Goal: Information Seeking & Learning: Learn about a topic

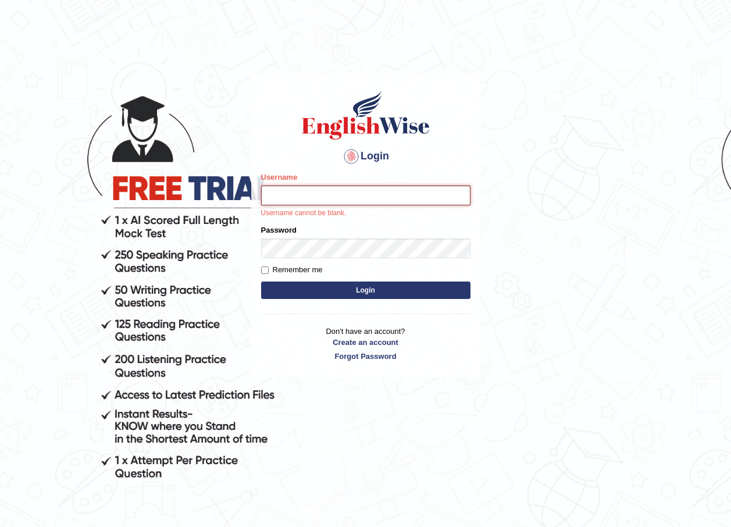
click at [293, 193] on input "Username" at bounding box center [365, 196] width 209 height 20
type input "susmitas_parramatta"
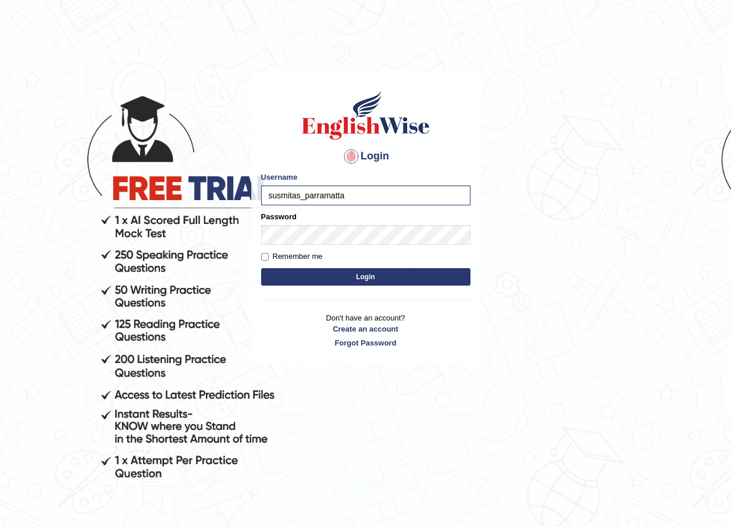
click at [342, 279] on button "Login" at bounding box center [365, 276] width 209 height 17
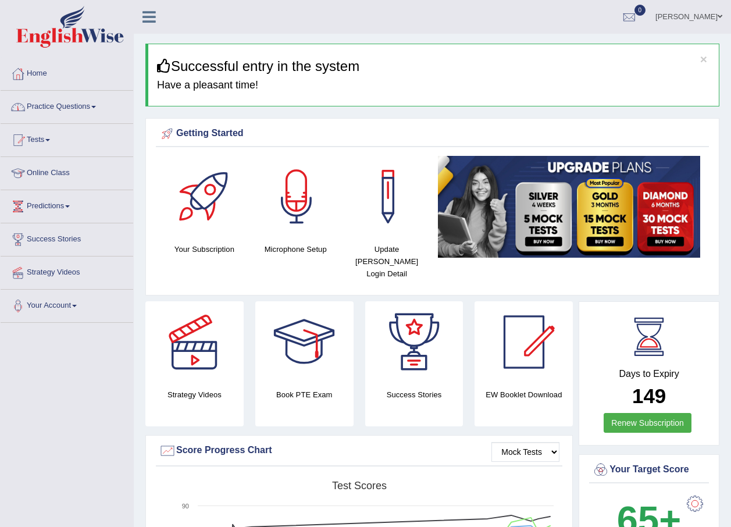
click at [59, 108] on link "Practice Questions" at bounding box center [67, 105] width 133 height 29
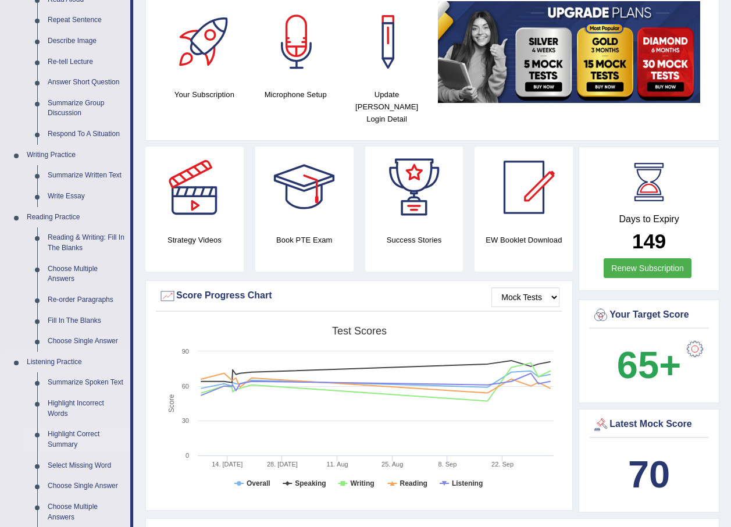
scroll to position [291, 0]
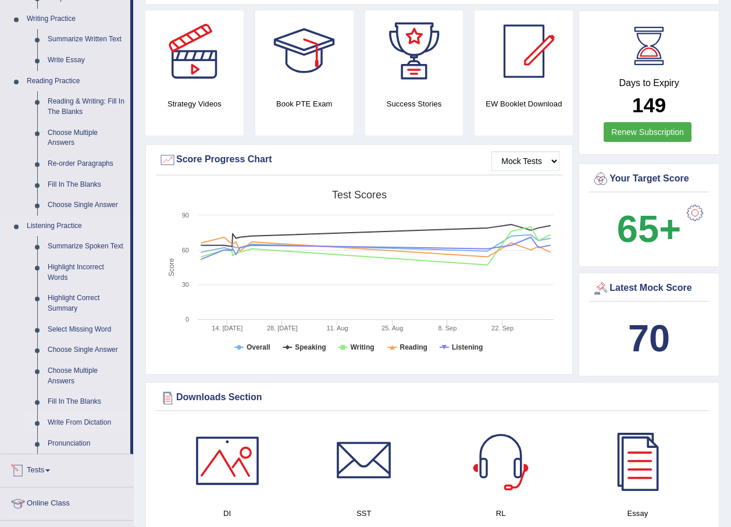
click at [79, 425] on link "Write From Dictation" at bounding box center [86, 422] width 88 height 21
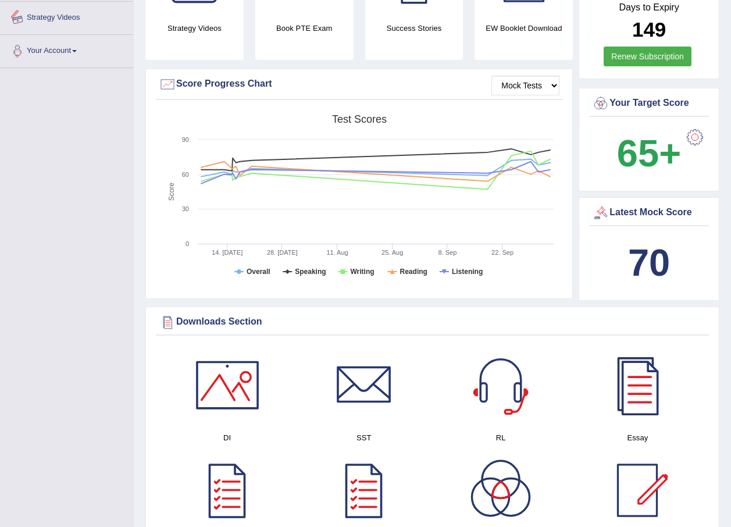
scroll to position [461, 0]
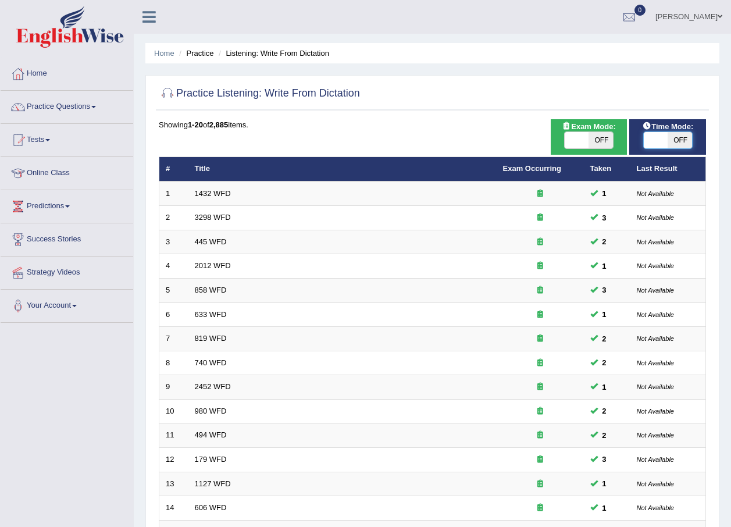
click at [650, 141] on span at bounding box center [656, 140] width 24 height 16
checkbox input "true"
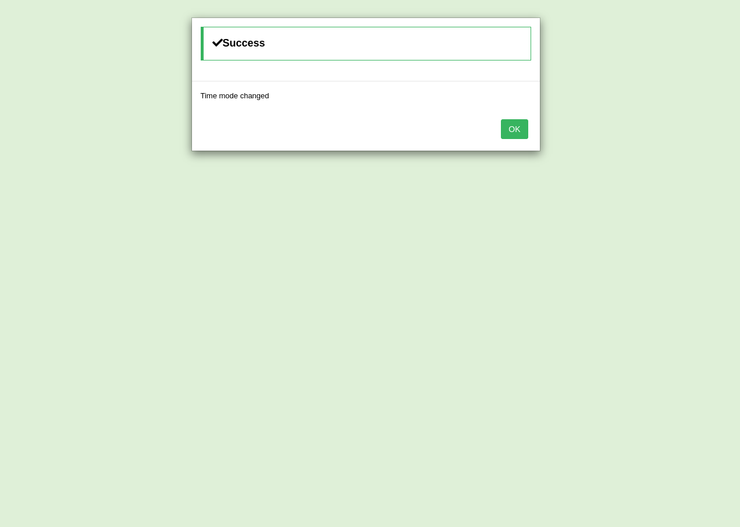
click at [518, 130] on button "OK" at bounding box center [514, 129] width 27 height 20
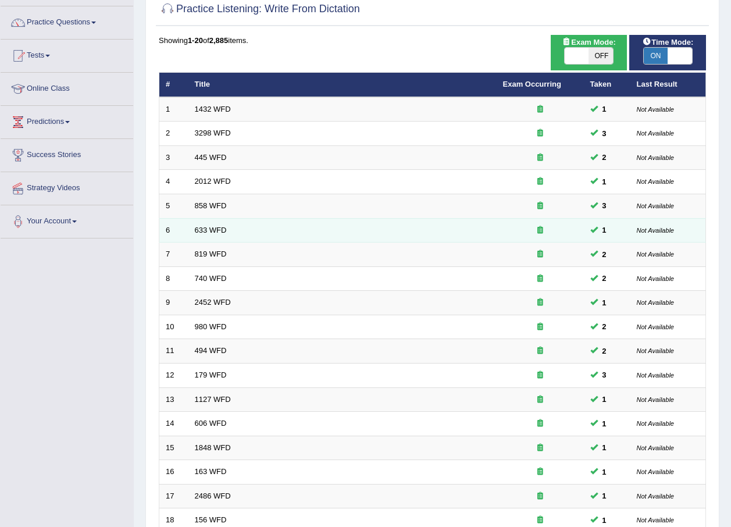
scroll to position [10, 0]
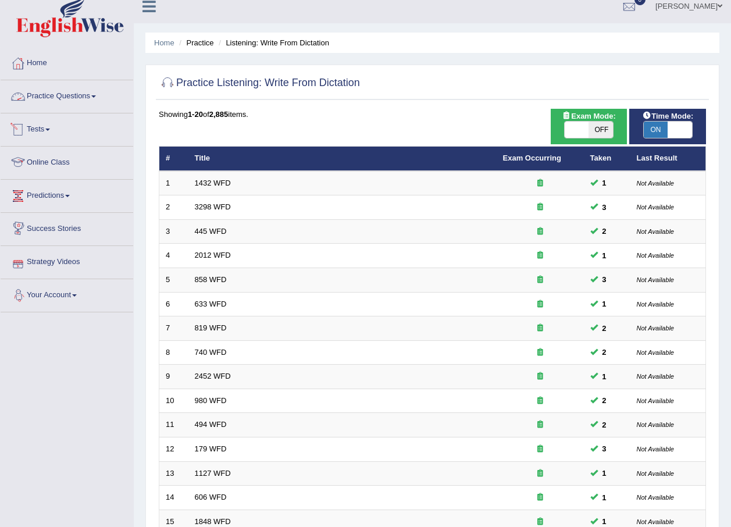
click at [80, 93] on link "Practice Questions" at bounding box center [67, 94] width 133 height 29
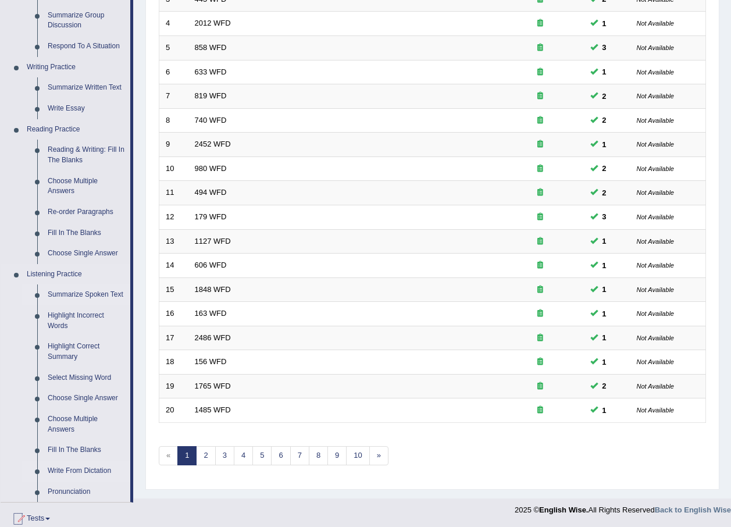
scroll to position [243, 0]
click at [60, 320] on link "Highlight Incorrect Words" at bounding box center [86, 320] width 88 height 31
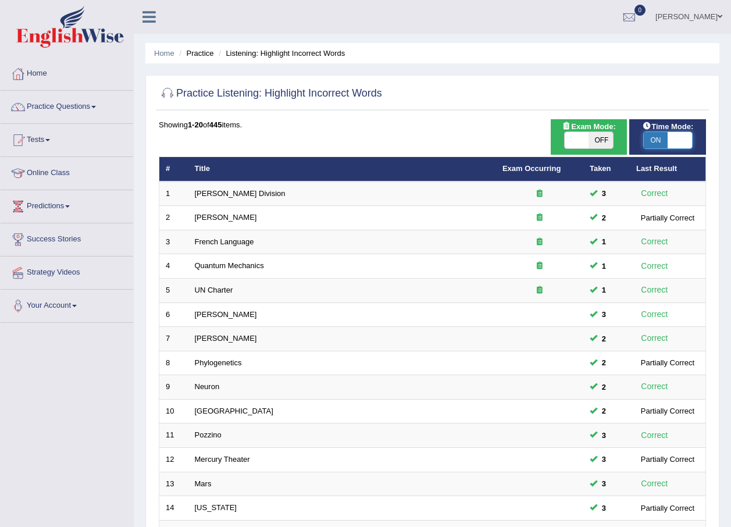
click at [682, 136] on span at bounding box center [680, 140] width 24 height 16
checkbox input "false"
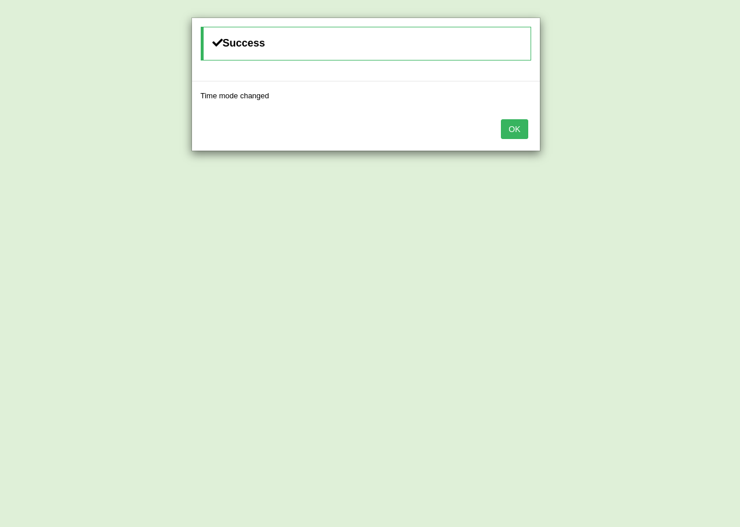
click at [512, 126] on button "OK" at bounding box center [514, 129] width 27 height 20
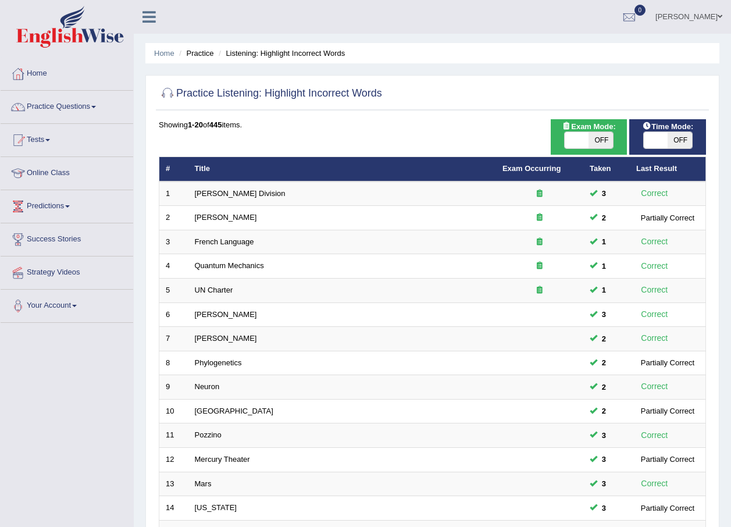
click at [570, 129] on icon at bounding box center [566, 126] width 9 height 8
click at [568, 133] on span at bounding box center [577, 140] width 24 height 16
checkbox input "true"
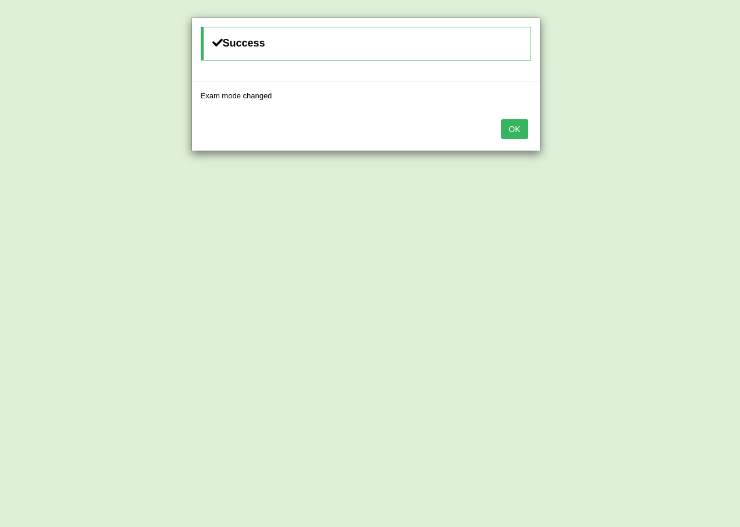
click at [514, 131] on button "OK" at bounding box center [514, 129] width 27 height 20
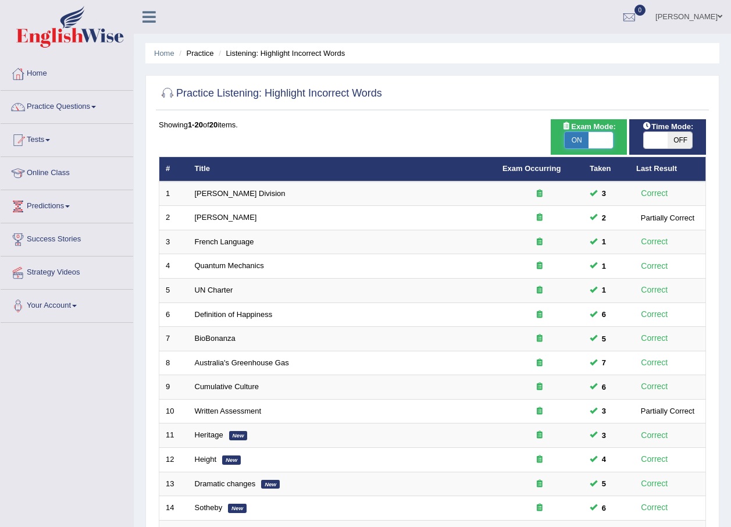
click at [611, 136] on span at bounding box center [601, 140] width 24 height 16
checkbox input "false"
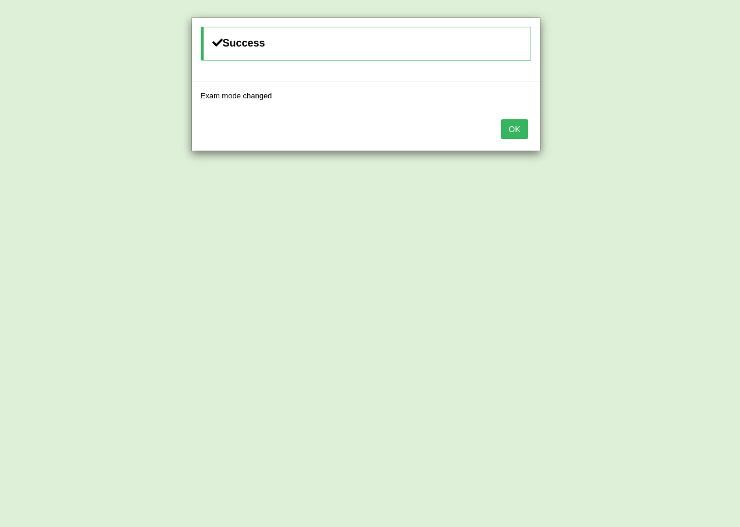
click at [515, 130] on button "OK" at bounding box center [514, 129] width 27 height 20
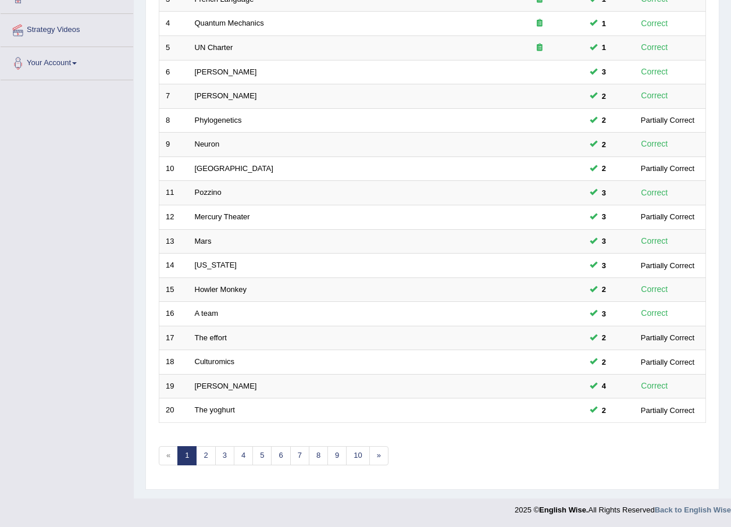
scroll to position [243, 0]
click at [365, 454] on link "10" at bounding box center [357, 455] width 23 height 19
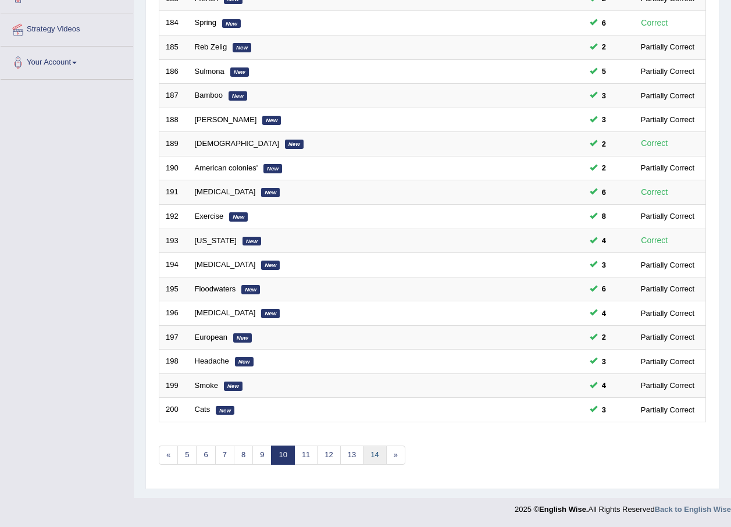
click at [376, 453] on link "14" at bounding box center [374, 455] width 23 height 19
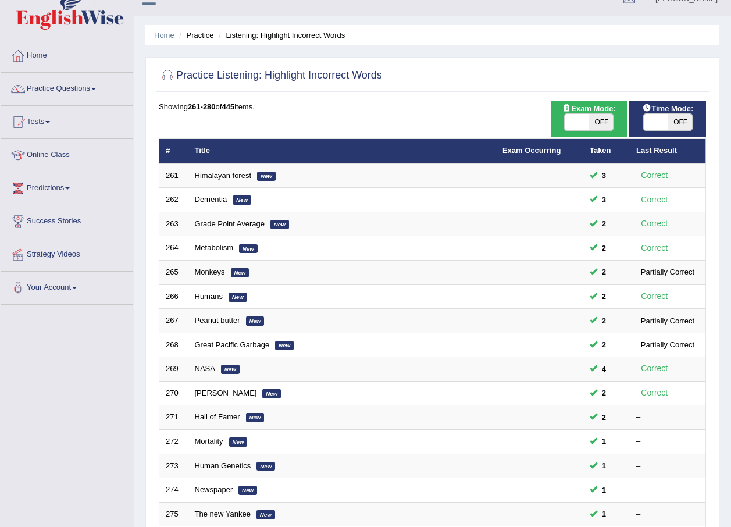
scroll to position [10, 0]
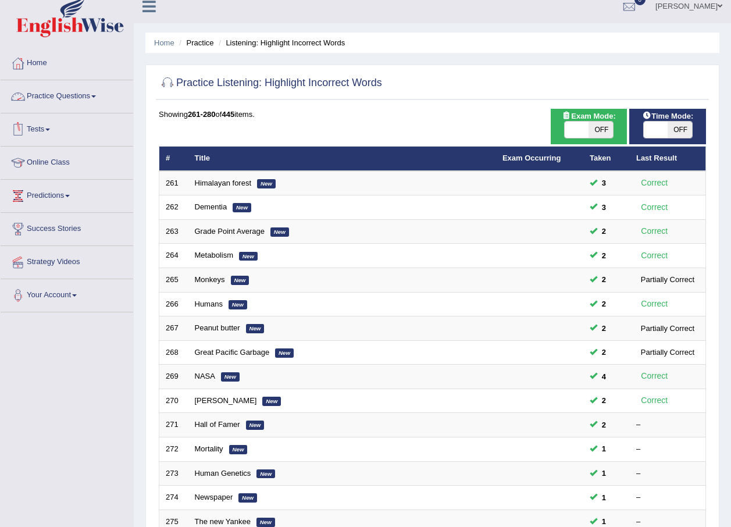
click at [51, 93] on link "Practice Questions" at bounding box center [67, 94] width 133 height 29
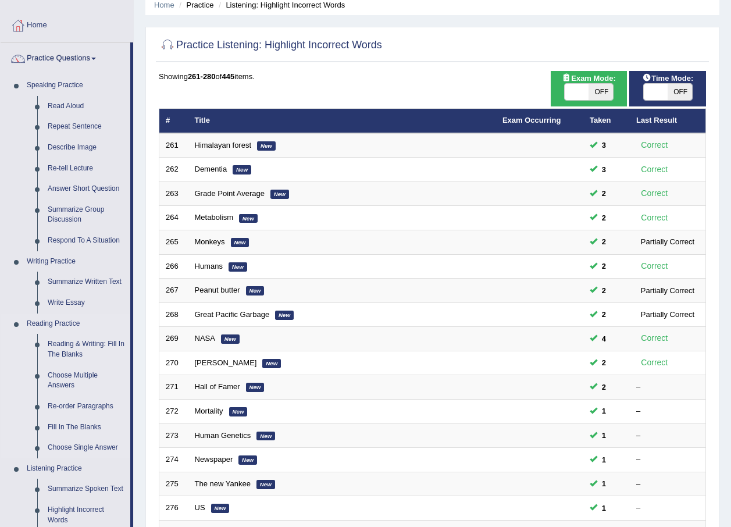
scroll to position [69, 0]
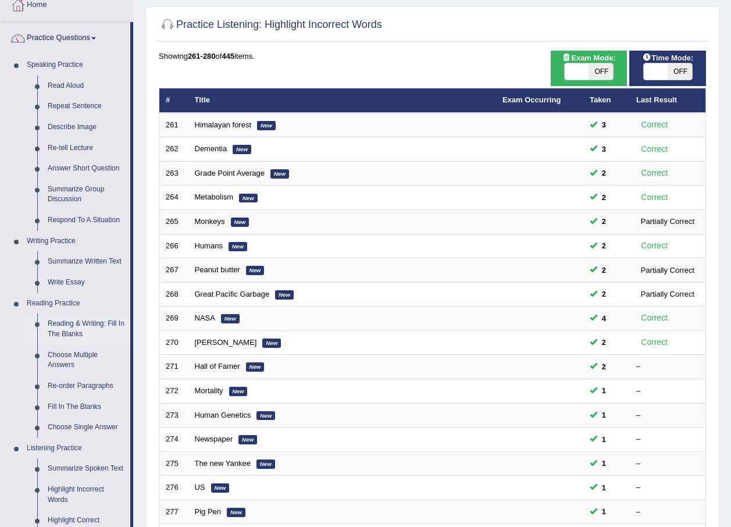
click at [63, 314] on link "Reading & Writing: Fill In The Blanks" at bounding box center [86, 329] width 88 height 31
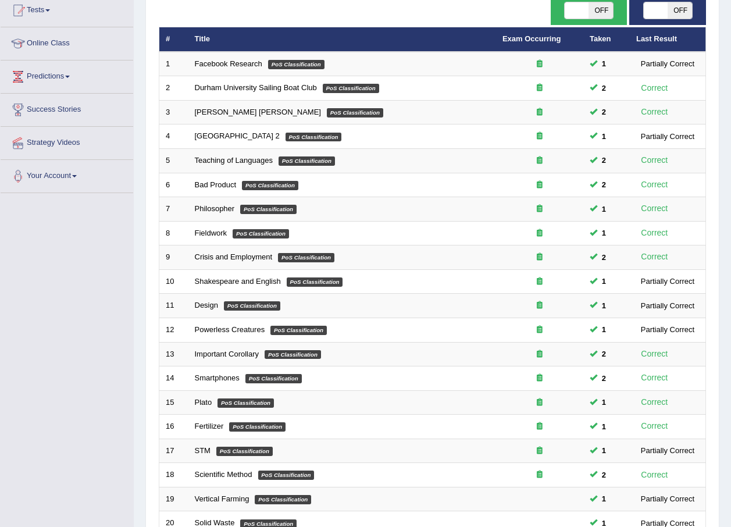
scroll to position [243, 0]
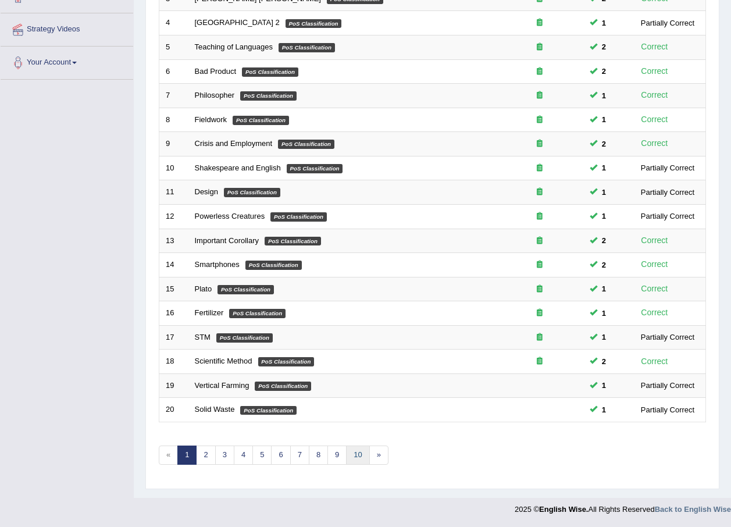
click at [357, 453] on link "10" at bounding box center [357, 455] width 23 height 19
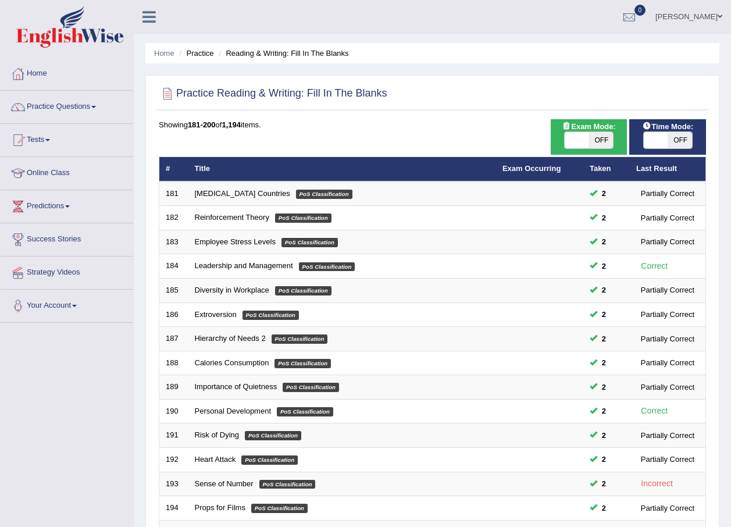
click at [643, 137] on span "ON" at bounding box center [632, 140] width 24 height 16
click at [648, 137] on span at bounding box center [656, 140] width 24 height 16
checkbox input "true"
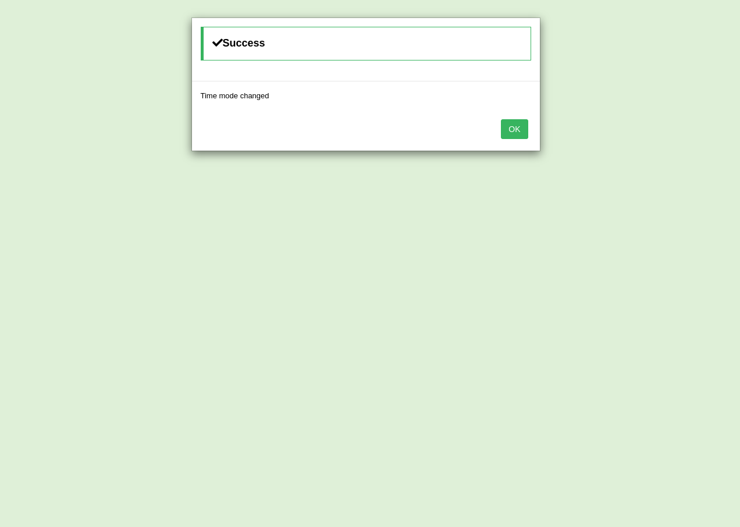
drag, startPoint x: 523, startPoint y: 125, endPoint x: 510, endPoint y: 207, distance: 83.1
click at [521, 125] on button "OK" at bounding box center [514, 129] width 27 height 20
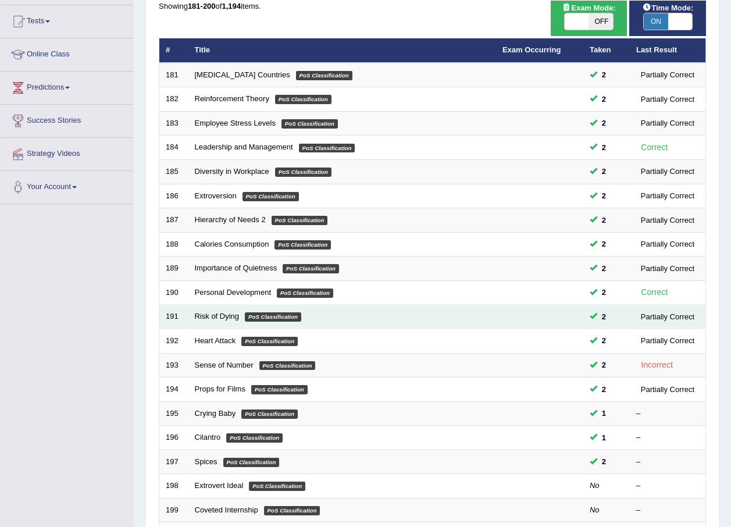
scroll to position [243, 0]
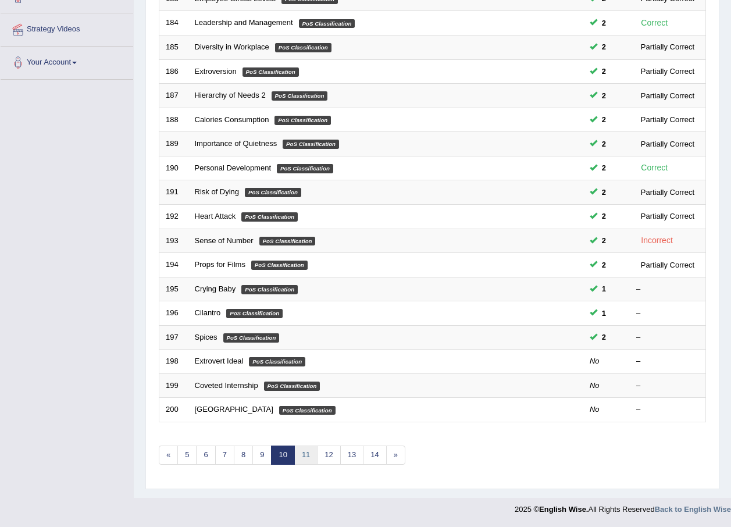
click at [303, 460] on link "11" at bounding box center [305, 455] width 23 height 19
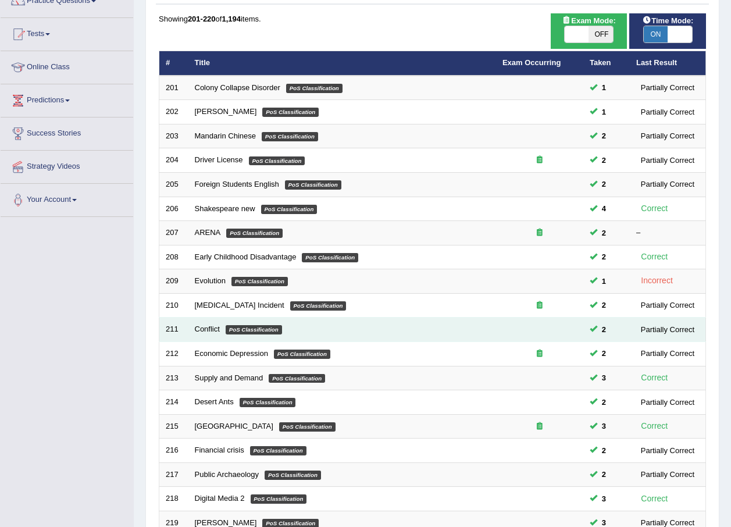
scroll to position [243, 0]
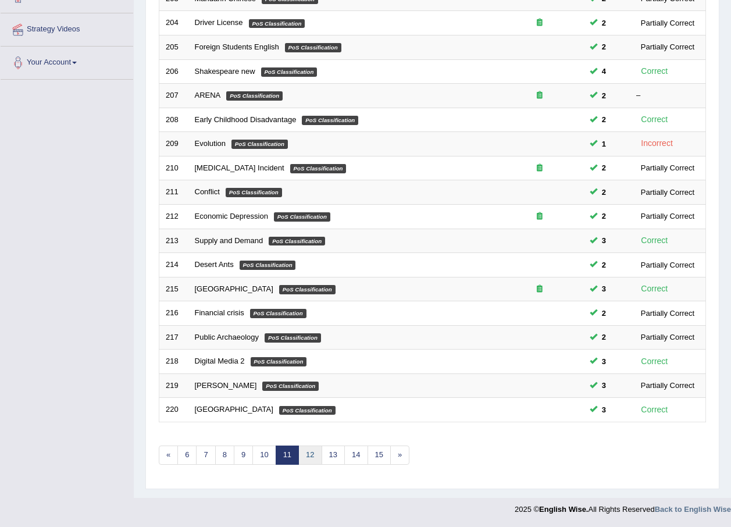
click at [311, 454] on link "12" at bounding box center [309, 455] width 23 height 19
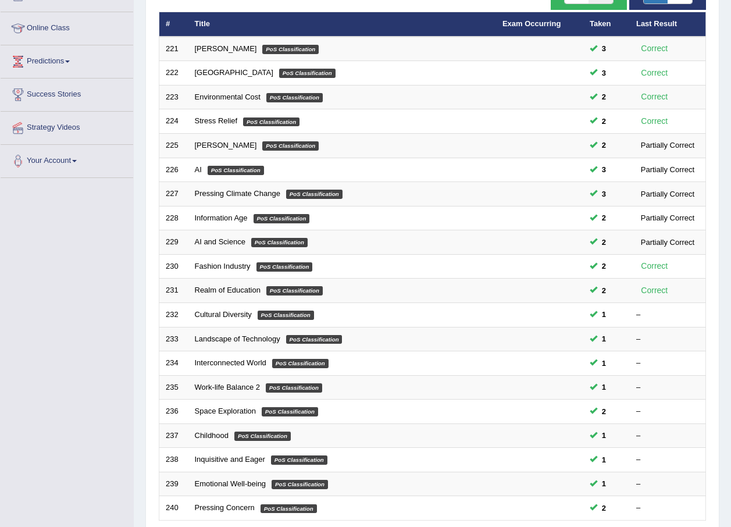
scroll to position [243, 0]
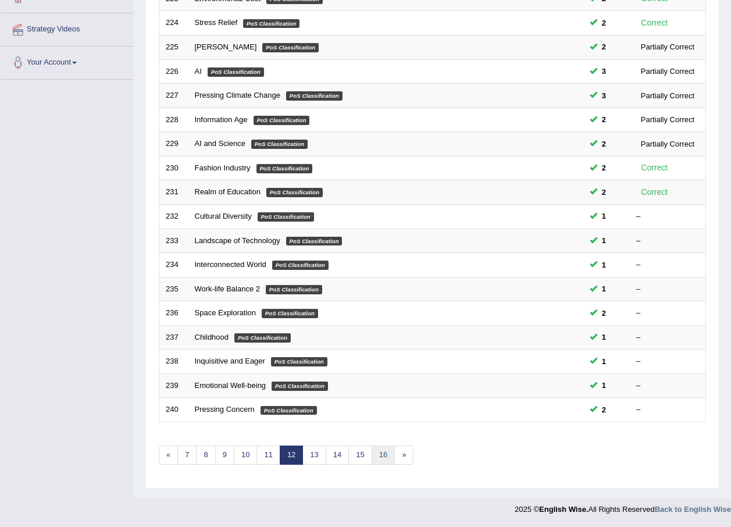
click at [386, 454] on link "16" at bounding box center [383, 455] width 23 height 19
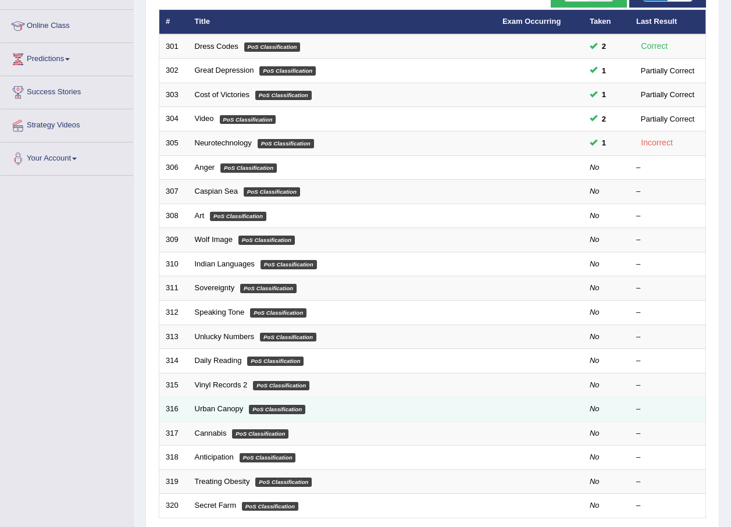
scroll to position [175, 0]
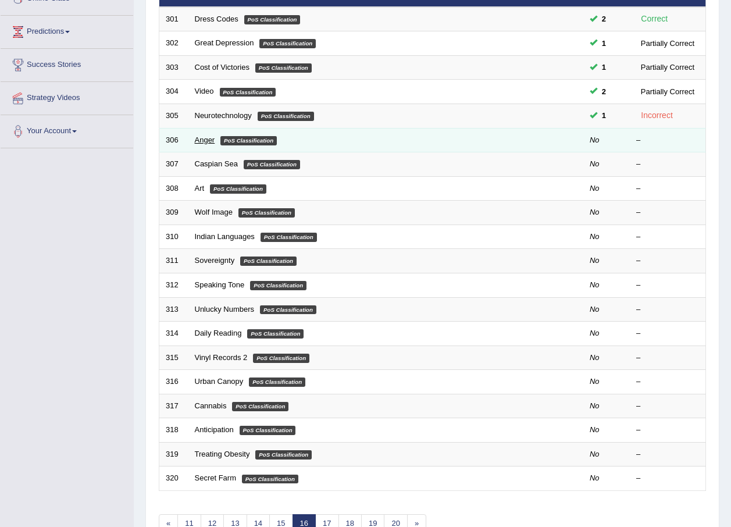
click at [202, 141] on link "Anger" at bounding box center [205, 140] width 20 height 9
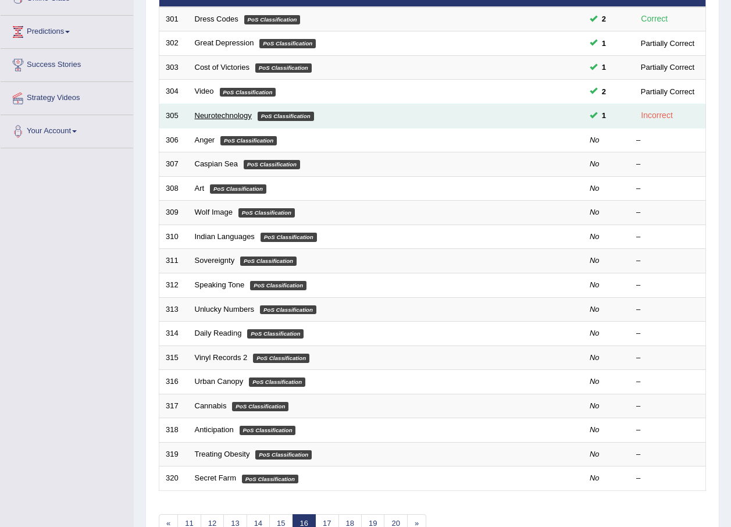
click at [234, 118] on link "Neurotechnology" at bounding box center [223, 115] width 57 height 9
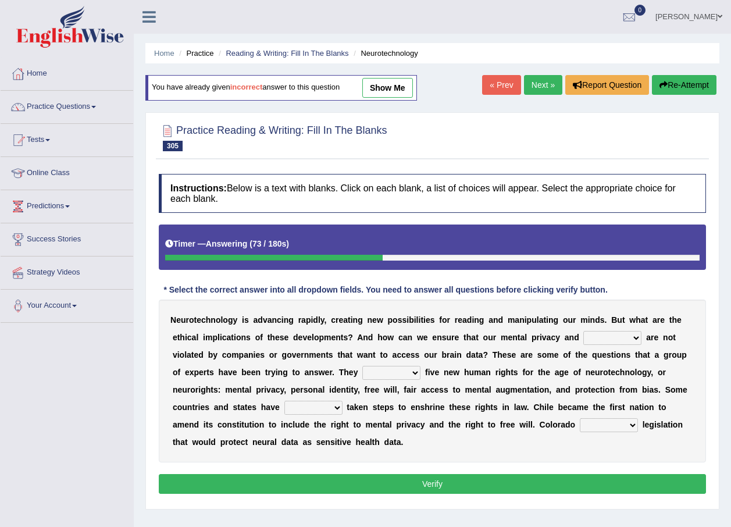
click at [584, 338] on select "certainty harmony prosperity autonomy" at bounding box center [613, 338] width 58 height 14
select select "harmony"
click at [584, 331] on select "certainty harmony prosperity autonomy" at bounding box center [613, 338] width 58 height 14
click at [362, 372] on select "propose resoft decide execute" at bounding box center [391, 373] width 58 height 14
select select "propose"
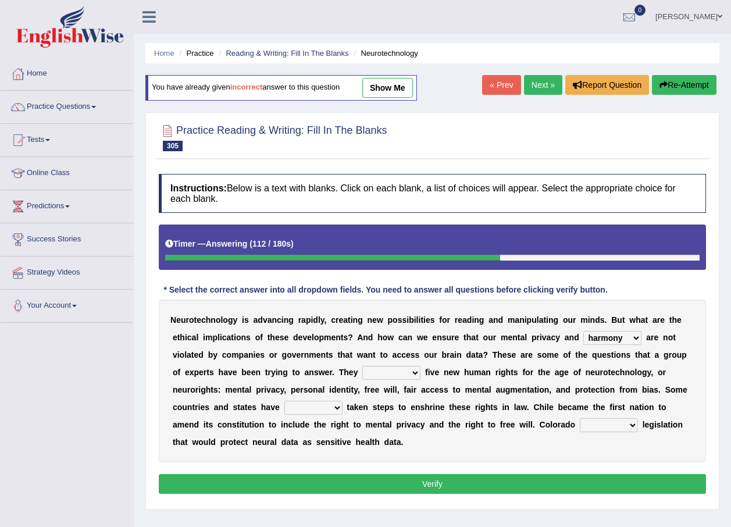
click at [362, 366] on select "propose resoft decide execute" at bounding box center [391, 373] width 58 height 14
click at [285, 406] on select "already yet too still" at bounding box center [314, 408] width 58 height 14
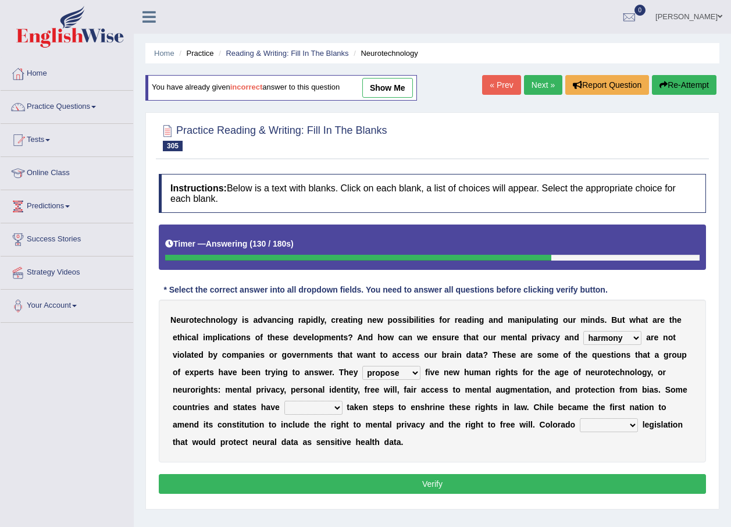
click at [285, 406] on select "already yet too still" at bounding box center [314, 408] width 58 height 14
select select "already"
click at [285, 401] on select "already yet too still" at bounding box center [314, 408] width 58 height 14
click at [285, 408] on select "already yet too still" at bounding box center [314, 408] width 58 height 14
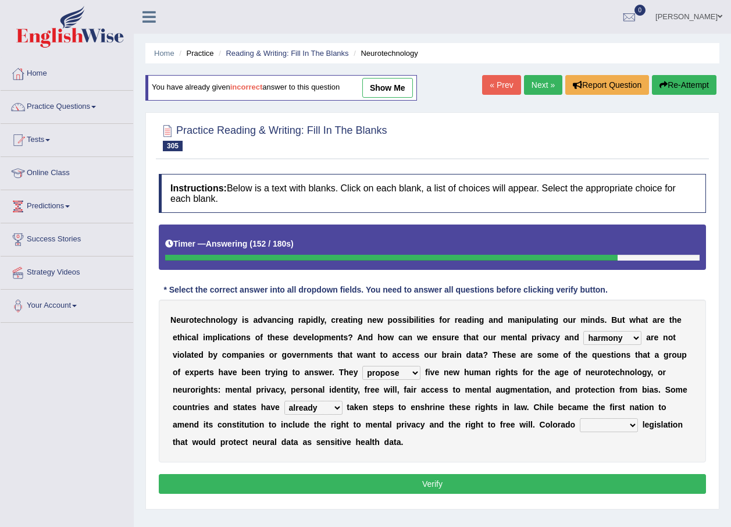
click at [580, 422] on select "realized met tended passed" at bounding box center [609, 425] width 58 height 14
select select "realized"
click at [580, 418] on select "realized met tended passed" at bounding box center [609, 425] width 58 height 14
click at [426, 477] on button "Verify" at bounding box center [432, 484] width 547 height 20
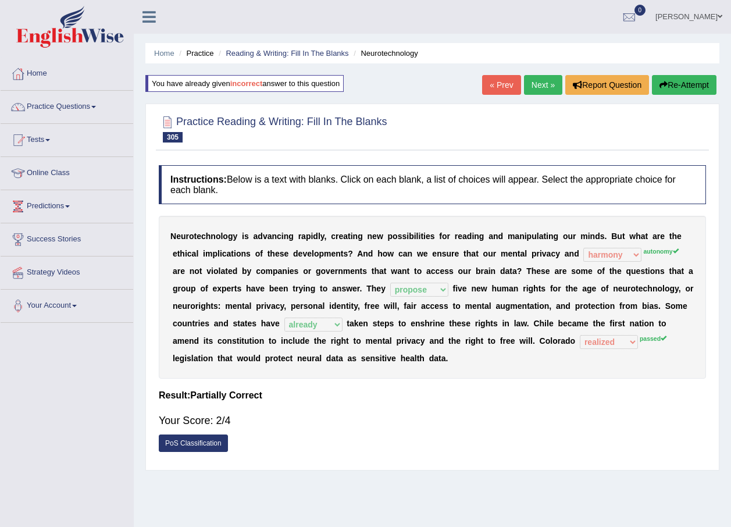
click at [544, 80] on link "Next »" at bounding box center [543, 85] width 38 height 20
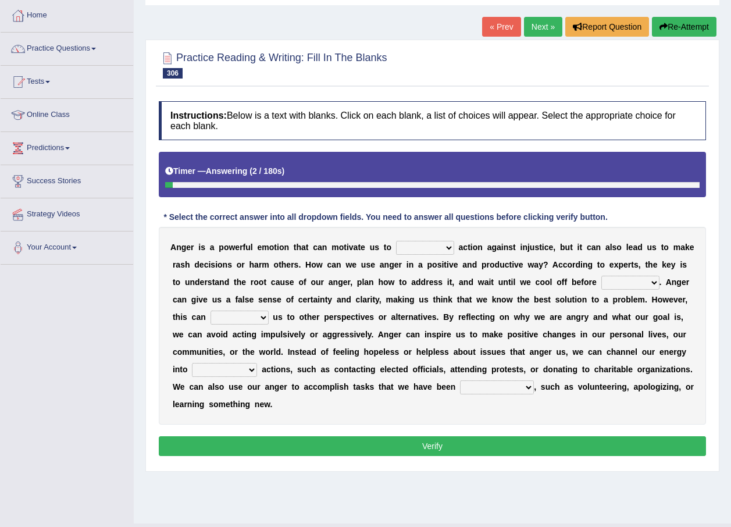
click at [407, 245] on select "put take make pay" at bounding box center [425, 248] width 58 height 14
select select "take"
click at [396, 241] on select "put take make pay" at bounding box center [425, 248] width 58 height 14
click at [602, 280] on select "of action acting act to act" at bounding box center [631, 283] width 58 height 14
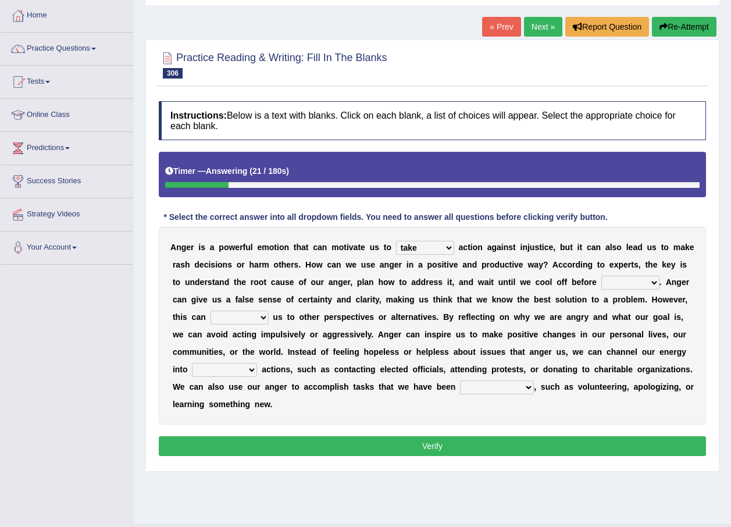
click at [602, 279] on select "of action acting act to act" at bounding box center [631, 283] width 58 height 14
select select "acting"
click at [602, 276] on select "of action acting act to act" at bounding box center [631, 283] width 58 height 14
click at [602, 281] on select "of action acting act to act" at bounding box center [631, 283] width 58 height 14
click at [602, 282] on select "of action acting act to act" at bounding box center [631, 283] width 58 height 14
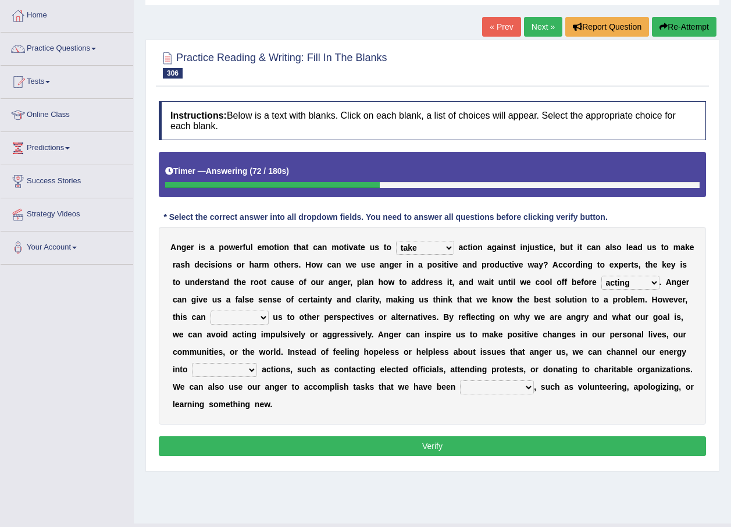
click at [269, 311] on select "force confuse block blind" at bounding box center [240, 318] width 58 height 14
select select "force"
click at [269, 311] on select "force confuse block blind" at bounding box center [240, 318] width 58 height 14
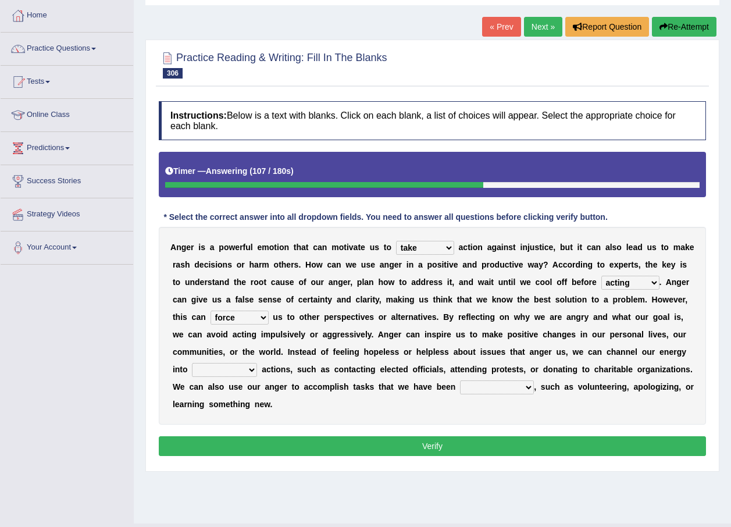
click at [257, 363] on select "constructive comparative widespread prior" at bounding box center [224, 370] width 65 height 14
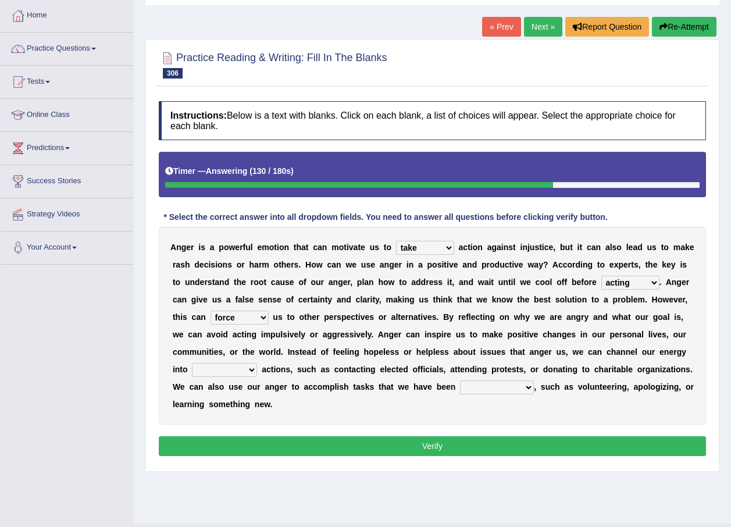
click at [257, 363] on select "constructive comparative widespread prior" at bounding box center [224, 370] width 65 height 14
select select "constructive"
click at [257, 363] on select "constructive comparative widespread prior" at bounding box center [224, 370] width 65 height 14
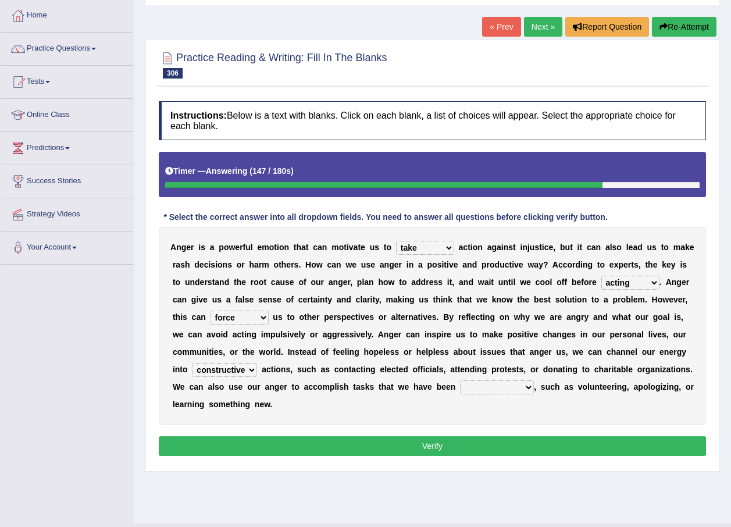
click at [257, 363] on select "constructive comparative widespread prior" at bounding box center [224, 370] width 65 height 14
click at [460, 386] on select "breaking down setting out keeping up putting off" at bounding box center [497, 387] width 74 height 14
click at [460, 380] on select "breaking down setting out keeping up putting off" at bounding box center [497, 387] width 74 height 14
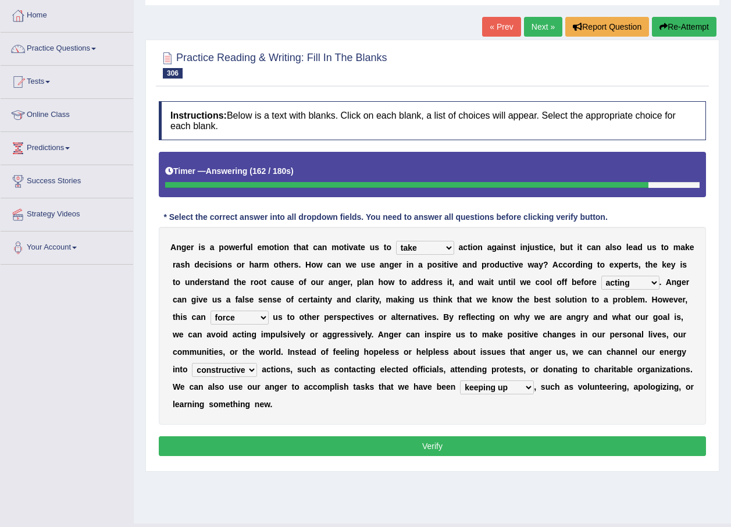
click at [460, 389] on select "breaking down setting out keeping up putting off" at bounding box center [497, 387] width 74 height 14
click at [460, 380] on select "breaking down setting out keeping up putting off" at bounding box center [497, 387] width 74 height 14
click at [460, 385] on select "breaking down setting out keeping up putting off" at bounding box center [497, 387] width 74 height 14
select select "keeping up"
click at [460, 380] on select "breaking down setting out keeping up putting off" at bounding box center [497, 387] width 74 height 14
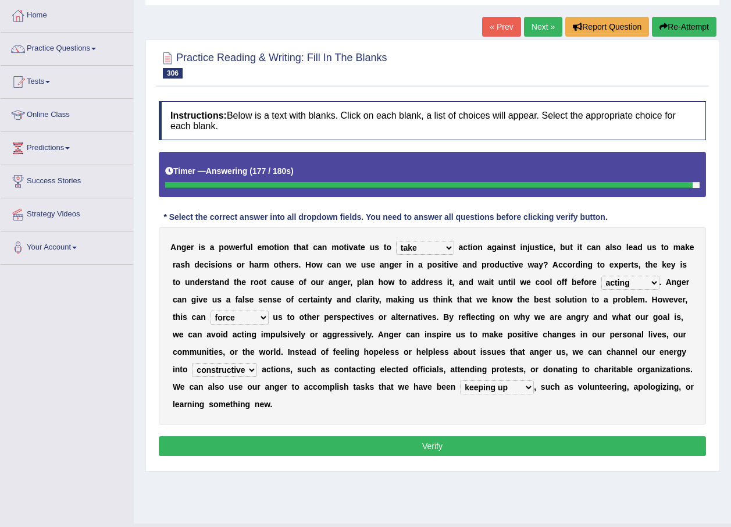
click at [269, 311] on select "force confuse block blind" at bounding box center [240, 318] width 58 height 14
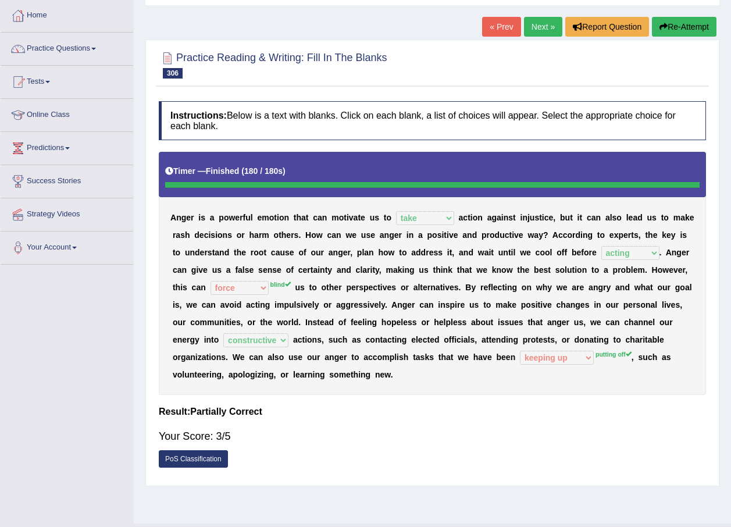
click at [539, 20] on link "Next »" at bounding box center [543, 27] width 38 height 20
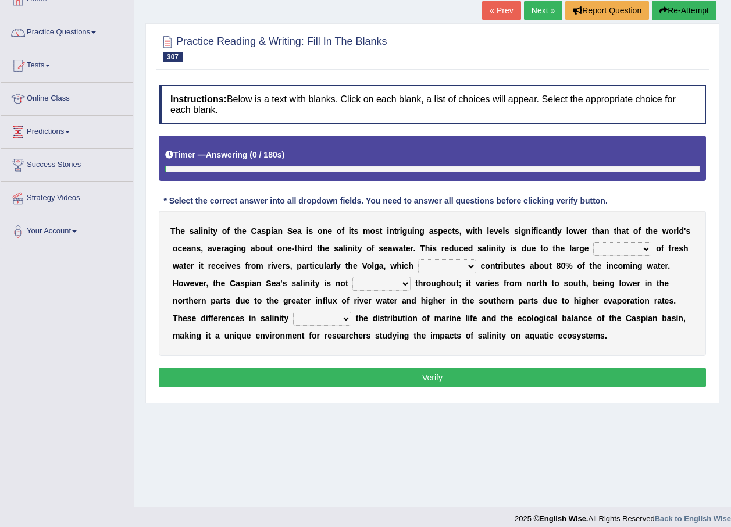
scroll to position [84, 0]
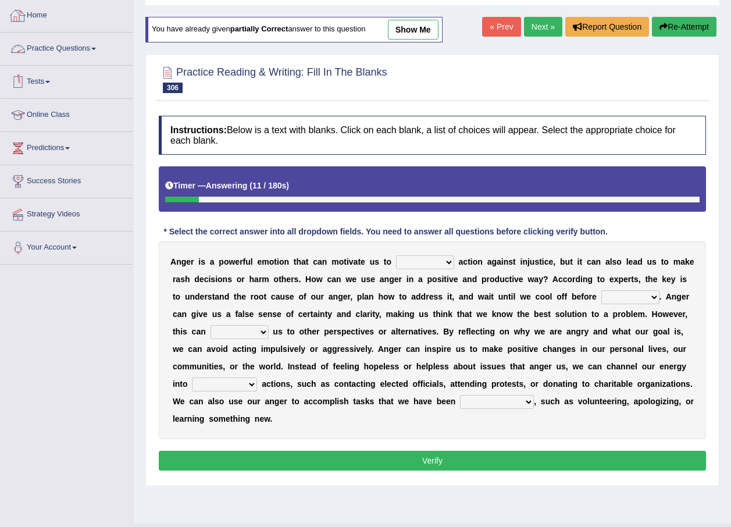
click at [54, 45] on link "Practice Questions" at bounding box center [67, 47] width 133 height 29
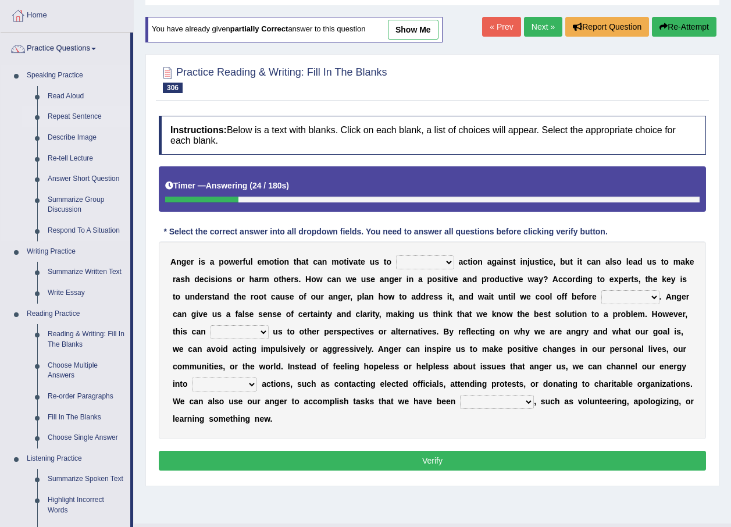
click at [81, 115] on link "Repeat Sentence" at bounding box center [86, 116] width 88 height 21
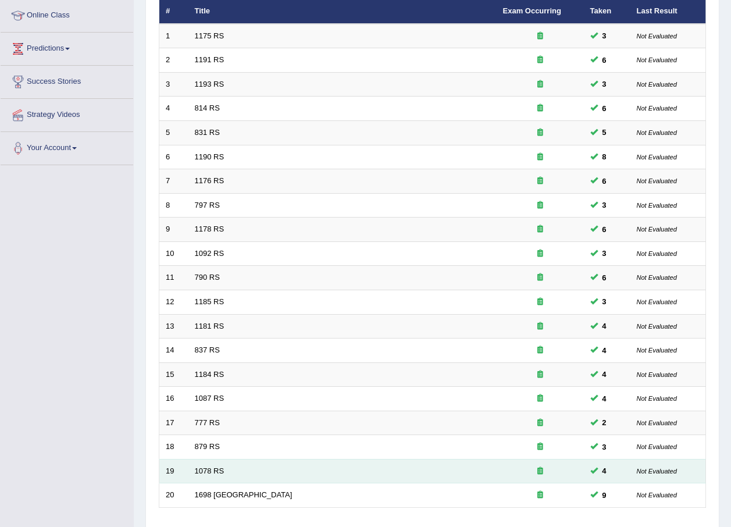
scroll to position [243, 0]
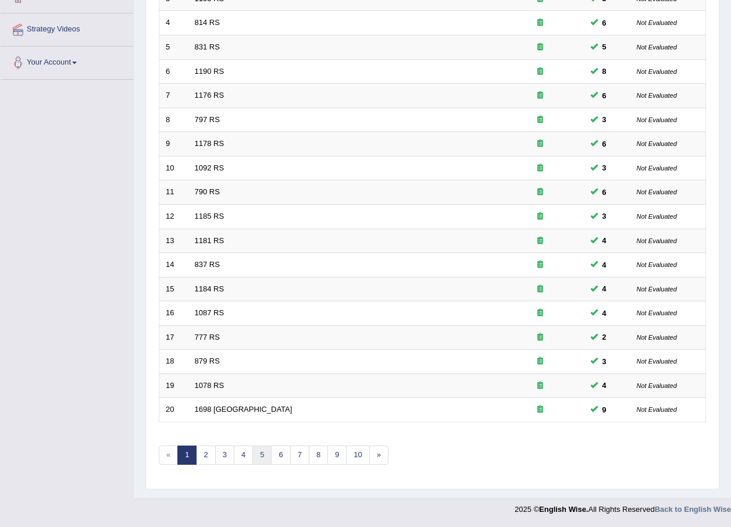
click at [261, 451] on link "5" at bounding box center [262, 455] width 19 height 19
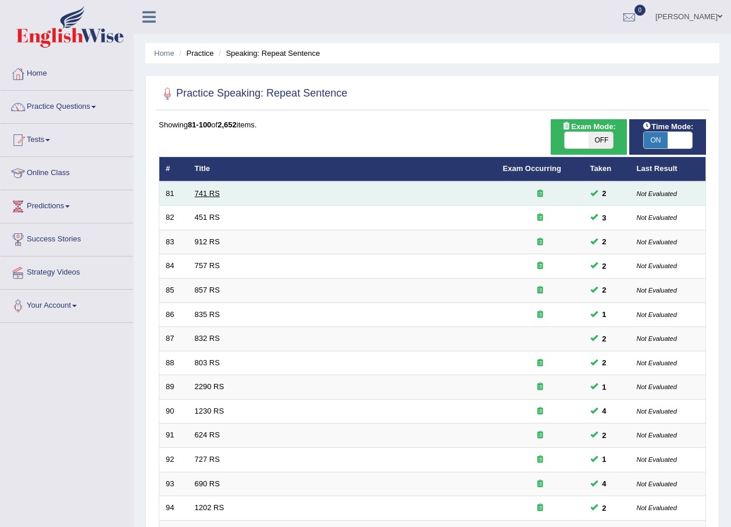
click at [209, 189] on link "741 RS" at bounding box center [207, 193] width 25 height 9
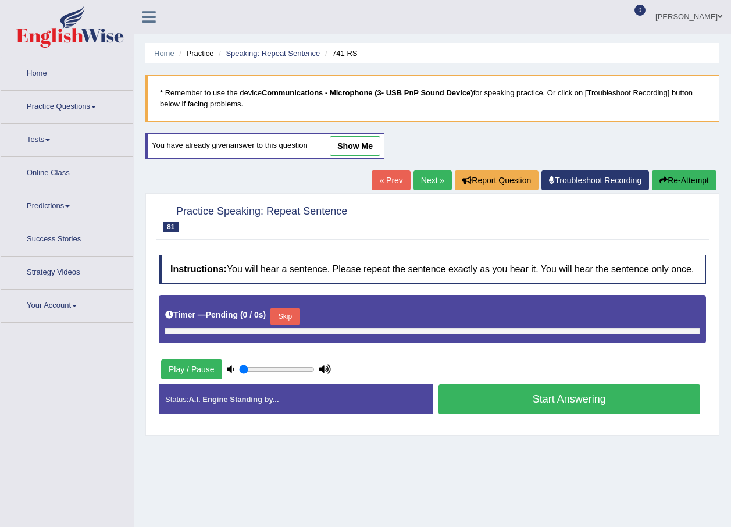
type input "1"
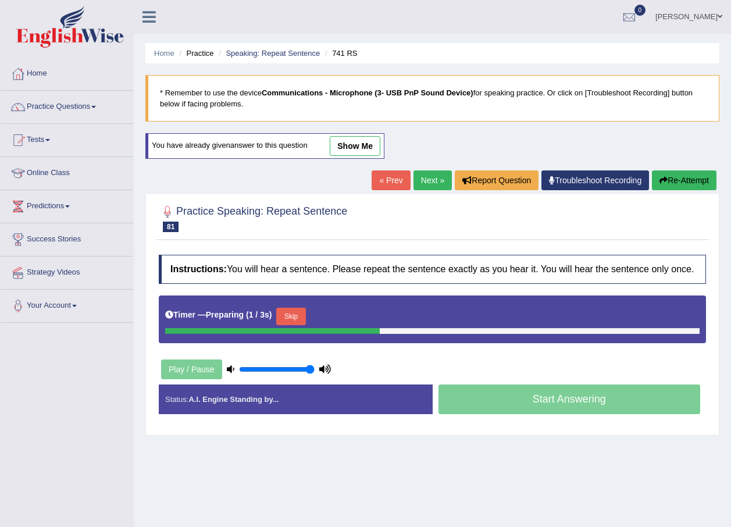
click at [294, 312] on button "Skip" at bounding box center [290, 316] width 29 height 17
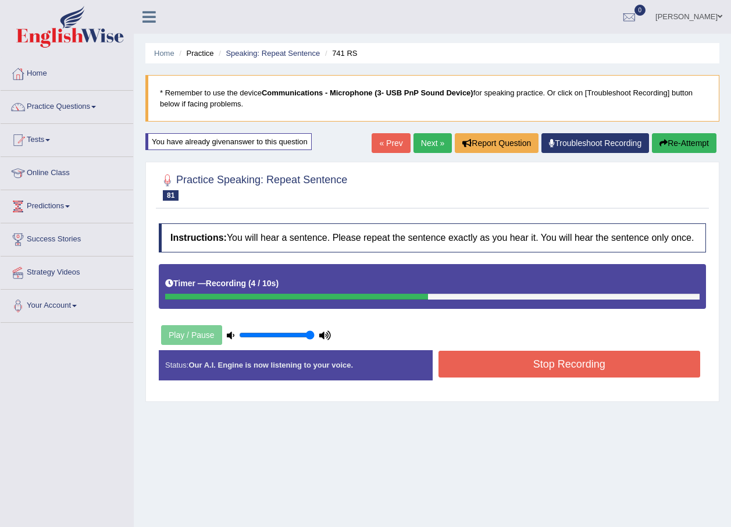
click at [560, 368] on button "Stop Recording" at bounding box center [570, 364] width 262 height 27
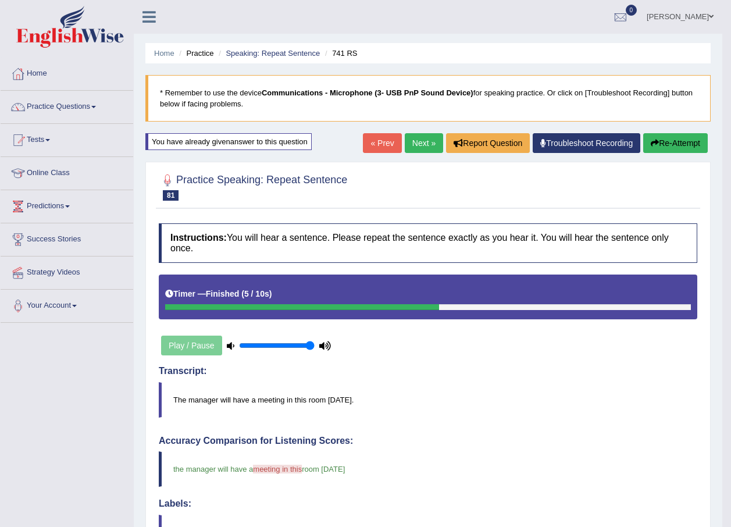
click at [413, 138] on link "Next »" at bounding box center [424, 143] width 38 height 20
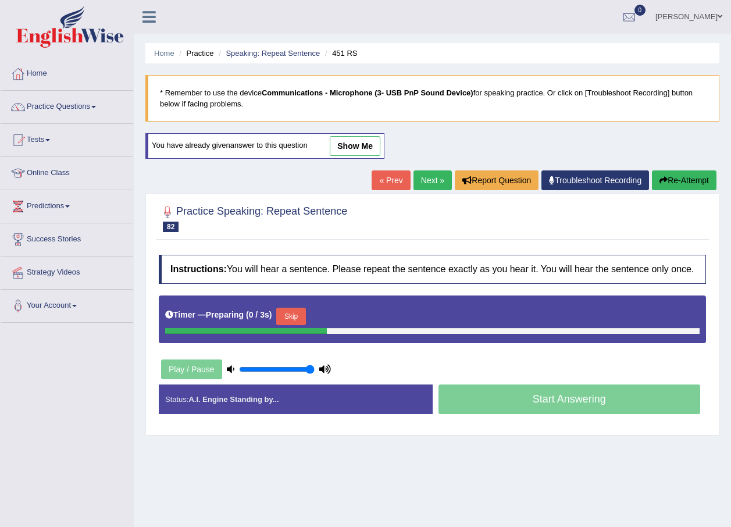
click at [287, 313] on button "Skip" at bounding box center [290, 316] width 29 height 17
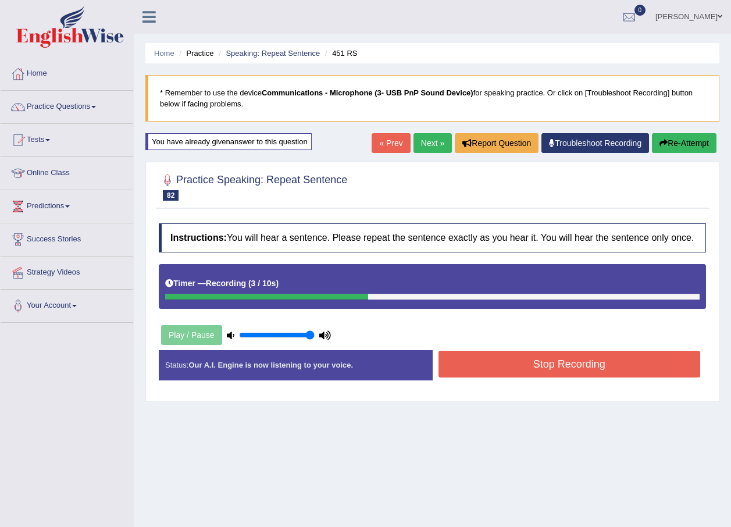
click at [534, 364] on button "Stop Recording" at bounding box center [570, 364] width 262 height 27
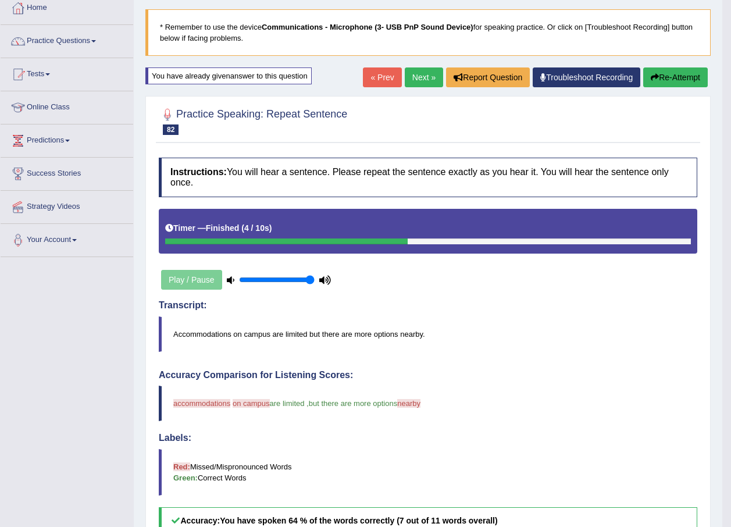
scroll to position [34, 0]
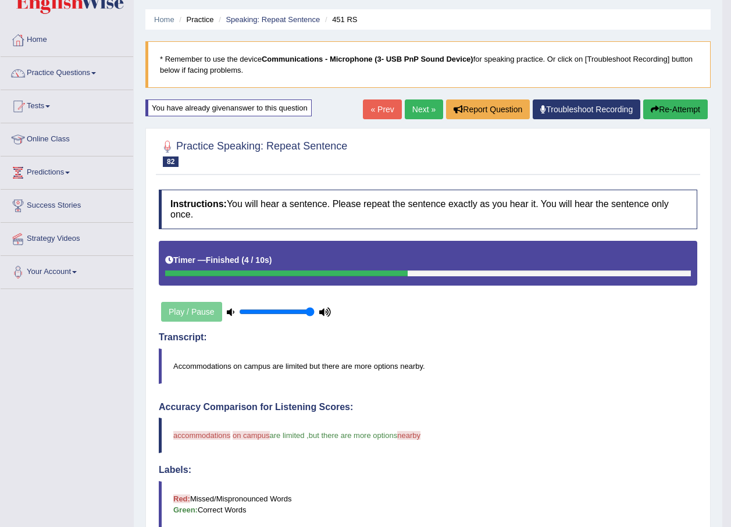
click at [425, 108] on link "Next »" at bounding box center [424, 109] width 38 height 20
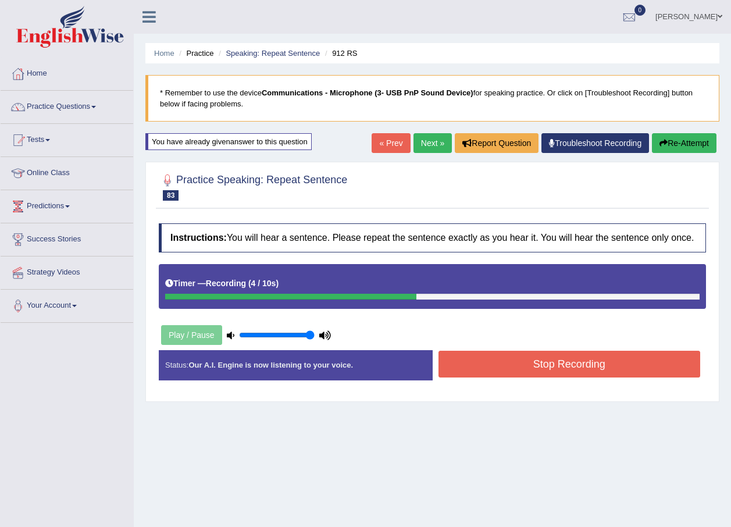
click at [585, 357] on button "Stop Recording" at bounding box center [570, 364] width 262 height 27
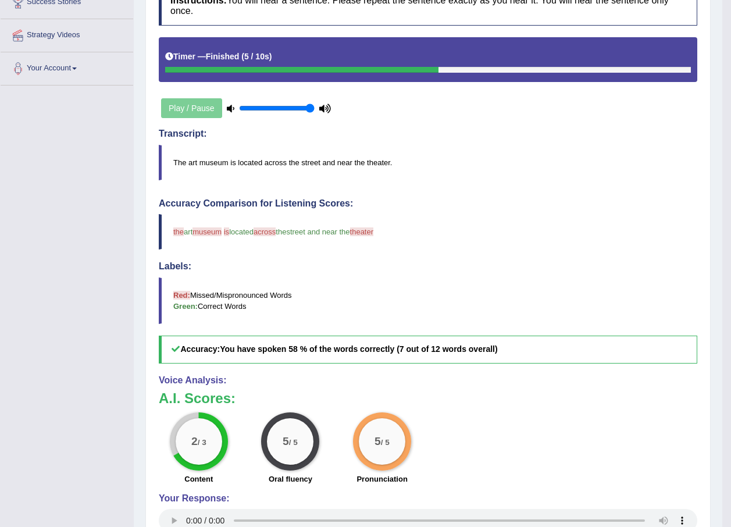
scroll to position [92, 0]
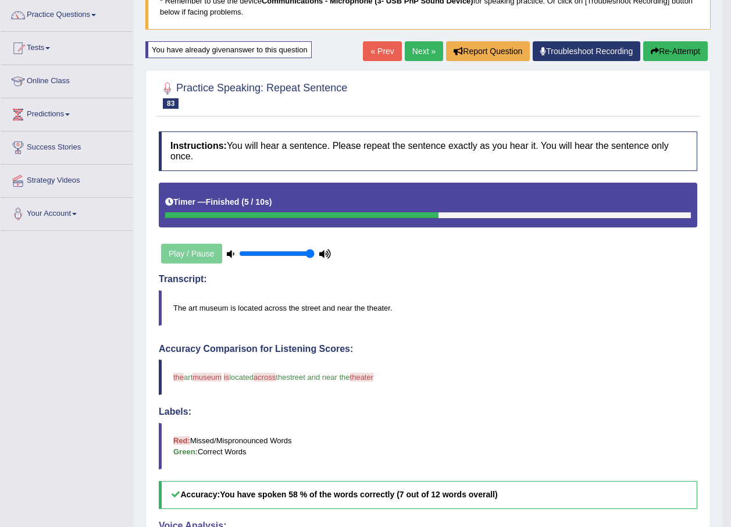
click at [422, 50] on link "Next »" at bounding box center [424, 51] width 38 height 20
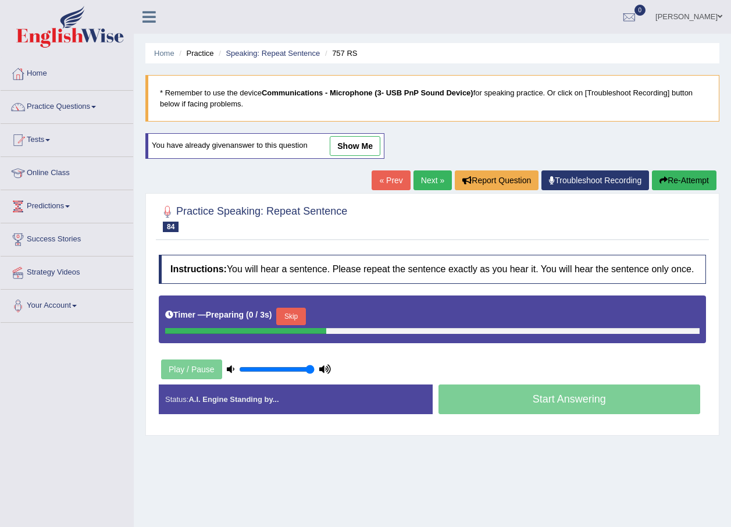
click at [285, 312] on button "Skip" at bounding box center [290, 316] width 29 height 17
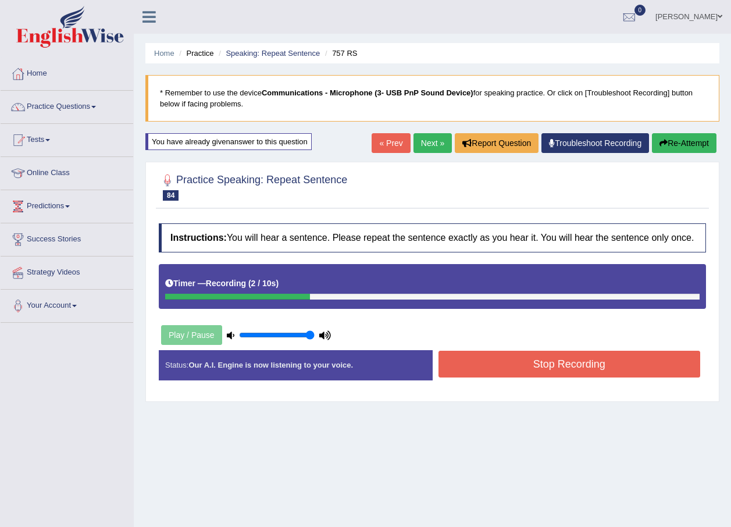
click at [502, 364] on button "Stop Recording" at bounding box center [570, 364] width 262 height 27
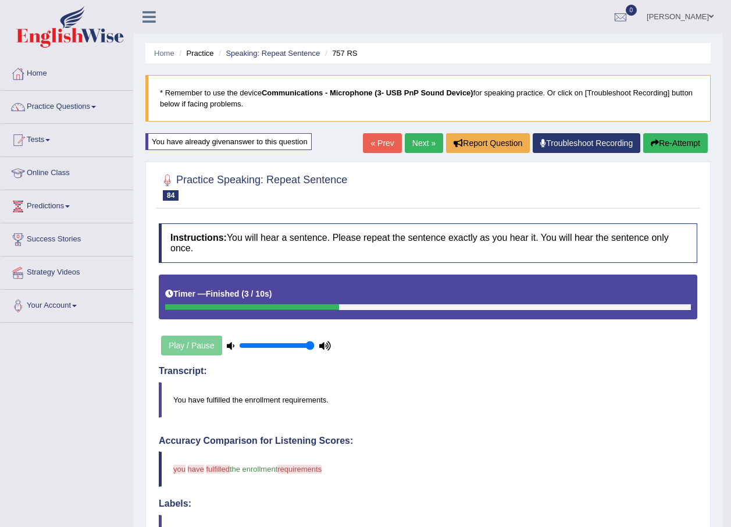
click at [693, 137] on button "Re-Attempt" at bounding box center [675, 143] width 65 height 20
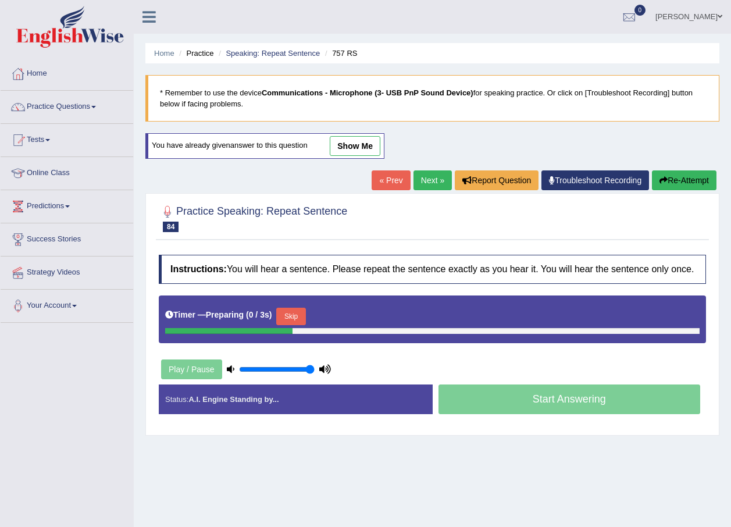
click at [288, 317] on button "Skip" at bounding box center [290, 316] width 29 height 17
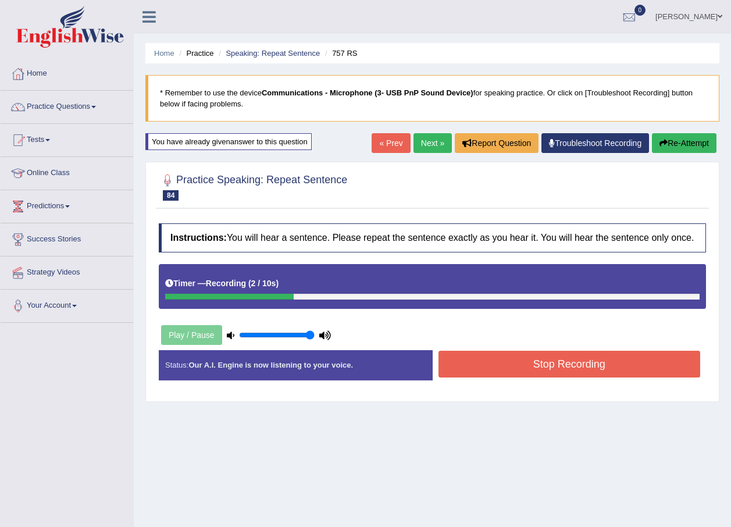
click at [492, 369] on button "Stop Recording" at bounding box center [570, 364] width 262 height 27
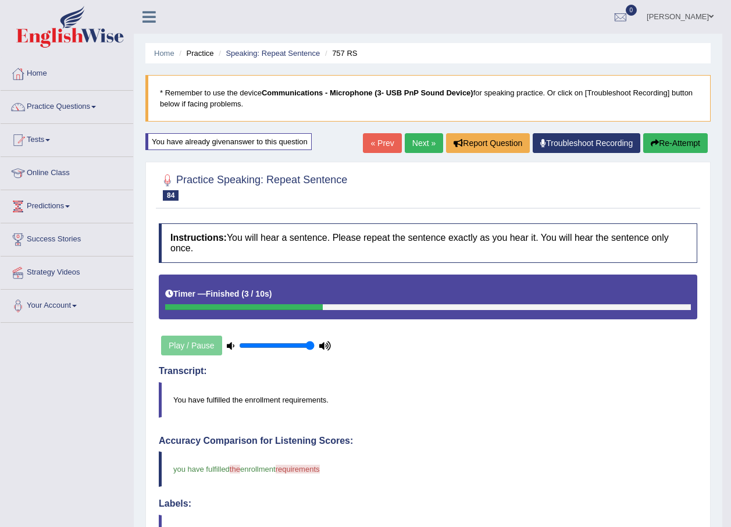
click at [426, 151] on link "Next »" at bounding box center [424, 143] width 38 height 20
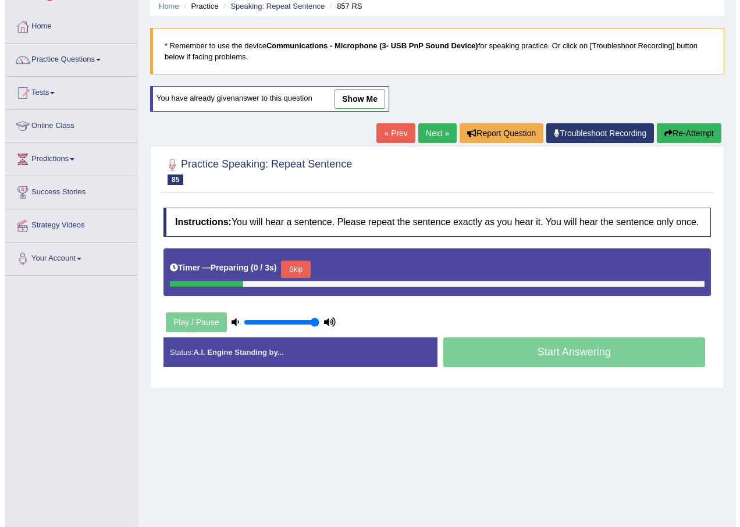
scroll to position [58, 0]
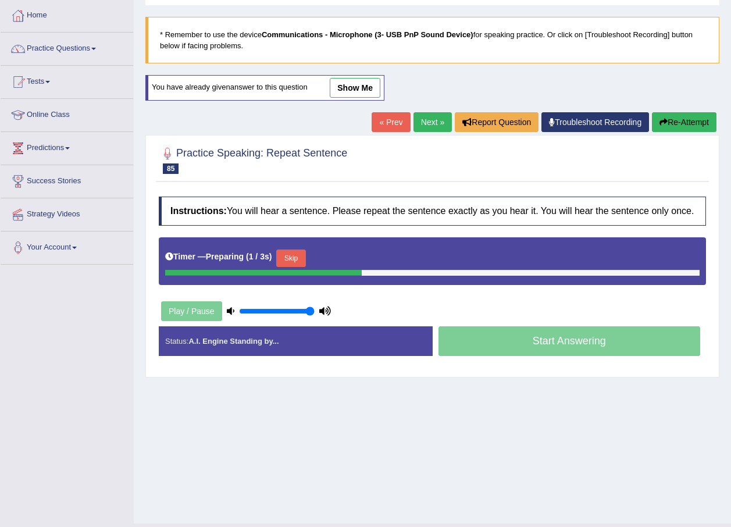
click at [293, 255] on button "Skip" at bounding box center [290, 258] width 29 height 17
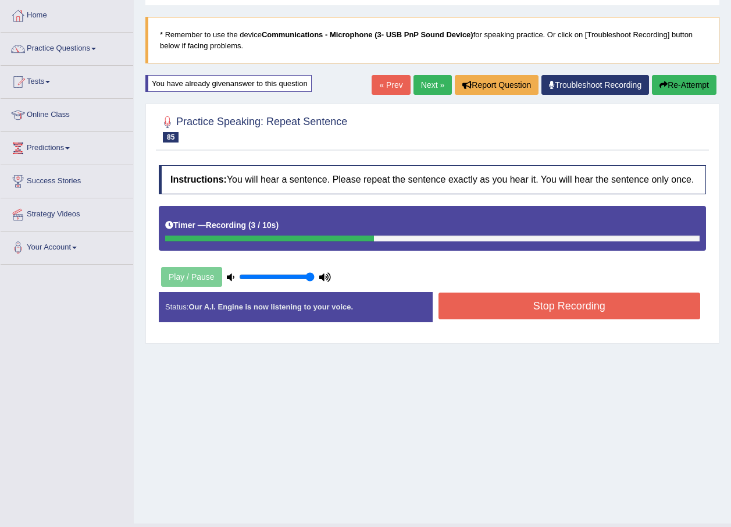
click at [509, 299] on button "Stop Recording" at bounding box center [570, 306] width 262 height 27
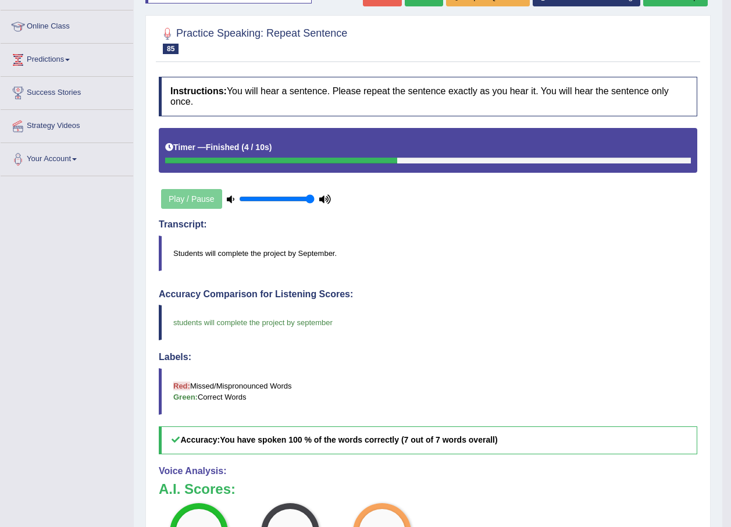
scroll to position [0, 0]
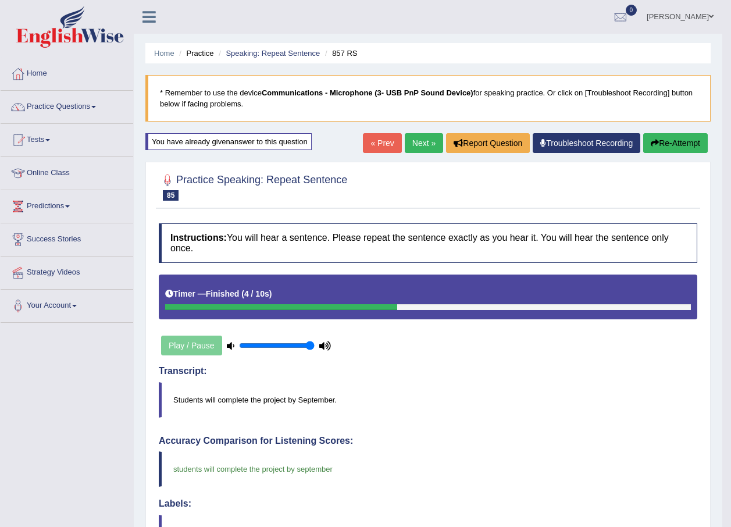
click at [423, 143] on link "Next »" at bounding box center [424, 143] width 38 height 20
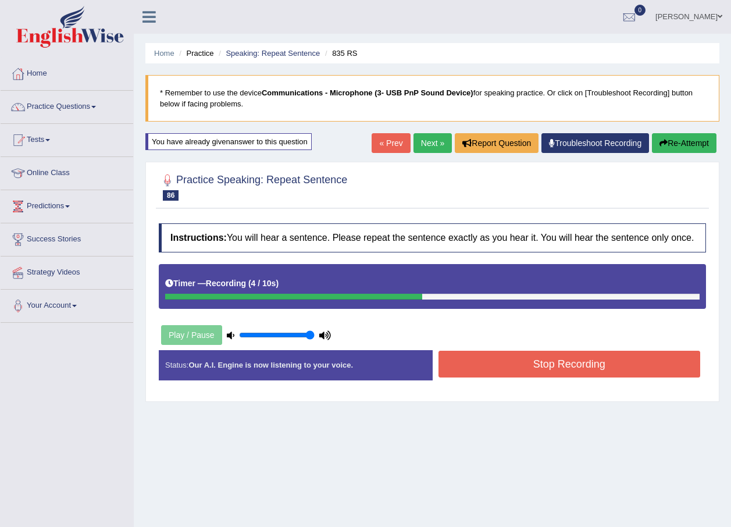
click at [497, 365] on button "Stop Recording" at bounding box center [570, 364] width 262 height 27
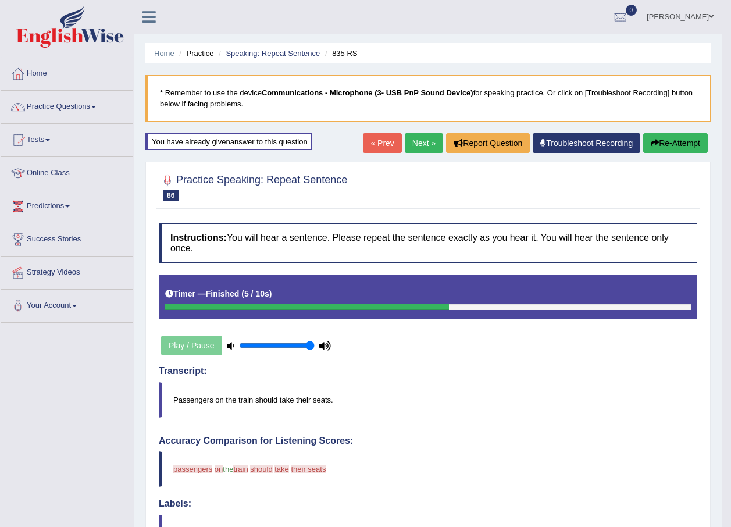
click at [414, 146] on link "Next »" at bounding box center [424, 143] width 38 height 20
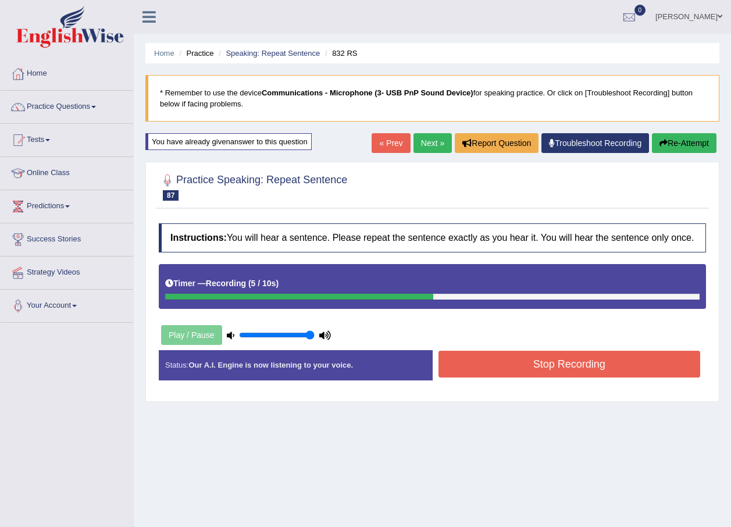
click at [496, 368] on button "Stop Recording" at bounding box center [570, 364] width 262 height 27
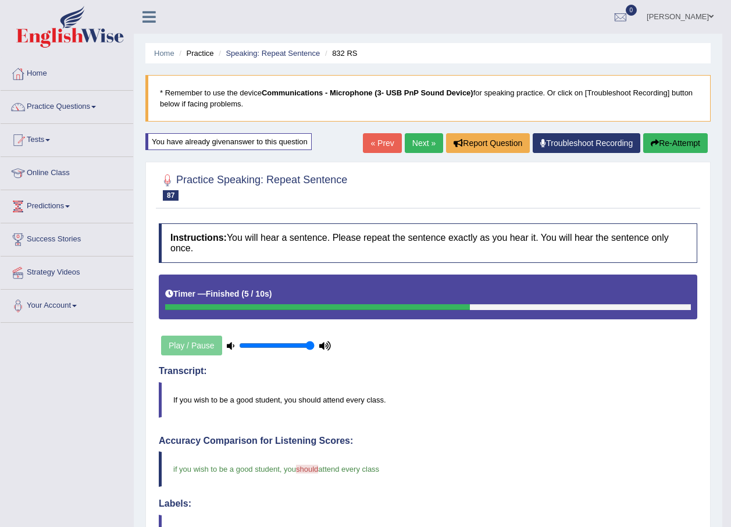
click at [424, 140] on link "Next »" at bounding box center [424, 143] width 38 height 20
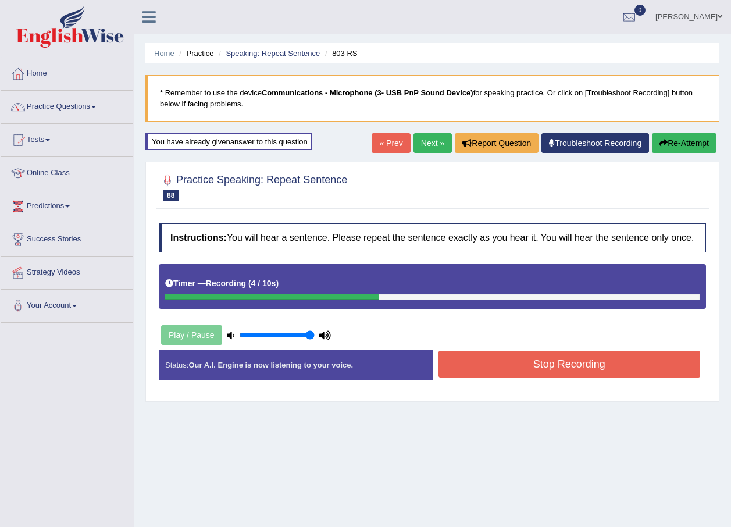
click at [498, 371] on button "Stop Recording" at bounding box center [570, 364] width 262 height 27
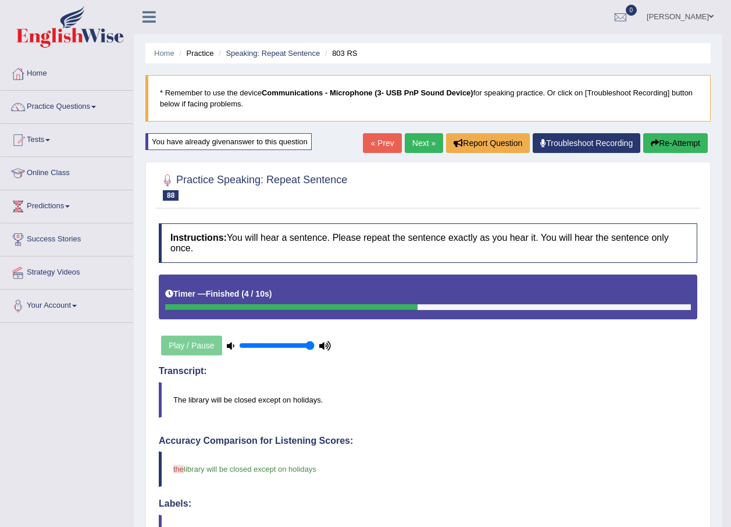
click at [423, 143] on link "Next »" at bounding box center [424, 143] width 38 height 20
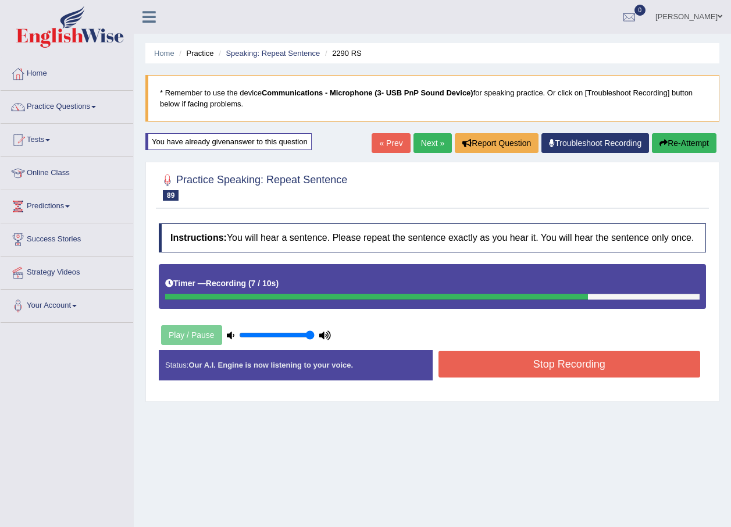
click at [483, 362] on button "Stop Recording" at bounding box center [570, 364] width 262 height 27
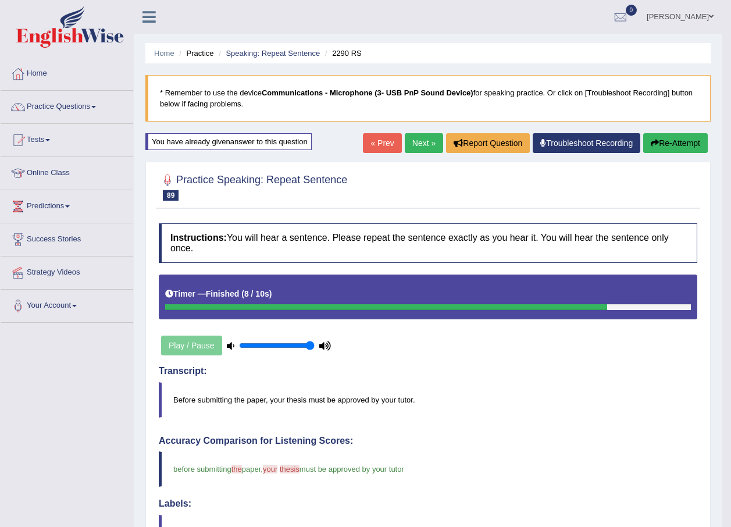
click at [419, 136] on link "Next »" at bounding box center [424, 143] width 38 height 20
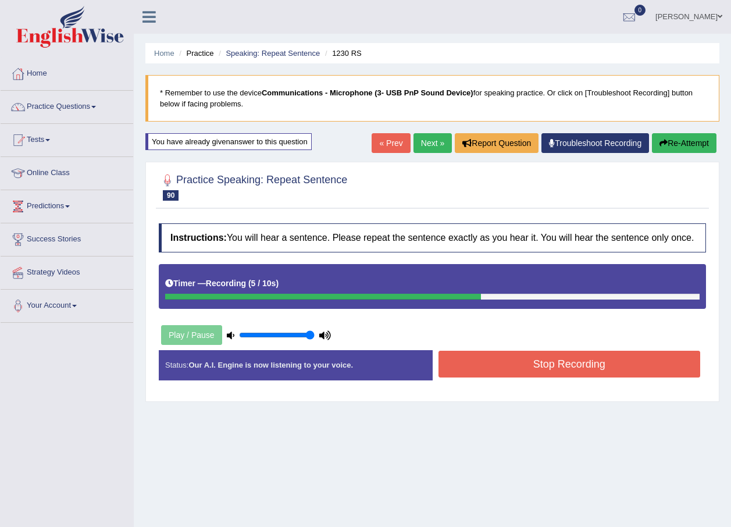
click at [556, 361] on button "Stop Recording" at bounding box center [570, 364] width 262 height 27
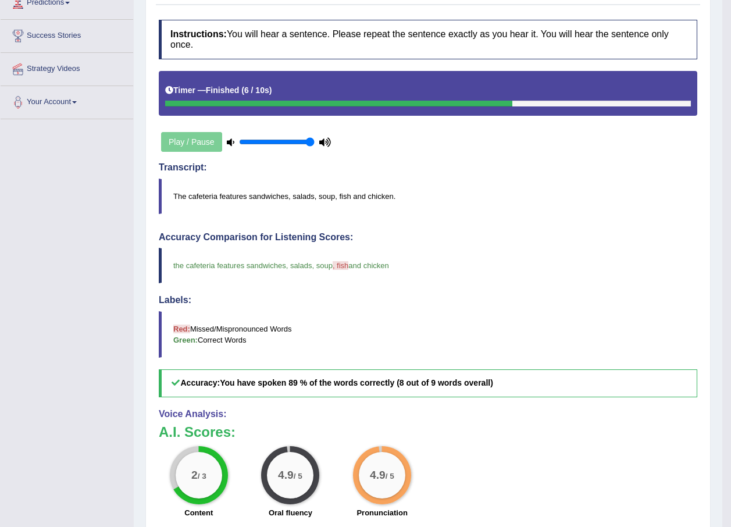
scroll to position [58, 0]
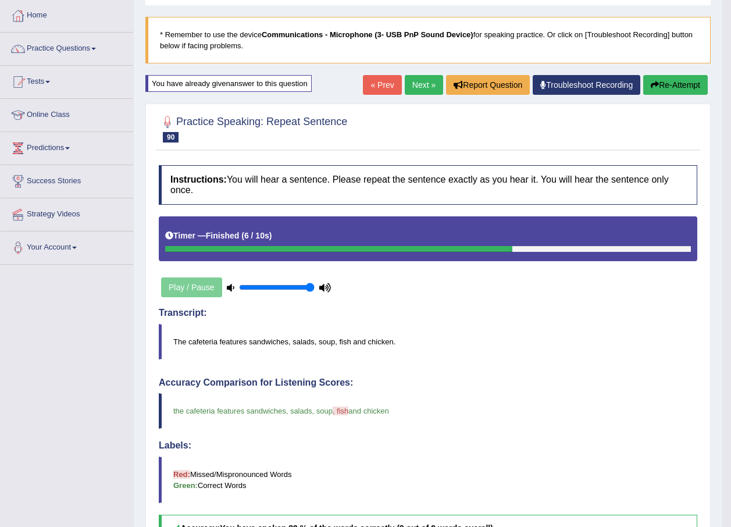
click at [421, 87] on link "Next »" at bounding box center [424, 85] width 38 height 20
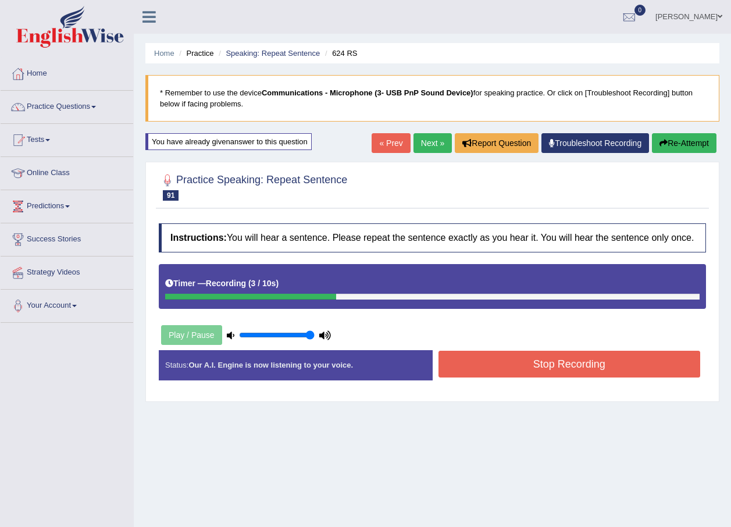
click at [477, 355] on button "Stop Recording" at bounding box center [570, 364] width 262 height 27
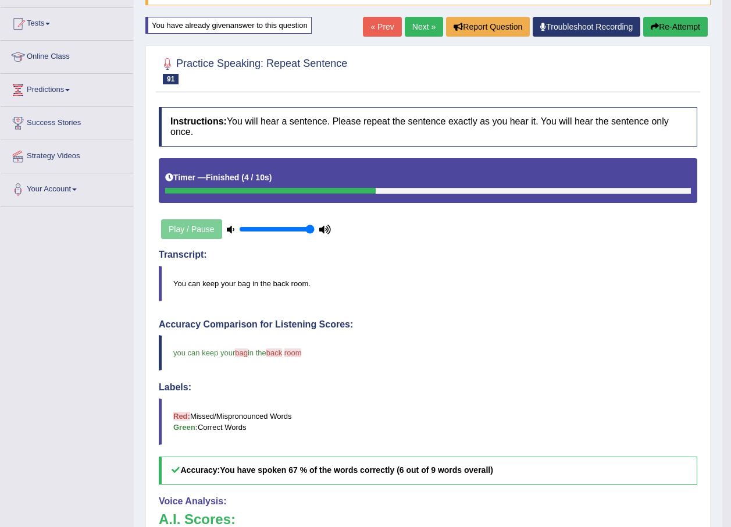
scroll to position [58, 0]
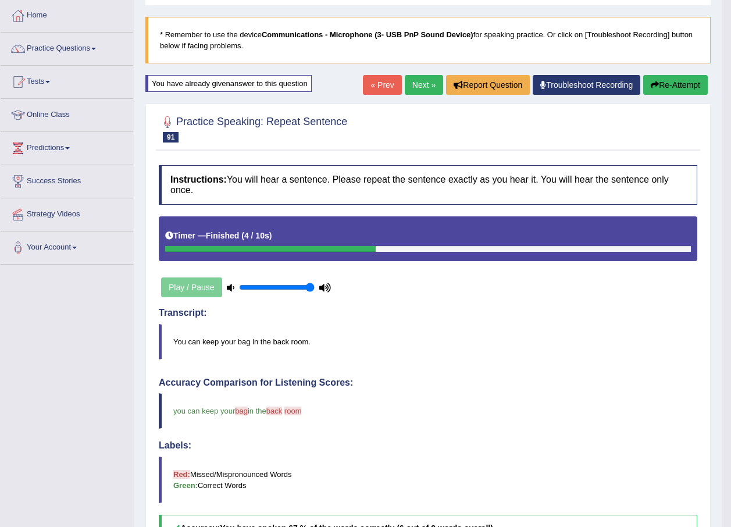
click at [424, 92] on link "Next »" at bounding box center [424, 85] width 38 height 20
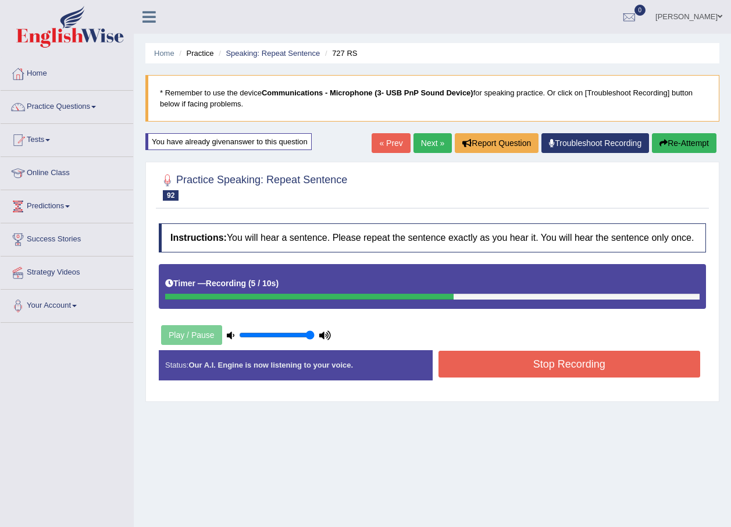
click at [521, 365] on button "Stop Recording" at bounding box center [570, 364] width 262 height 27
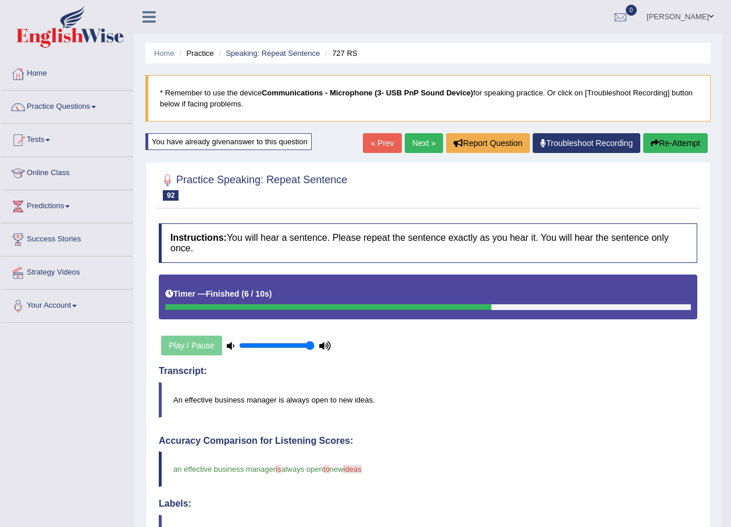
click at [668, 143] on button "Re-Attempt" at bounding box center [675, 143] width 65 height 20
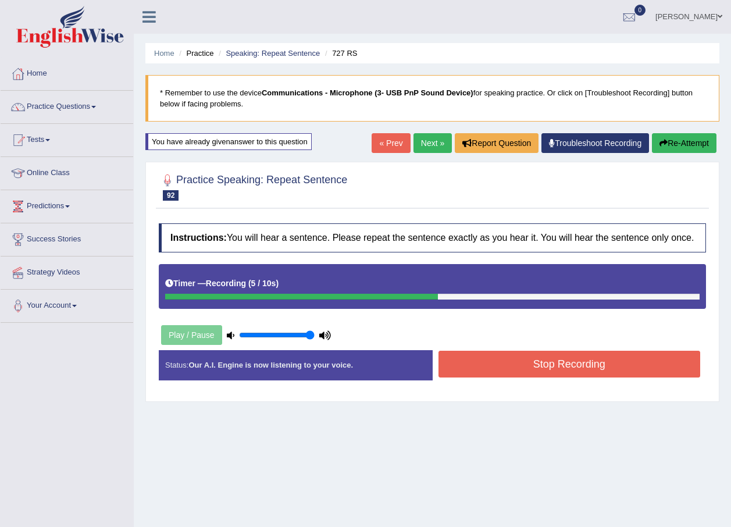
click at [603, 358] on button "Stop Recording" at bounding box center [570, 364] width 262 height 27
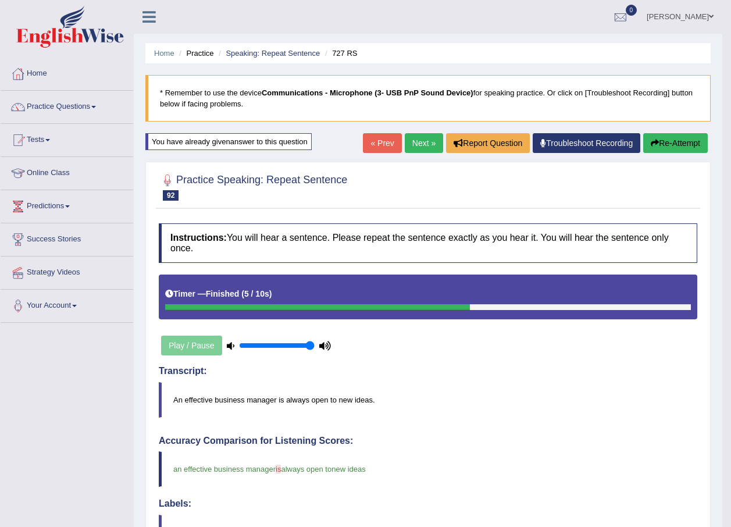
click at [419, 143] on link "Next »" at bounding box center [424, 143] width 38 height 20
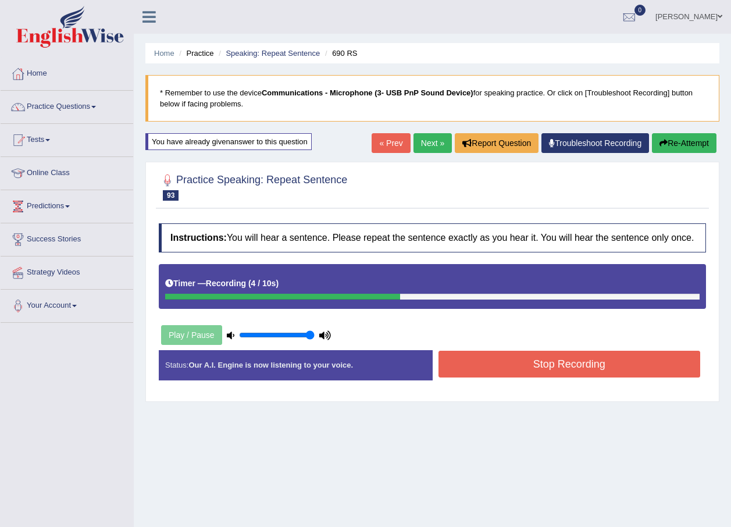
click at [534, 365] on button "Stop Recording" at bounding box center [570, 364] width 262 height 27
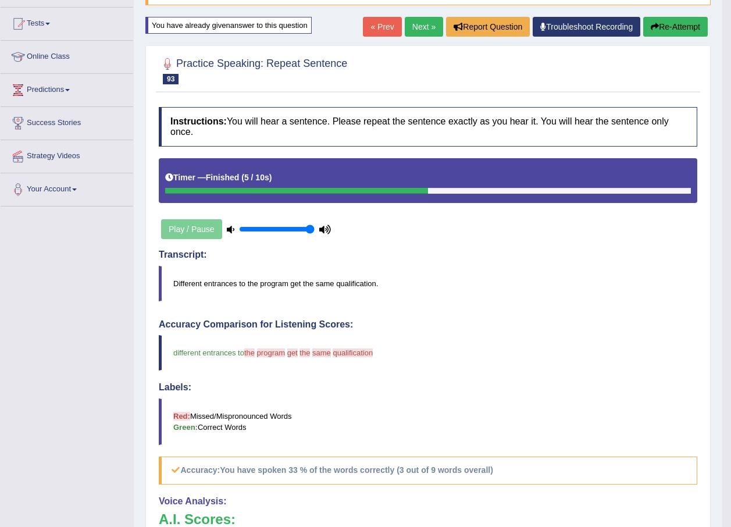
scroll to position [58, 0]
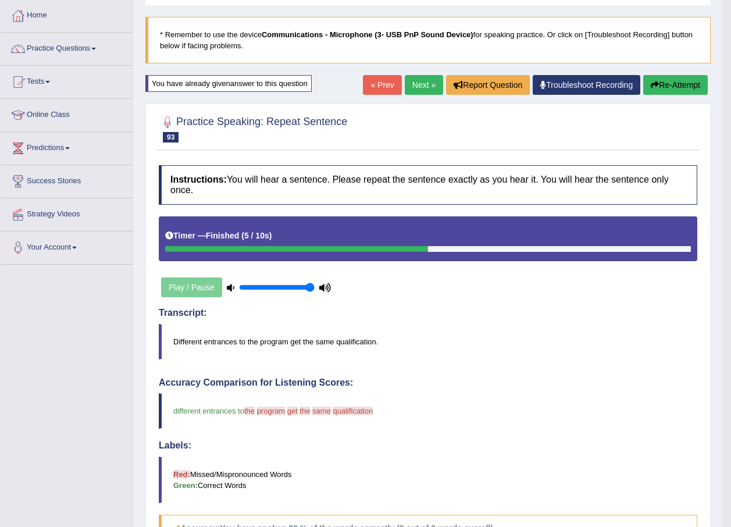
click at [684, 83] on button "Re-Attempt" at bounding box center [675, 85] width 65 height 20
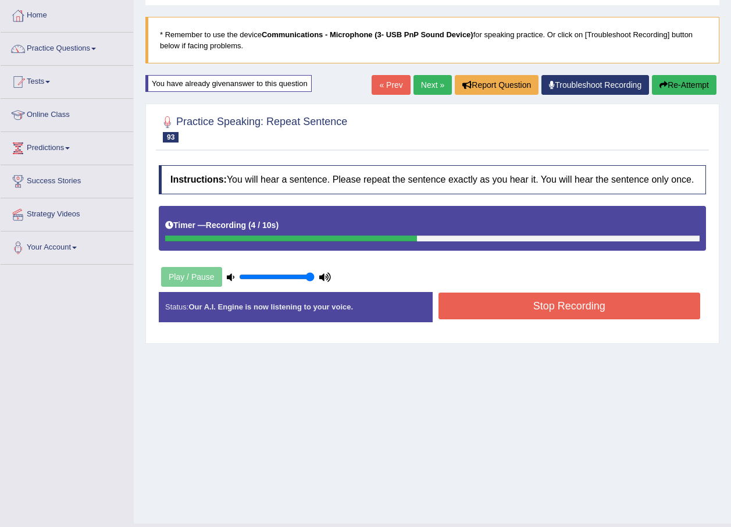
click at [510, 301] on button "Stop Recording" at bounding box center [570, 306] width 262 height 27
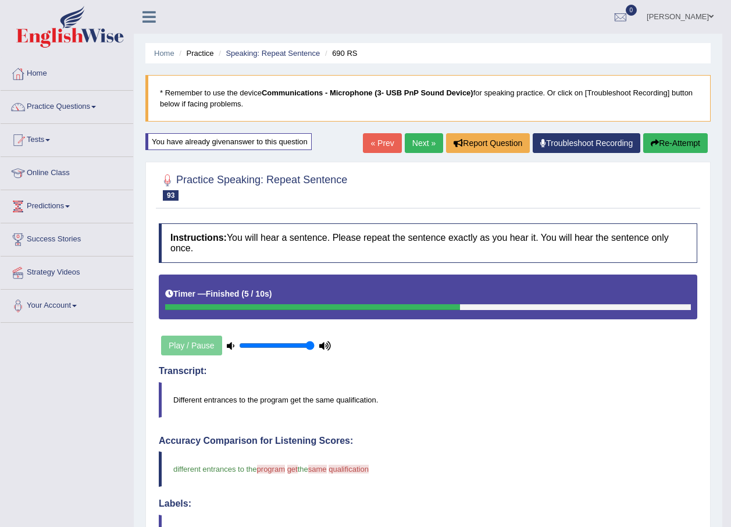
click at [417, 144] on link "Next »" at bounding box center [424, 143] width 38 height 20
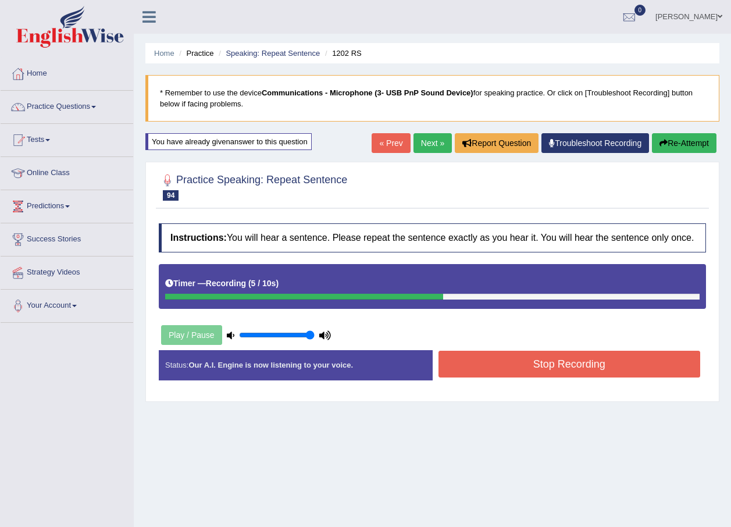
click at [567, 356] on button "Stop Recording" at bounding box center [570, 364] width 262 height 27
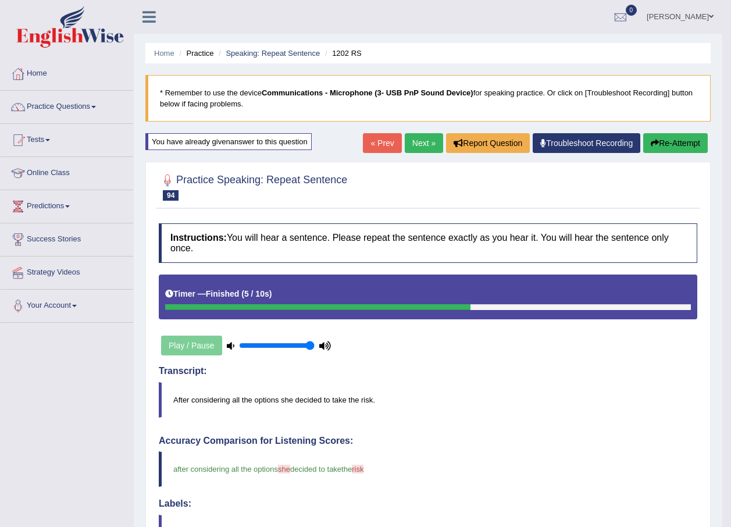
click at [415, 144] on link "Next »" at bounding box center [424, 143] width 38 height 20
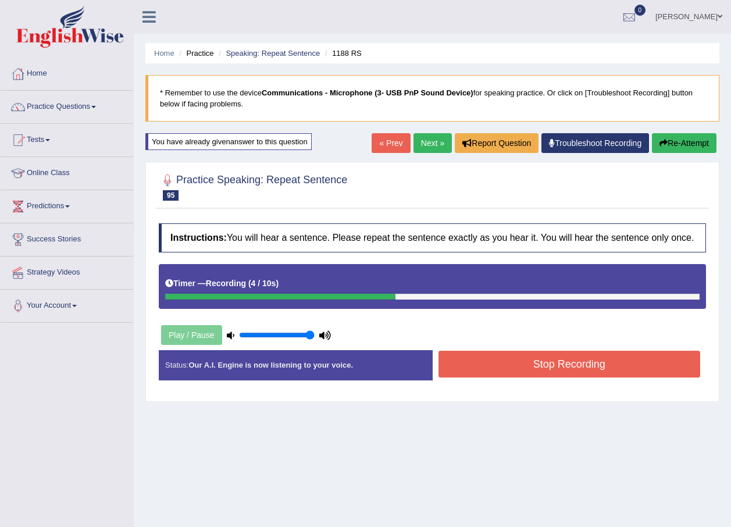
click at [534, 359] on button "Stop Recording" at bounding box center [570, 364] width 262 height 27
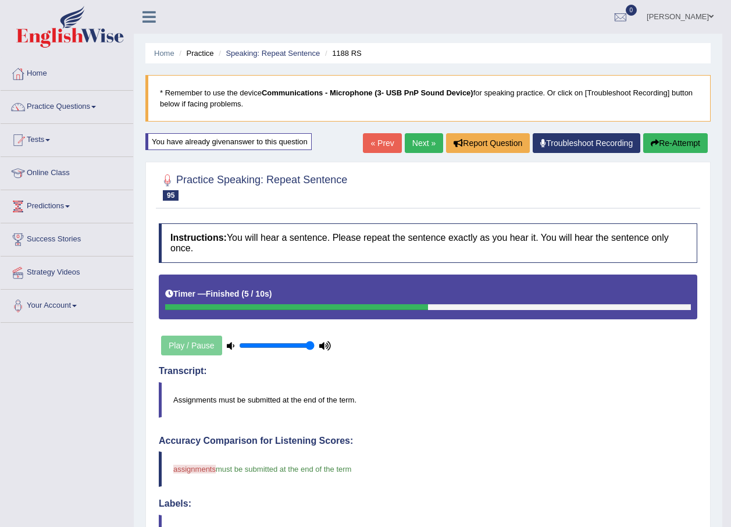
click at [416, 138] on link "Next »" at bounding box center [424, 143] width 38 height 20
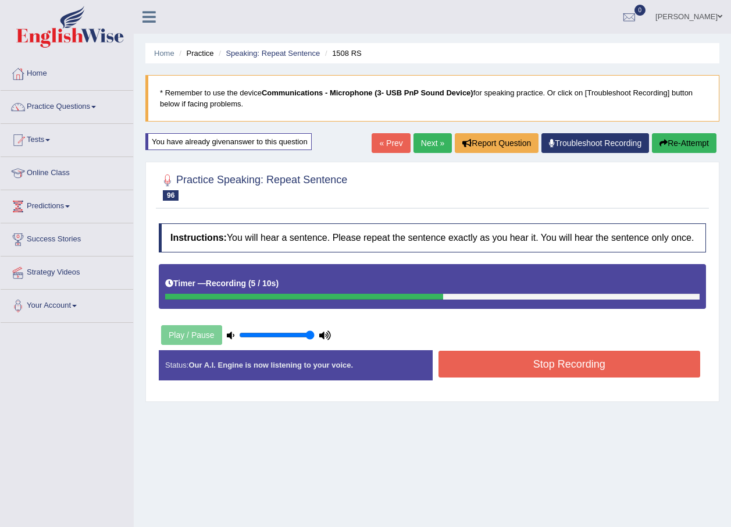
click at [584, 358] on button "Stop Recording" at bounding box center [570, 364] width 262 height 27
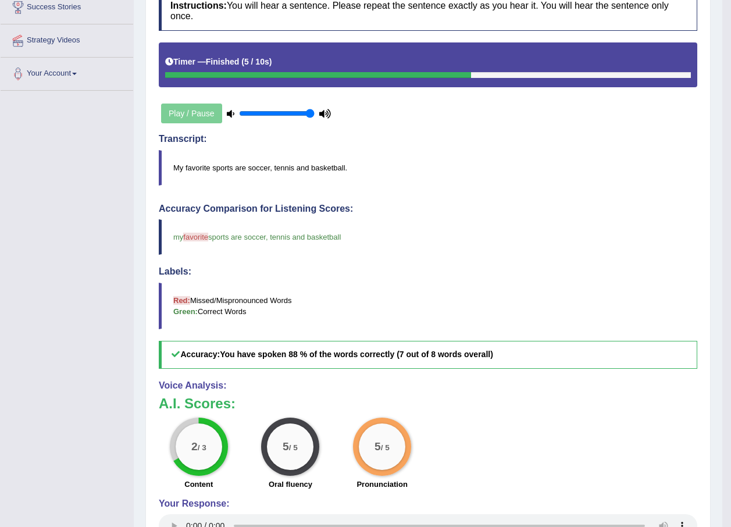
scroll to position [58, 0]
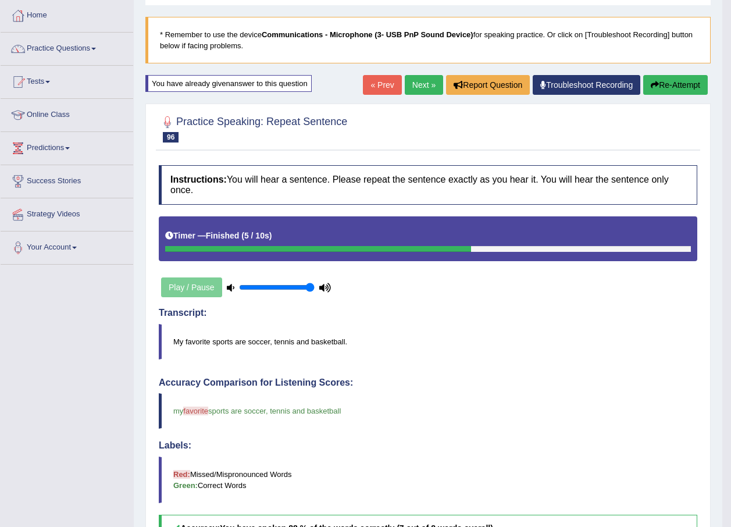
click at [678, 85] on button "Re-Attempt" at bounding box center [675, 85] width 65 height 20
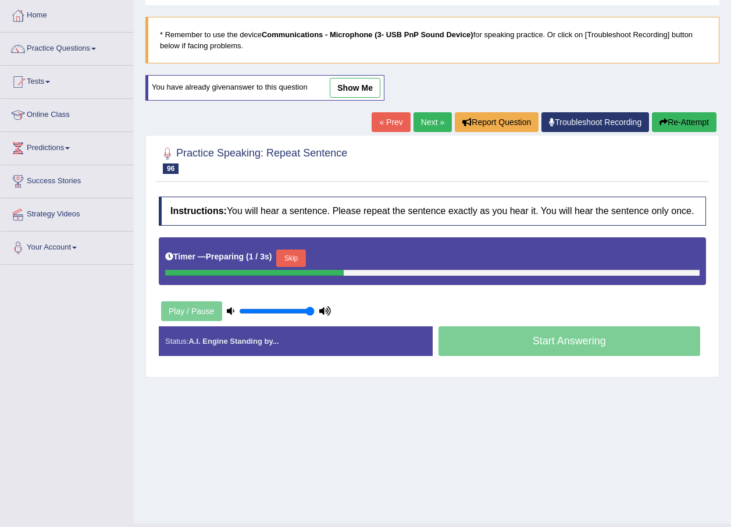
click at [297, 262] on button "Skip" at bounding box center [290, 258] width 29 height 17
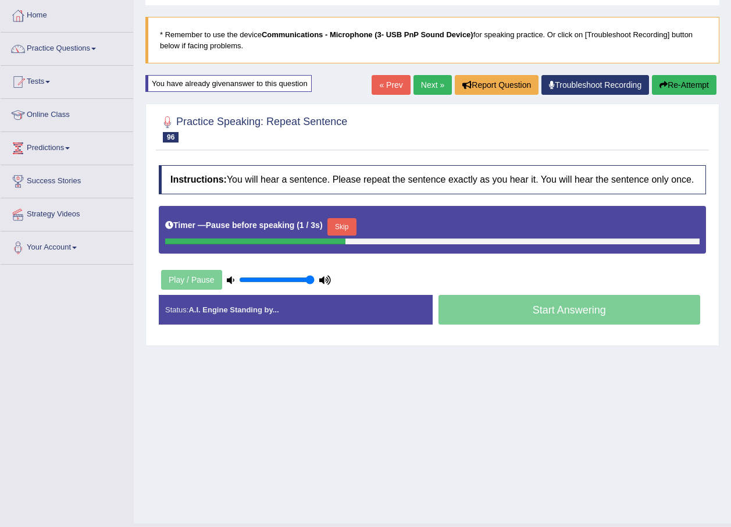
click at [340, 225] on button "Skip" at bounding box center [342, 226] width 29 height 17
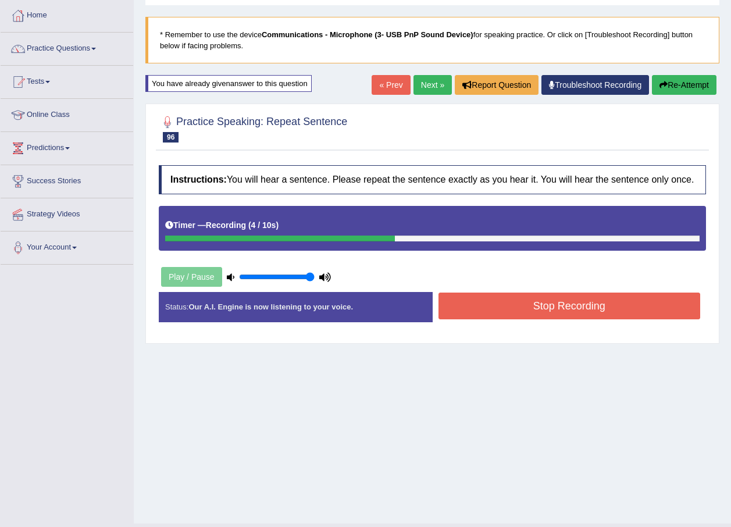
click at [502, 314] on button "Stop Recording" at bounding box center [570, 306] width 262 height 27
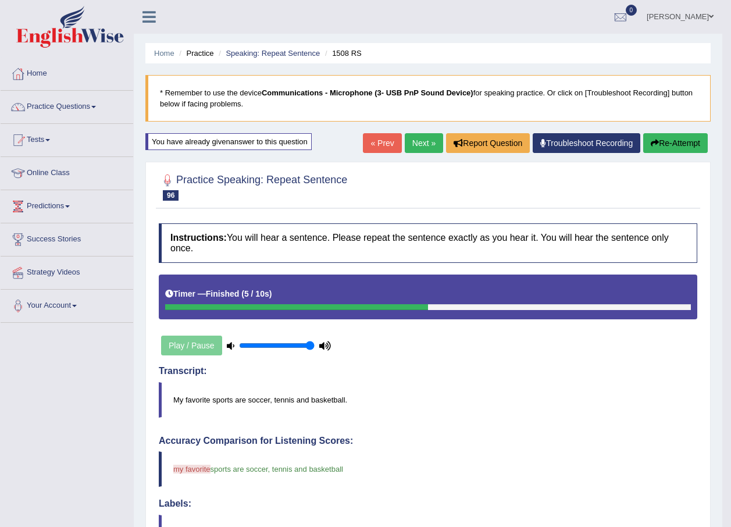
click at [425, 148] on link "Next »" at bounding box center [424, 143] width 38 height 20
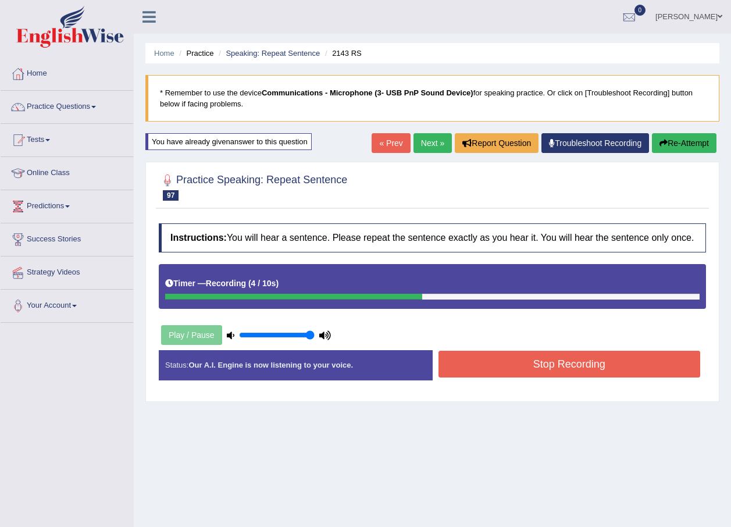
click at [563, 361] on button "Stop Recording" at bounding box center [570, 364] width 262 height 27
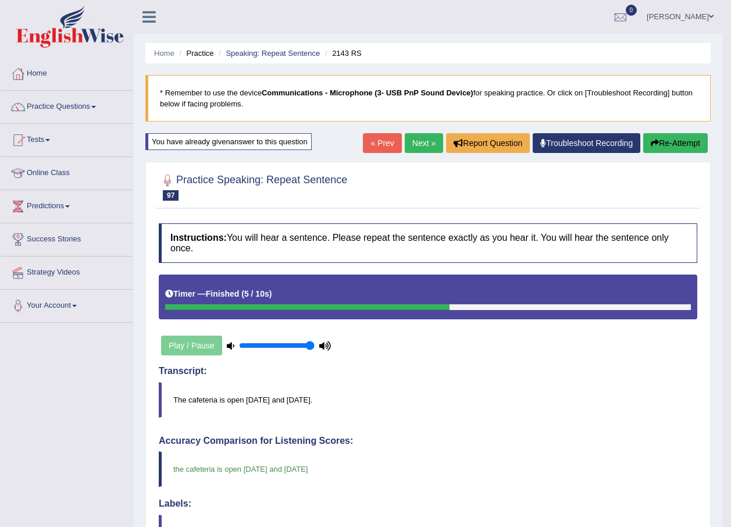
click at [426, 143] on link "Next »" at bounding box center [424, 143] width 38 height 20
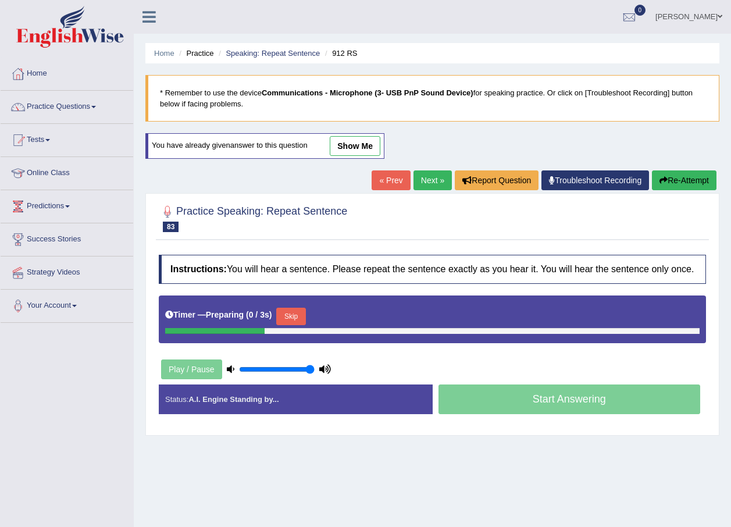
scroll to position [84, 0]
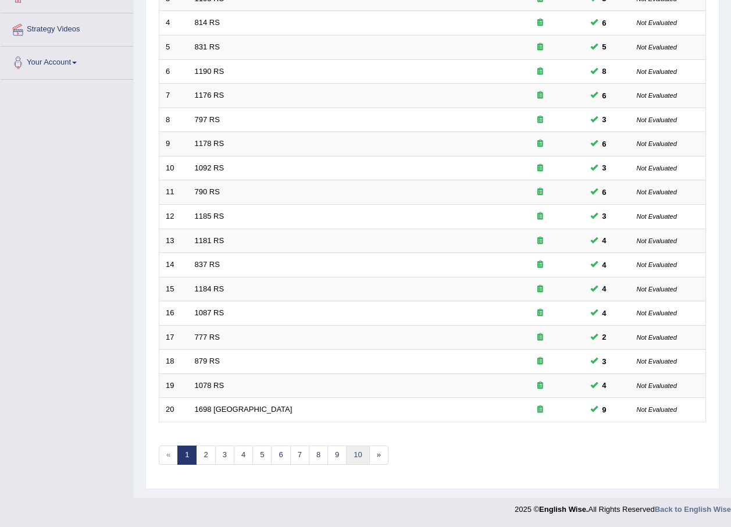
click at [359, 458] on link "10" at bounding box center [357, 455] width 23 height 19
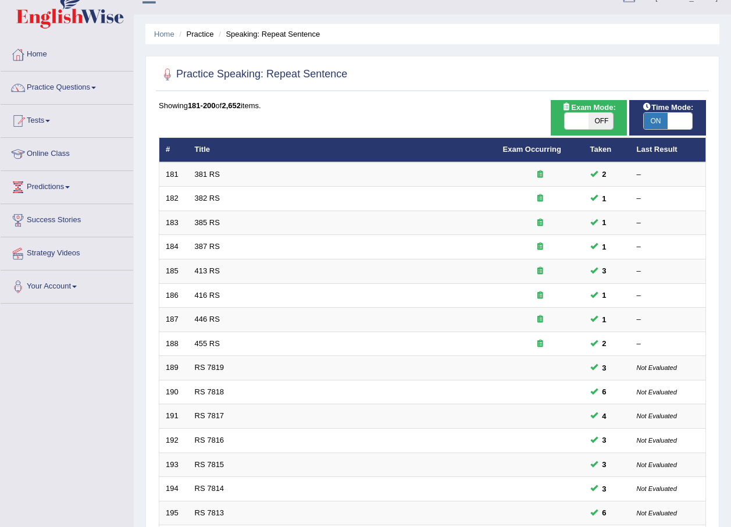
scroll to position [243, 0]
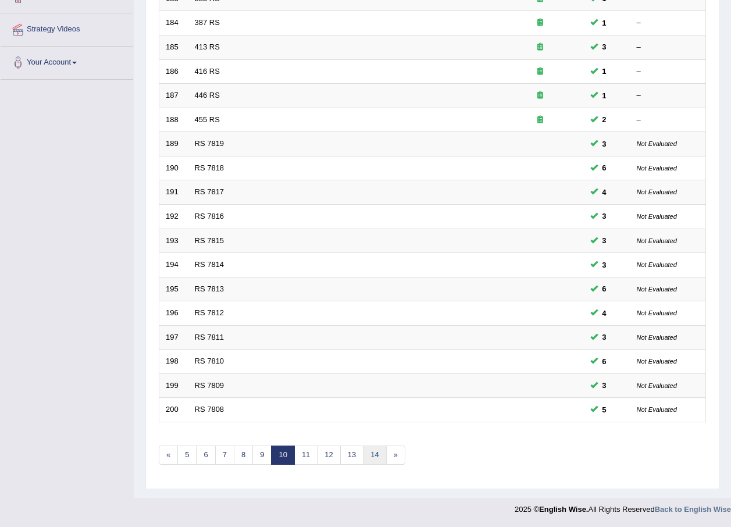
click at [384, 463] on link "14" at bounding box center [374, 455] width 23 height 19
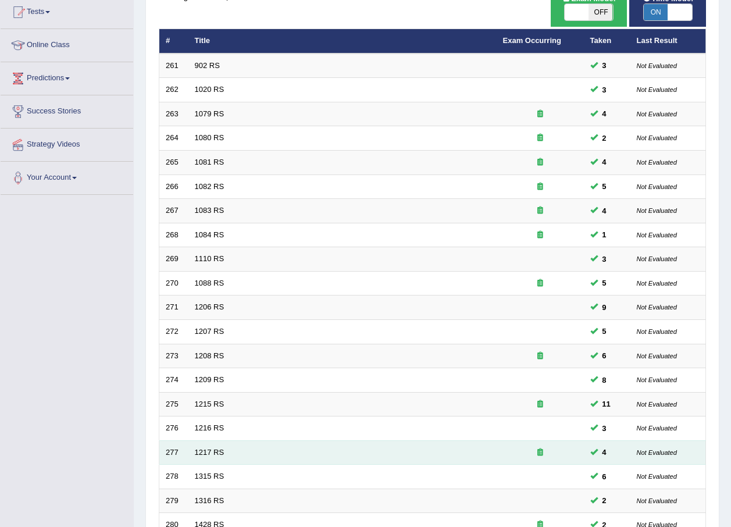
scroll to position [243, 0]
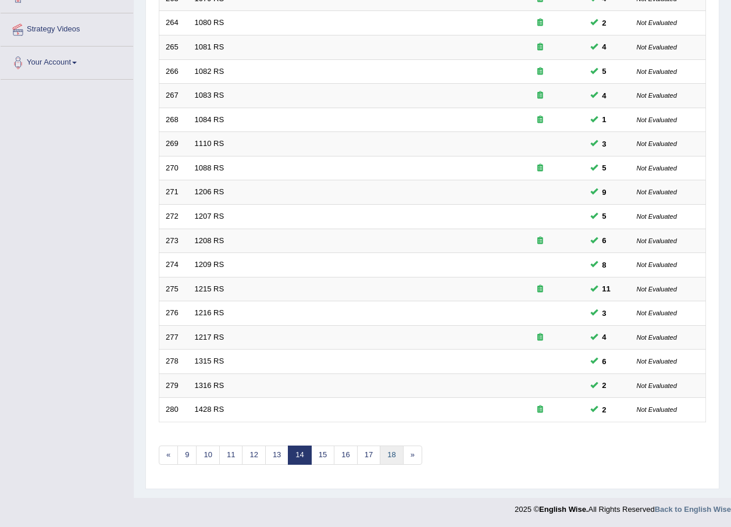
click at [388, 453] on link "18" at bounding box center [391, 455] width 23 height 19
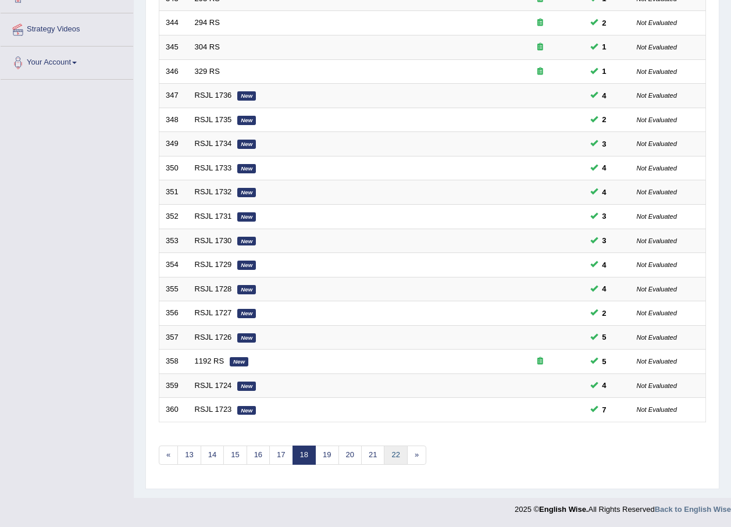
click at [388, 453] on link "22" at bounding box center [395, 455] width 23 height 19
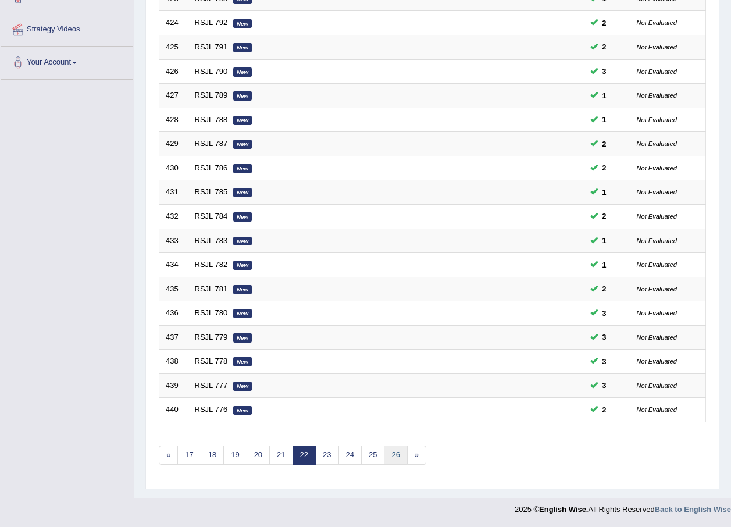
click at [394, 460] on link "26" at bounding box center [395, 455] width 23 height 19
click at [394, 460] on link "30" at bounding box center [395, 455] width 23 height 19
click at [393, 460] on link "34" at bounding box center [395, 455] width 23 height 19
click at [393, 460] on link "38" at bounding box center [395, 455] width 23 height 19
click at [393, 460] on link "42" at bounding box center [395, 455] width 23 height 19
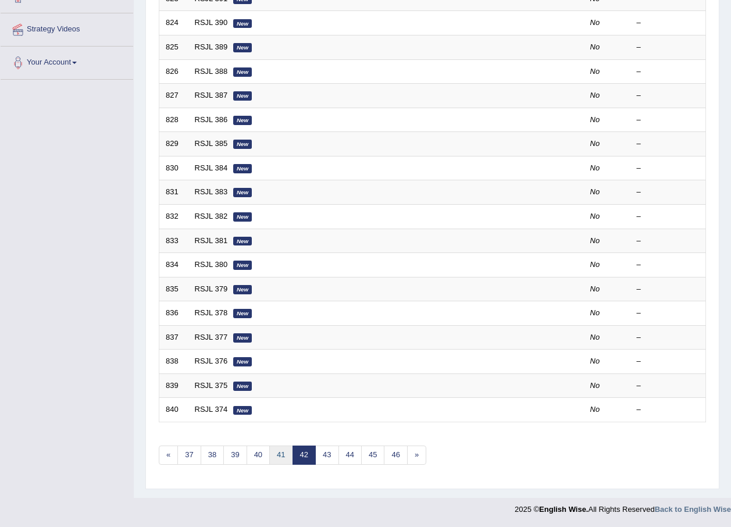
click at [282, 456] on link "41" at bounding box center [280, 455] width 23 height 19
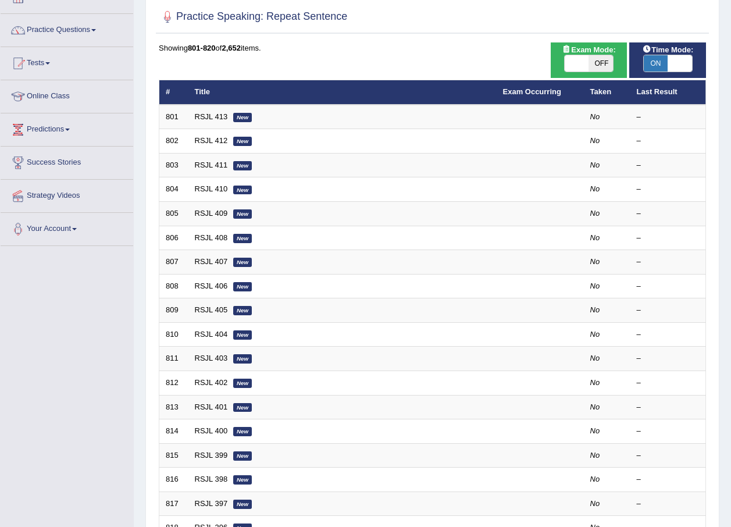
scroll to position [243, 0]
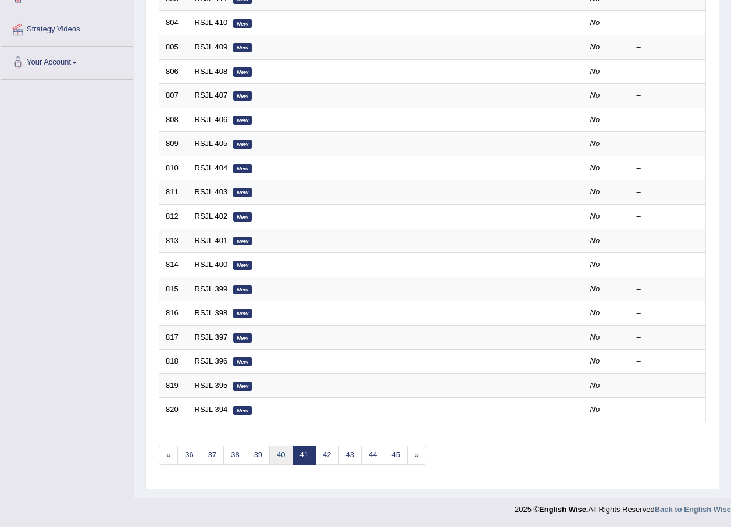
click at [283, 456] on link "40" at bounding box center [280, 455] width 23 height 19
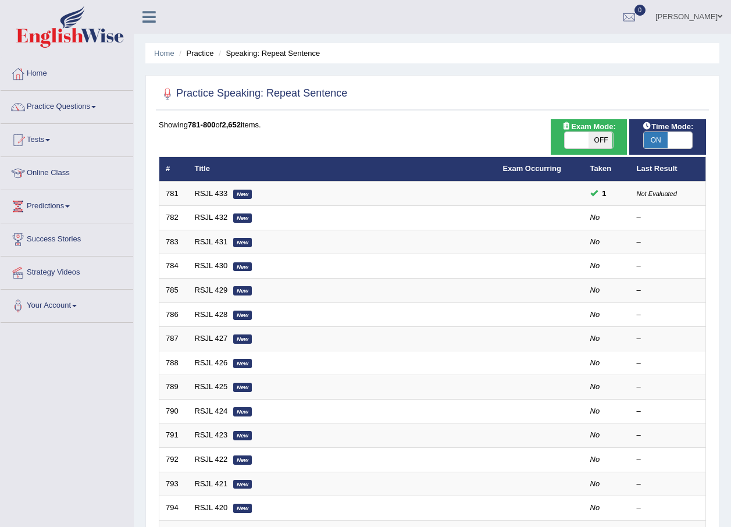
scroll to position [243, 0]
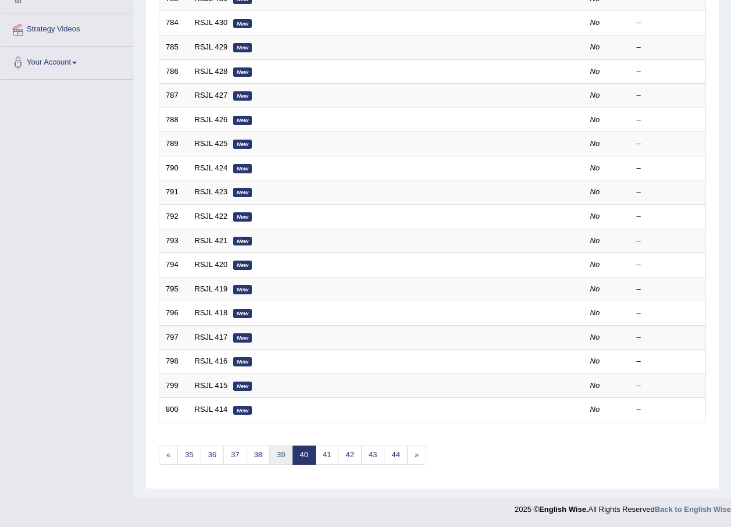
click at [278, 456] on link "39" at bounding box center [280, 455] width 23 height 19
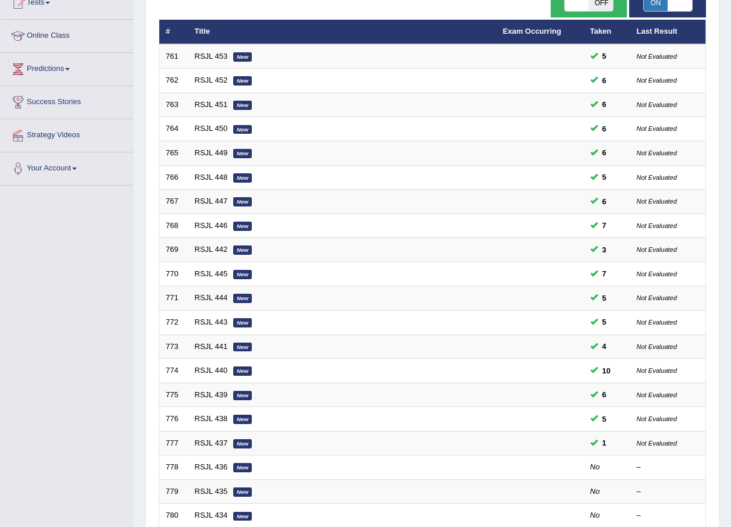
scroll to position [243, 0]
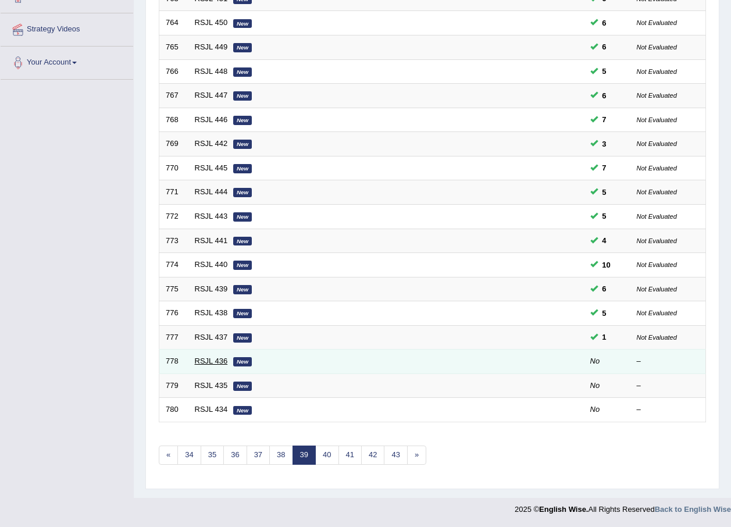
click at [219, 363] on link "RSJL 436" at bounding box center [211, 361] width 33 height 9
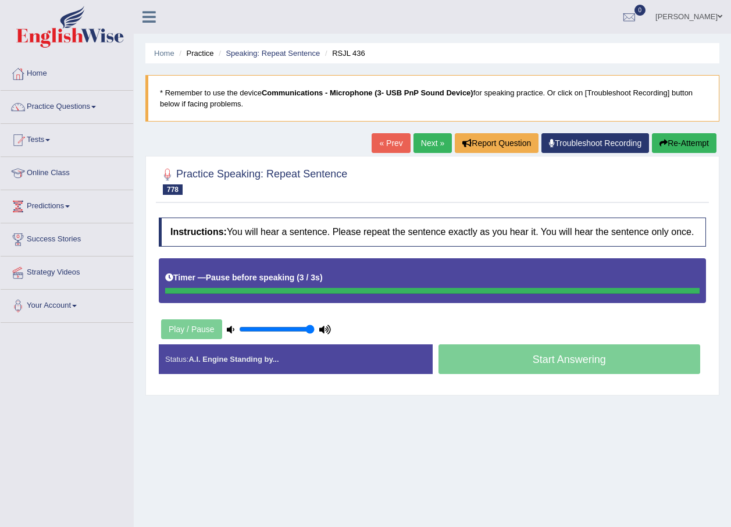
click at [706, 144] on button "Re-Attempt" at bounding box center [684, 143] width 65 height 20
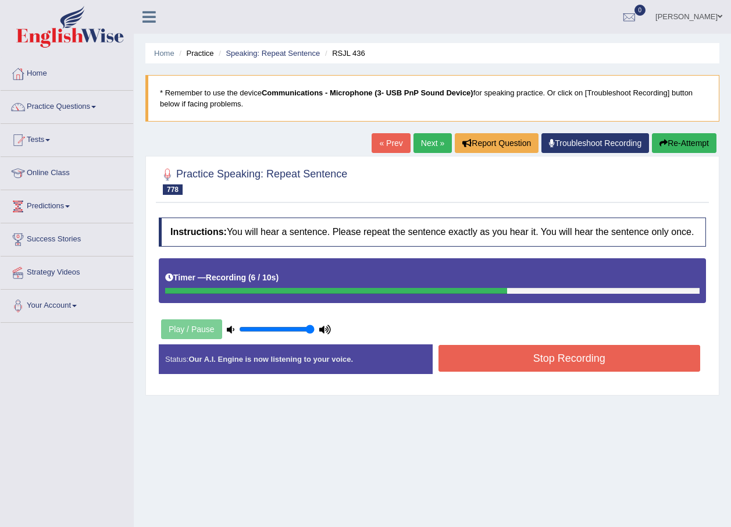
click at [545, 358] on button "Stop Recording" at bounding box center [570, 358] width 262 height 27
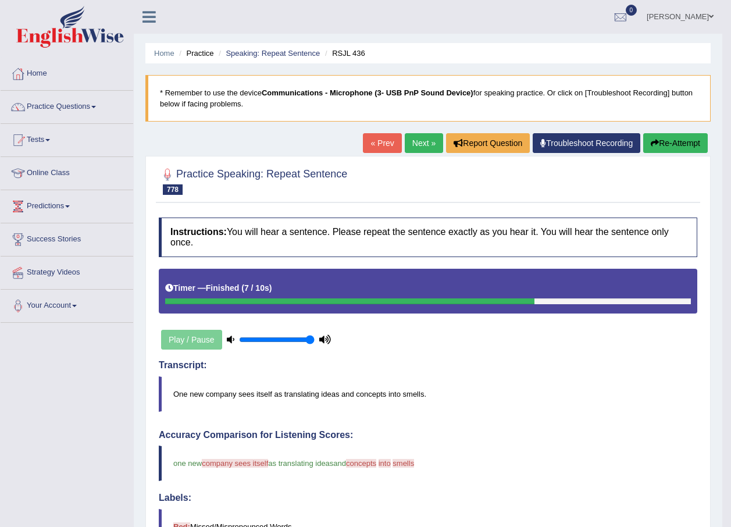
click at [670, 138] on button "Re-Attempt" at bounding box center [675, 143] width 65 height 20
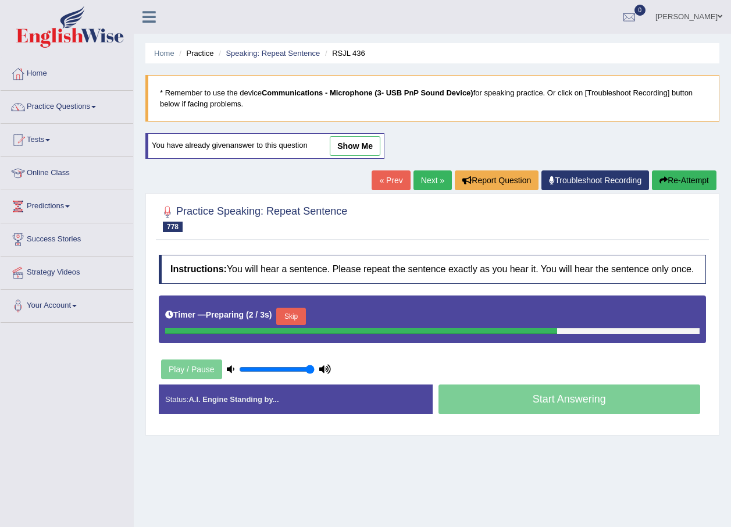
click at [293, 312] on button "Skip" at bounding box center [290, 316] width 29 height 17
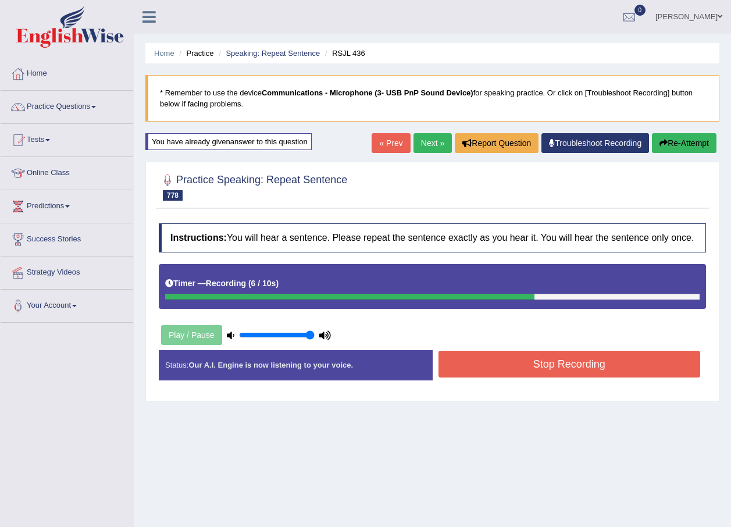
click at [524, 364] on button "Stop Recording" at bounding box center [570, 364] width 262 height 27
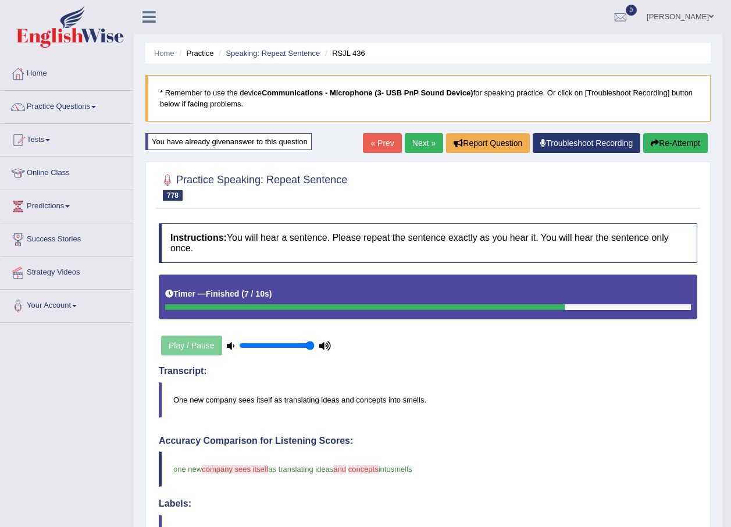
click at [683, 141] on button "Re-Attempt" at bounding box center [675, 143] width 65 height 20
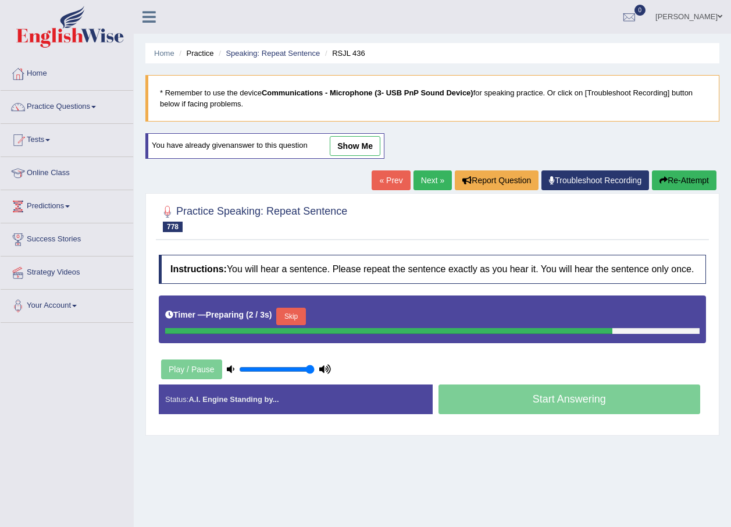
click at [293, 312] on button "Skip" at bounding box center [290, 316] width 29 height 17
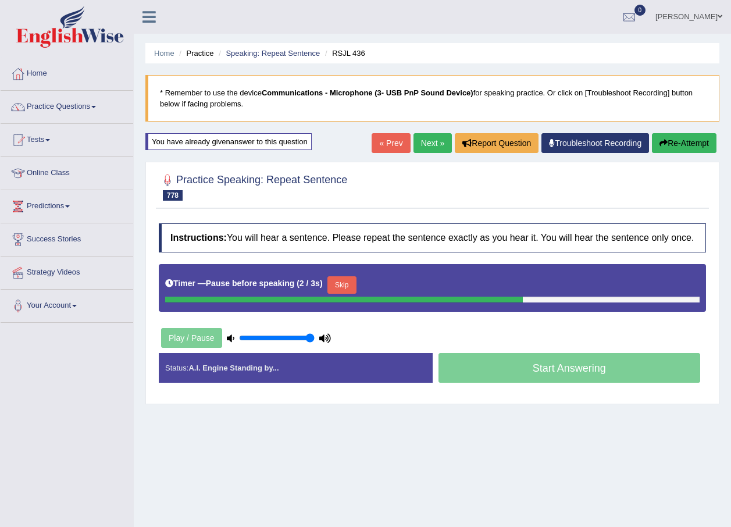
click at [337, 283] on button "Skip" at bounding box center [342, 284] width 29 height 17
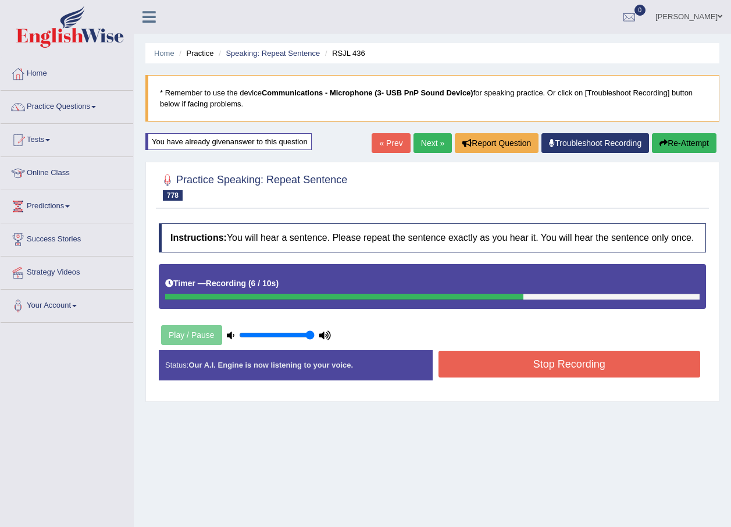
click at [531, 369] on button "Stop Recording" at bounding box center [570, 364] width 262 height 27
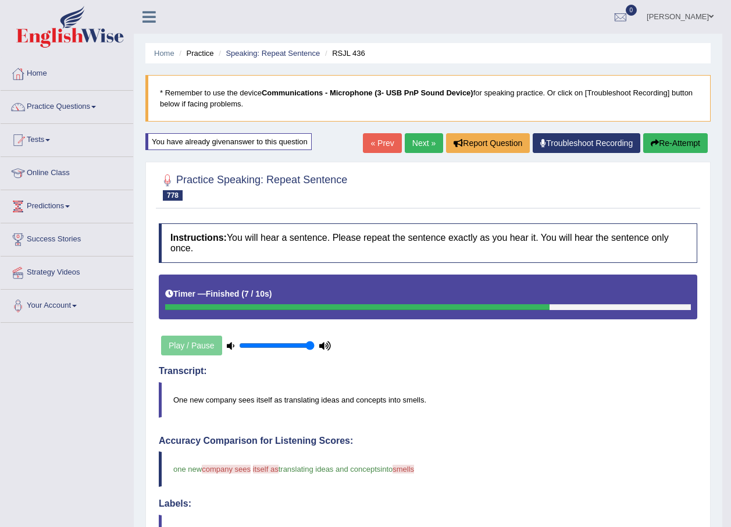
click at [424, 145] on link "Next »" at bounding box center [424, 143] width 38 height 20
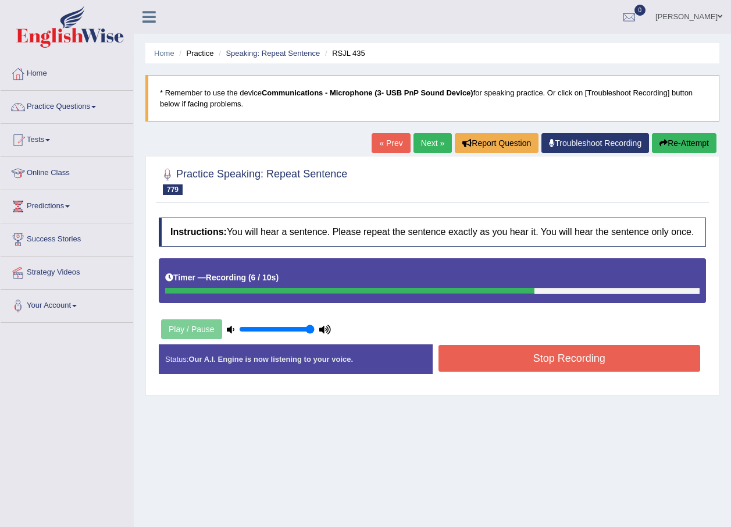
click at [497, 342] on div "Instructions: You will hear a sentence. Please repeat the sentence exactly as y…" at bounding box center [432, 300] width 553 height 177
click at [498, 351] on button "Stop Recording" at bounding box center [570, 358] width 262 height 27
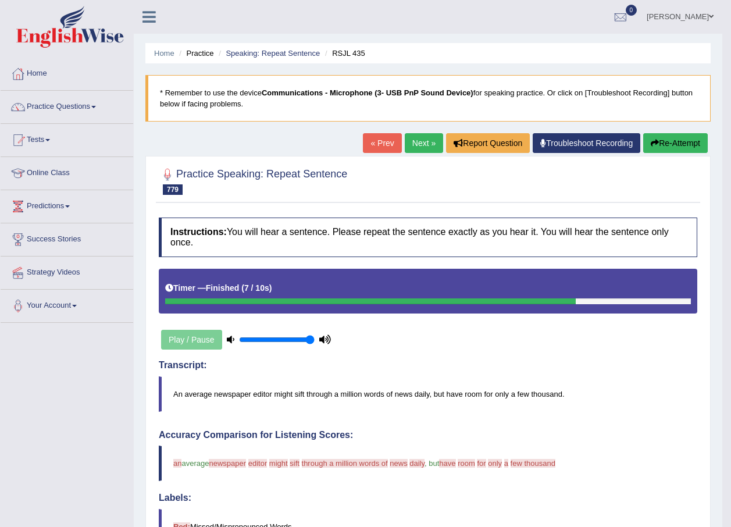
click at [671, 142] on button "Re-Attempt" at bounding box center [675, 143] width 65 height 20
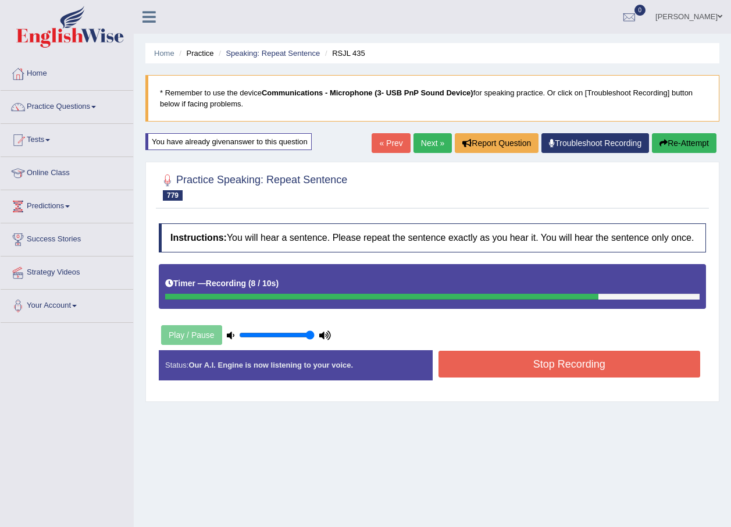
click at [558, 372] on button "Stop Recording" at bounding box center [570, 364] width 262 height 27
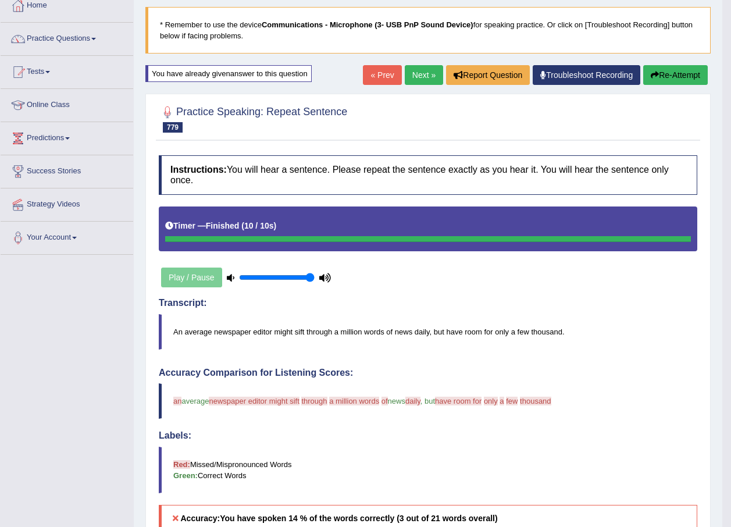
scroll to position [58, 0]
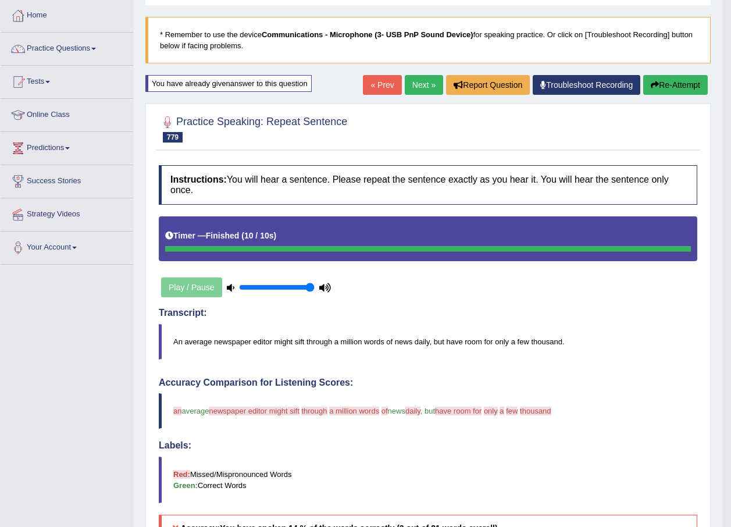
click at [673, 81] on button "Re-Attempt" at bounding box center [675, 85] width 65 height 20
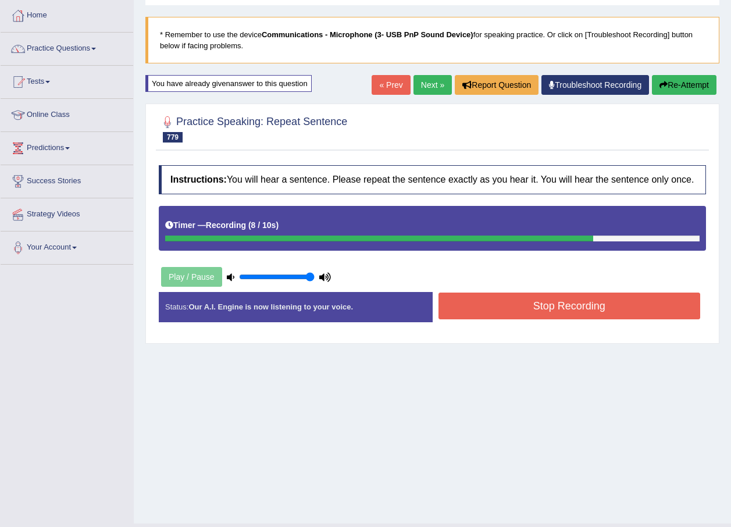
click at [530, 300] on button "Stop Recording" at bounding box center [570, 306] width 262 height 27
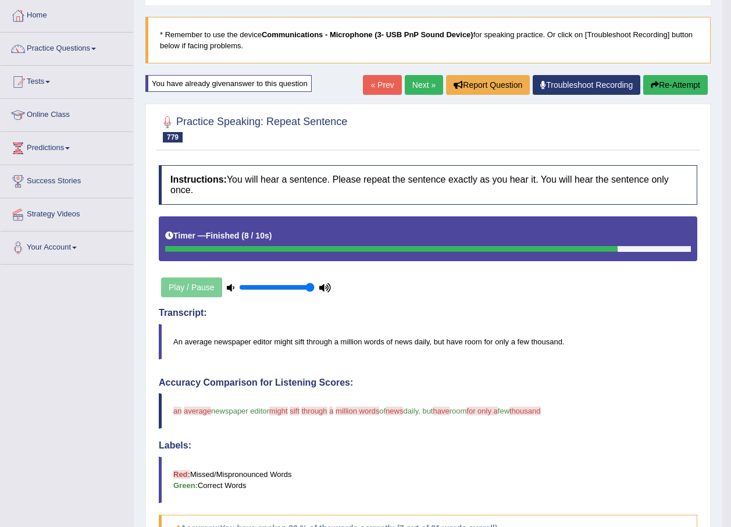
click at [607, 379] on div "Accuracy Comparison for Listening Scores: an the average everest newspaper edit…" at bounding box center [428, 460] width 539 height 165
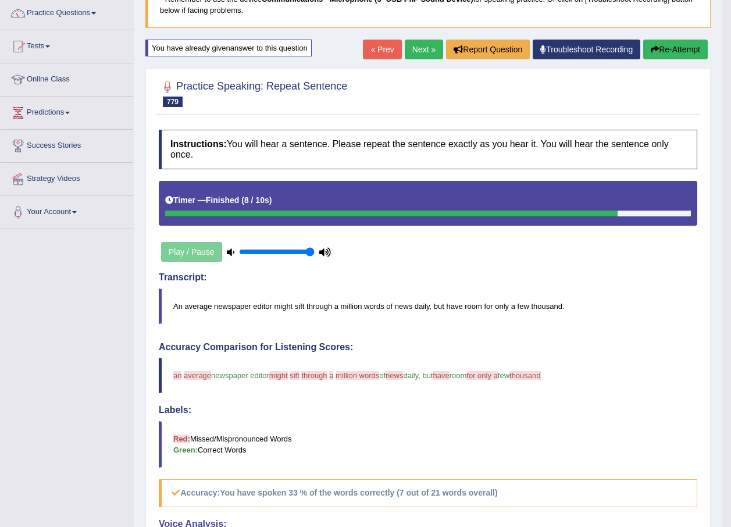
scroll to position [92, 0]
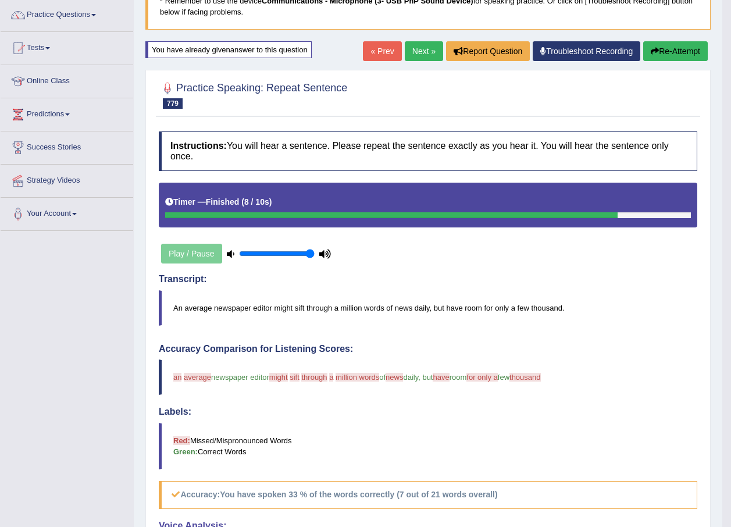
click at [681, 53] on button "Re-Attempt" at bounding box center [675, 51] width 65 height 20
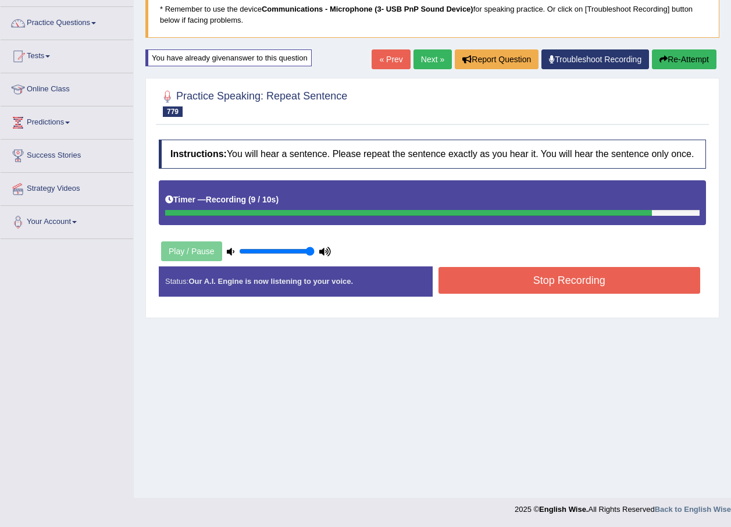
click at [526, 266] on div "Start Answering" at bounding box center [570, 266] width 274 height 1
click at [525, 276] on button "Stop Recording" at bounding box center [570, 280] width 262 height 27
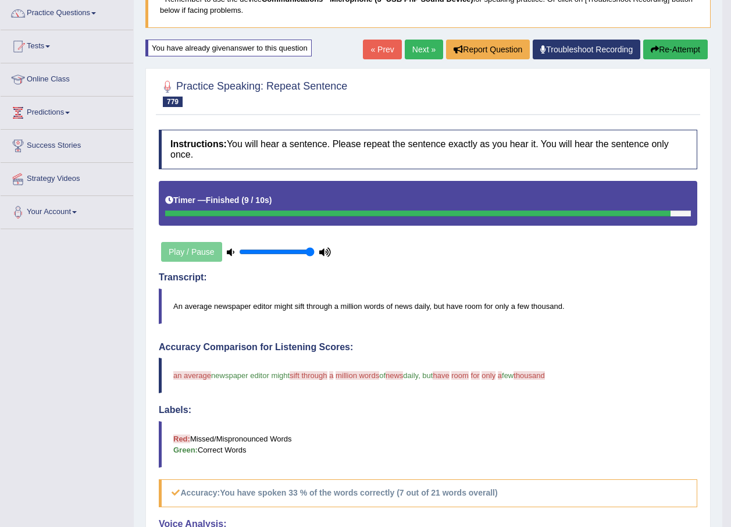
scroll to position [92, 0]
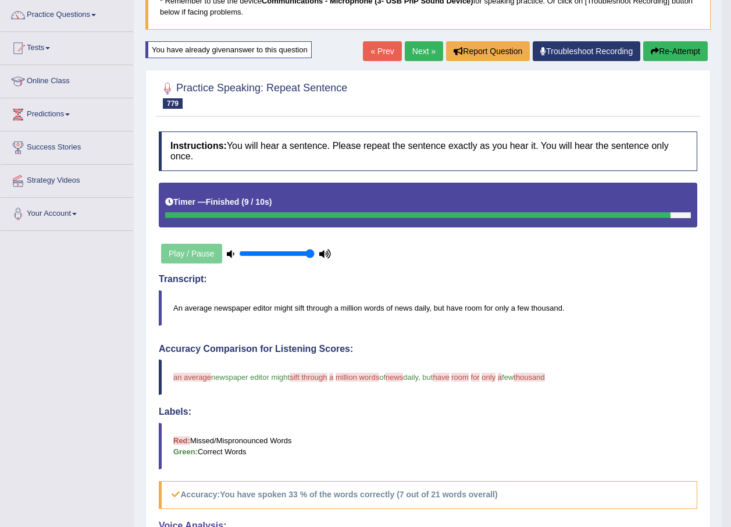
click at [412, 42] on link "Next »" at bounding box center [424, 51] width 38 height 20
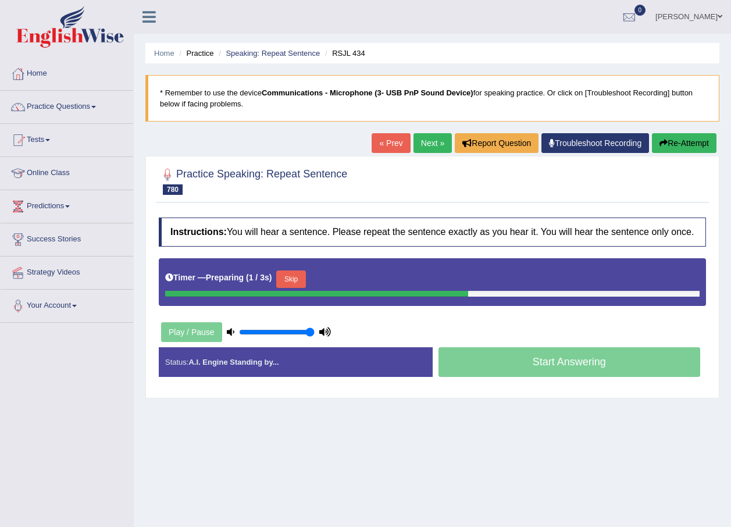
scroll to position [58, 0]
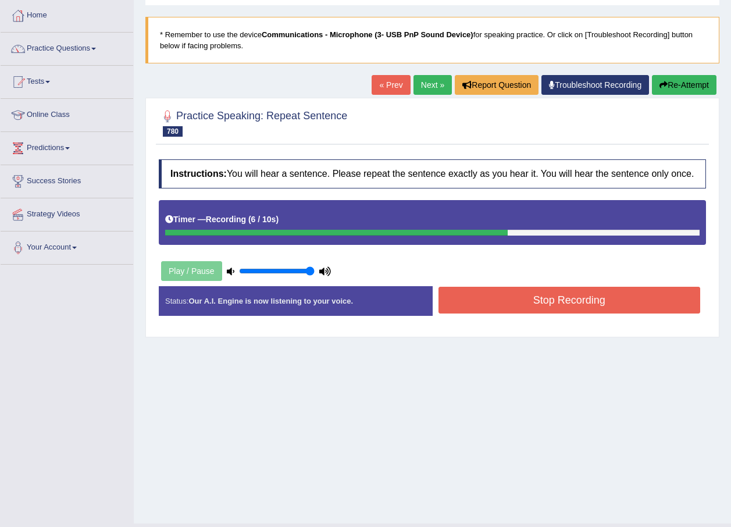
click at [489, 305] on button "Stop Recording" at bounding box center [570, 300] width 262 height 27
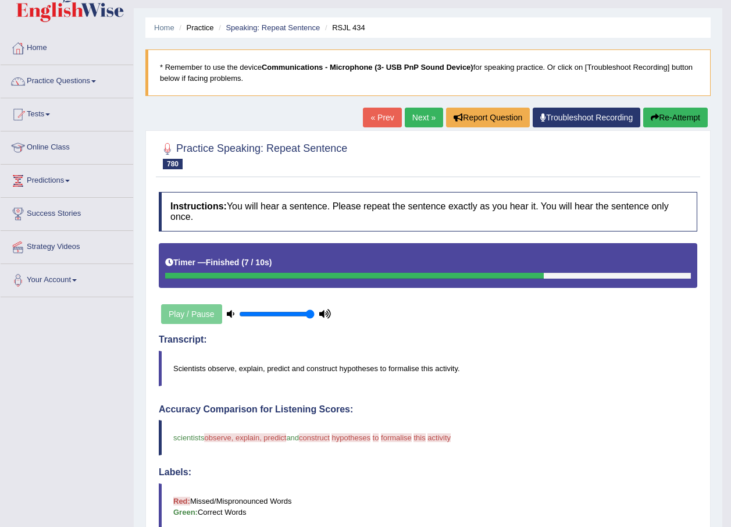
scroll to position [0, 0]
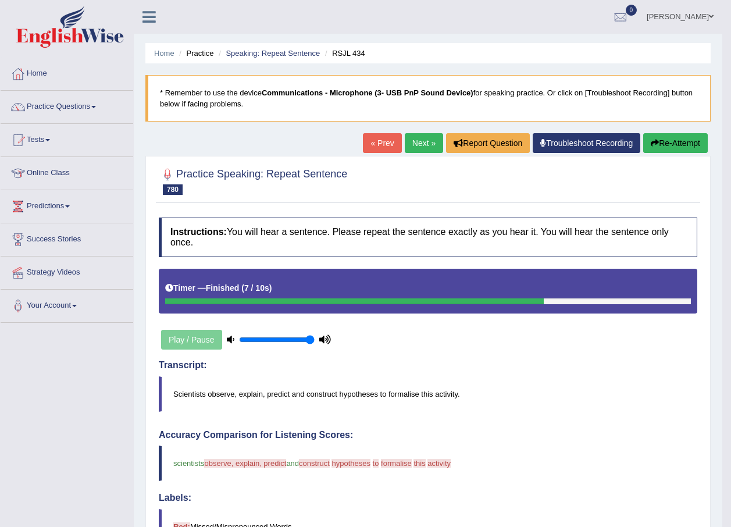
click at [688, 137] on button "Re-Attempt" at bounding box center [675, 143] width 65 height 20
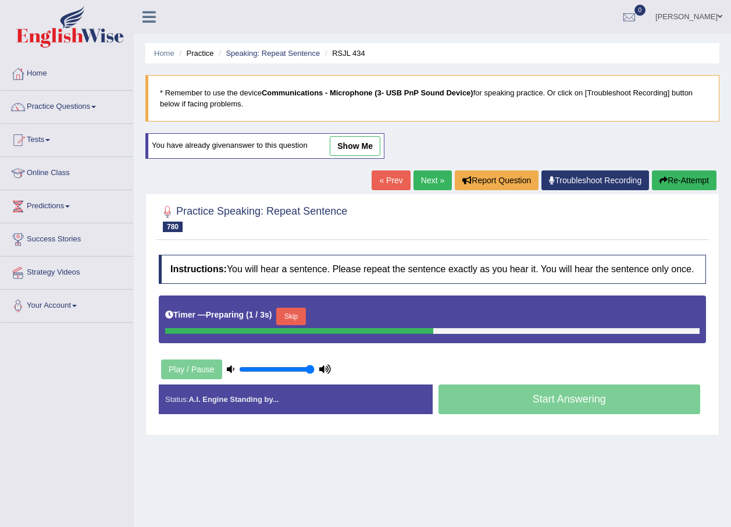
click at [294, 318] on button "Skip" at bounding box center [290, 316] width 29 height 17
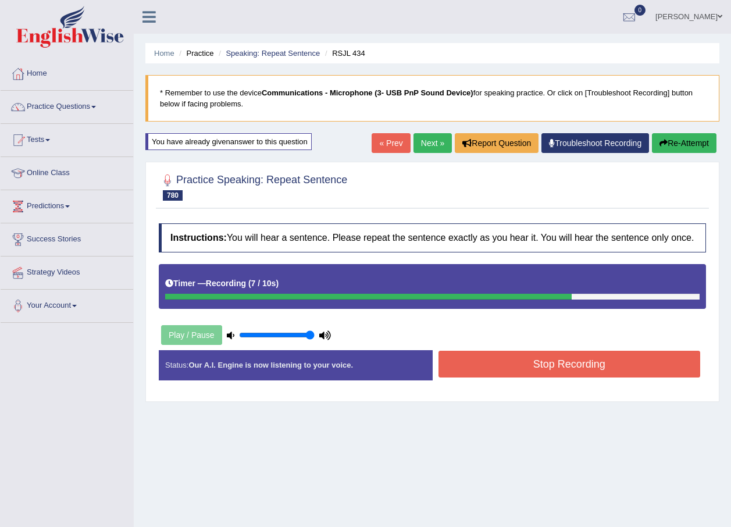
click at [694, 140] on button "Re-Attempt" at bounding box center [684, 143] width 65 height 20
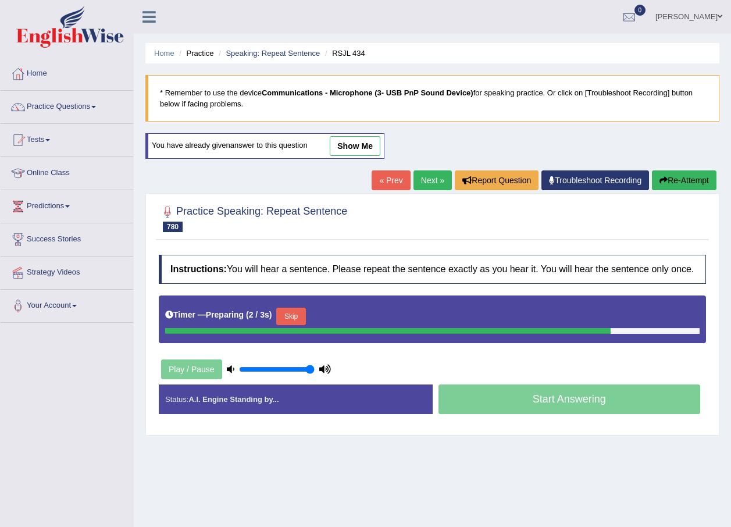
click at [297, 315] on button "Skip" at bounding box center [290, 316] width 29 height 17
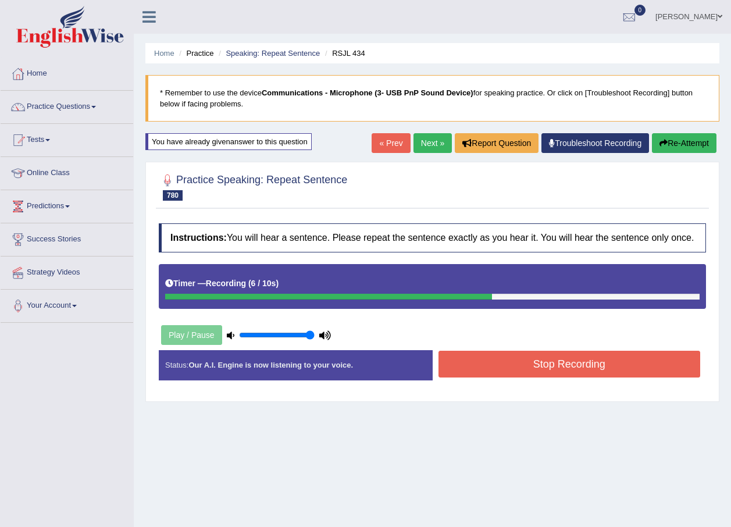
click at [494, 374] on button "Stop Recording" at bounding box center [570, 364] width 262 height 27
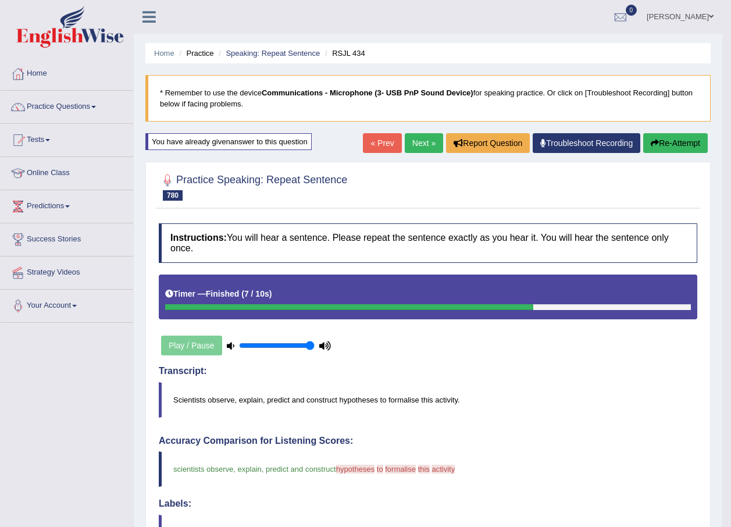
click at [692, 144] on button "Re-Attempt" at bounding box center [675, 143] width 65 height 20
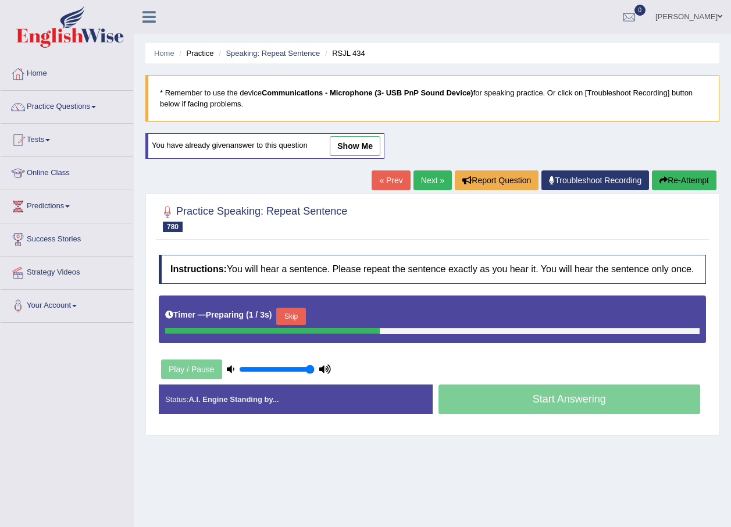
click at [294, 319] on button "Skip" at bounding box center [290, 316] width 29 height 17
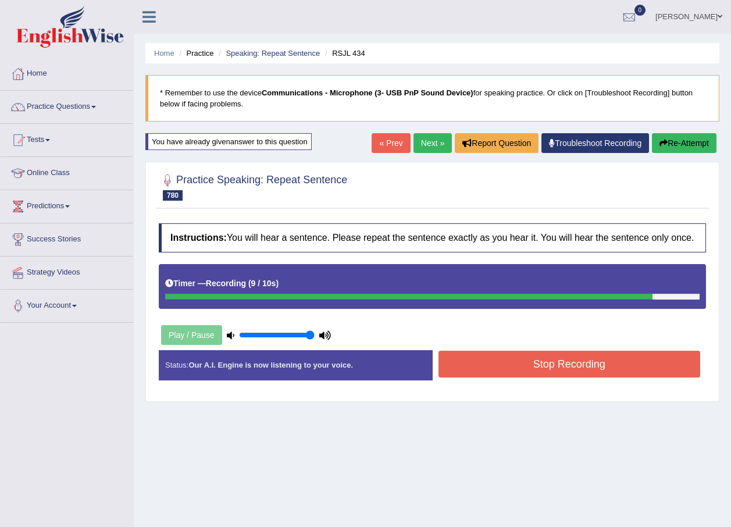
click at [630, 370] on button "Stop Recording" at bounding box center [570, 364] width 262 height 27
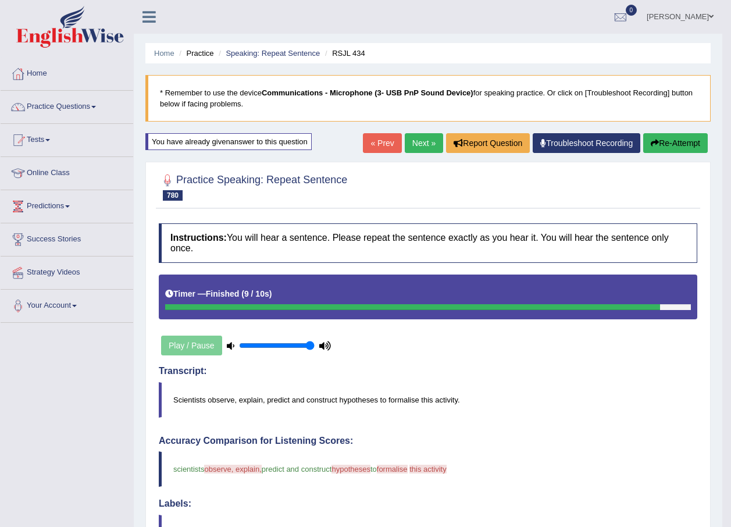
click at [424, 139] on link "Next »" at bounding box center [424, 143] width 38 height 20
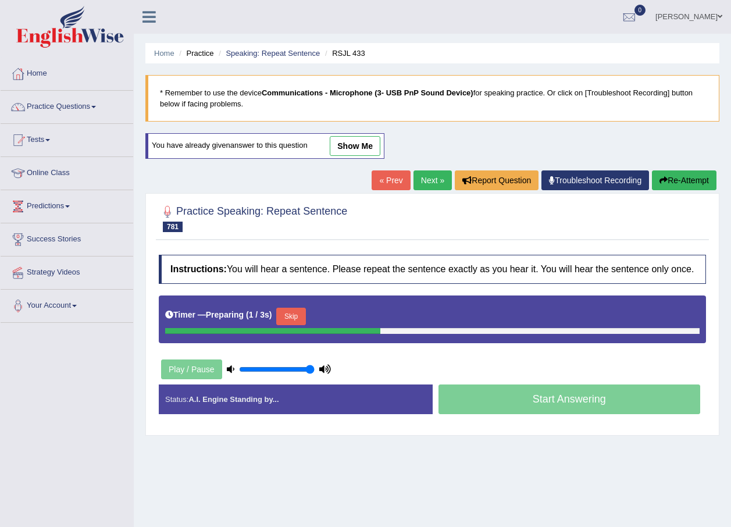
click at [290, 315] on button "Skip" at bounding box center [290, 316] width 29 height 17
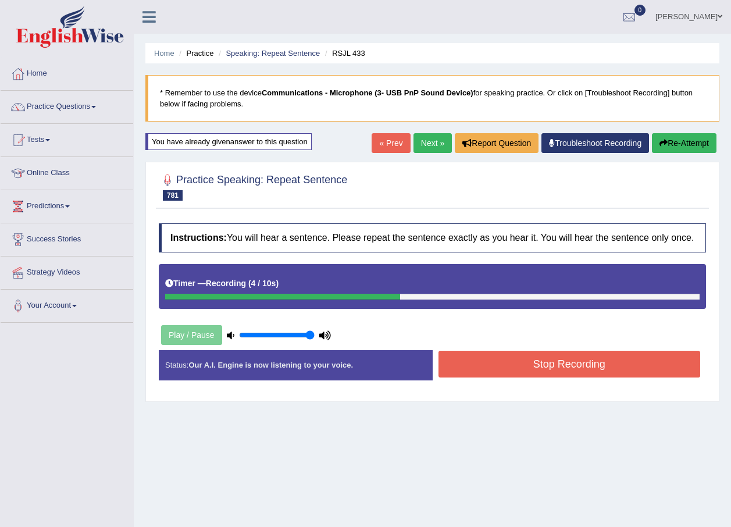
click at [463, 360] on button "Stop Recording" at bounding box center [570, 364] width 262 height 27
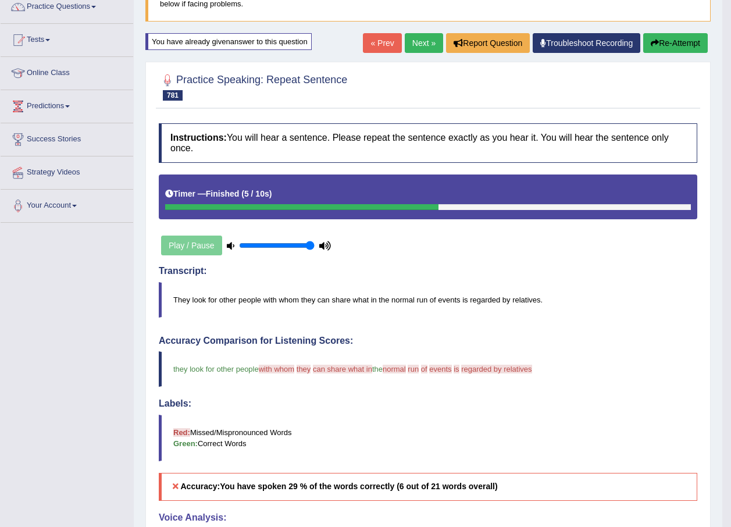
scroll to position [92, 0]
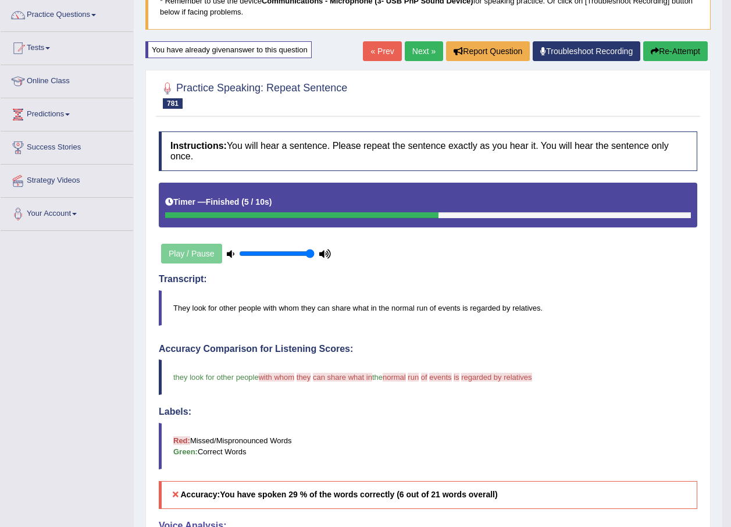
click at [682, 55] on button "Re-Attempt" at bounding box center [675, 51] width 65 height 20
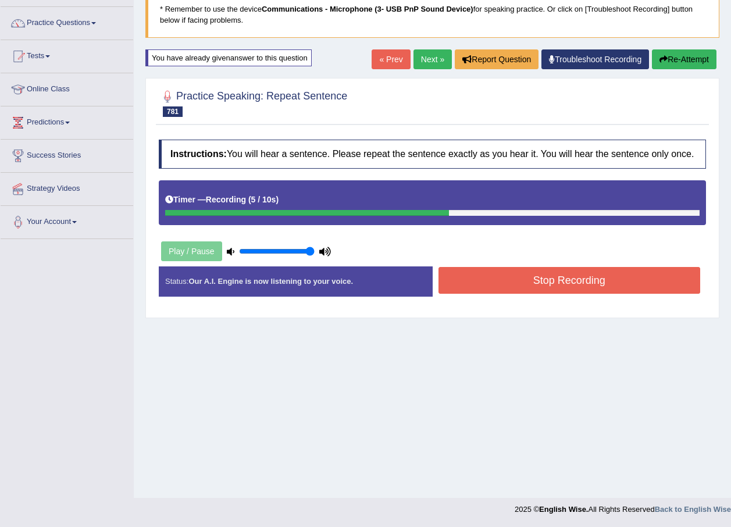
click at [537, 276] on button "Stop Recording" at bounding box center [570, 280] width 262 height 27
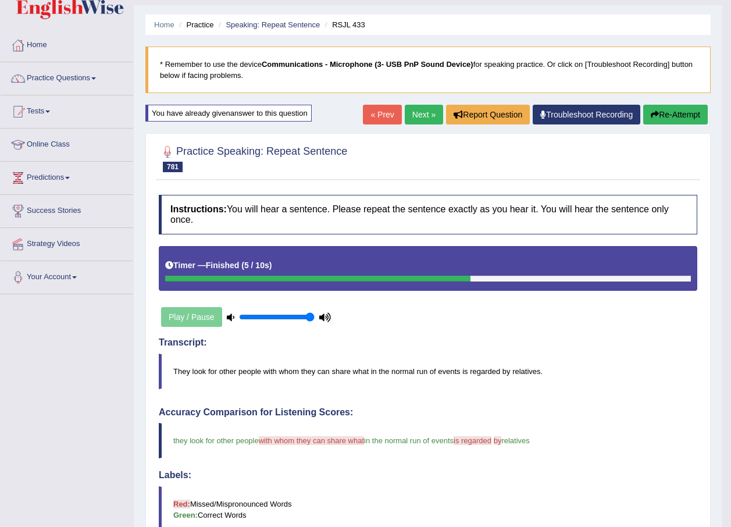
scroll to position [26, 0]
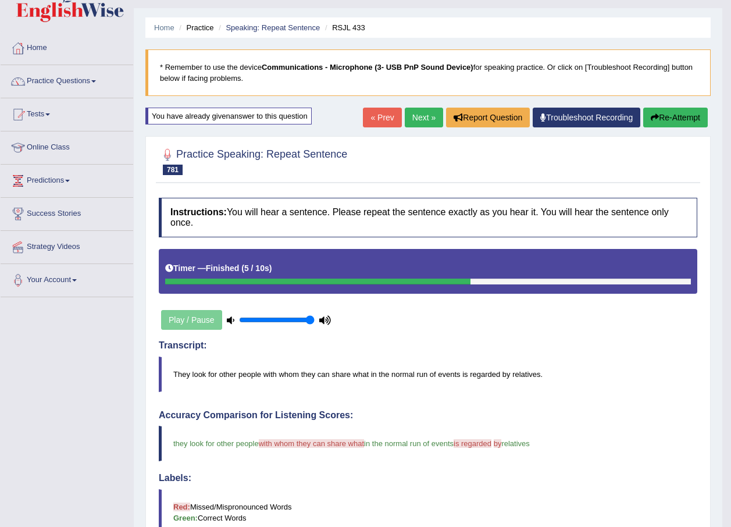
click at [687, 122] on button "Re-Attempt" at bounding box center [675, 118] width 65 height 20
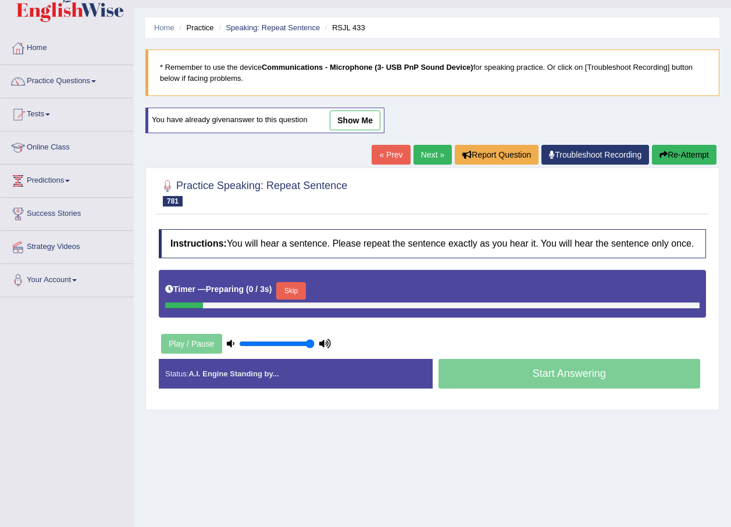
scroll to position [26, 0]
click at [299, 293] on button "Skip" at bounding box center [290, 290] width 29 height 17
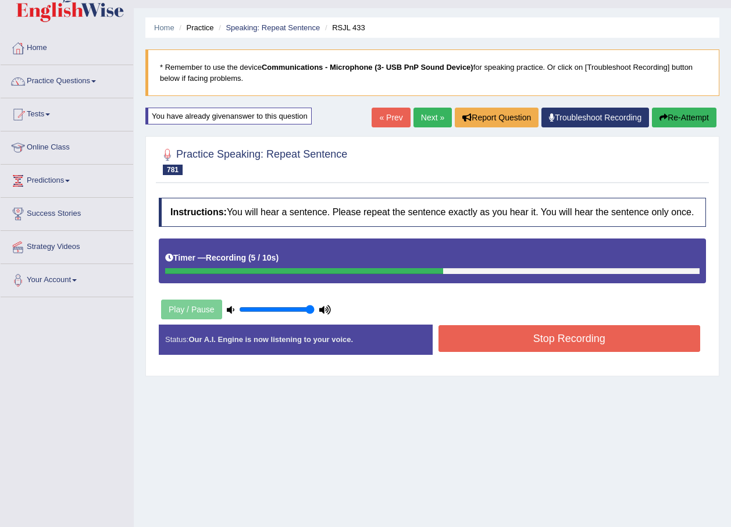
click at [628, 329] on button "Stop Recording" at bounding box center [570, 338] width 262 height 27
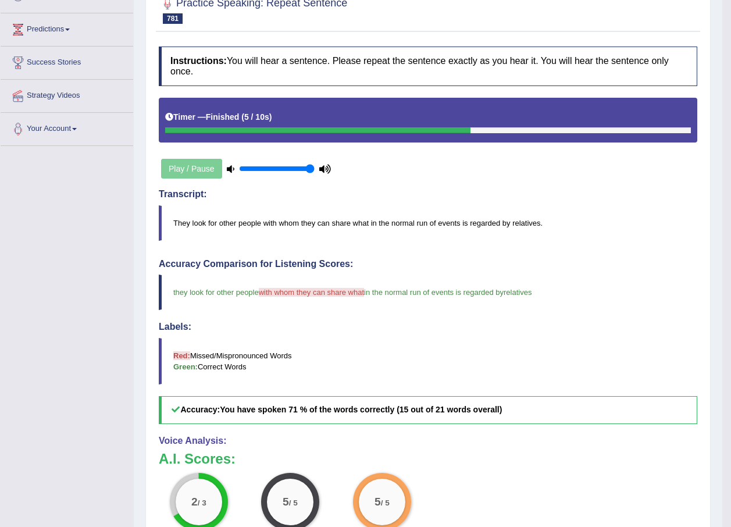
scroll to position [0, 0]
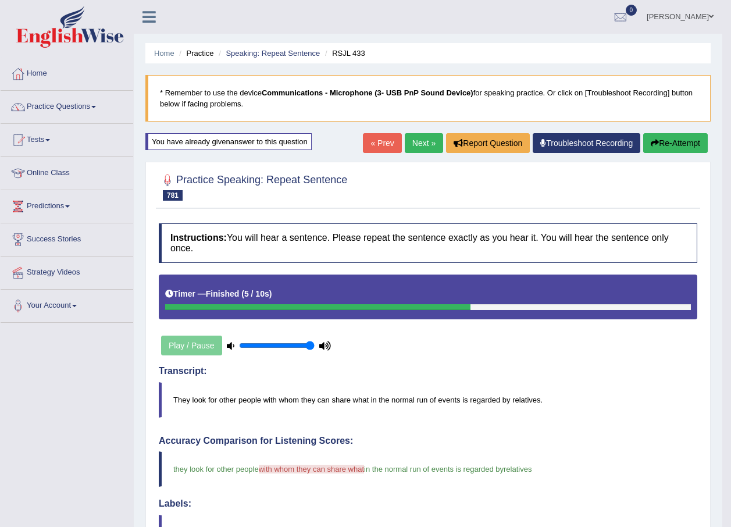
click at [425, 144] on link "Next »" at bounding box center [424, 143] width 38 height 20
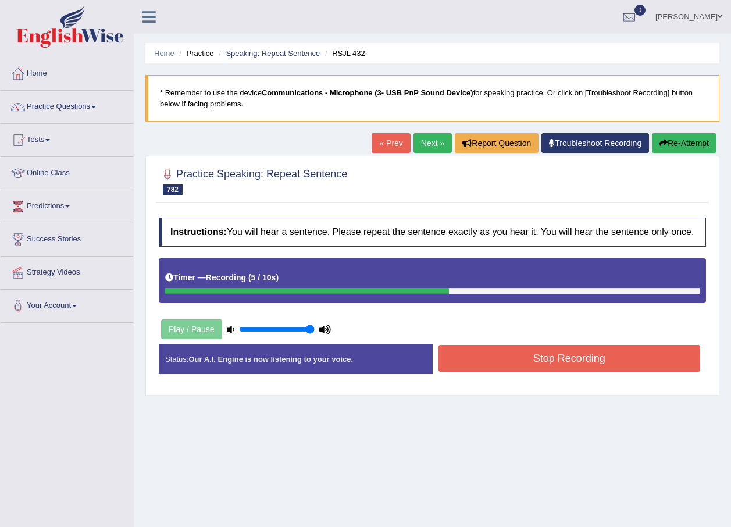
click at [578, 360] on button "Stop Recording" at bounding box center [570, 358] width 262 height 27
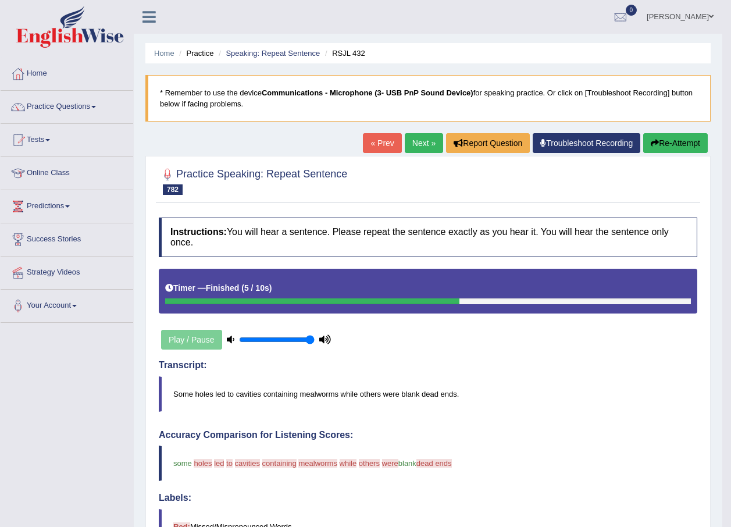
click at [673, 144] on button "Re-Attempt" at bounding box center [675, 143] width 65 height 20
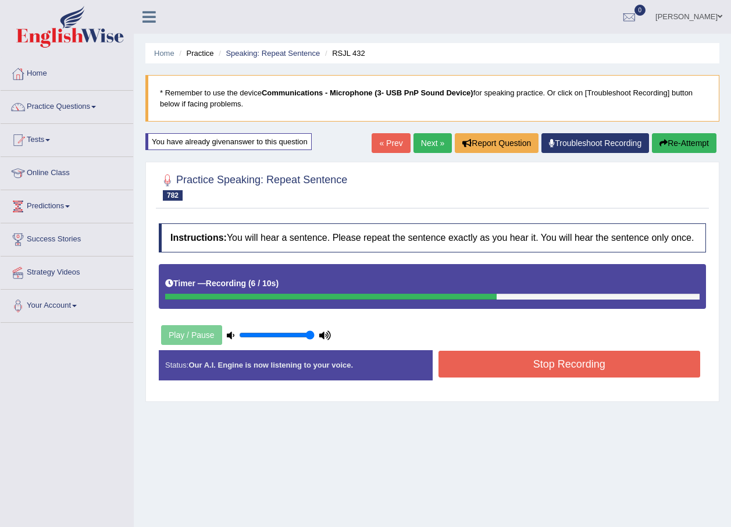
click at [527, 363] on button "Stop Recording" at bounding box center [570, 364] width 262 height 27
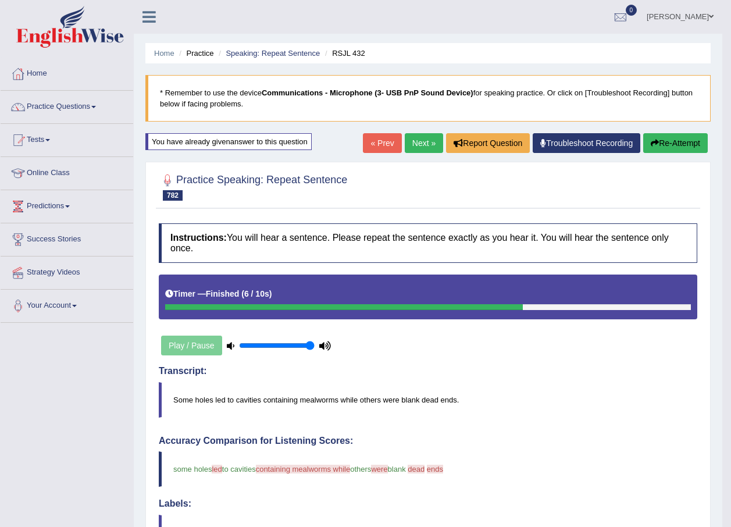
click at [695, 147] on button "Re-Attempt" at bounding box center [675, 143] width 65 height 20
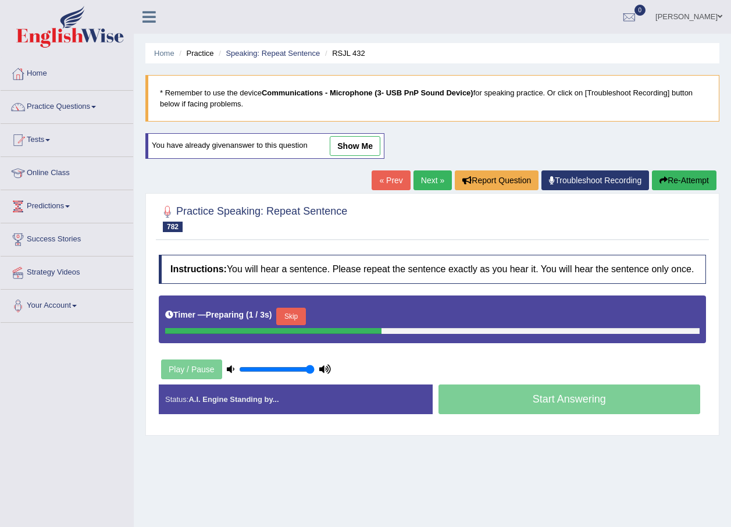
click at [286, 310] on button "Skip" at bounding box center [290, 316] width 29 height 17
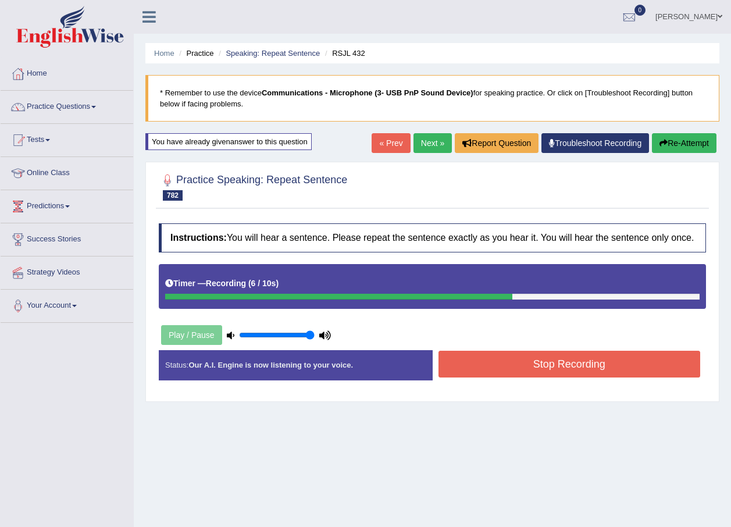
click at [493, 358] on button "Stop Recording" at bounding box center [570, 364] width 262 height 27
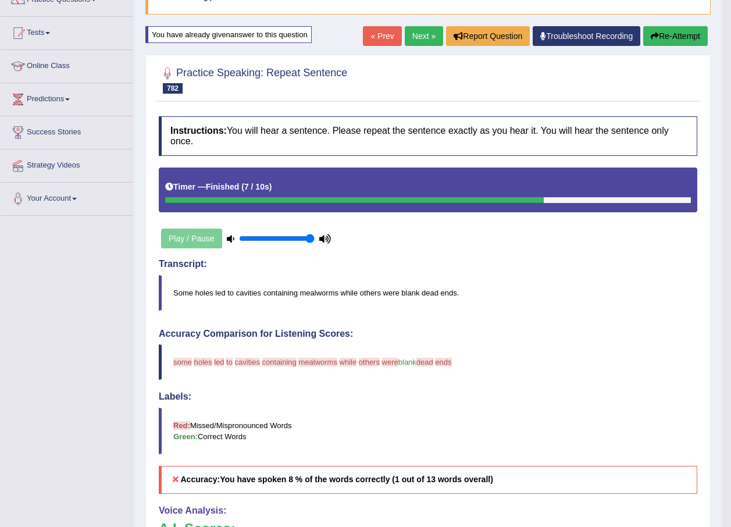
scroll to position [58, 0]
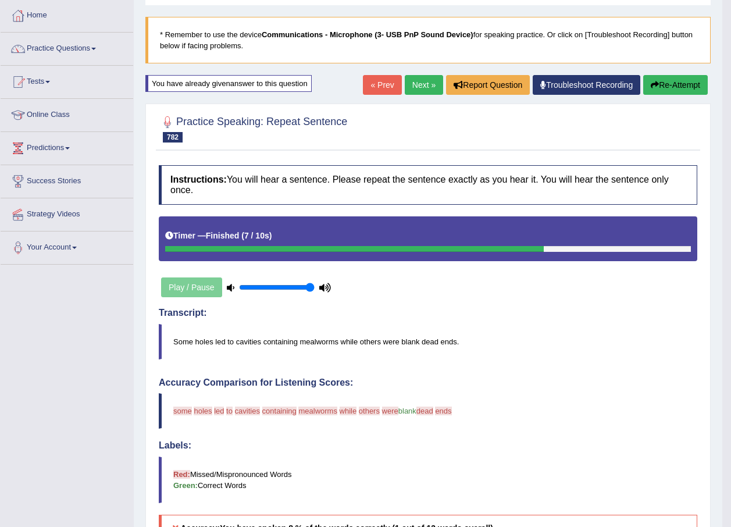
click at [422, 83] on link "Next »" at bounding box center [424, 85] width 38 height 20
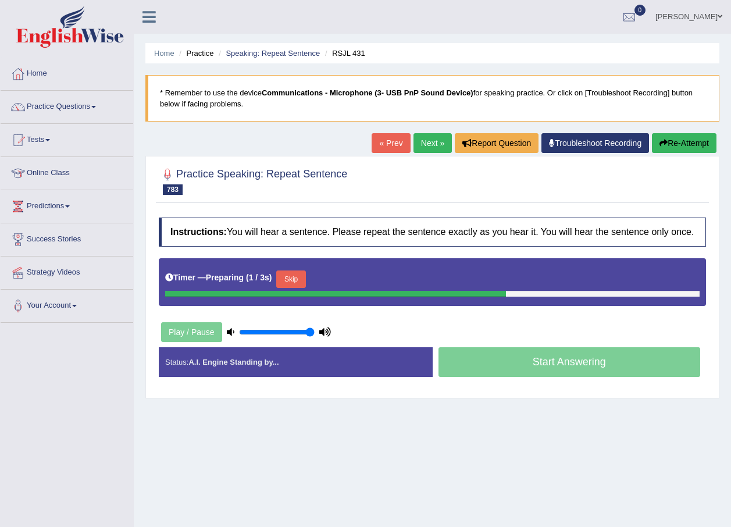
click at [301, 279] on button "Skip" at bounding box center [290, 279] width 29 height 17
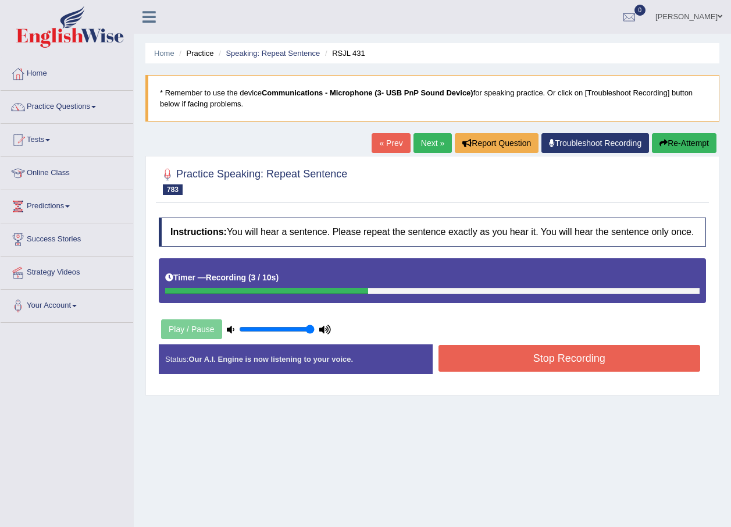
click at [533, 356] on button "Stop Recording" at bounding box center [570, 358] width 262 height 27
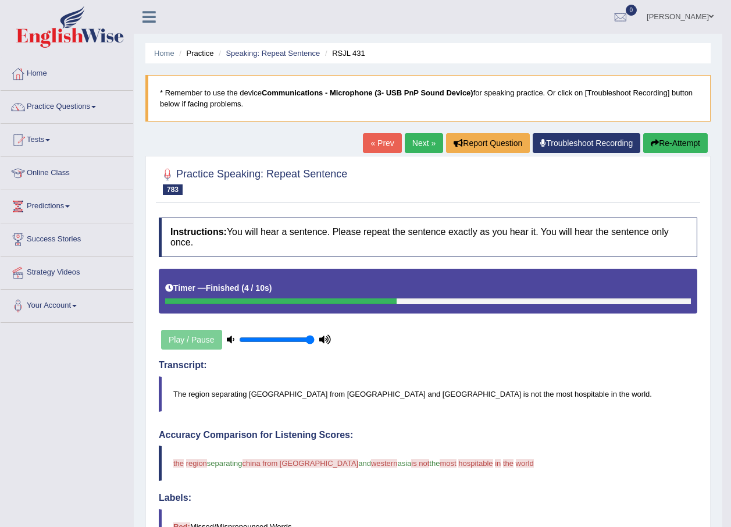
click at [682, 135] on button "Re-Attempt" at bounding box center [675, 143] width 65 height 20
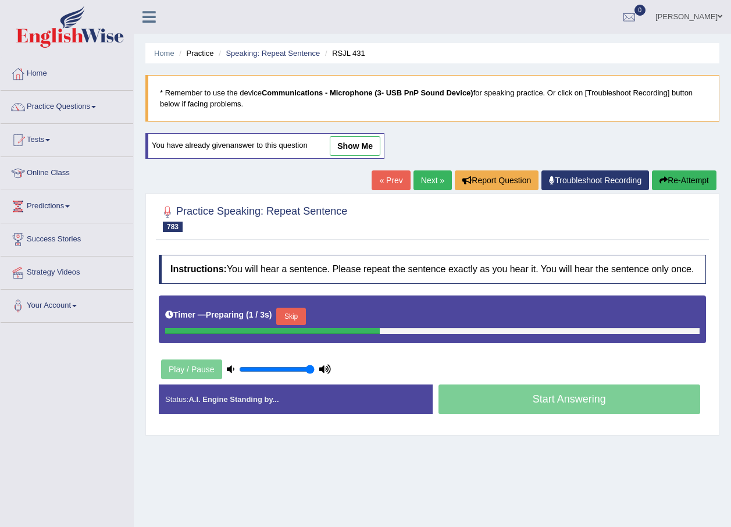
click at [286, 312] on button "Skip" at bounding box center [290, 316] width 29 height 17
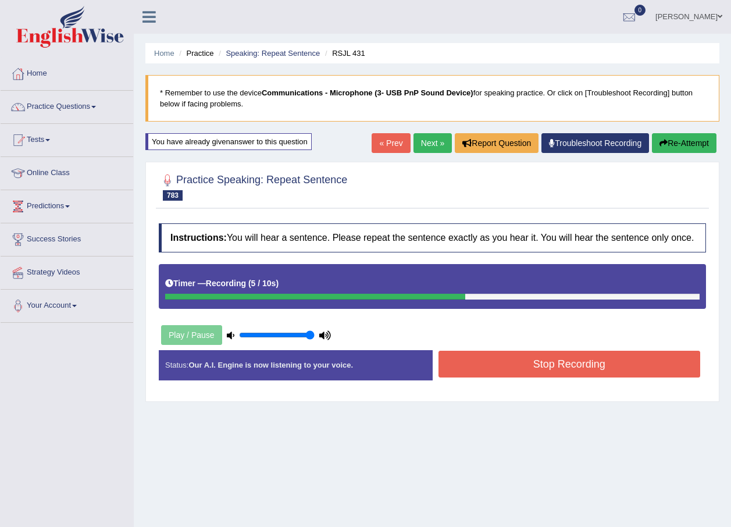
click at [530, 357] on button "Stop Recording" at bounding box center [570, 364] width 262 height 27
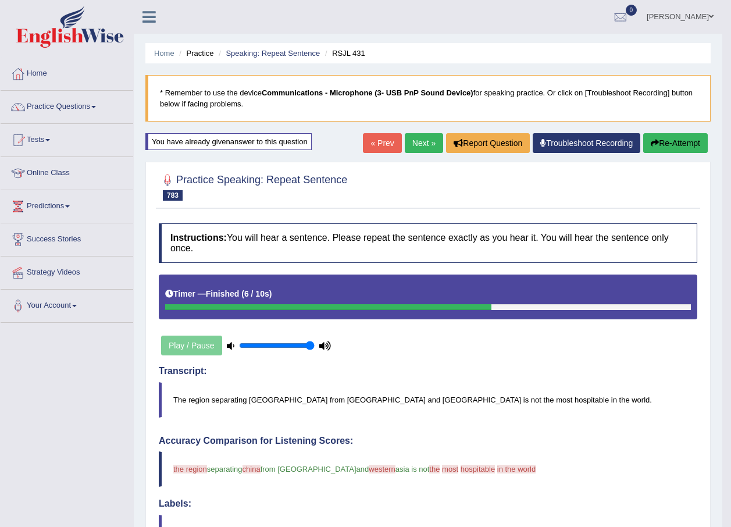
click at [689, 144] on button "Re-Attempt" at bounding box center [675, 143] width 65 height 20
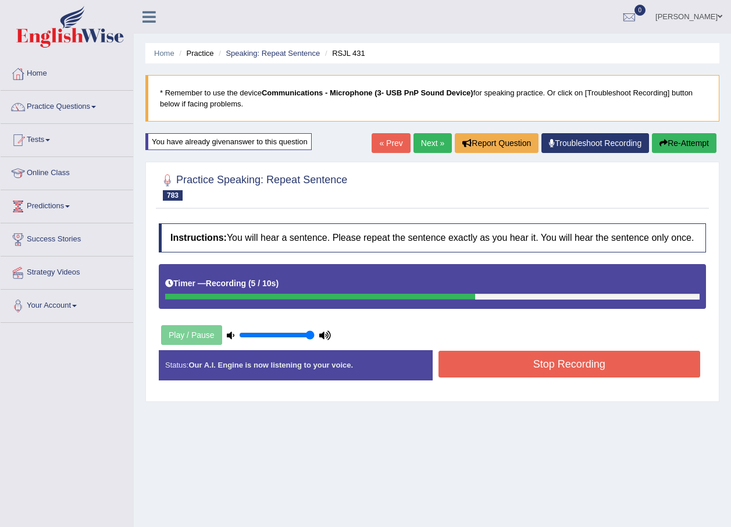
click at [517, 358] on button "Stop Recording" at bounding box center [570, 364] width 262 height 27
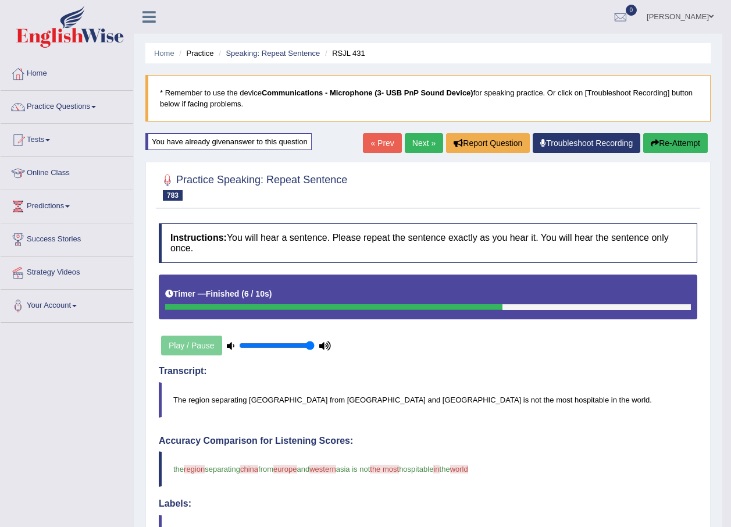
click at [691, 137] on button "Re-Attempt" at bounding box center [675, 143] width 65 height 20
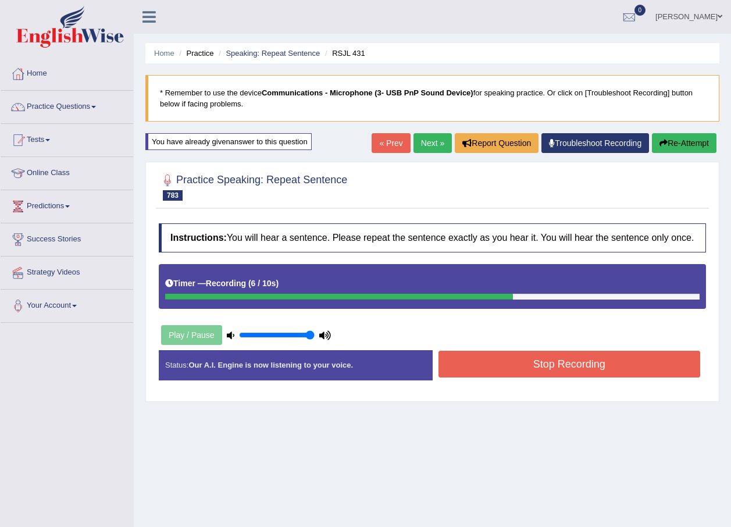
click at [547, 372] on button "Stop Recording" at bounding box center [570, 364] width 262 height 27
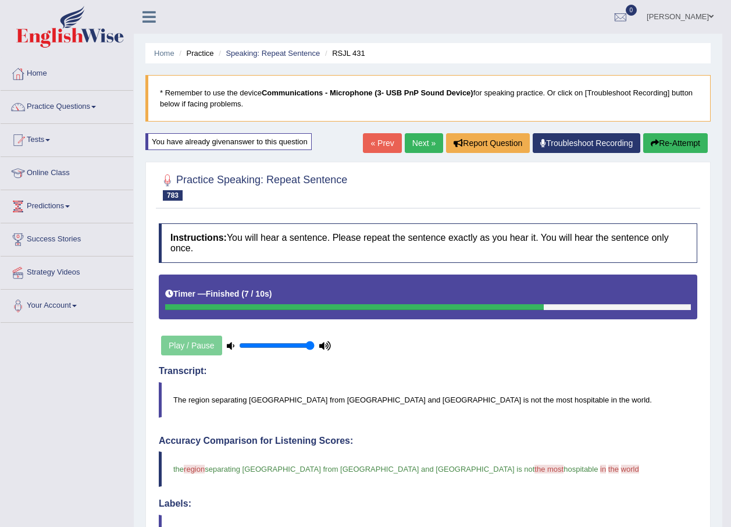
click at [421, 137] on link "Next »" at bounding box center [424, 143] width 38 height 20
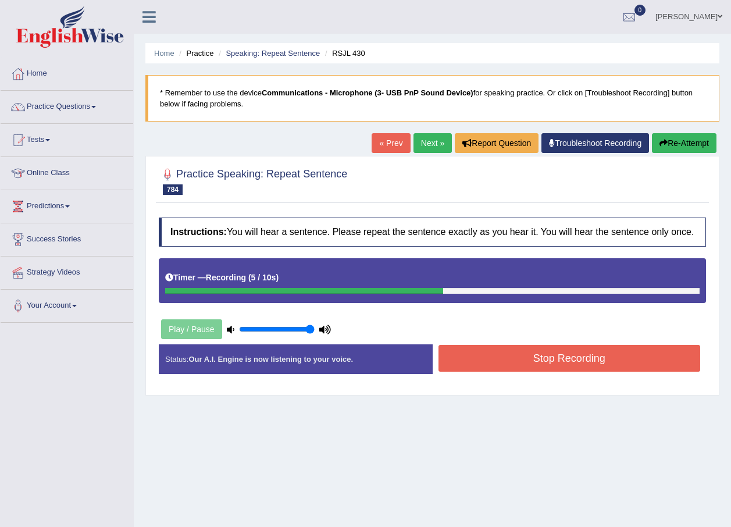
click at [468, 360] on button "Stop Recording" at bounding box center [570, 358] width 262 height 27
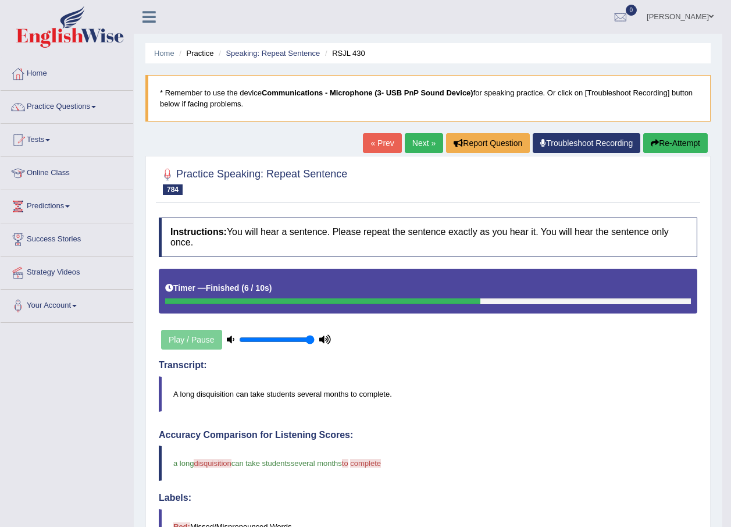
click at [679, 142] on button "Re-Attempt" at bounding box center [675, 143] width 65 height 20
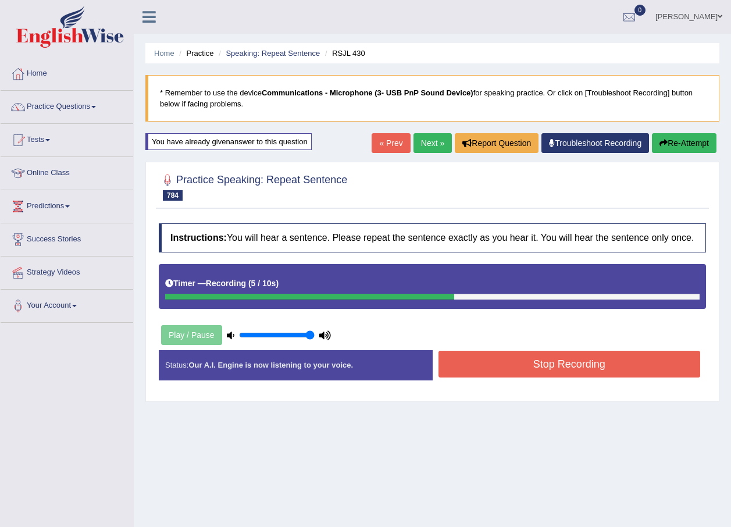
click at [527, 366] on button "Stop Recording" at bounding box center [570, 364] width 262 height 27
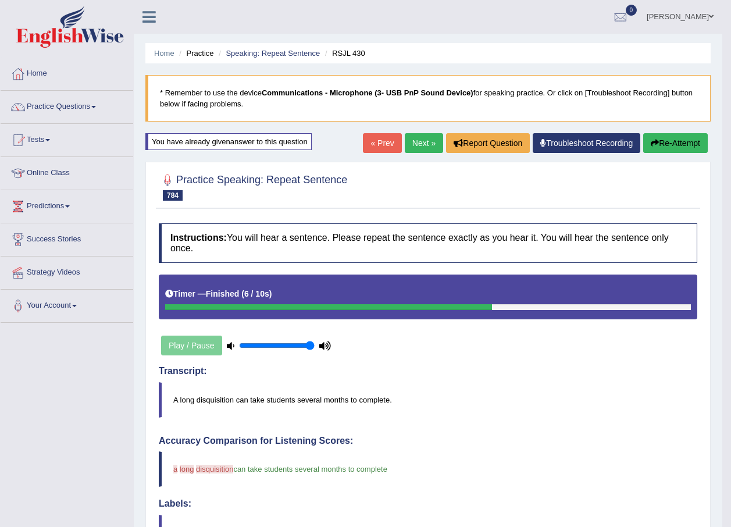
click at [425, 151] on link "Next »" at bounding box center [424, 143] width 38 height 20
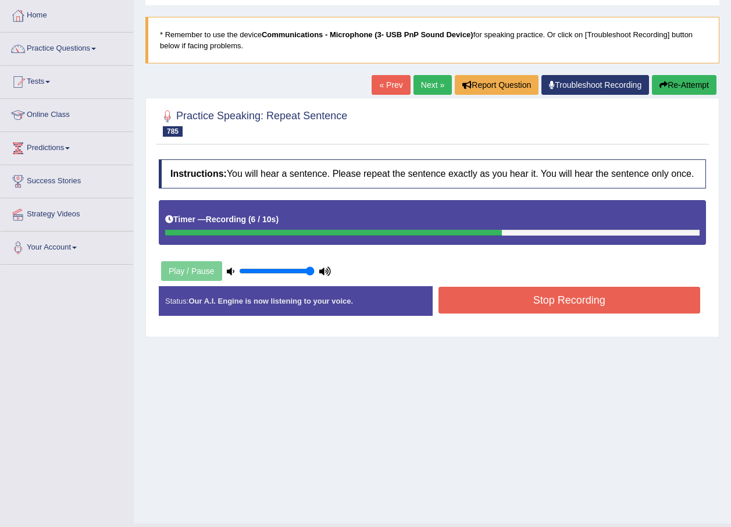
click at [561, 310] on button "Stop Recording" at bounding box center [570, 300] width 262 height 27
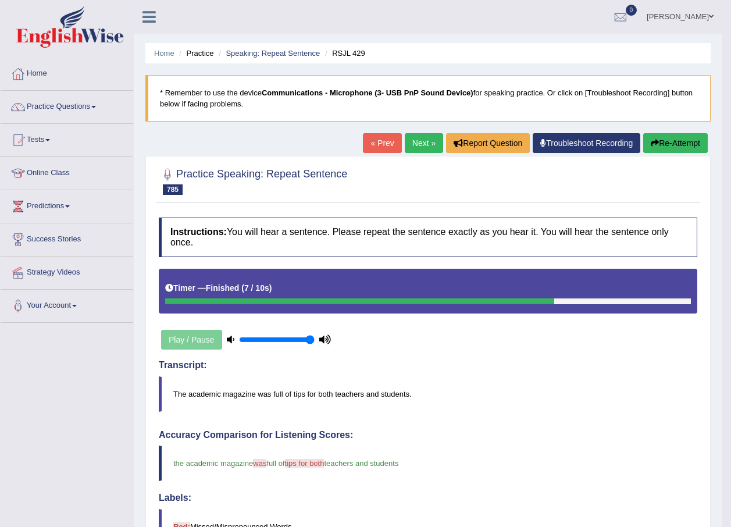
click at [672, 146] on button "Re-Attempt" at bounding box center [675, 143] width 65 height 20
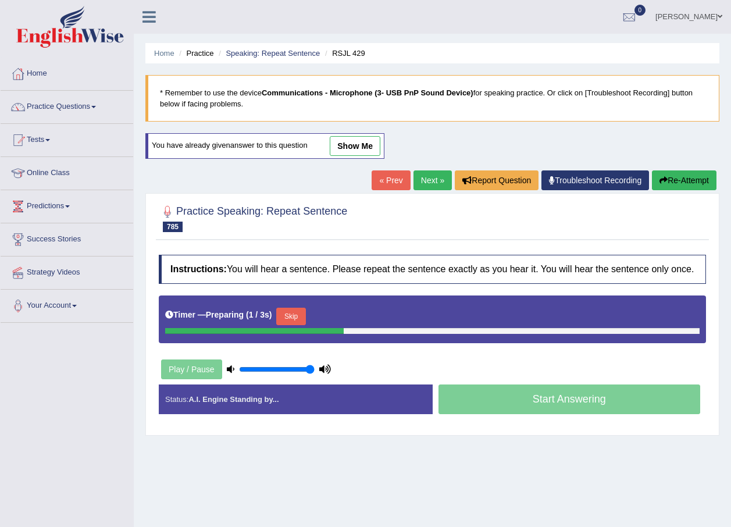
click at [274, 317] on div "Timer — Preparing ( 1 / 3s ) Skip" at bounding box center [432, 316] width 535 height 23
click at [282, 315] on button "Skip" at bounding box center [290, 316] width 29 height 17
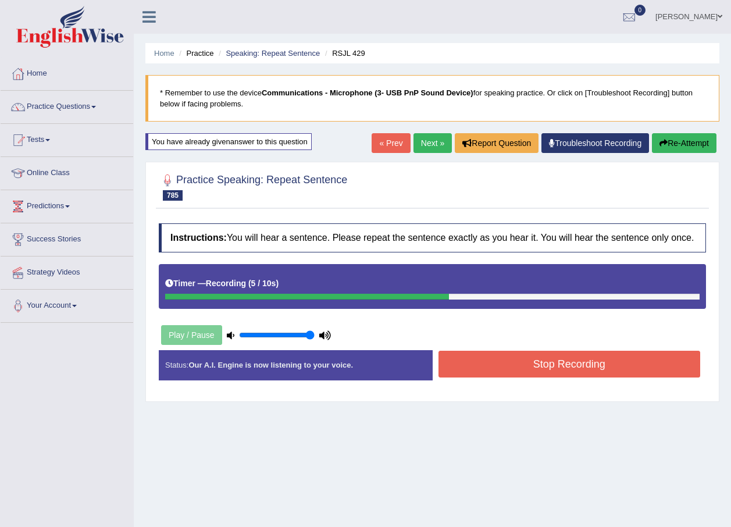
click at [489, 372] on button "Stop Recording" at bounding box center [570, 364] width 262 height 27
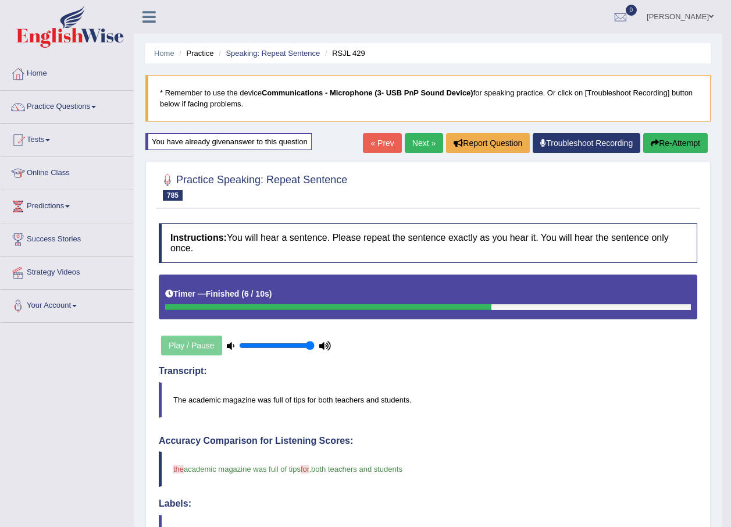
click at [425, 138] on link "Next »" at bounding box center [424, 143] width 38 height 20
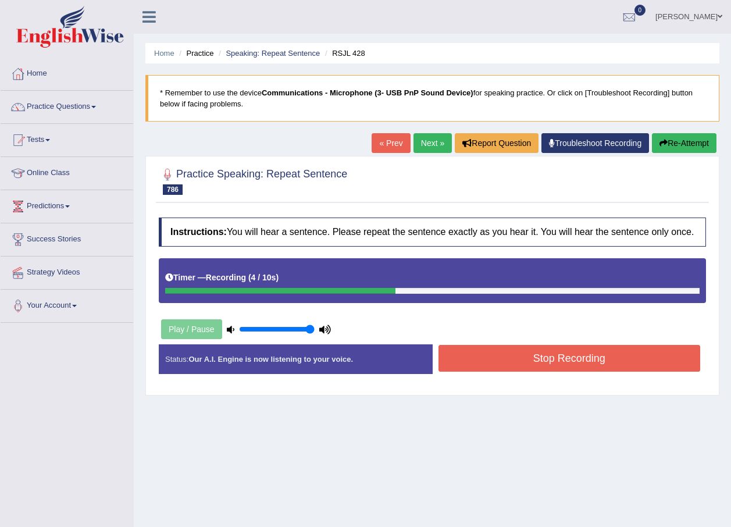
click at [621, 349] on button "Stop Recording" at bounding box center [570, 358] width 262 height 27
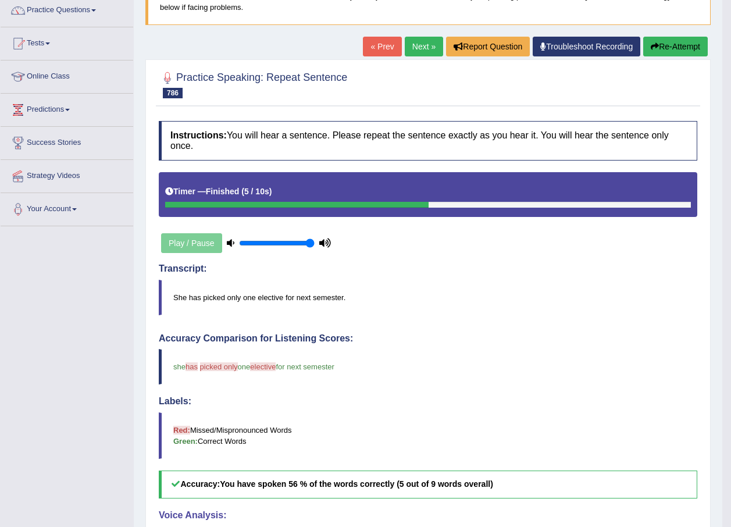
scroll to position [28, 0]
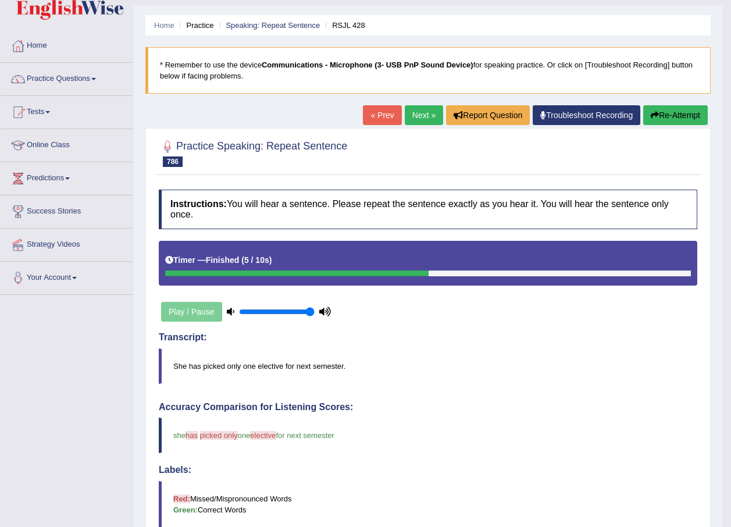
click at [437, 115] on link "Next »" at bounding box center [424, 115] width 38 height 20
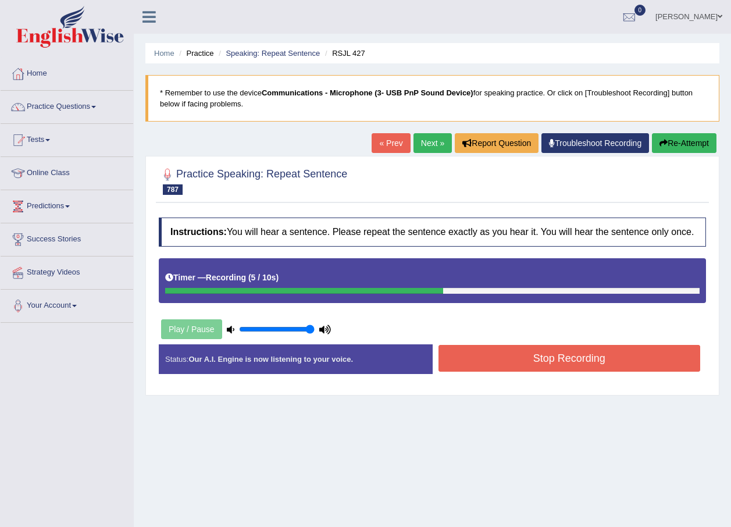
click at [532, 361] on button "Stop Recording" at bounding box center [570, 358] width 262 height 27
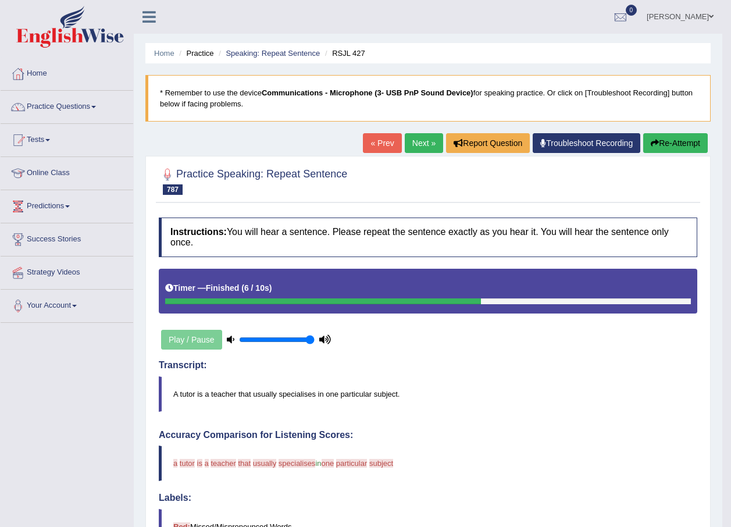
click at [671, 144] on button "Re-Attempt" at bounding box center [675, 143] width 65 height 20
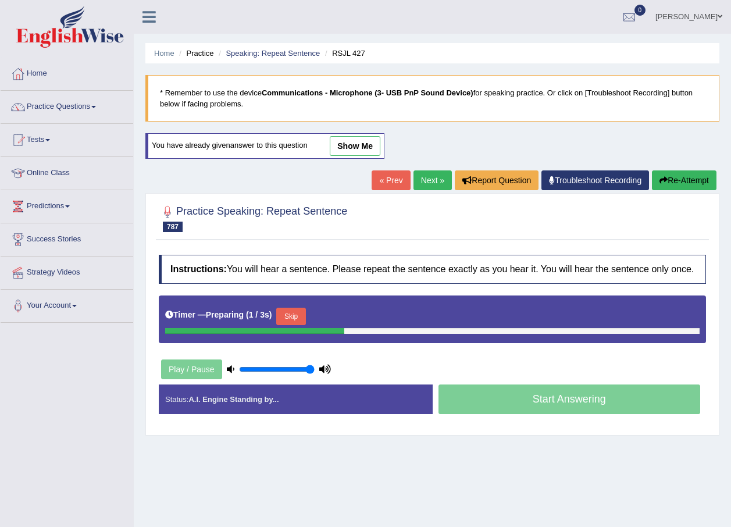
scroll to position [58, 0]
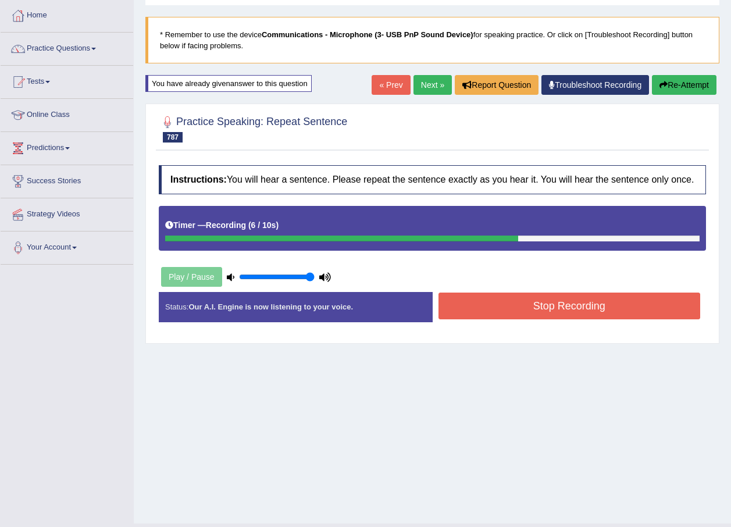
click at [515, 302] on button "Stop Recording" at bounding box center [570, 306] width 262 height 27
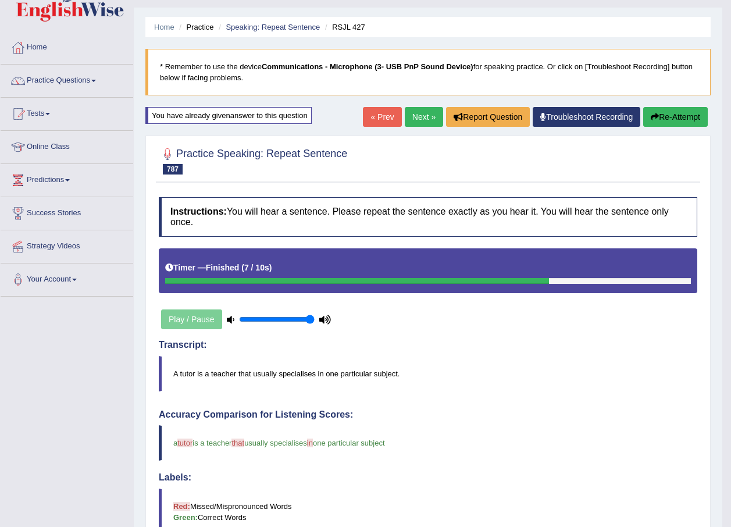
scroll to position [0, 0]
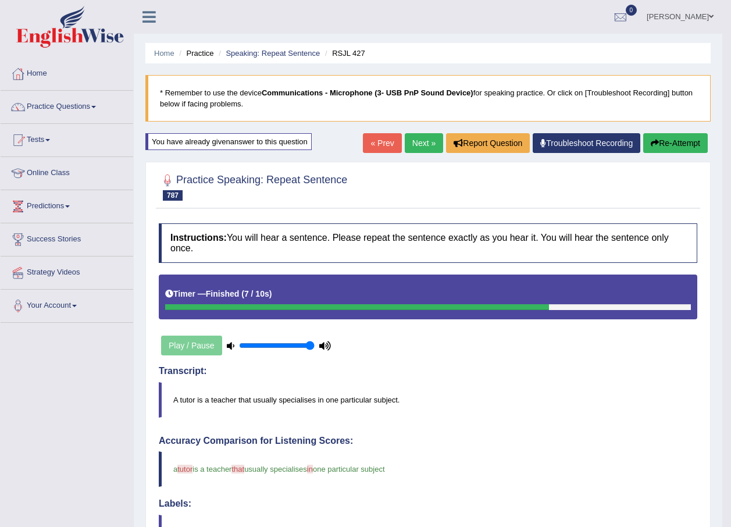
click at [416, 147] on link "Next »" at bounding box center [424, 143] width 38 height 20
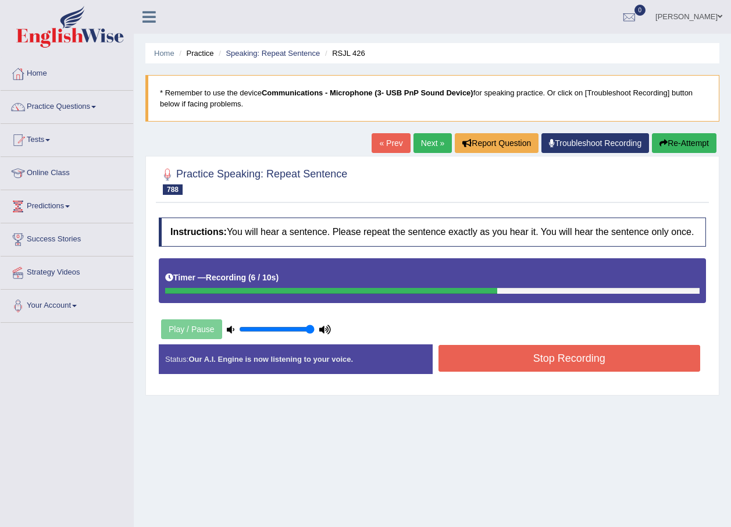
click at [460, 367] on button "Stop Recording" at bounding box center [570, 358] width 262 height 27
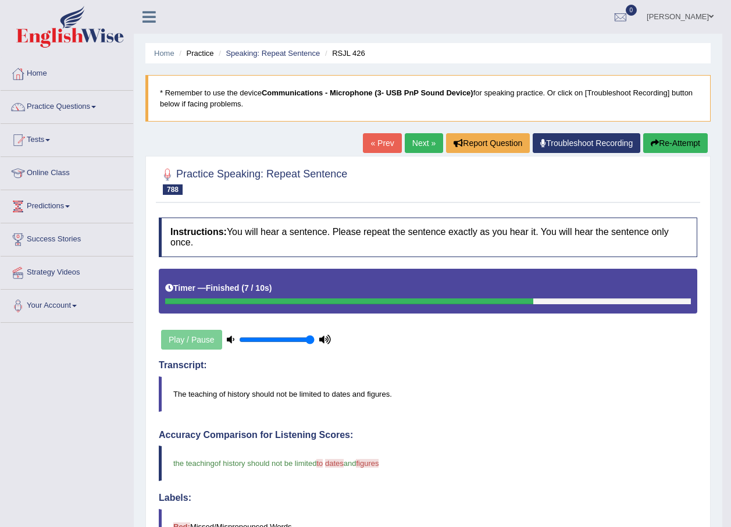
click at [425, 148] on link "Next »" at bounding box center [424, 143] width 38 height 20
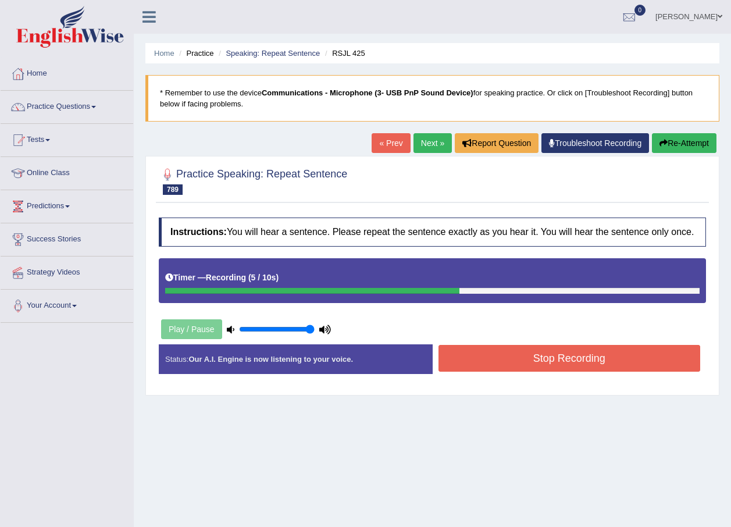
click at [482, 363] on button "Stop Recording" at bounding box center [570, 358] width 262 height 27
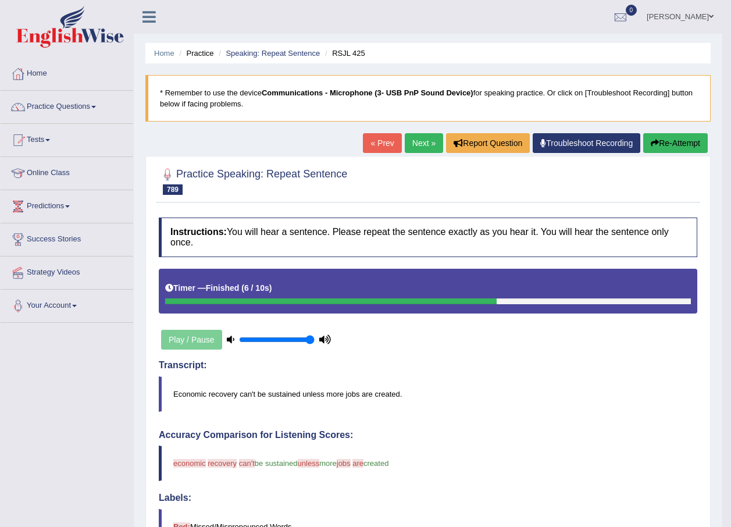
click at [667, 147] on button "Re-Attempt" at bounding box center [675, 143] width 65 height 20
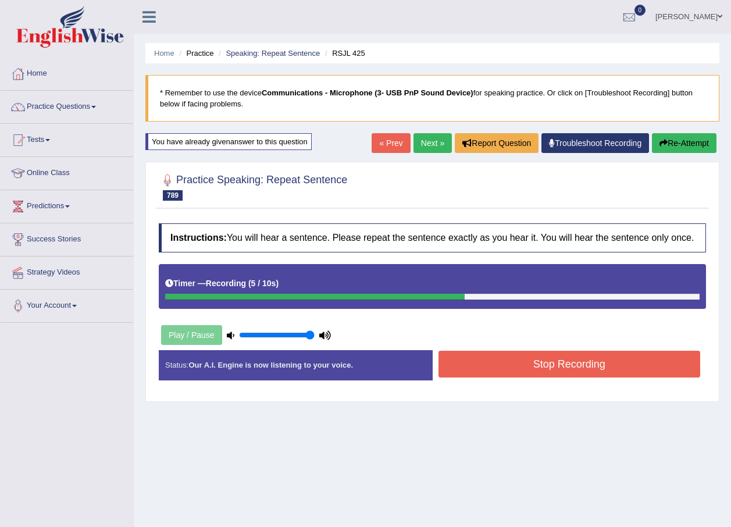
click at [542, 367] on button "Stop Recording" at bounding box center [570, 364] width 262 height 27
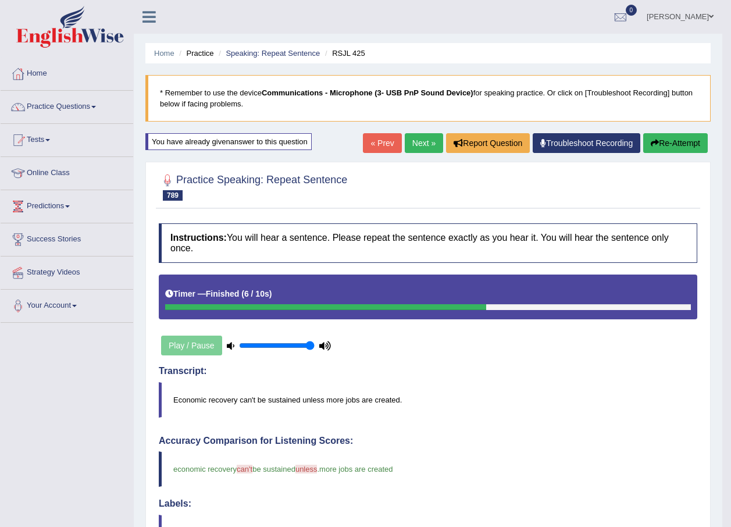
click at [418, 143] on link "Next »" at bounding box center [424, 143] width 38 height 20
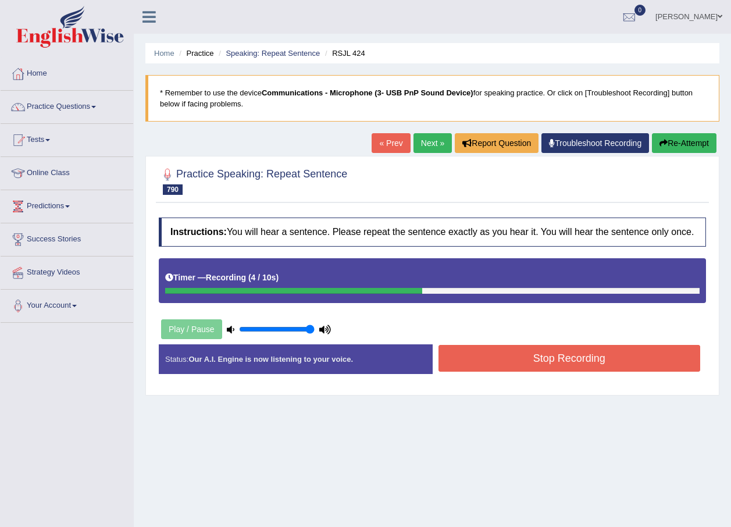
click at [504, 360] on button "Stop Recording" at bounding box center [570, 358] width 262 height 27
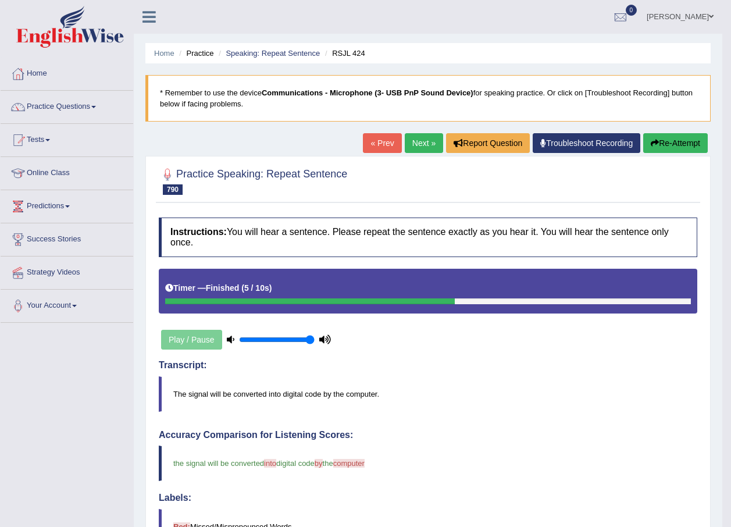
click at [688, 140] on button "Re-Attempt" at bounding box center [675, 143] width 65 height 20
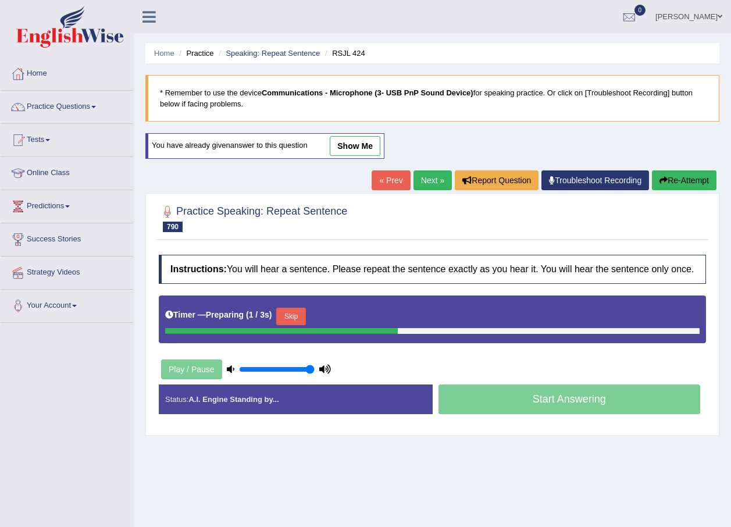
click at [293, 312] on button "Skip" at bounding box center [290, 316] width 29 height 17
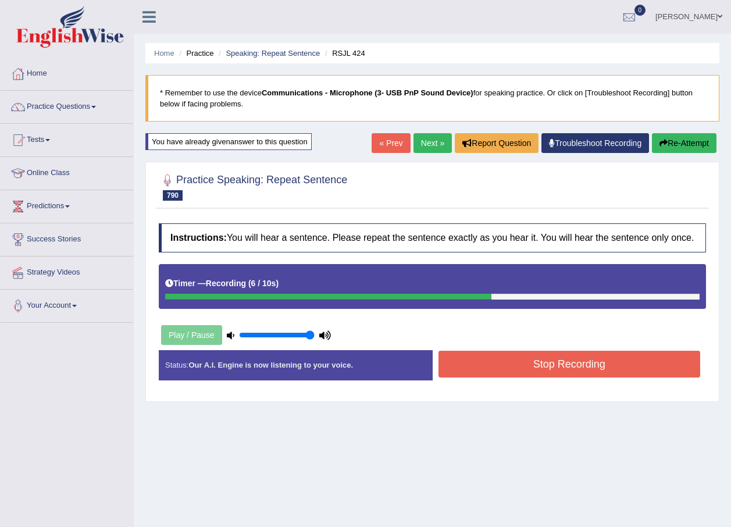
click at [527, 364] on button "Stop Recording" at bounding box center [570, 364] width 262 height 27
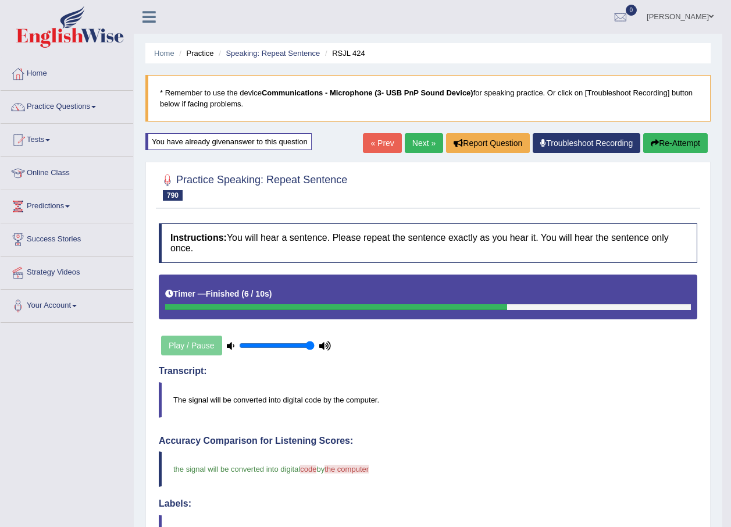
click at [418, 142] on link "Next »" at bounding box center [424, 143] width 38 height 20
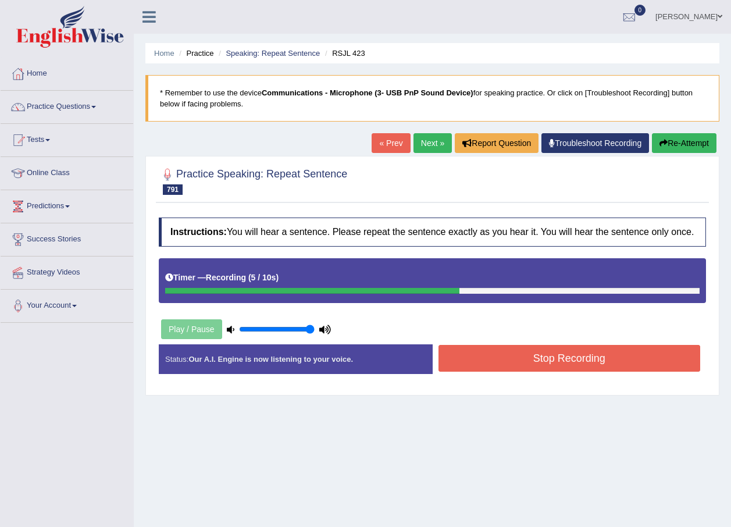
click at [482, 362] on button "Stop Recording" at bounding box center [570, 358] width 262 height 27
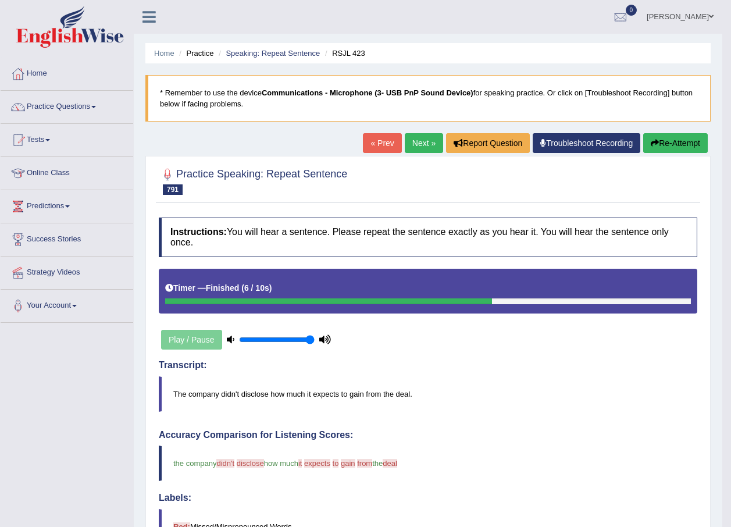
click at [678, 143] on button "Re-Attempt" at bounding box center [675, 143] width 65 height 20
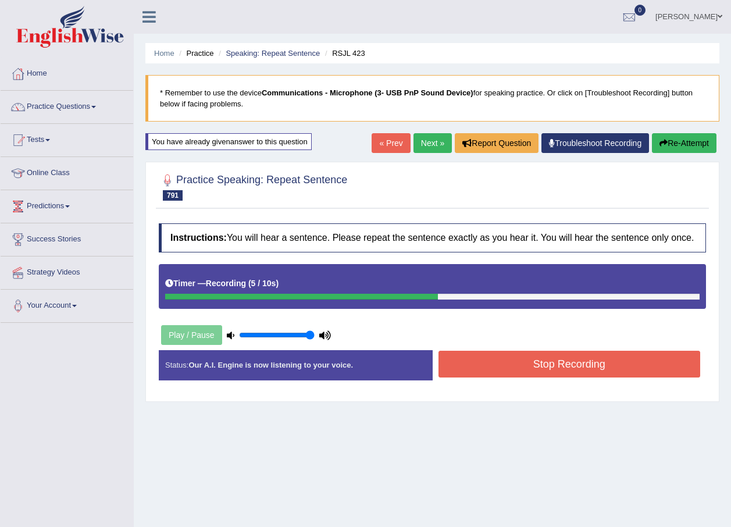
click at [500, 354] on button "Stop Recording" at bounding box center [570, 364] width 262 height 27
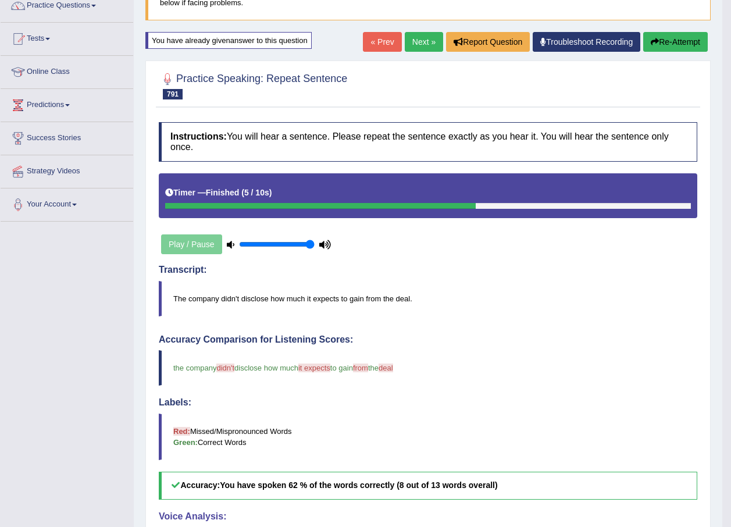
scroll to position [92, 0]
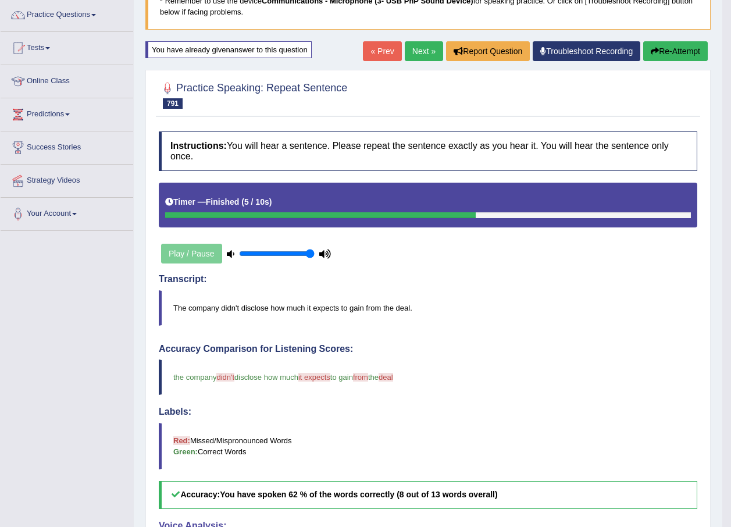
click at [691, 52] on button "Re-Attempt" at bounding box center [675, 51] width 65 height 20
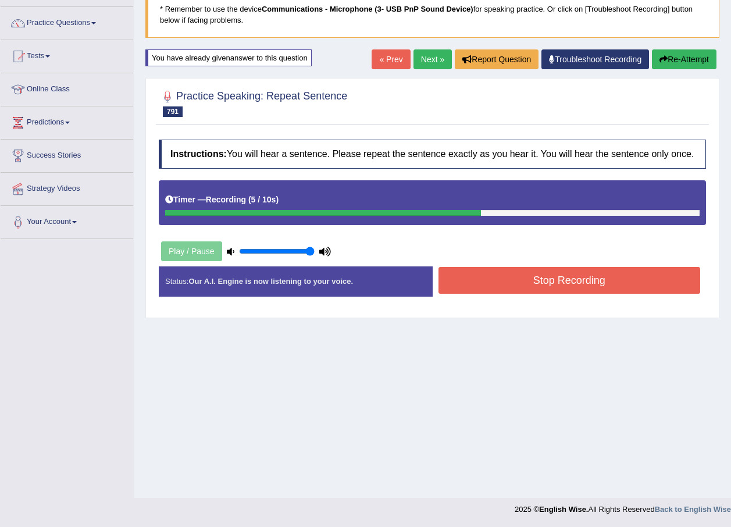
click at [556, 288] on button "Stop Recording" at bounding box center [570, 280] width 262 height 27
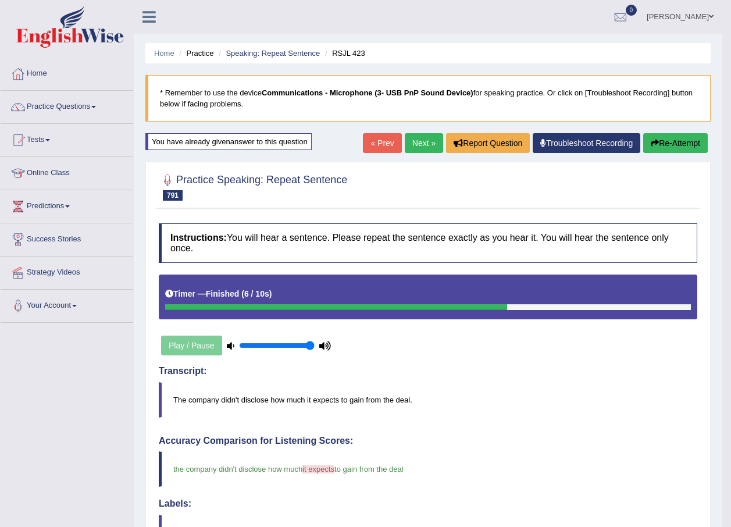
click at [432, 137] on link "Next »" at bounding box center [424, 143] width 38 height 20
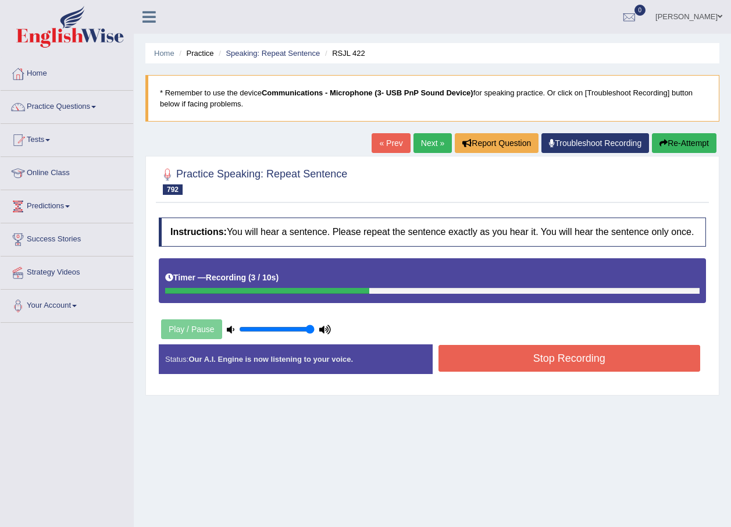
click at [476, 359] on button "Stop Recording" at bounding box center [570, 358] width 262 height 27
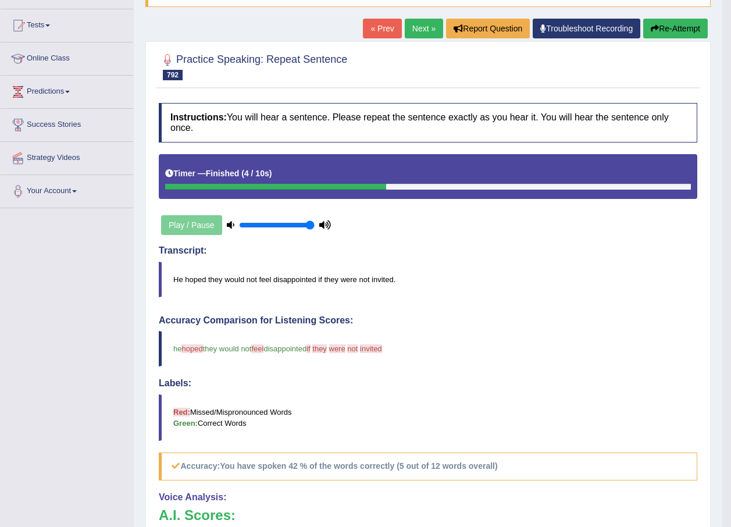
scroll to position [58, 0]
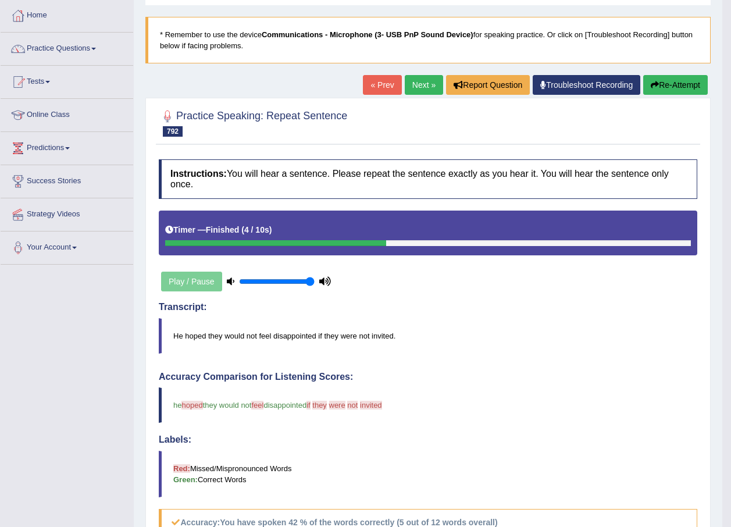
click at [676, 81] on button "Re-Attempt" at bounding box center [675, 85] width 65 height 20
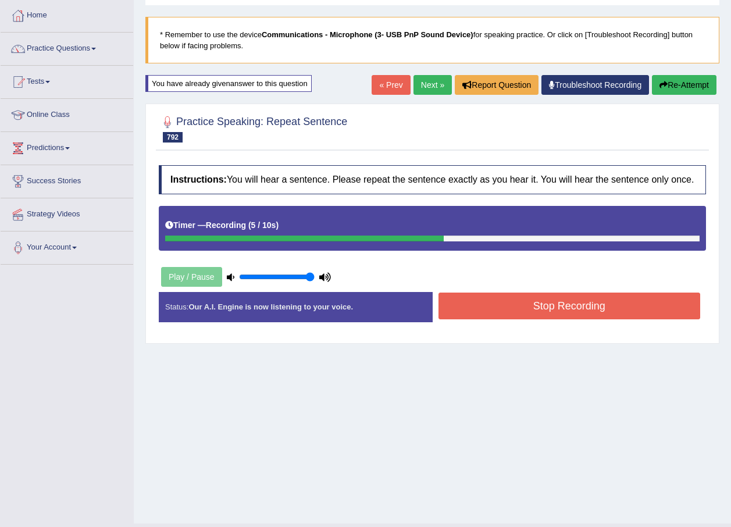
click at [524, 308] on button "Stop Recording" at bounding box center [570, 306] width 262 height 27
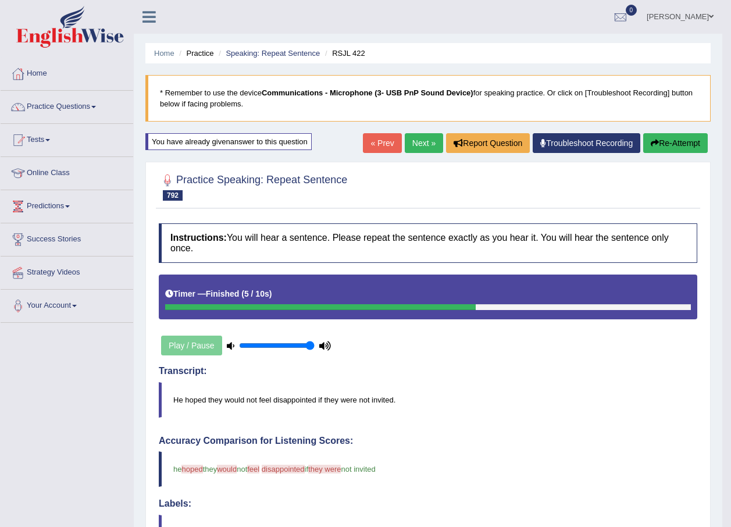
click at [426, 144] on link "Next »" at bounding box center [424, 143] width 38 height 20
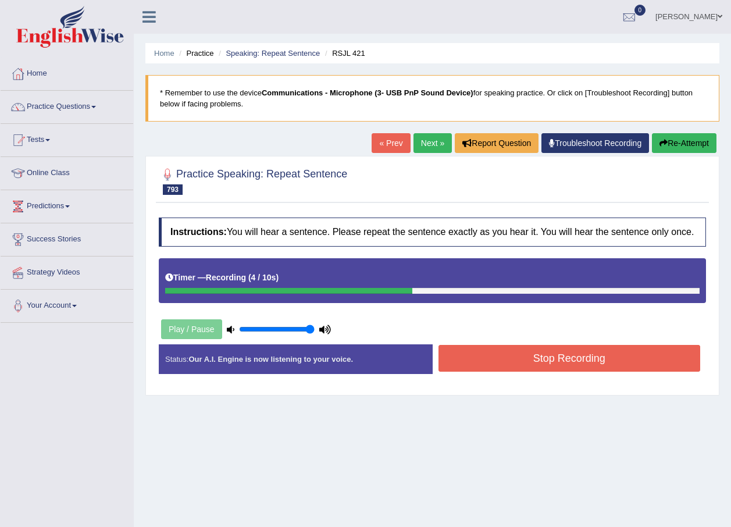
click at [634, 343] on div "Instructions: You will hear a sentence. Please repeat the sentence exactly as y…" at bounding box center [432, 300] width 553 height 177
click at [634, 354] on button "Stop Recording" at bounding box center [570, 358] width 262 height 27
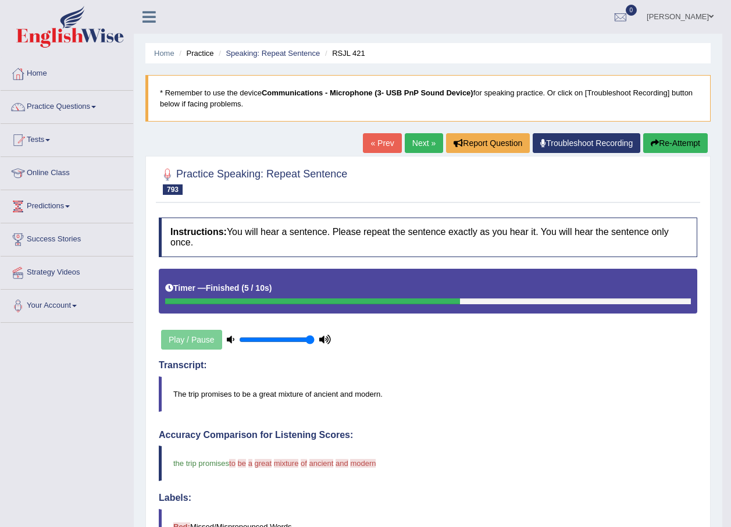
click at [673, 141] on button "Re-Attempt" at bounding box center [675, 143] width 65 height 20
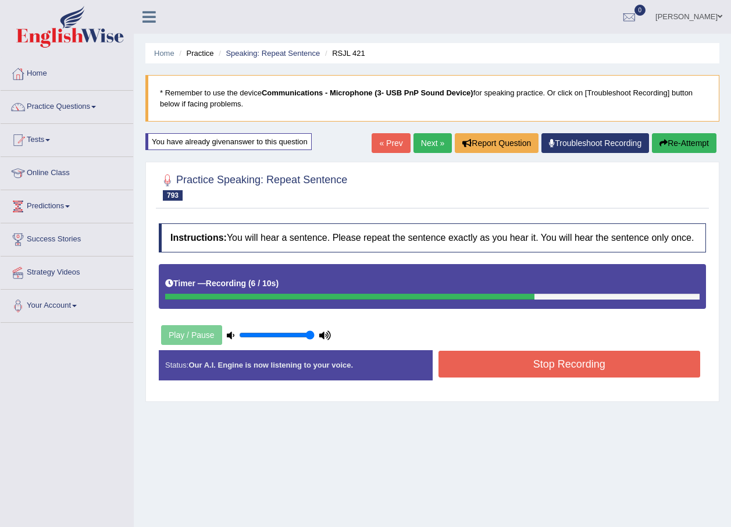
click at [534, 365] on button "Stop Recording" at bounding box center [570, 364] width 262 height 27
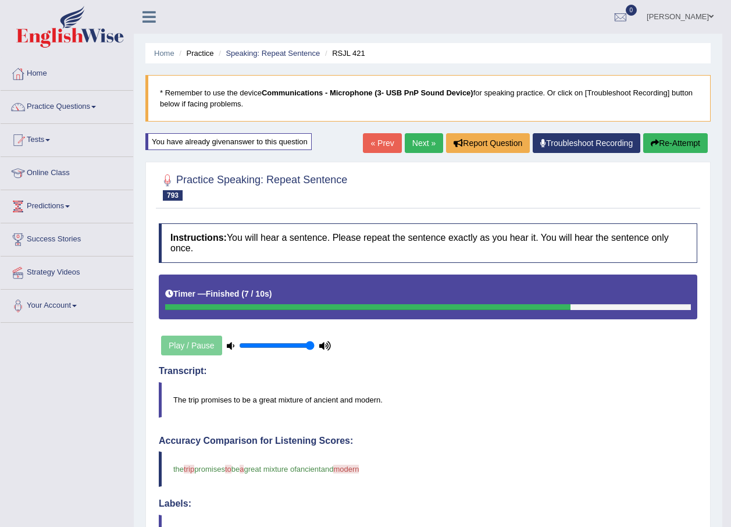
click at [673, 140] on button "Re-Attempt" at bounding box center [675, 143] width 65 height 20
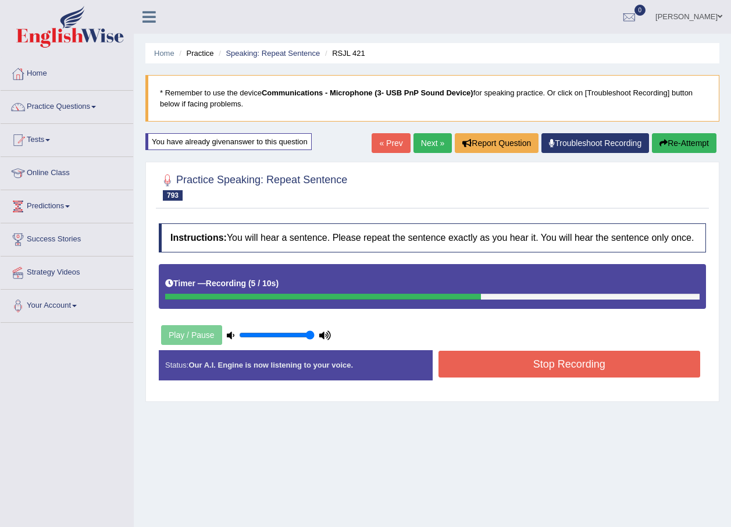
click at [505, 361] on button "Stop Recording" at bounding box center [570, 364] width 262 height 27
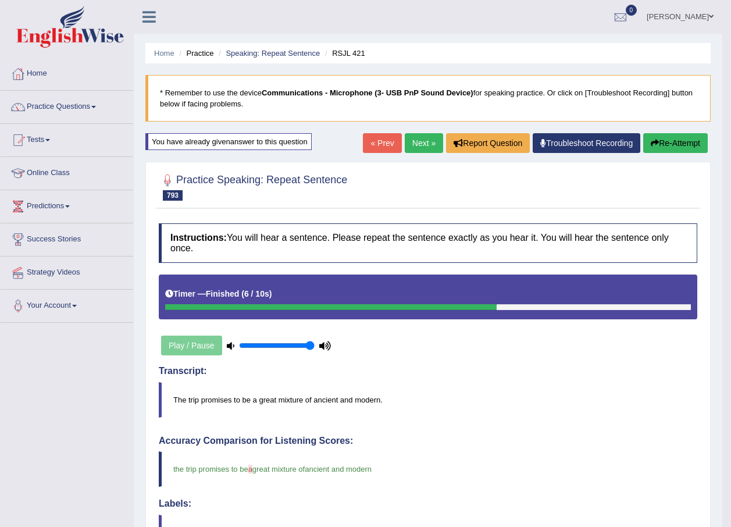
click at [417, 148] on link "Next »" at bounding box center [424, 143] width 38 height 20
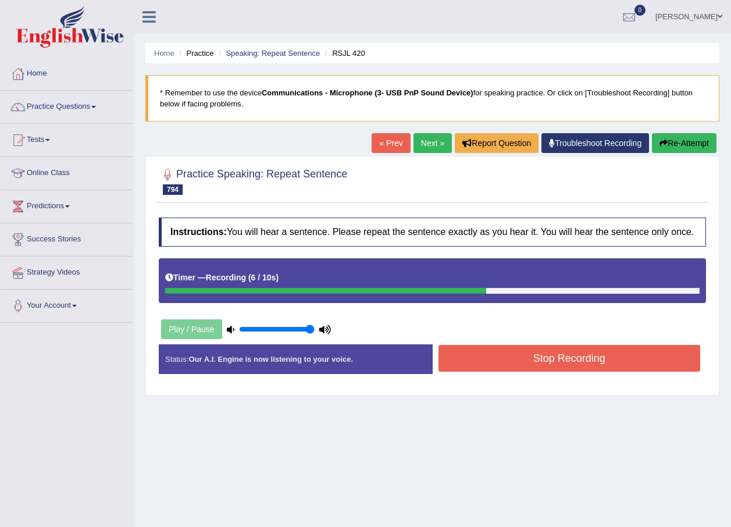
click at [472, 349] on button "Stop Recording" at bounding box center [570, 358] width 262 height 27
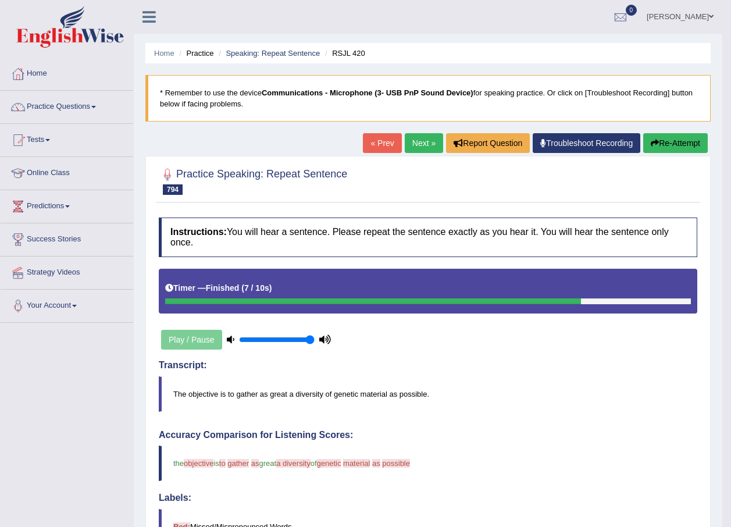
click at [664, 141] on button "Re-Attempt" at bounding box center [675, 143] width 65 height 20
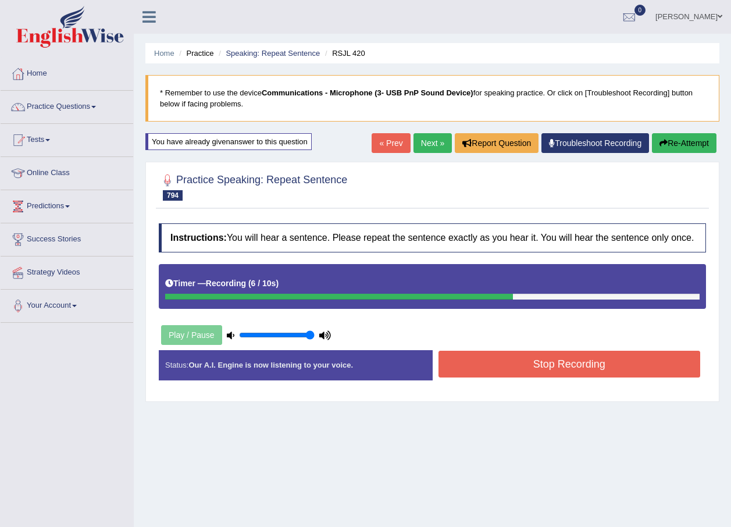
click at [482, 364] on button "Stop Recording" at bounding box center [570, 364] width 262 height 27
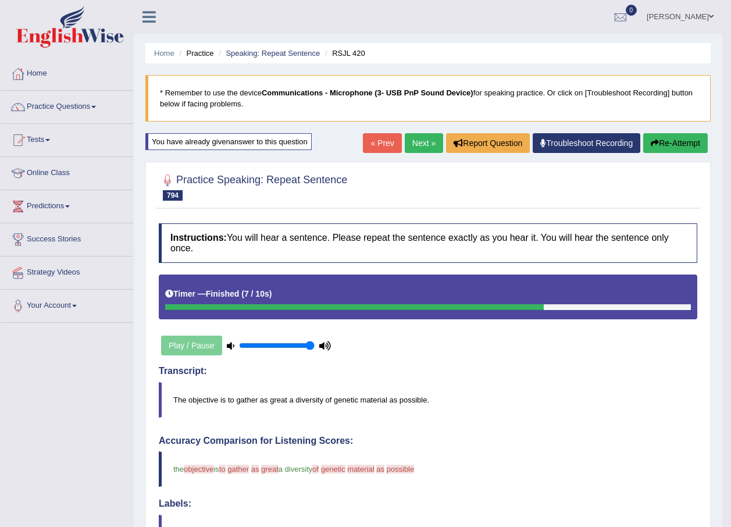
click at [674, 147] on button "Re-Attempt" at bounding box center [675, 143] width 65 height 20
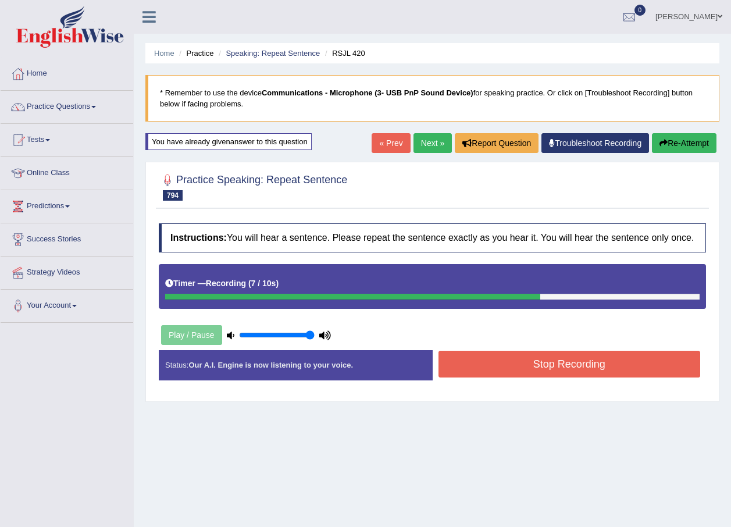
click at [535, 367] on button "Stop Recording" at bounding box center [570, 364] width 262 height 27
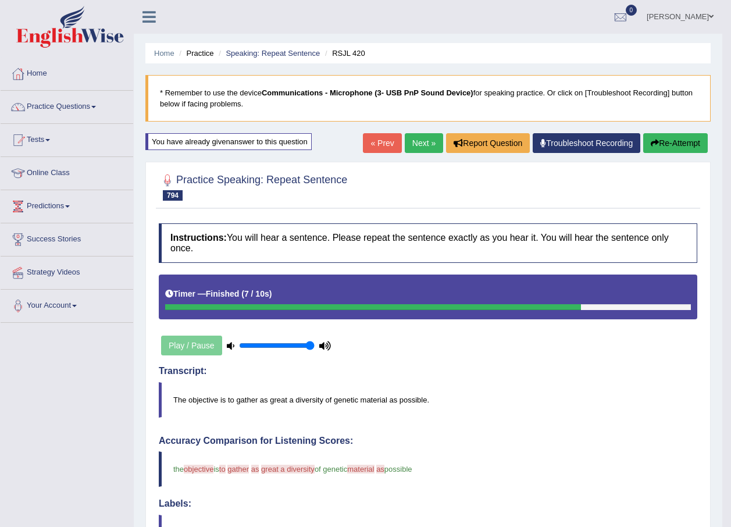
click at [680, 148] on button "Re-Attempt" at bounding box center [675, 143] width 65 height 20
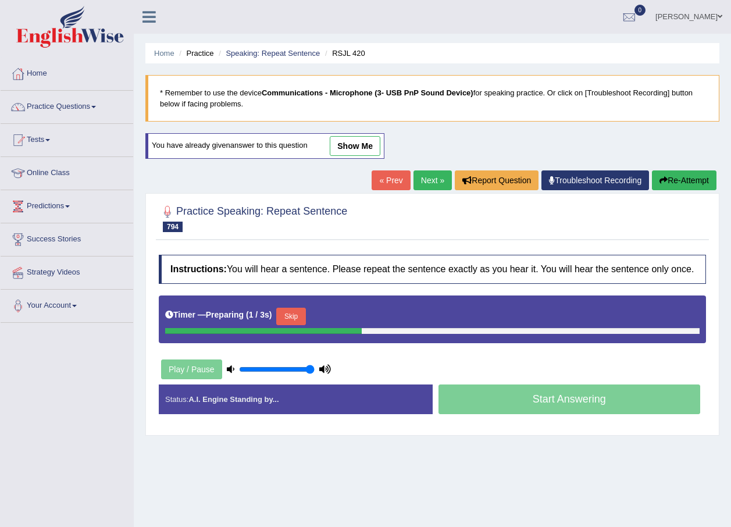
click at [302, 312] on button "Skip" at bounding box center [290, 316] width 29 height 17
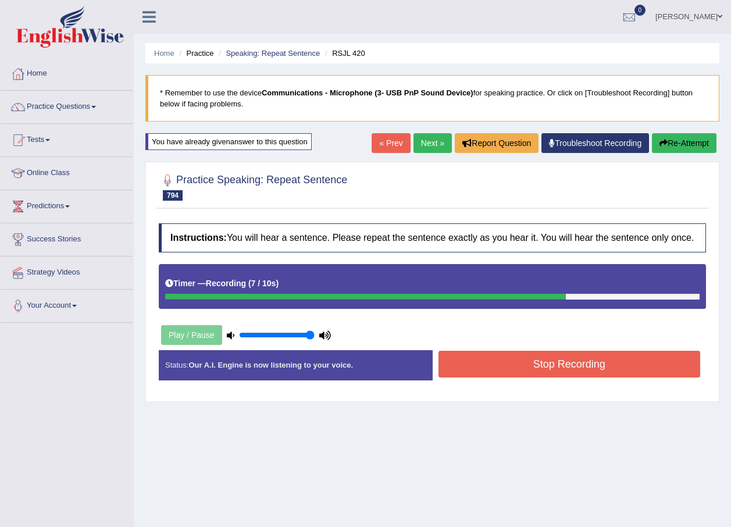
click at [499, 369] on button "Stop Recording" at bounding box center [570, 364] width 262 height 27
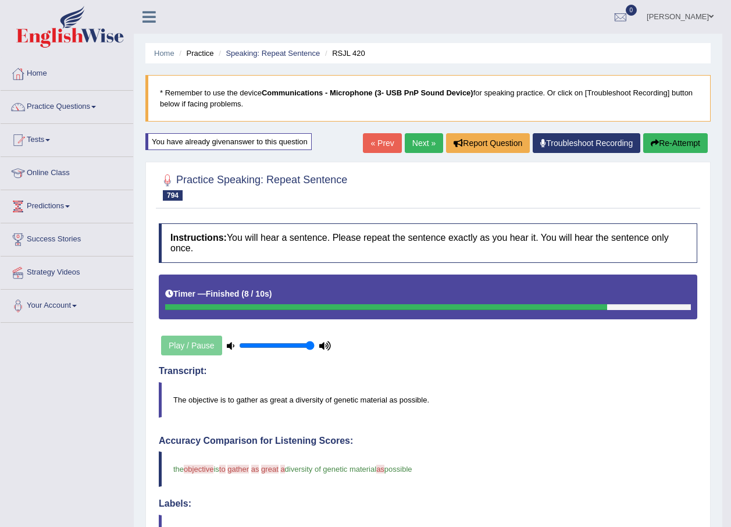
click at [688, 148] on button "Re-Attempt" at bounding box center [675, 143] width 65 height 20
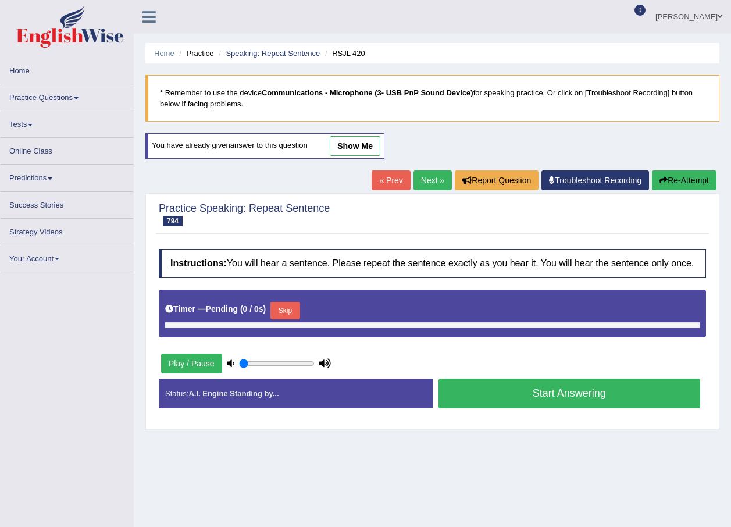
type input "1"
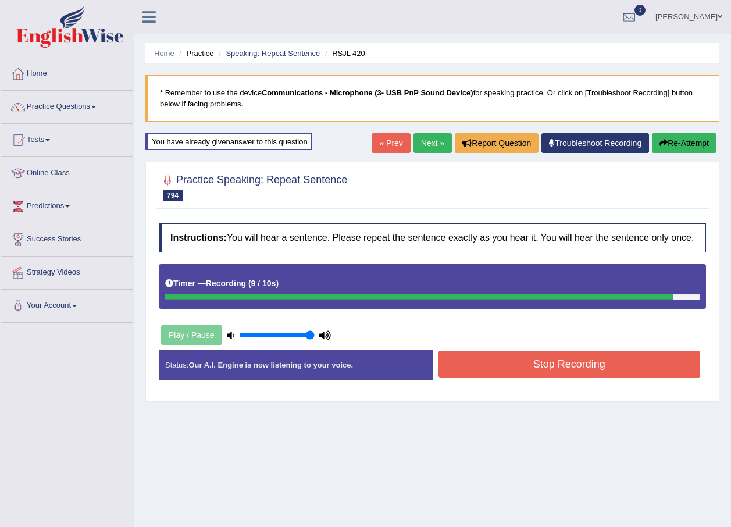
click at [581, 374] on button "Stop Recording" at bounding box center [570, 364] width 262 height 27
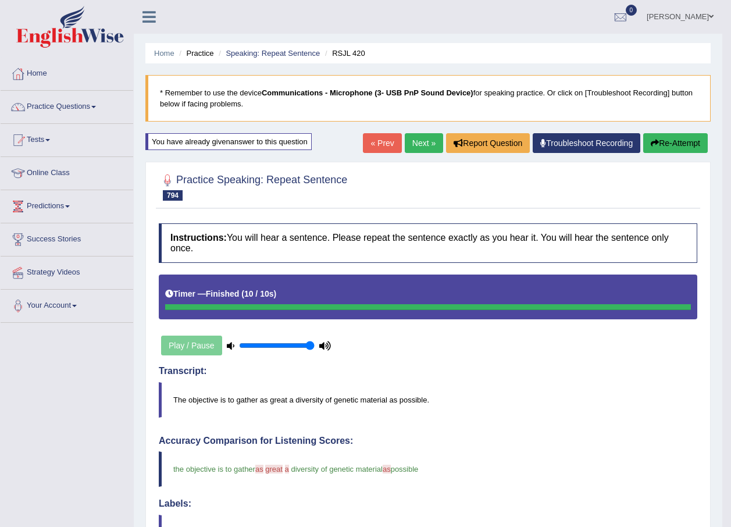
click at [422, 144] on link "Next »" at bounding box center [424, 143] width 38 height 20
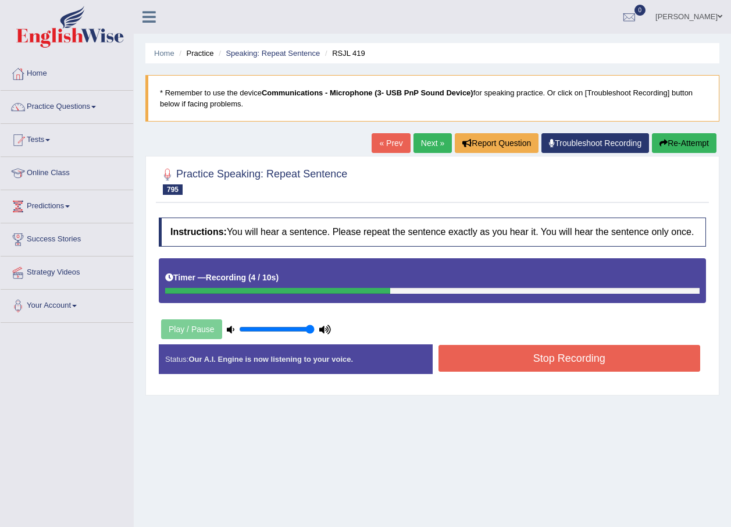
click at [502, 354] on button "Stop Recording" at bounding box center [570, 358] width 262 height 27
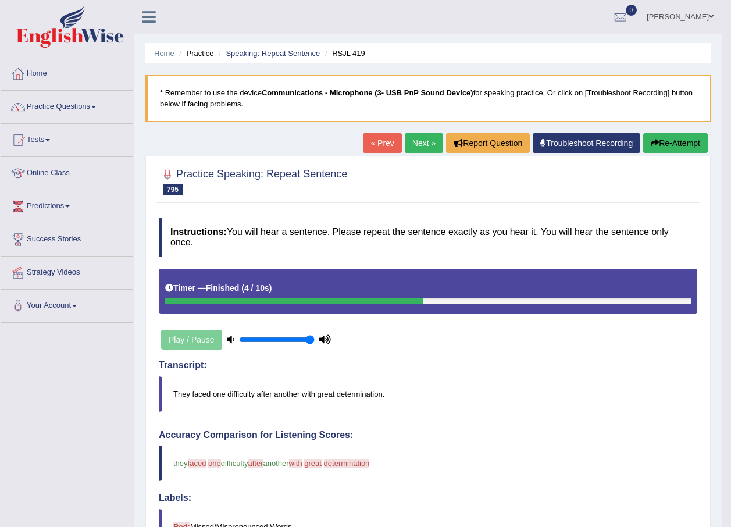
click at [675, 143] on button "Re-Attempt" at bounding box center [675, 143] width 65 height 20
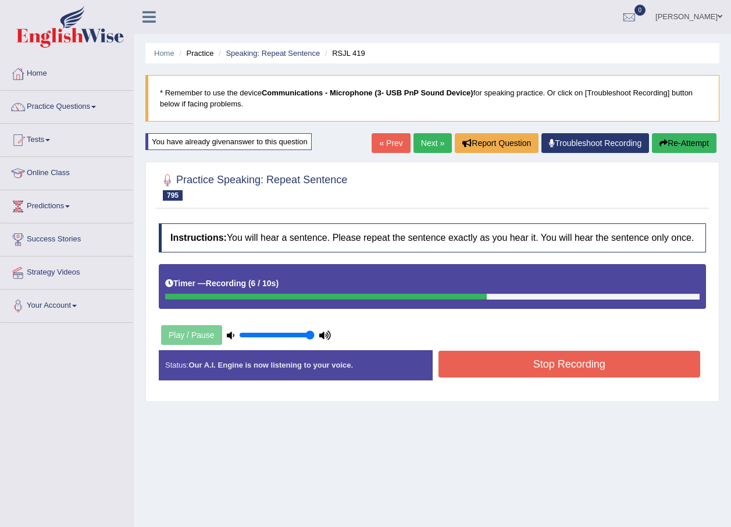
click at [500, 368] on button "Stop Recording" at bounding box center [570, 364] width 262 height 27
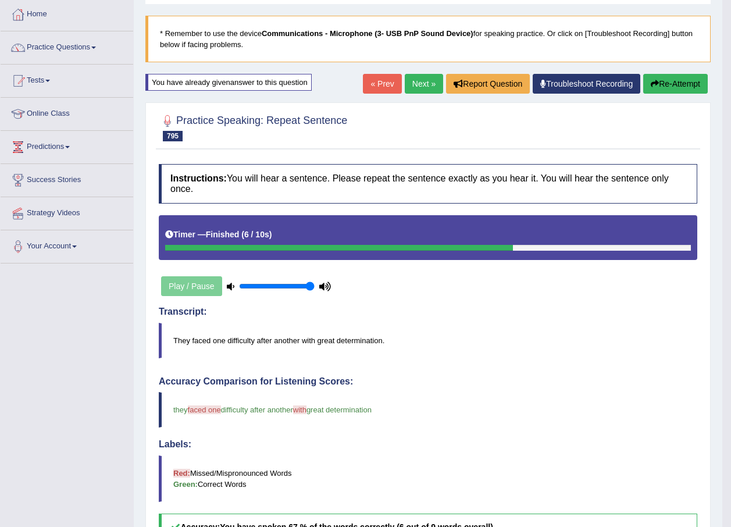
scroll to position [58, 0]
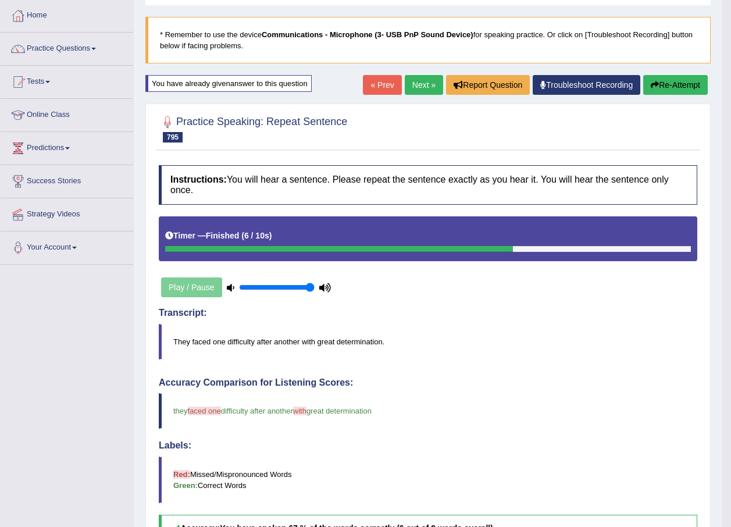
click at [683, 86] on button "Re-Attempt" at bounding box center [675, 85] width 65 height 20
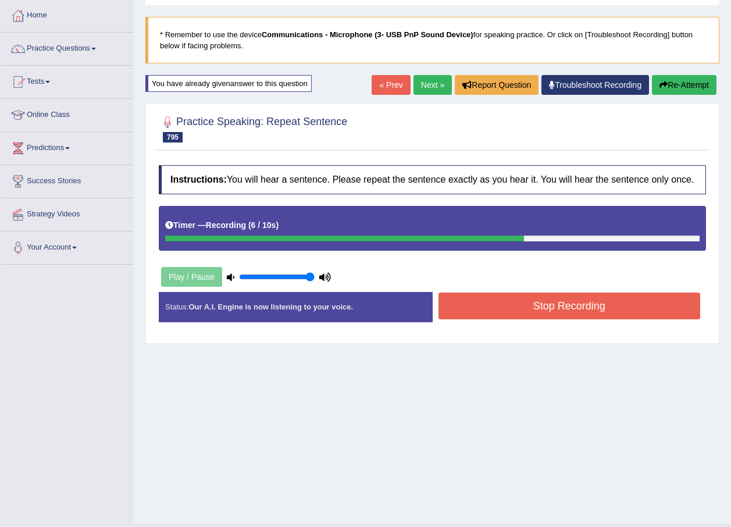
click at [559, 308] on button "Stop Recording" at bounding box center [570, 306] width 262 height 27
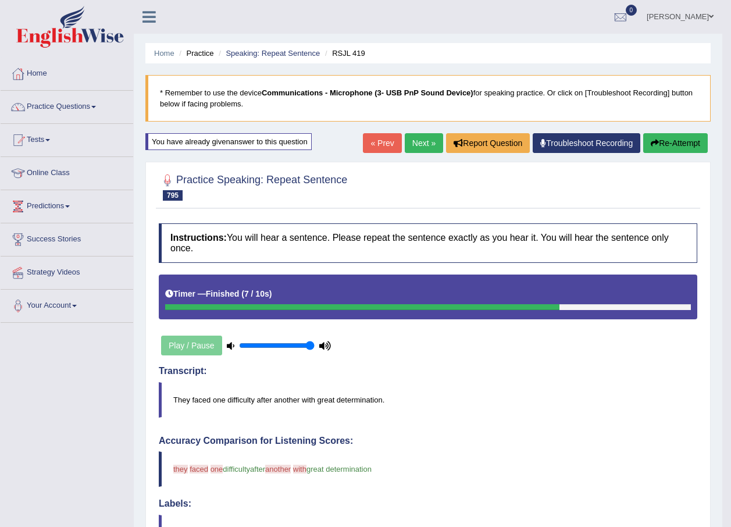
click at [669, 145] on button "Re-Attempt" at bounding box center [675, 143] width 65 height 20
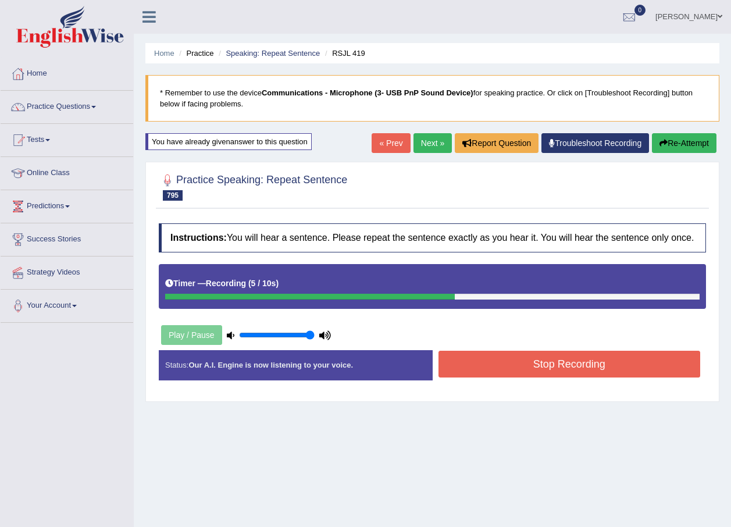
click at [650, 348] on div "Instructions: You will hear a sentence. Please repeat the sentence exactly as y…" at bounding box center [432, 306] width 553 height 177
click at [651, 360] on button "Stop Recording" at bounding box center [570, 364] width 262 height 27
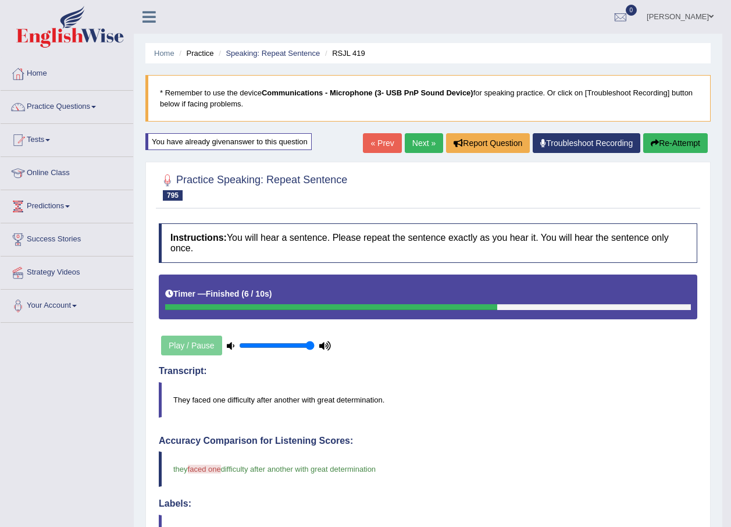
click at [425, 137] on link "Next »" at bounding box center [424, 143] width 38 height 20
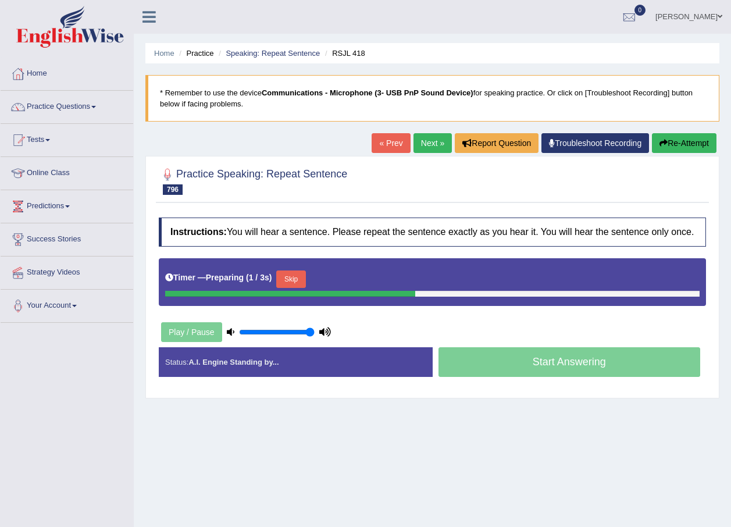
click at [301, 279] on button "Skip" at bounding box center [290, 279] width 29 height 17
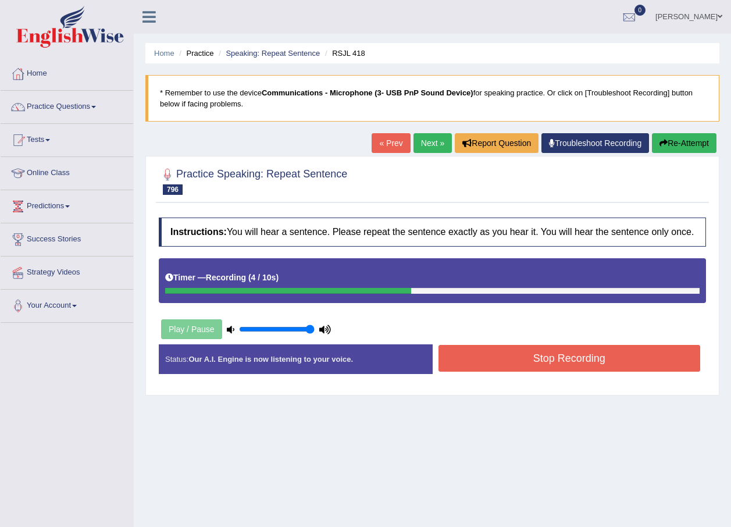
click at [584, 344] on div "Start Answering" at bounding box center [570, 344] width 274 height 1
click at [588, 360] on button "Stop Recording" at bounding box center [570, 358] width 262 height 27
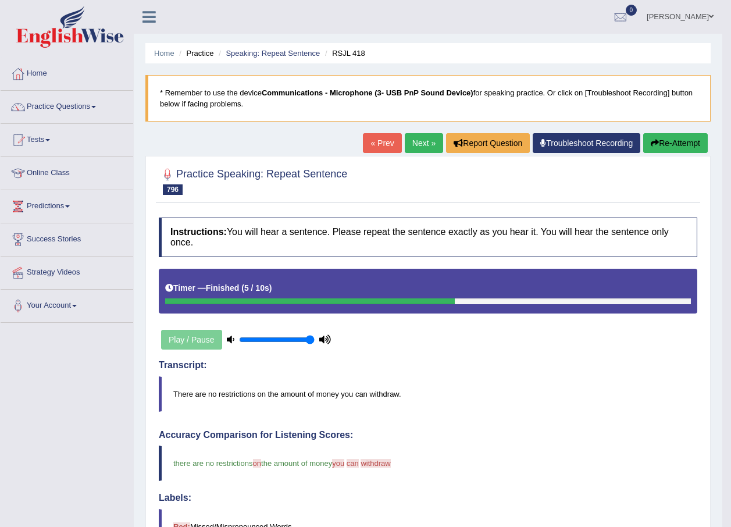
click at [422, 144] on link "Next »" at bounding box center [424, 143] width 38 height 20
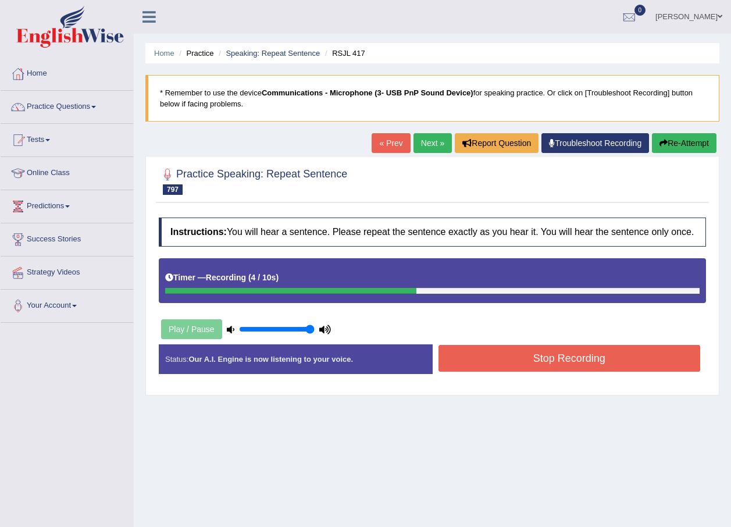
click at [538, 356] on button "Stop Recording" at bounding box center [570, 358] width 262 height 27
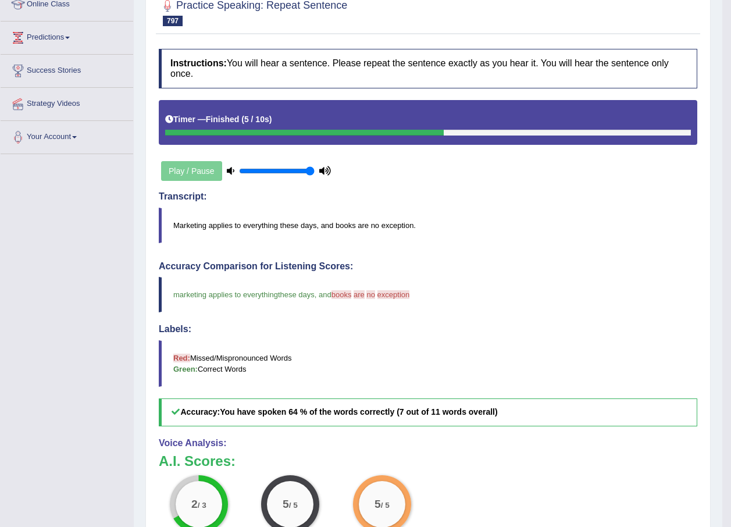
scroll to position [116, 0]
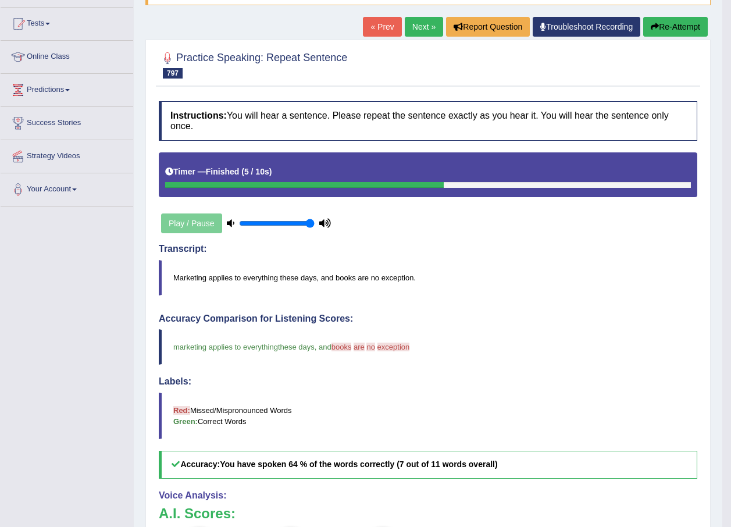
click at [418, 34] on link "Next »" at bounding box center [424, 27] width 38 height 20
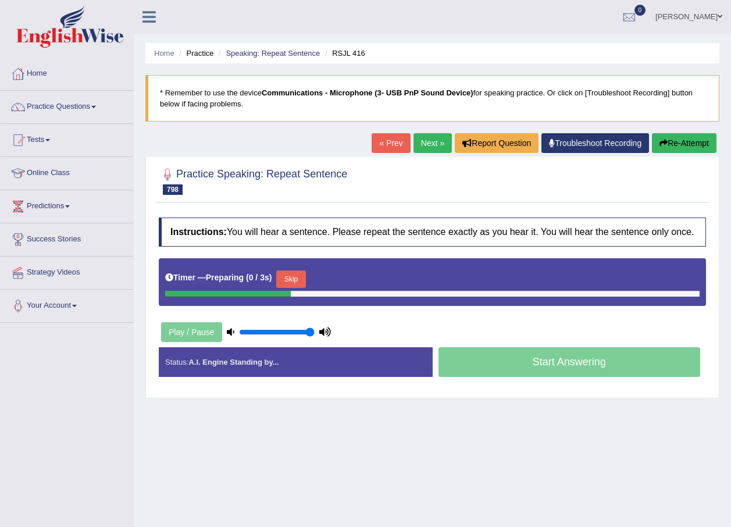
click at [394, 152] on link "« Prev" at bounding box center [391, 143] width 38 height 20
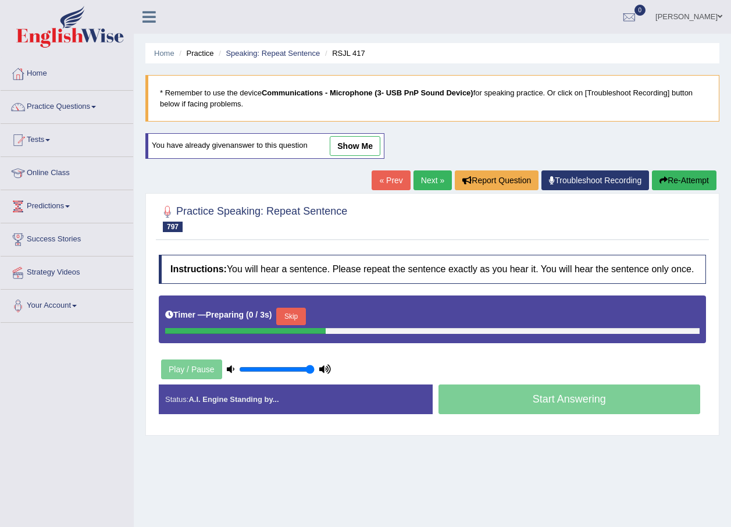
click at [689, 175] on button "Re-Attempt" at bounding box center [684, 180] width 65 height 20
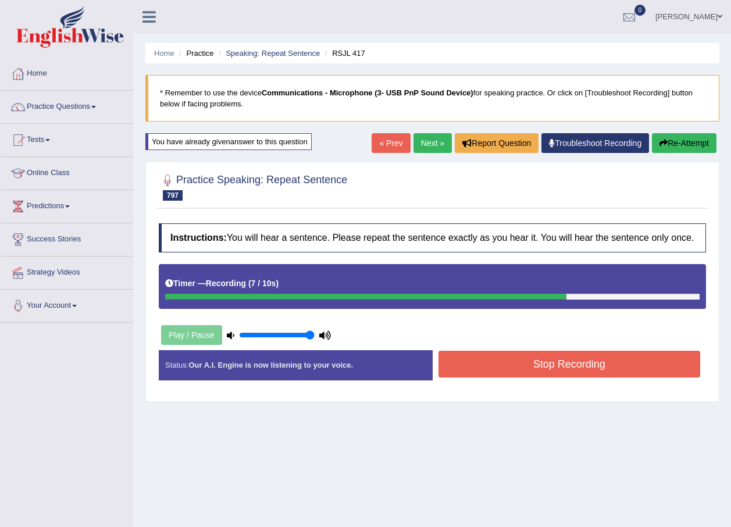
click at [682, 138] on button "Re-Attempt" at bounding box center [684, 143] width 65 height 20
click at [485, 375] on button "Stop Recording" at bounding box center [570, 364] width 262 height 27
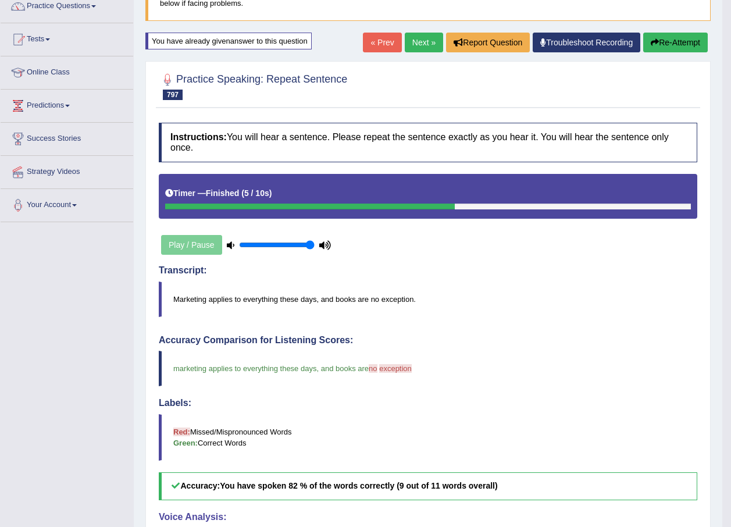
scroll to position [92, 0]
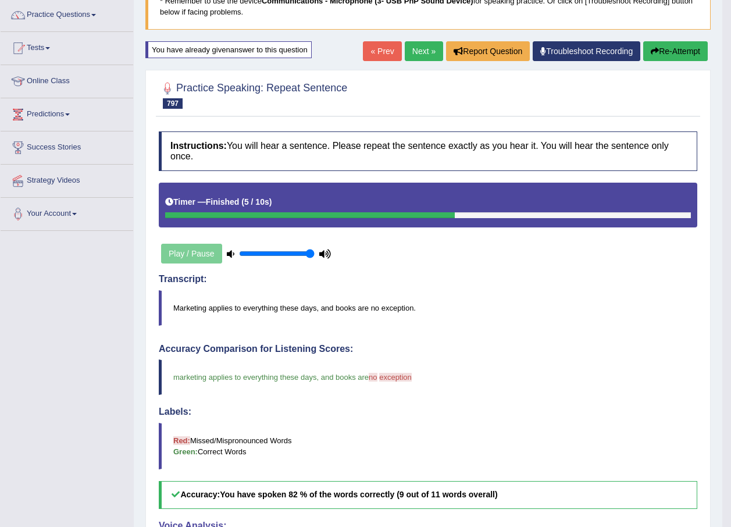
click at [419, 52] on link "Next »" at bounding box center [424, 51] width 38 height 20
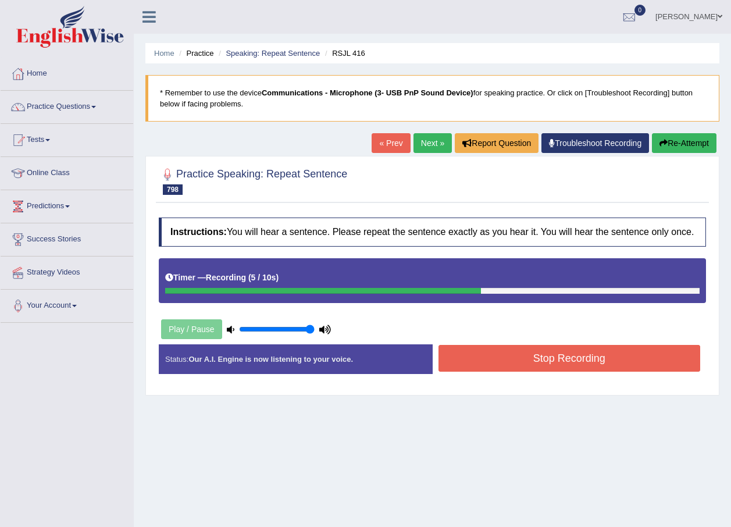
click at [534, 356] on button "Stop Recording" at bounding box center [570, 358] width 262 height 27
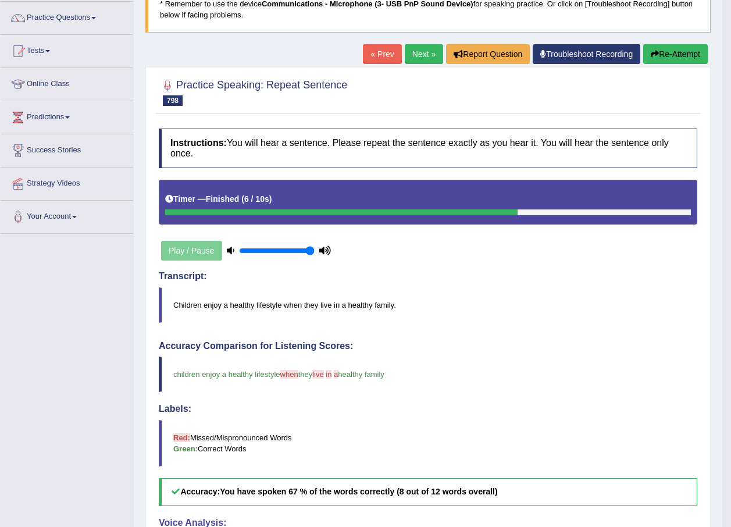
scroll to position [58, 0]
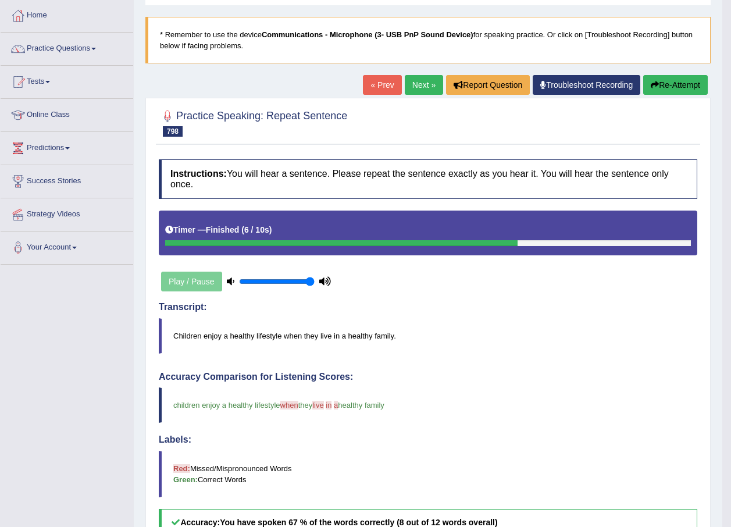
click at [703, 88] on button "Re-Attempt" at bounding box center [675, 85] width 65 height 20
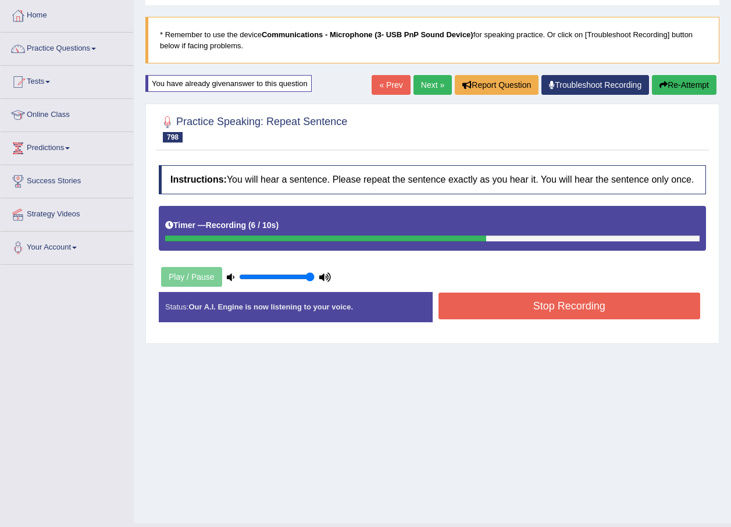
click at [596, 306] on button "Stop Recording" at bounding box center [570, 306] width 262 height 27
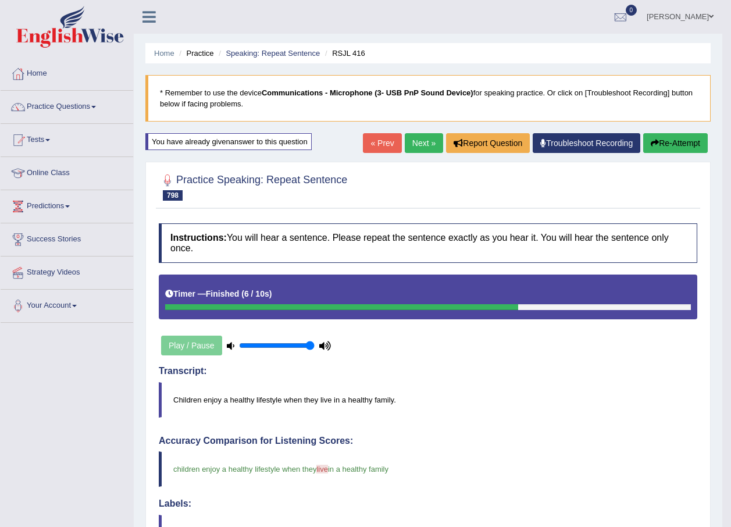
click at [422, 146] on link "Next »" at bounding box center [424, 143] width 38 height 20
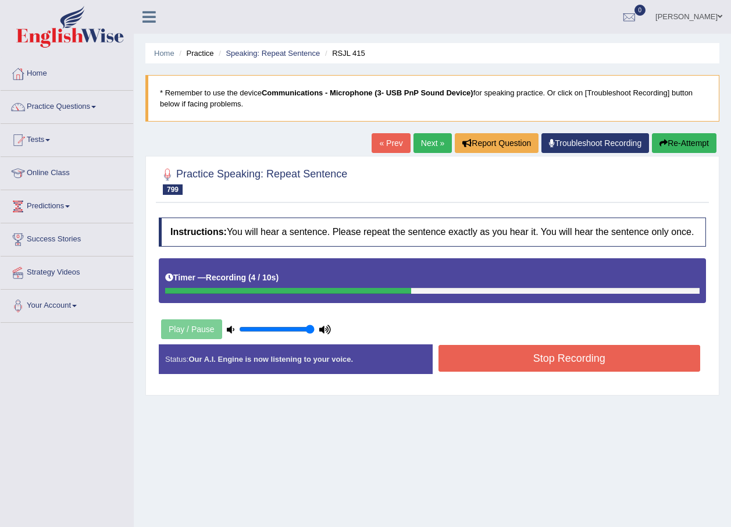
click at [557, 353] on button "Stop Recording" at bounding box center [570, 358] width 262 height 27
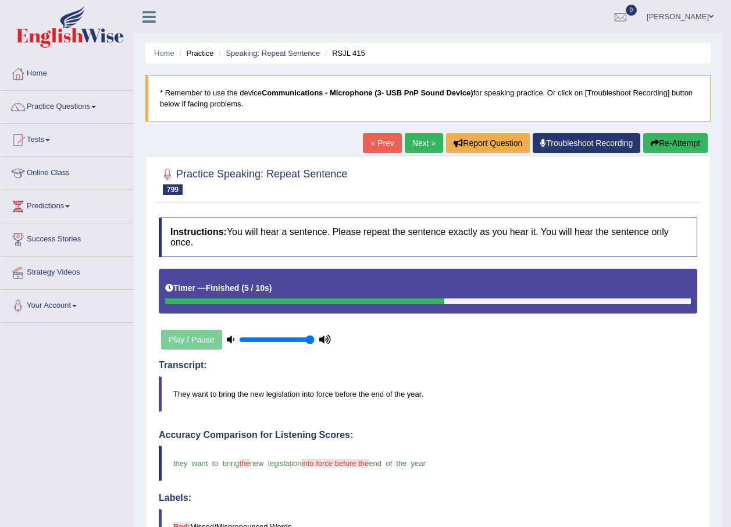
click at [409, 142] on link "Next »" at bounding box center [424, 143] width 38 height 20
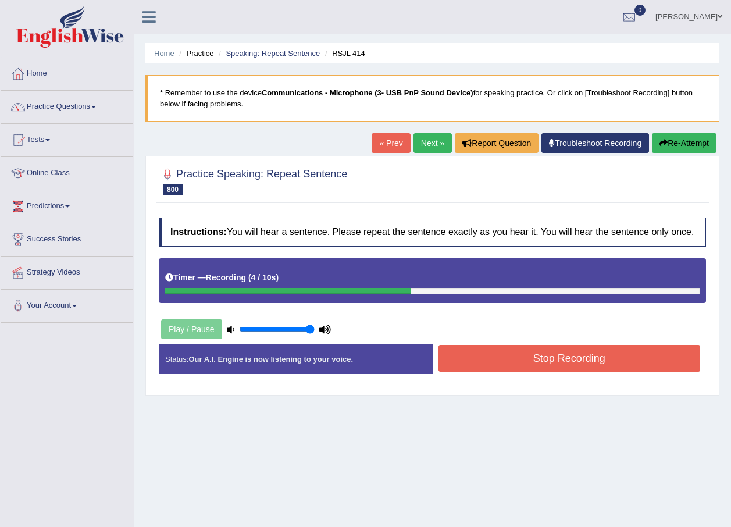
click at [504, 355] on button "Stop Recording" at bounding box center [570, 358] width 262 height 27
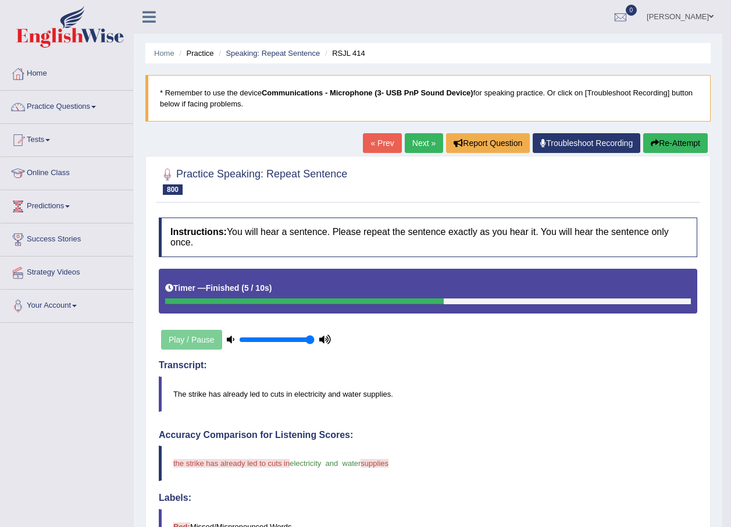
click at [678, 141] on button "Re-Attempt" at bounding box center [675, 143] width 65 height 20
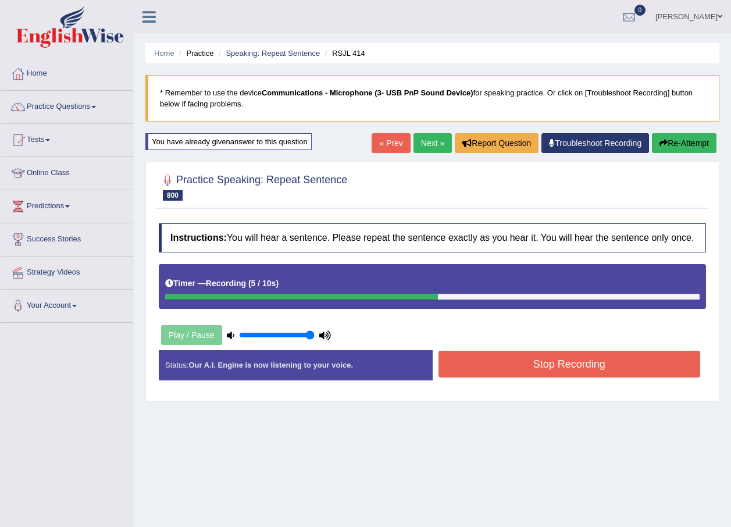
click at [642, 358] on button "Stop Recording" at bounding box center [570, 364] width 262 height 27
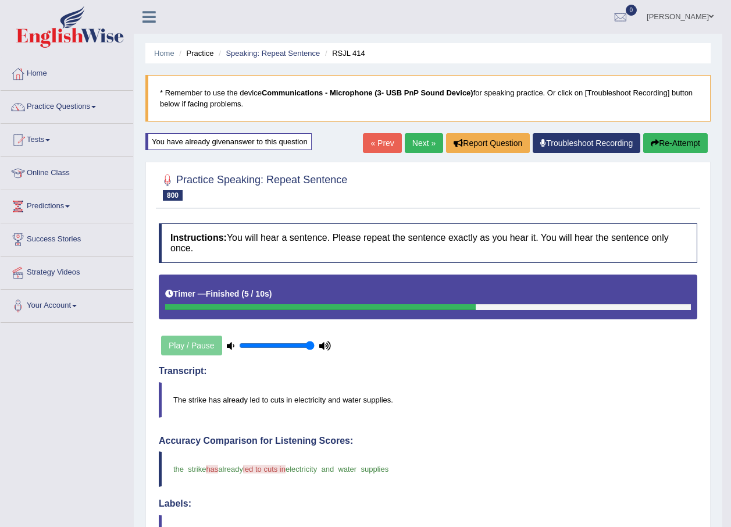
click at [675, 143] on button "Re-Attempt" at bounding box center [675, 143] width 65 height 20
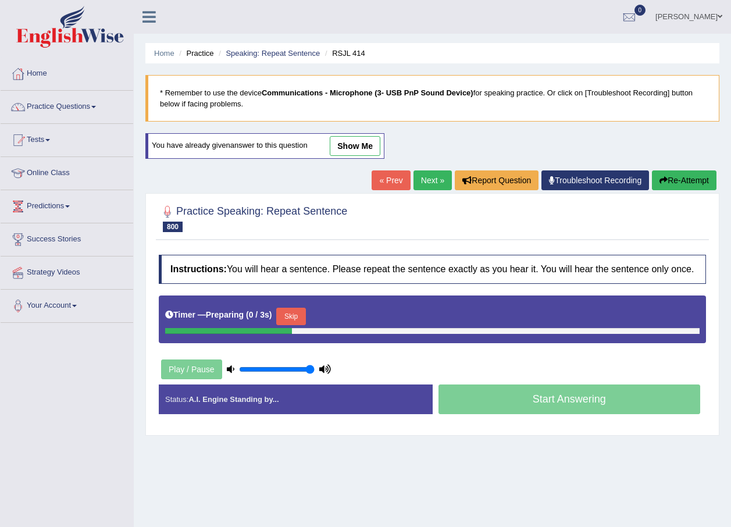
click at [291, 318] on button "Skip" at bounding box center [290, 316] width 29 height 17
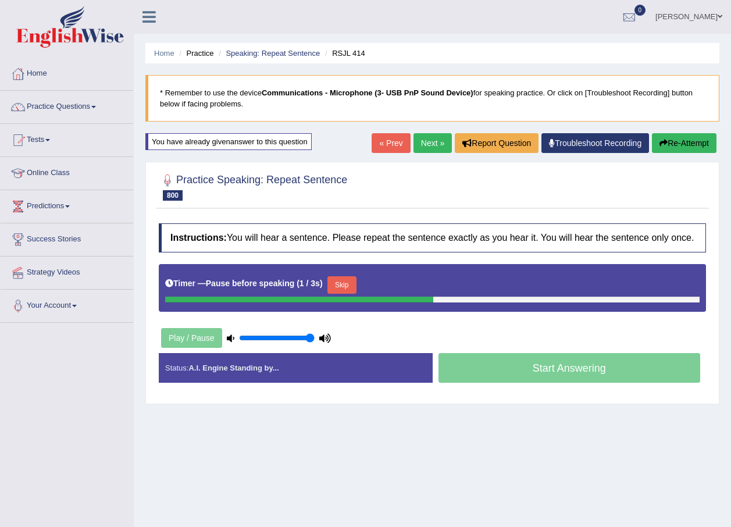
click at [682, 147] on button "Re-Attempt" at bounding box center [684, 143] width 65 height 20
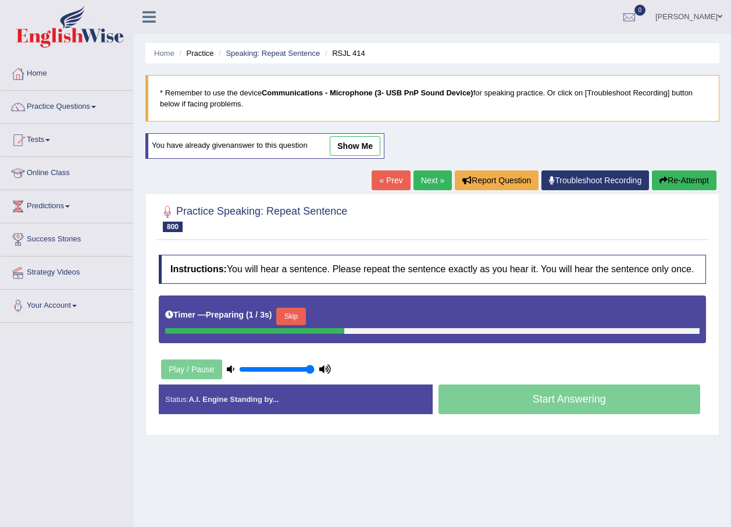
click at [294, 316] on button "Skip" at bounding box center [290, 316] width 29 height 17
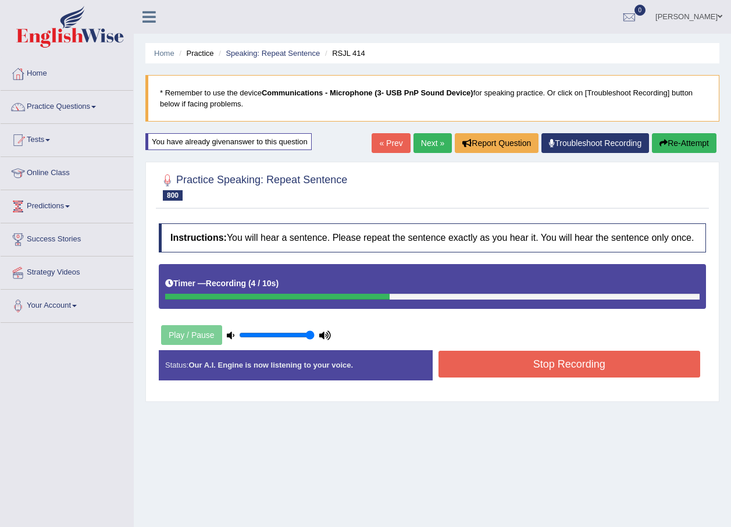
click at [520, 370] on button "Stop Recording" at bounding box center [570, 364] width 262 height 27
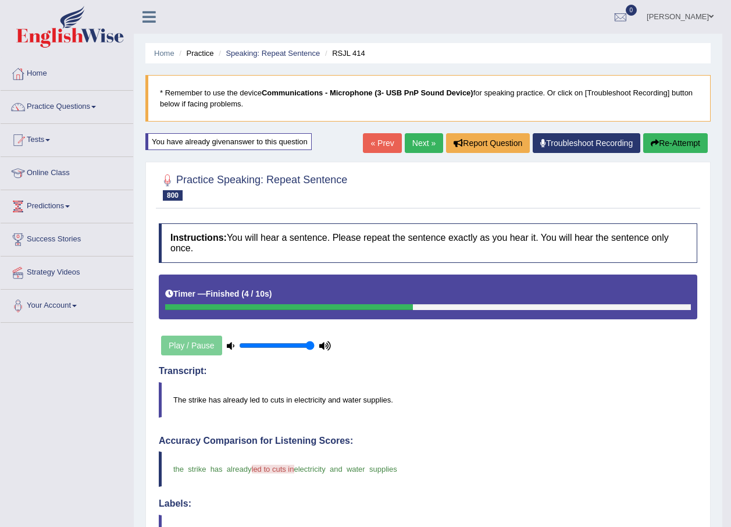
click at [418, 138] on link "Next »" at bounding box center [424, 143] width 38 height 20
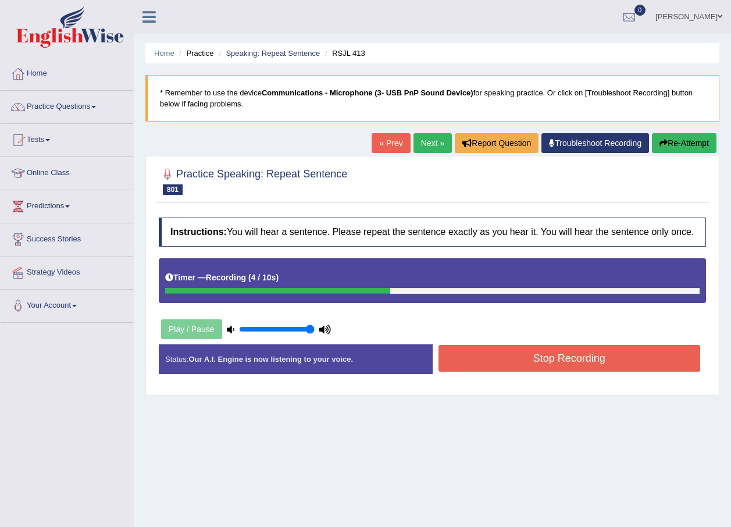
click at [541, 355] on button "Stop Recording" at bounding box center [570, 358] width 262 height 27
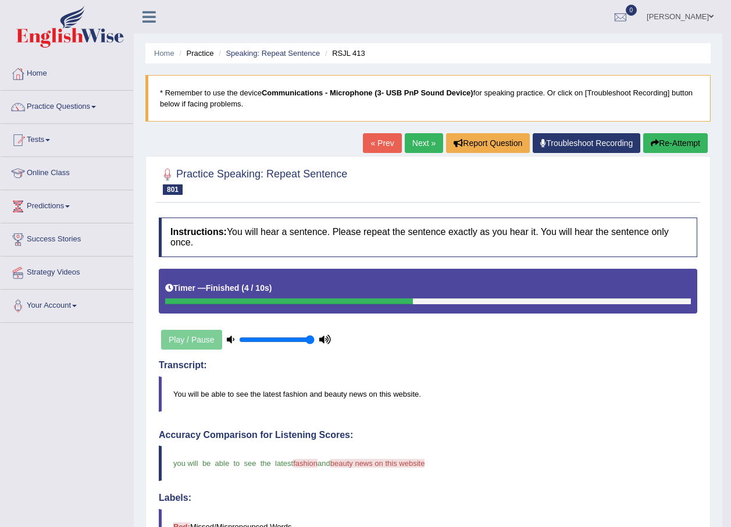
click at [694, 147] on button "Re-Attempt" at bounding box center [675, 143] width 65 height 20
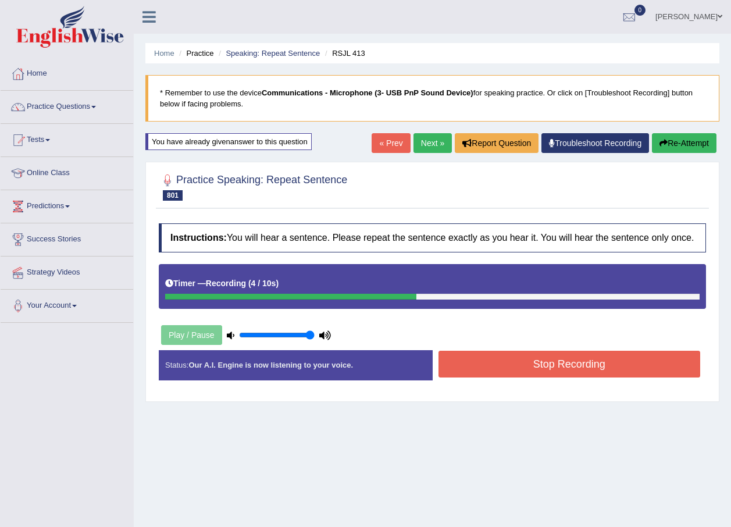
click at [540, 370] on button "Stop Recording" at bounding box center [570, 364] width 262 height 27
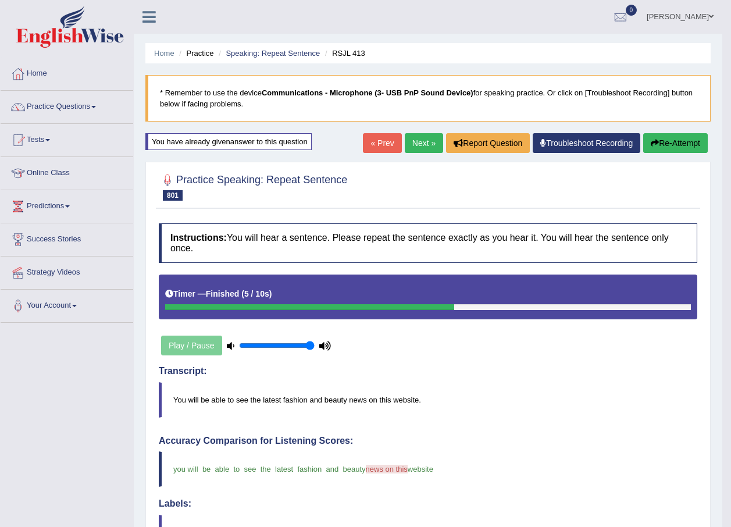
click at [419, 144] on link "Next »" at bounding box center [424, 143] width 38 height 20
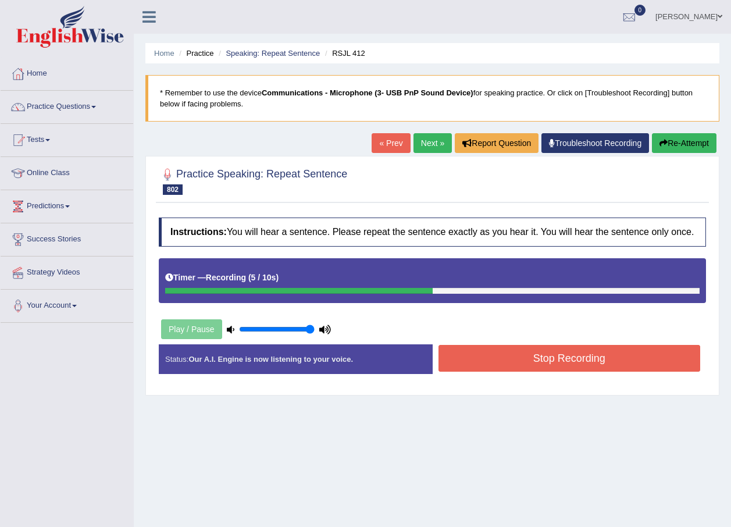
click at [489, 356] on button "Stop Recording" at bounding box center [570, 358] width 262 height 27
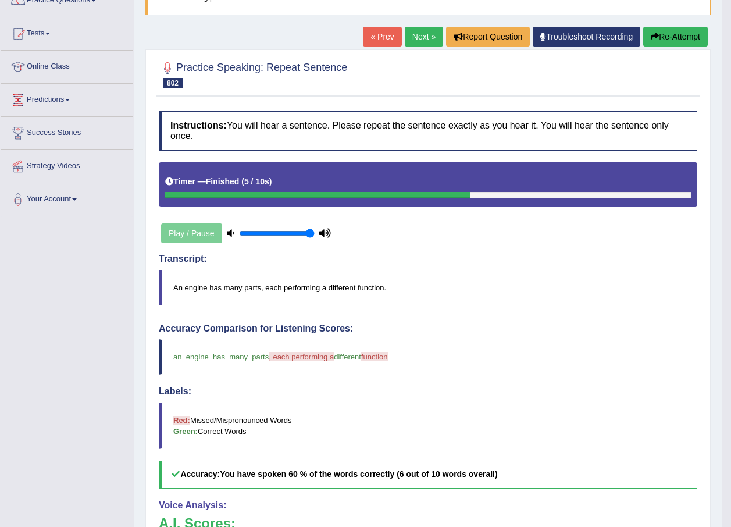
scroll to position [86, 0]
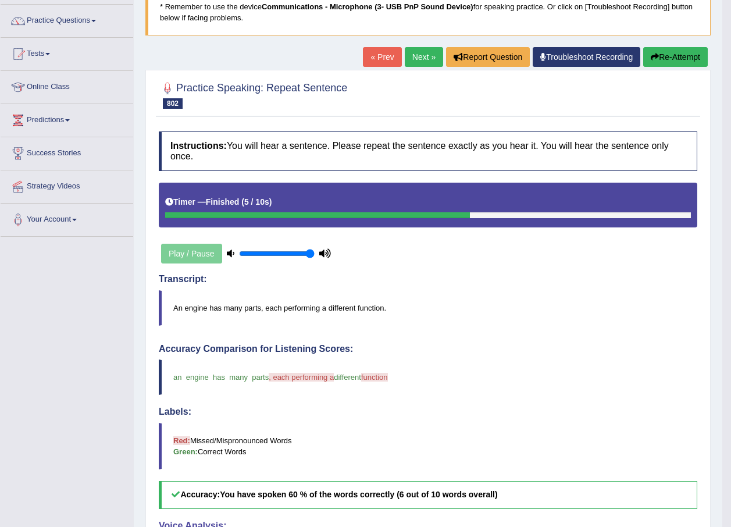
click at [683, 48] on button "Re-Attempt" at bounding box center [675, 57] width 65 height 20
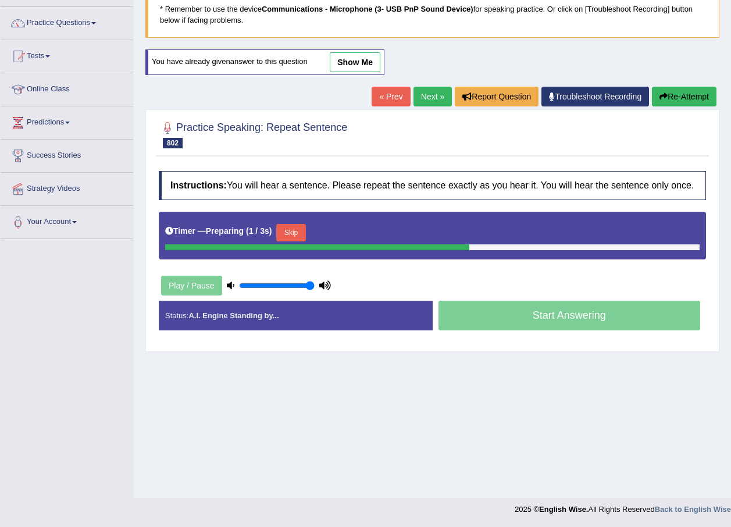
click at [297, 227] on button "Skip" at bounding box center [290, 232] width 29 height 17
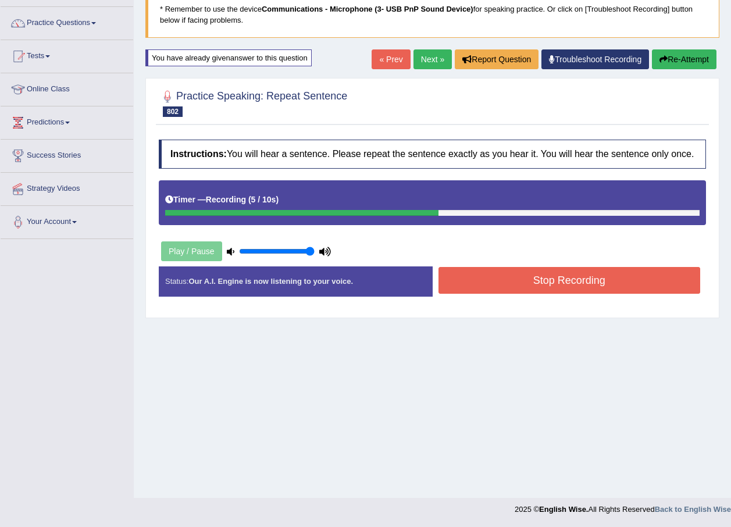
click at [498, 289] on button "Stop Recording" at bounding box center [570, 280] width 262 height 27
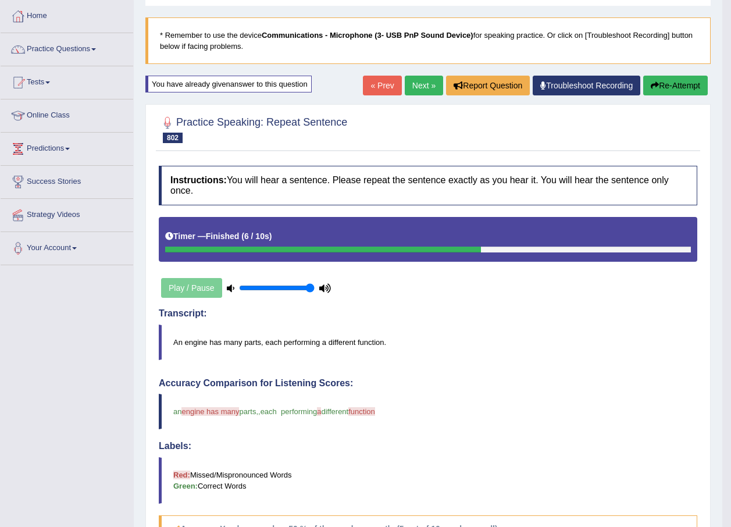
scroll to position [26, 0]
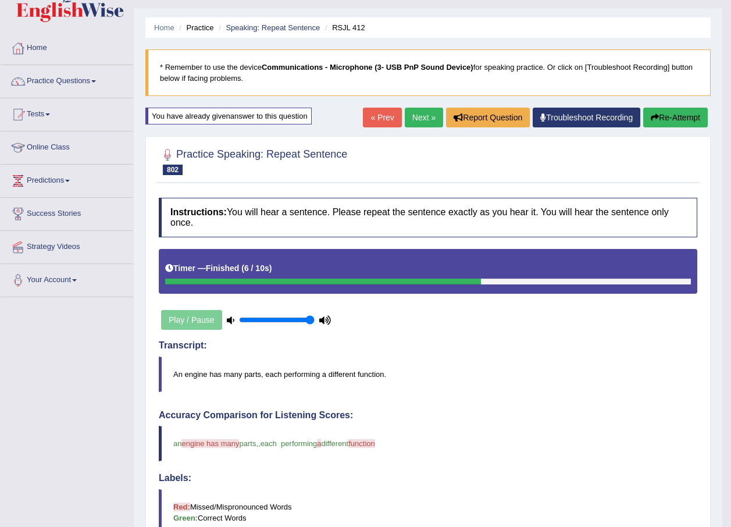
click at [414, 125] on link "Next »" at bounding box center [424, 118] width 38 height 20
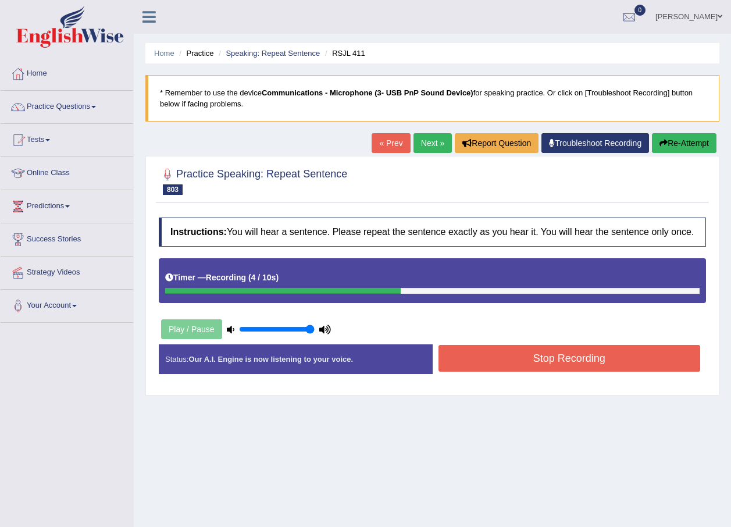
click at [499, 355] on button "Stop Recording" at bounding box center [570, 358] width 262 height 27
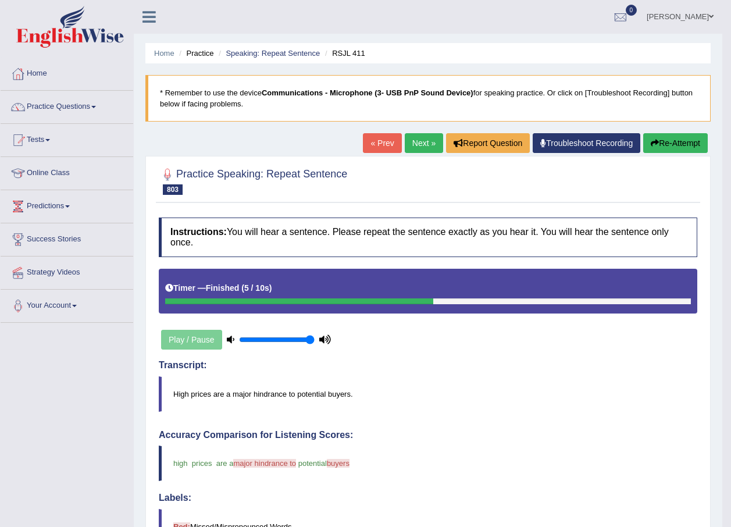
click at [692, 131] on div "Home Practice Speaking: Repeat Sentence RSJL 411 * Remember to use the device C…" at bounding box center [428, 413] width 589 height 827
click at [687, 140] on button "Re-Attempt" at bounding box center [675, 143] width 65 height 20
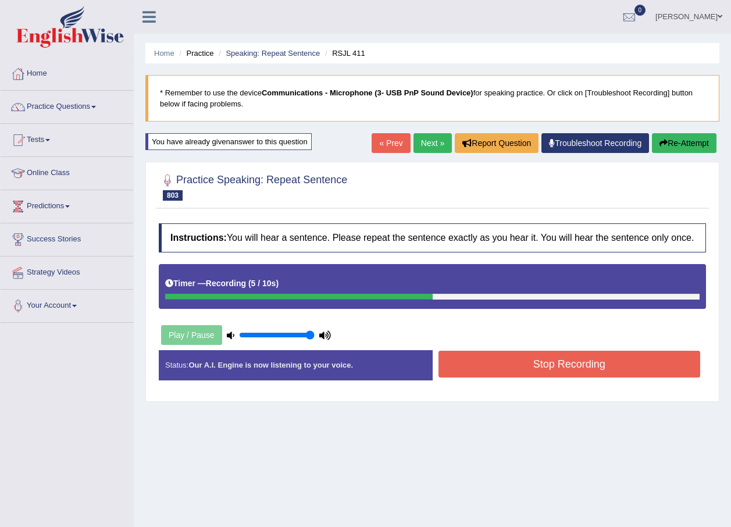
click at [495, 373] on button "Stop Recording" at bounding box center [570, 364] width 262 height 27
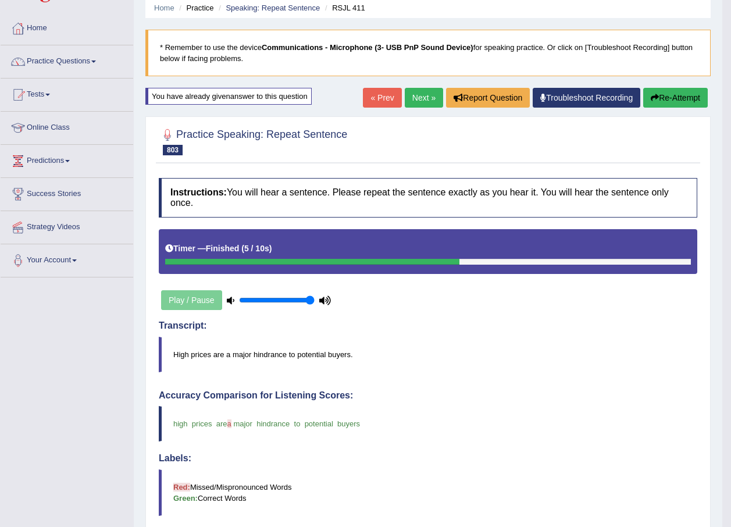
scroll to position [34, 0]
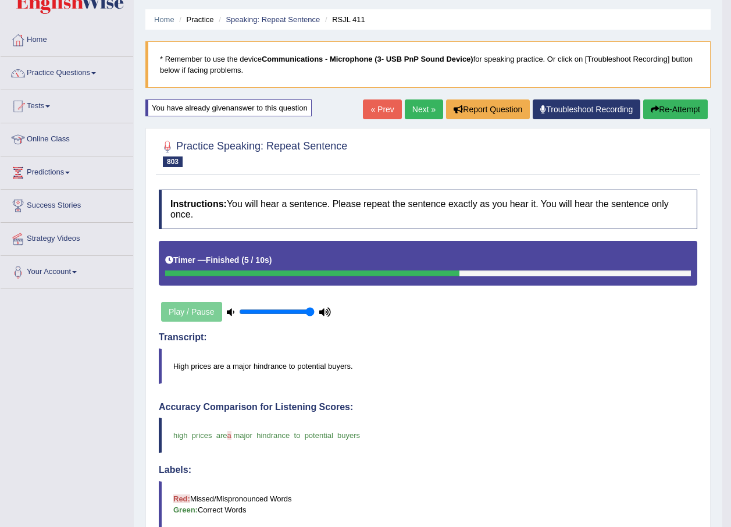
click at [430, 106] on link "Next »" at bounding box center [424, 109] width 38 height 20
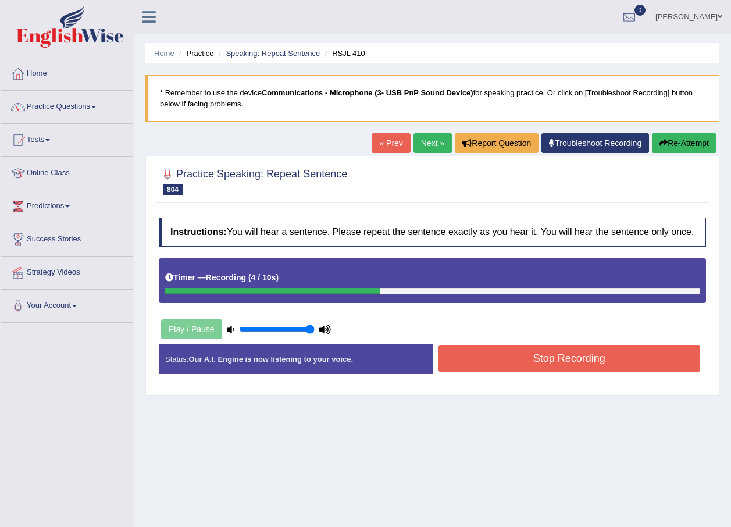
click at [618, 361] on button "Stop Recording" at bounding box center [570, 358] width 262 height 27
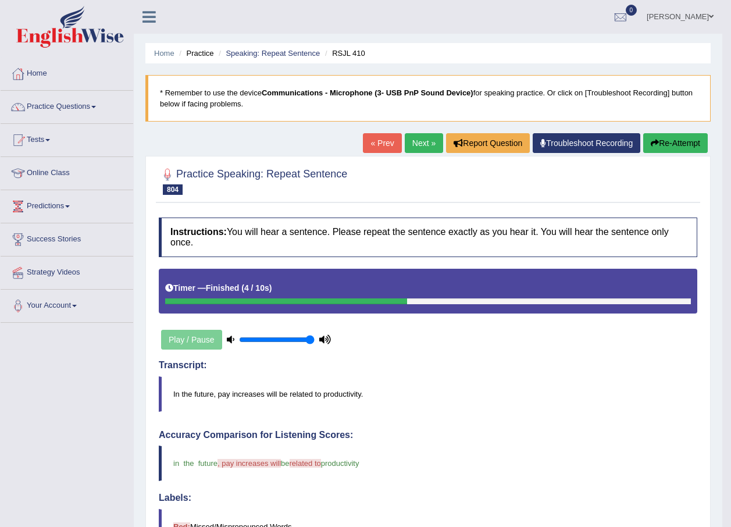
click at [681, 145] on button "Re-Attempt" at bounding box center [675, 143] width 65 height 20
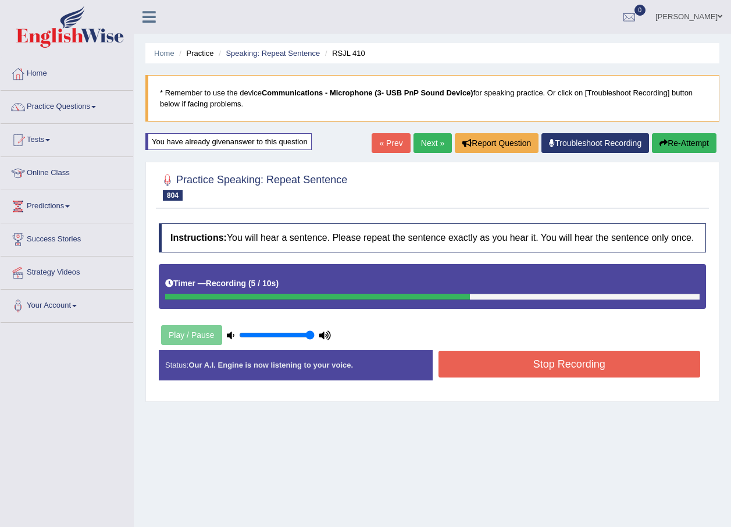
click at [594, 362] on button "Stop Recording" at bounding box center [570, 364] width 262 height 27
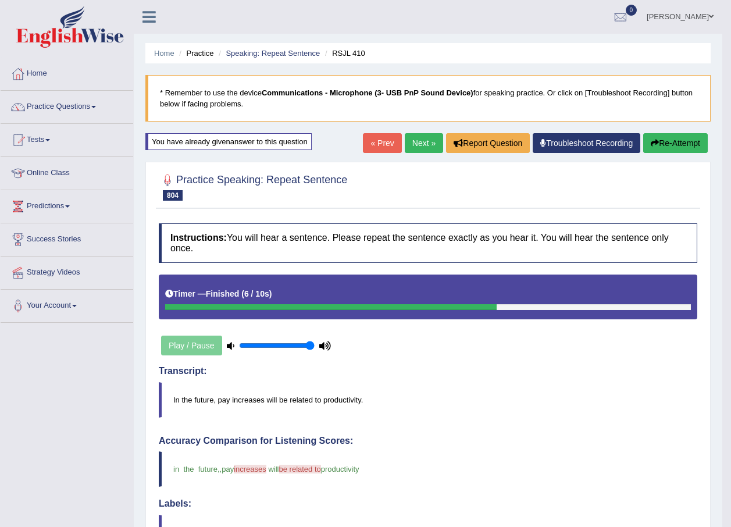
click at [424, 135] on link "Next »" at bounding box center [424, 143] width 38 height 20
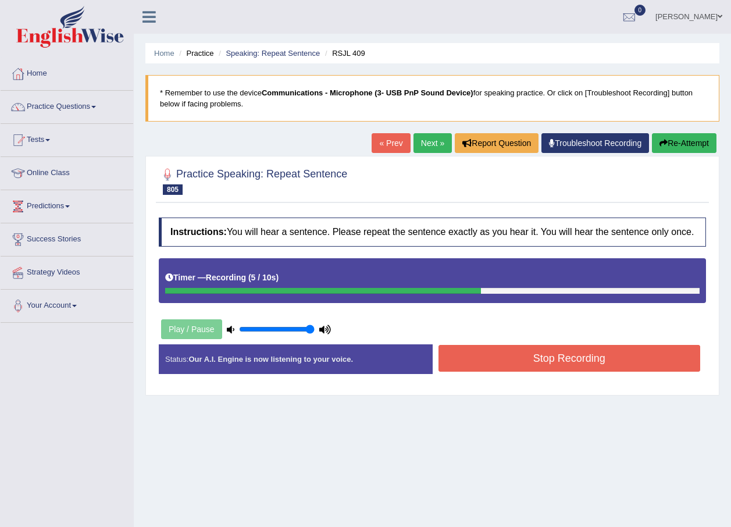
click at [513, 359] on button "Stop Recording" at bounding box center [570, 358] width 262 height 27
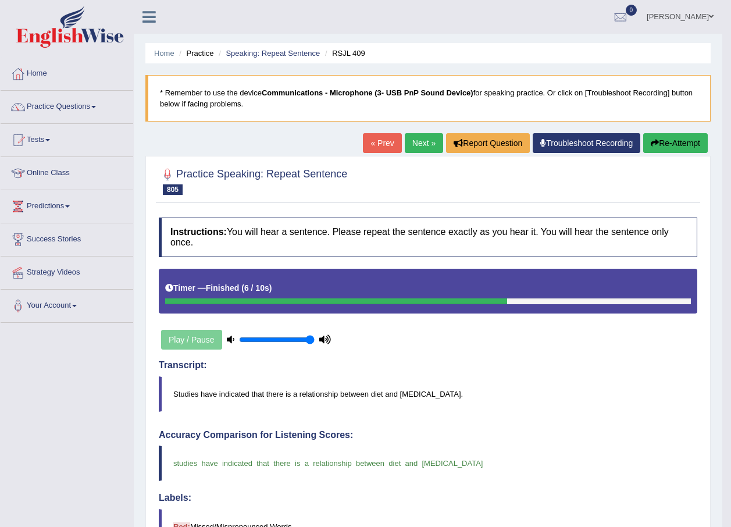
click at [424, 144] on link "Next »" at bounding box center [424, 143] width 38 height 20
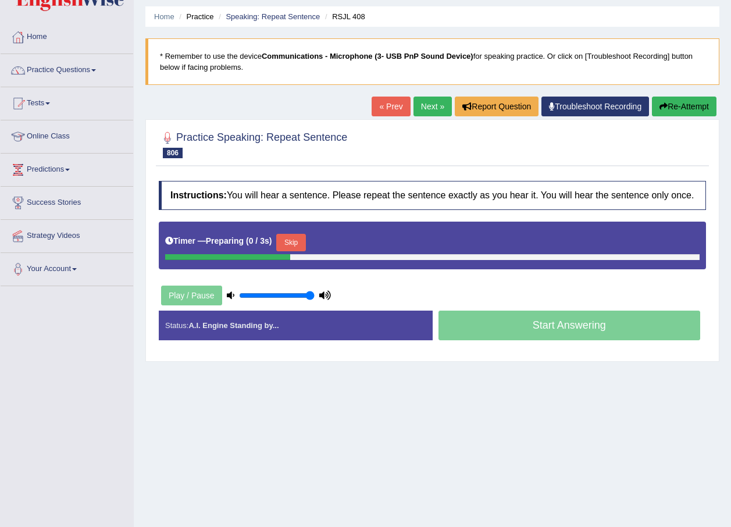
scroll to position [84, 0]
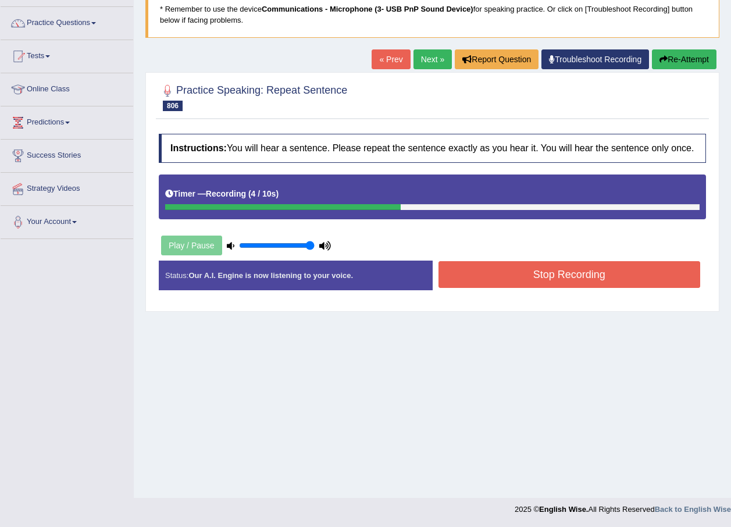
click at [543, 275] on button "Stop Recording" at bounding box center [570, 274] width 262 height 27
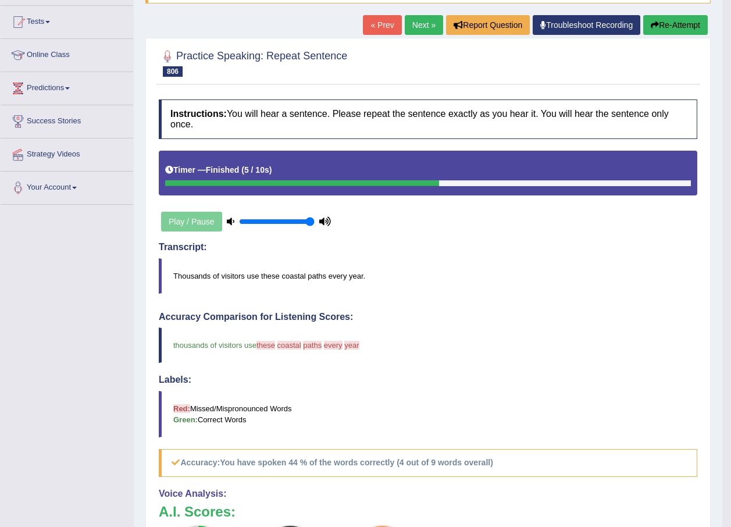
scroll to position [28, 0]
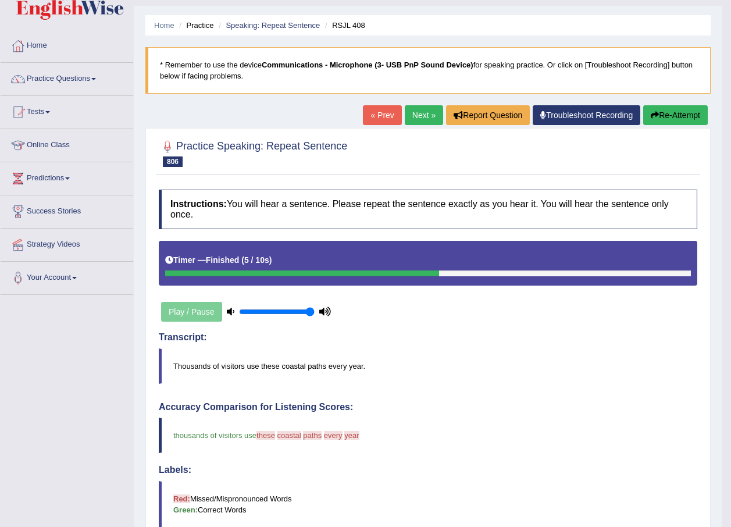
click at [665, 116] on button "Re-Attempt" at bounding box center [675, 115] width 65 height 20
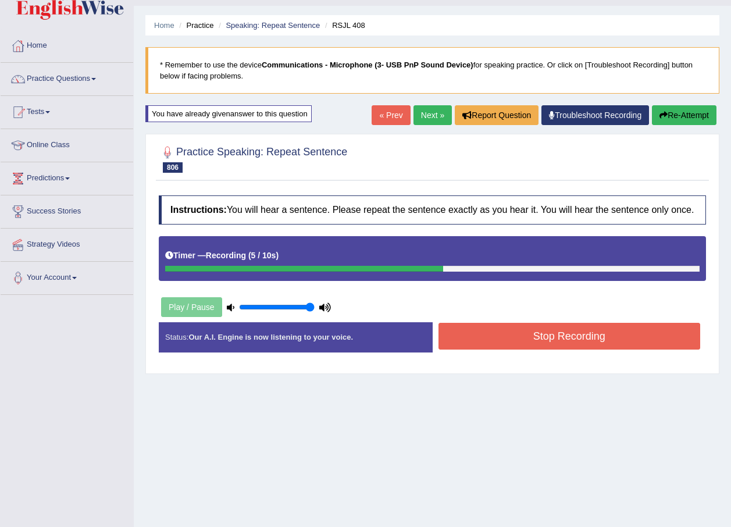
click at [516, 343] on button "Stop Recording" at bounding box center [570, 336] width 262 height 27
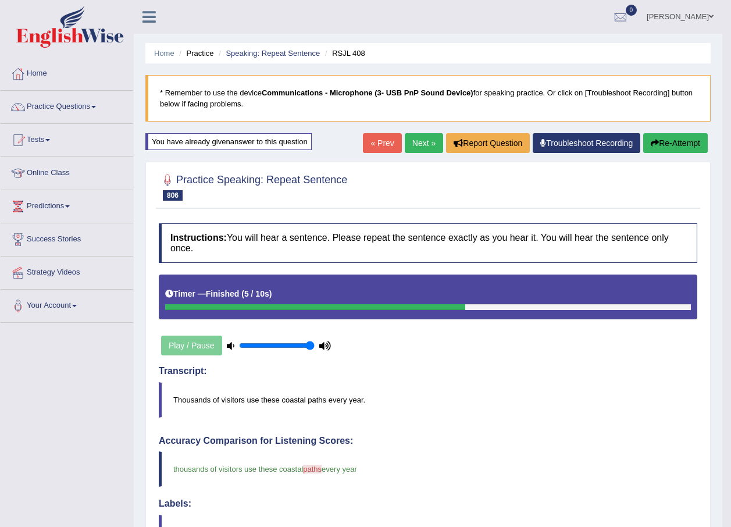
click at [422, 145] on link "Next »" at bounding box center [424, 143] width 38 height 20
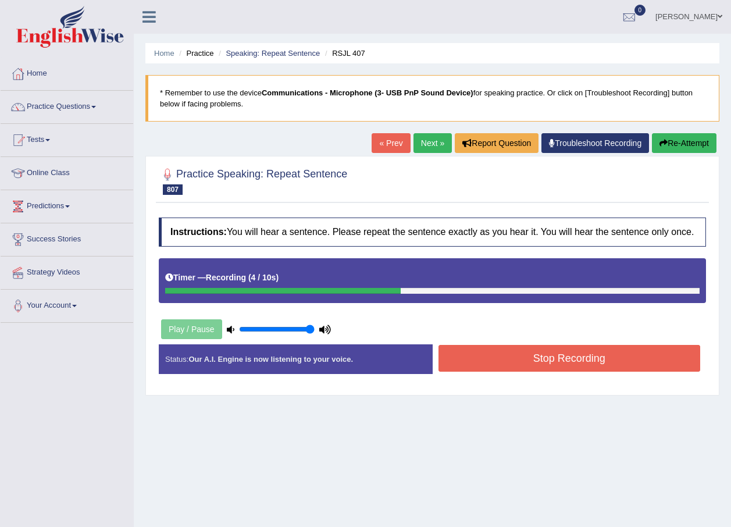
click at [456, 362] on button "Stop Recording" at bounding box center [570, 358] width 262 height 27
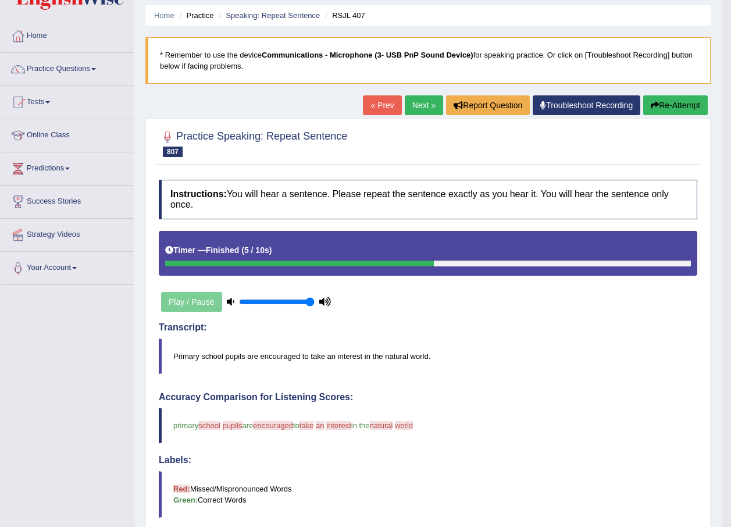
scroll to position [28, 0]
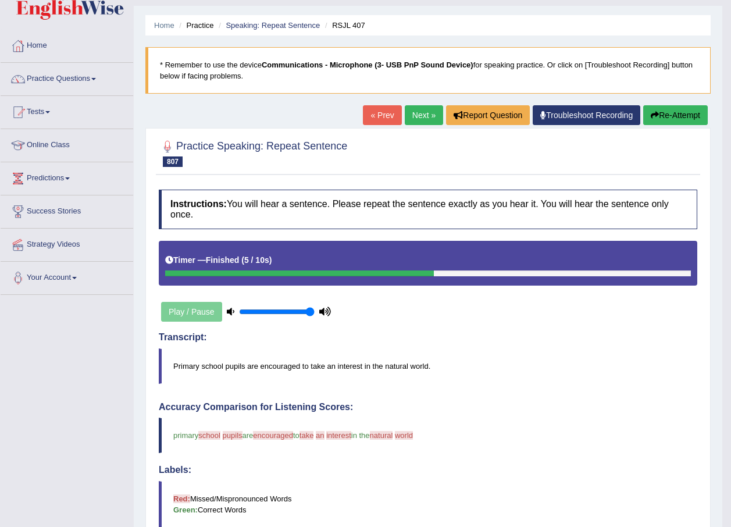
click at [700, 112] on button "Re-Attempt" at bounding box center [675, 115] width 65 height 20
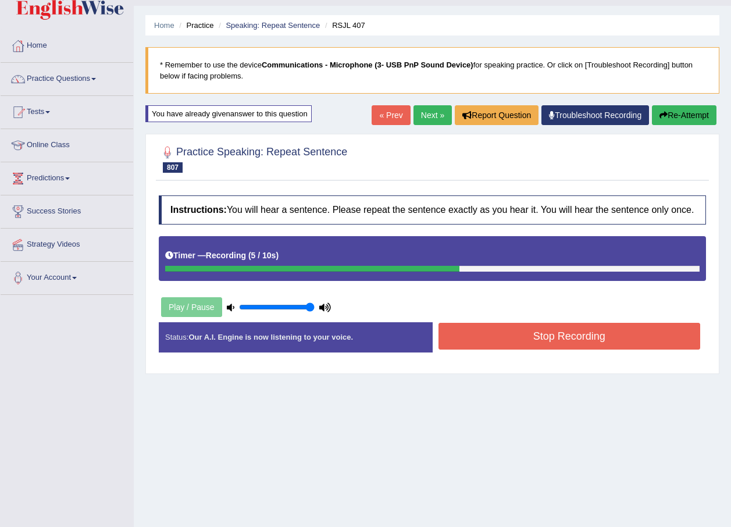
click at [510, 343] on button "Stop Recording" at bounding box center [570, 336] width 262 height 27
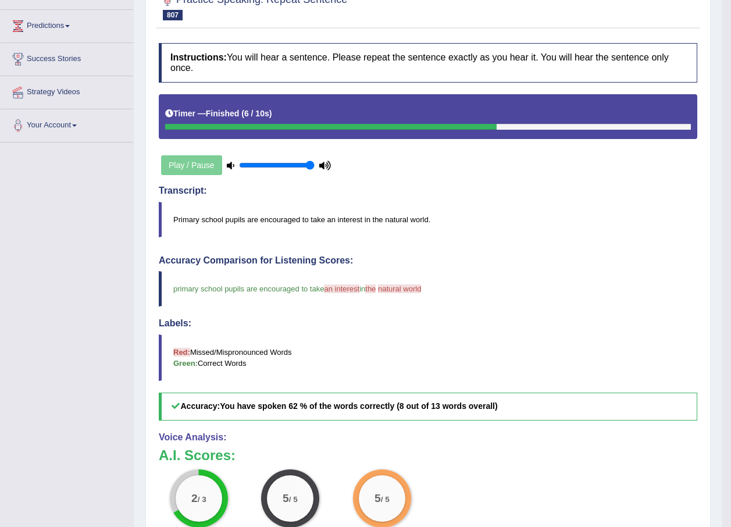
scroll to position [28, 0]
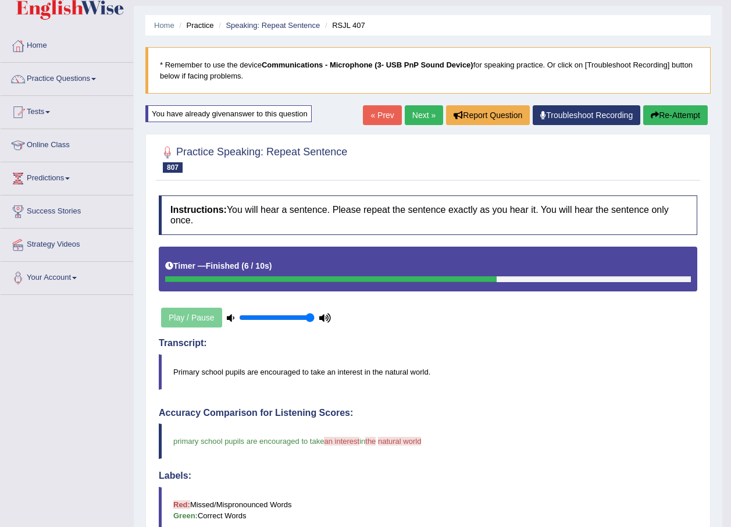
click at [686, 119] on button "Re-Attempt" at bounding box center [675, 115] width 65 height 20
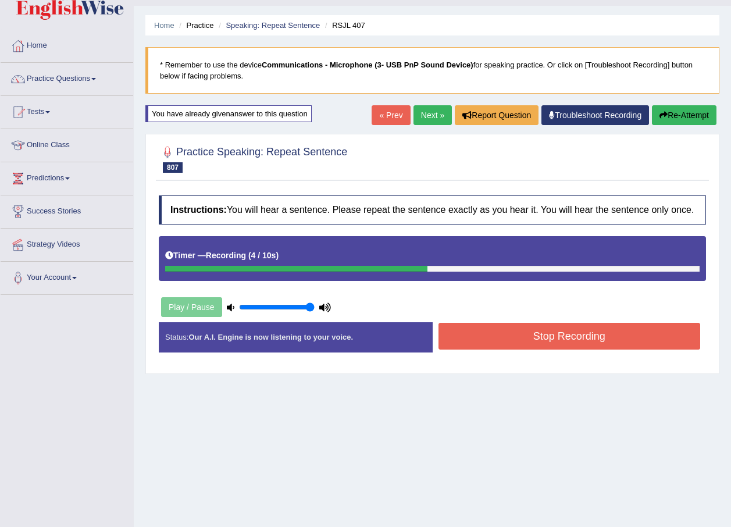
click at [498, 346] on button "Stop Recording" at bounding box center [570, 336] width 262 height 27
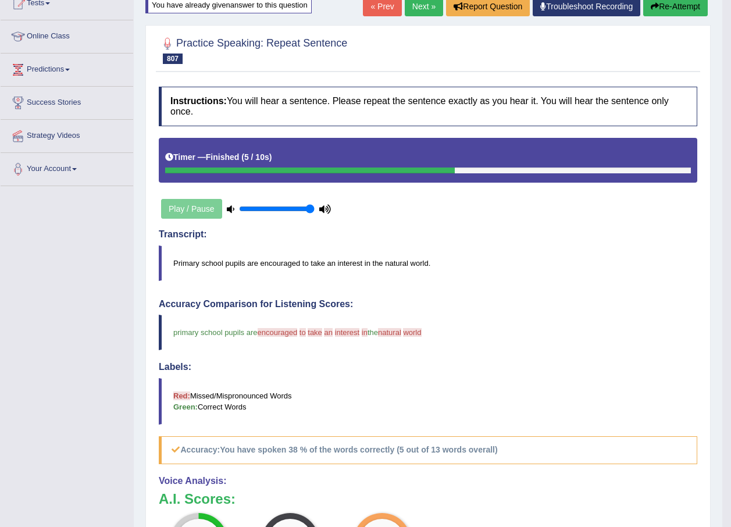
scroll to position [116, 0]
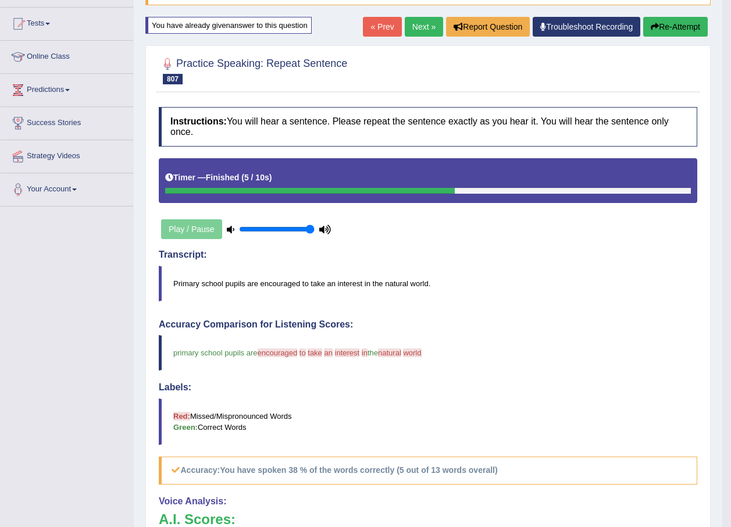
click at [685, 23] on button "Re-Attempt" at bounding box center [675, 27] width 65 height 20
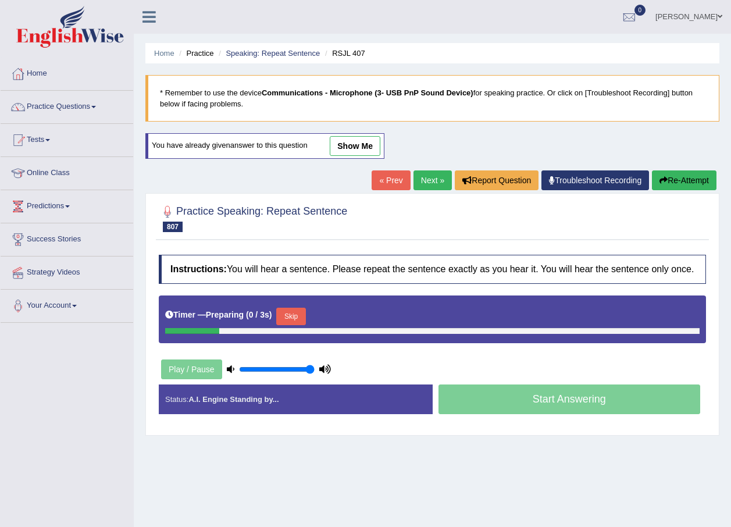
scroll to position [84, 0]
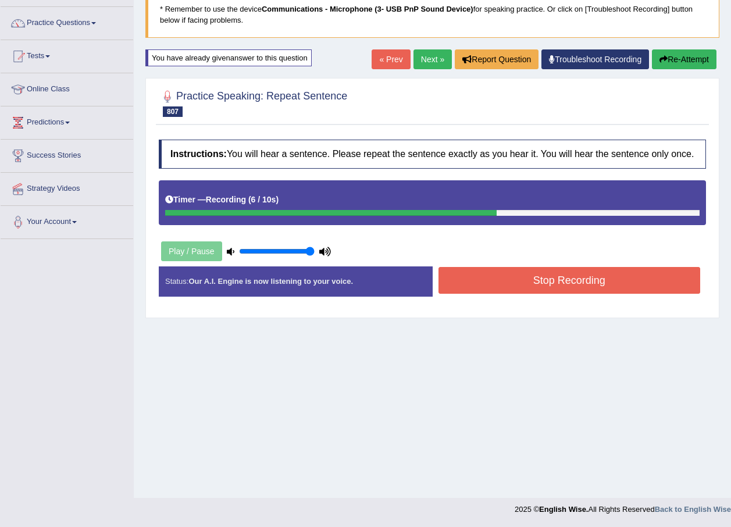
click at [465, 279] on button "Stop Recording" at bounding box center [570, 280] width 262 height 27
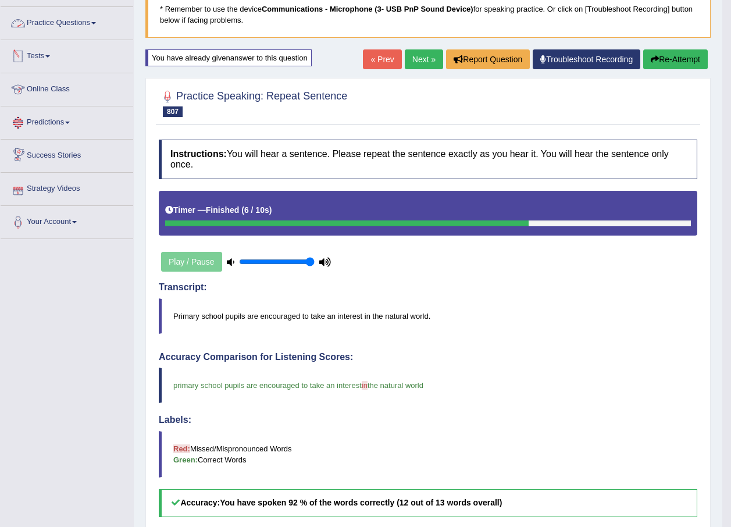
click at [58, 20] on link "Practice Questions" at bounding box center [67, 21] width 133 height 29
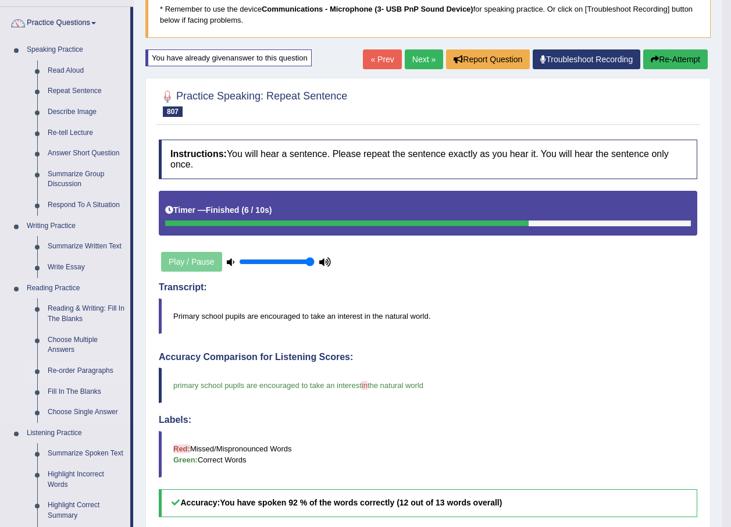
click at [81, 371] on link "Re-order Paragraphs" at bounding box center [86, 371] width 88 height 21
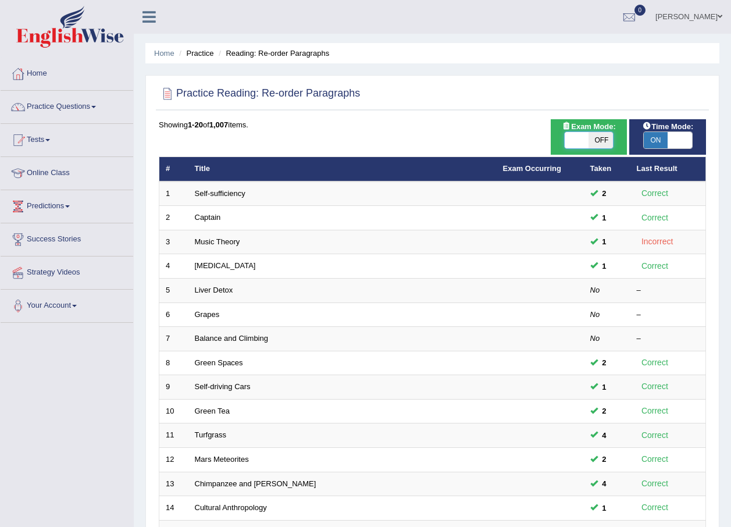
click at [579, 140] on span at bounding box center [577, 140] width 24 height 16
checkbox input "true"
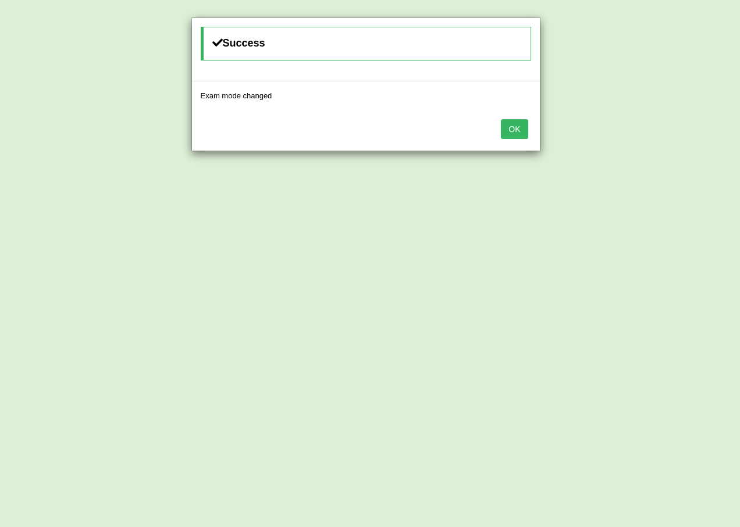
click at [512, 127] on button "OK" at bounding box center [514, 129] width 27 height 20
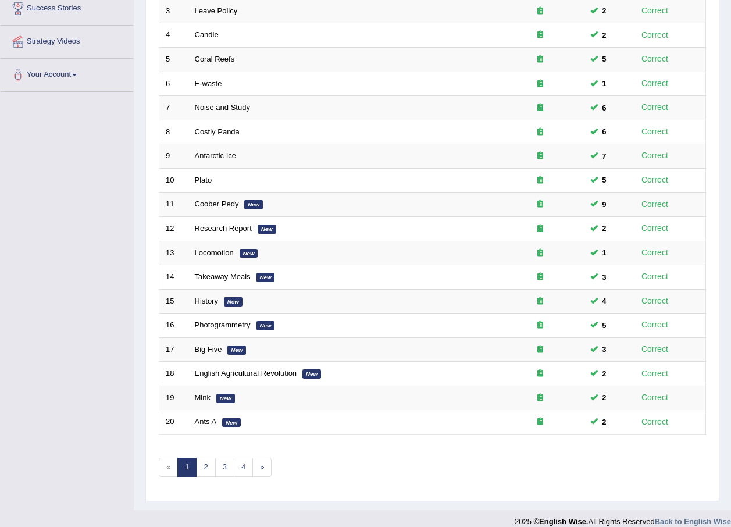
scroll to position [243, 0]
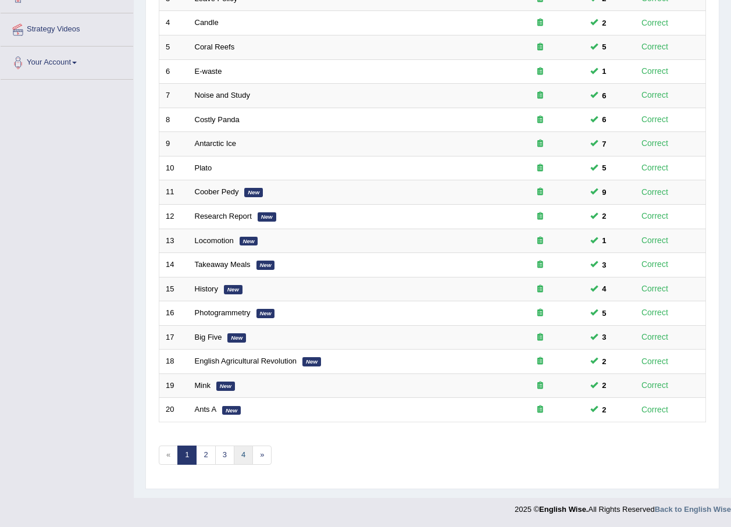
click at [240, 457] on link "4" at bounding box center [243, 455] width 19 height 19
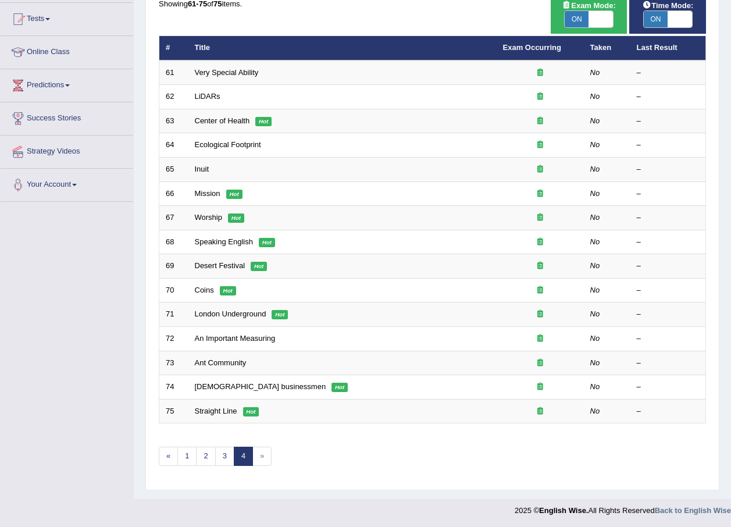
scroll to position [122, 0]
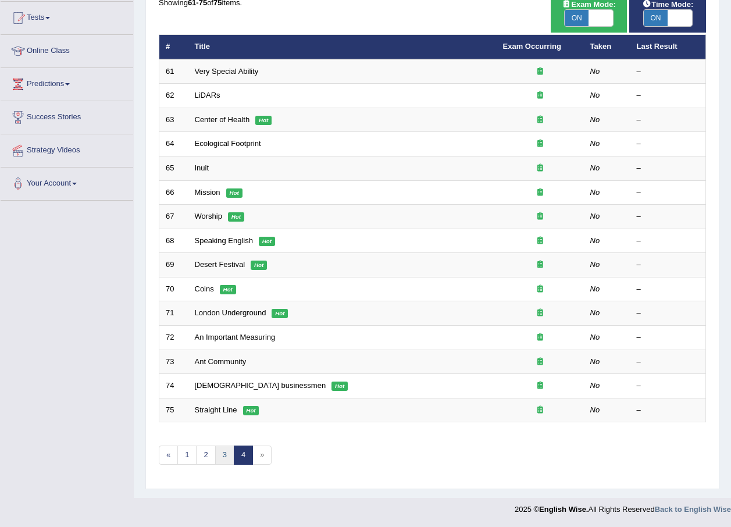
click at [222, 459] on link "3" at bounding box center [224, 455] width 19 height 19
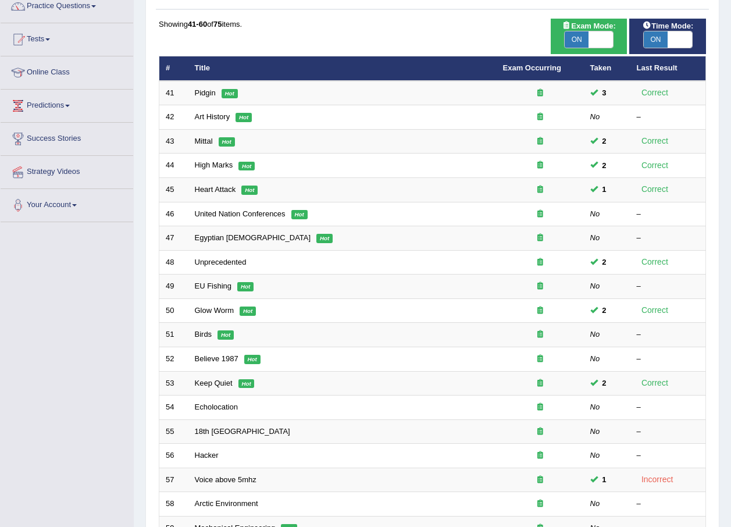
scroll to position [243, 0]
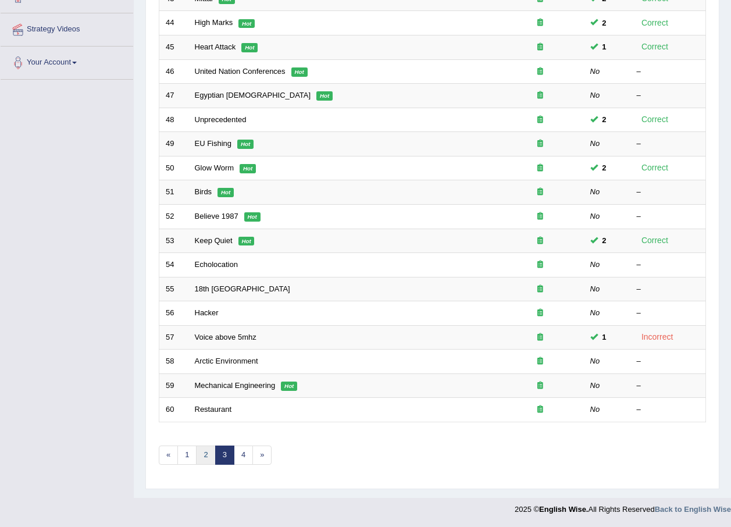
click at [206, 454] on link "2" at bounding box center [205, 455] width 19 height 19
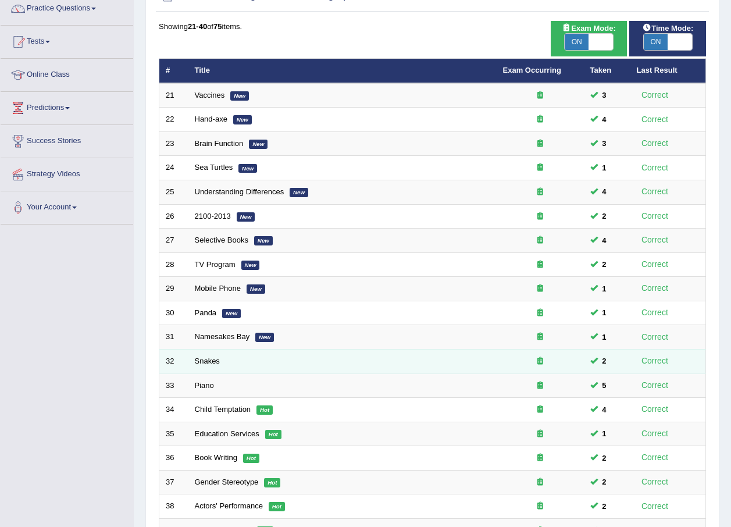
scroll to position [243, 0]
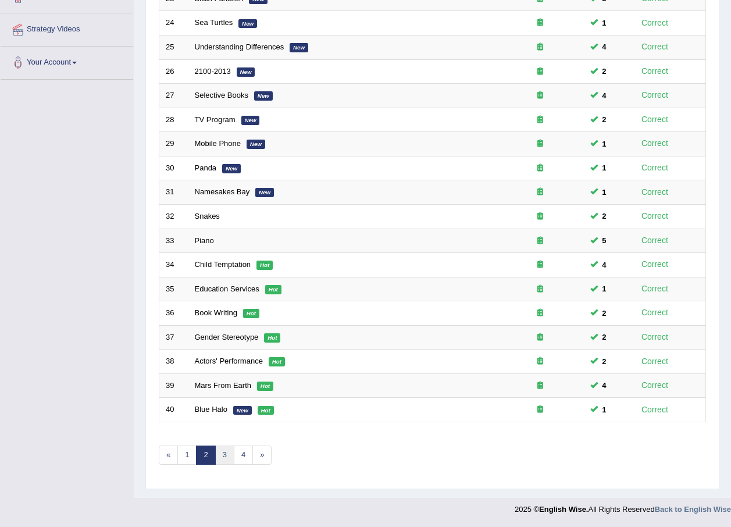
click at [223, 454] on link "3" at bounding box center [224, 455] width 19 height 19
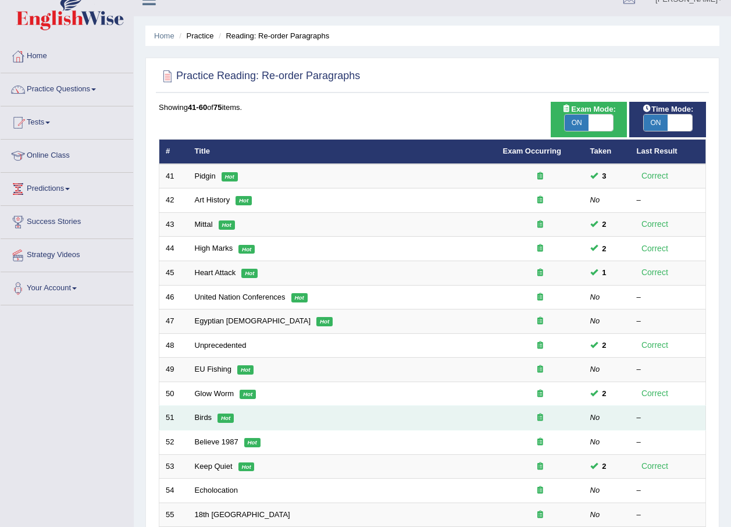
scroll to position [10, 0]
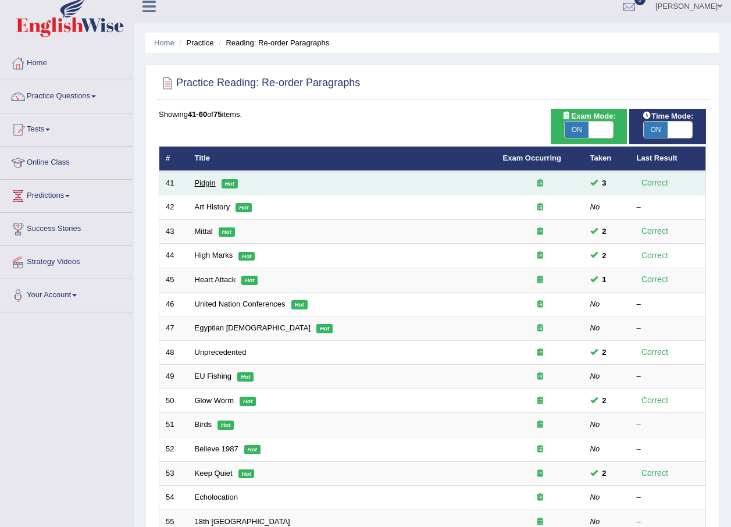
click at [208, 185] on link "Pidgin" at bounding box center [205, 183] width 21 height 9
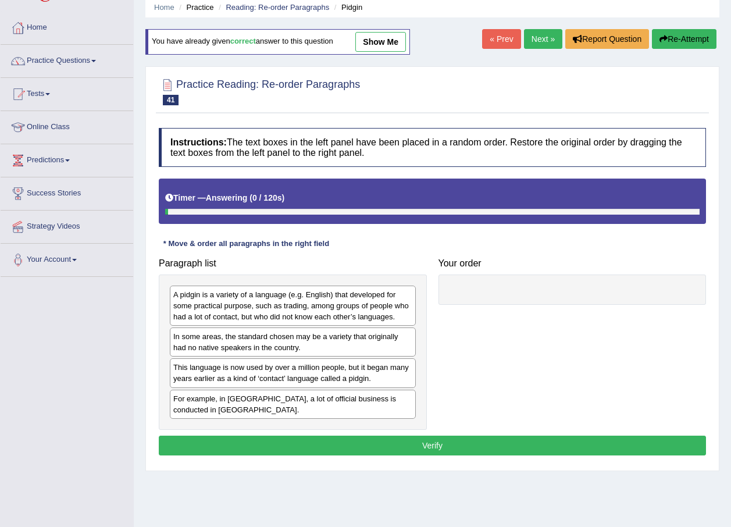
scroll to position [84, 0]
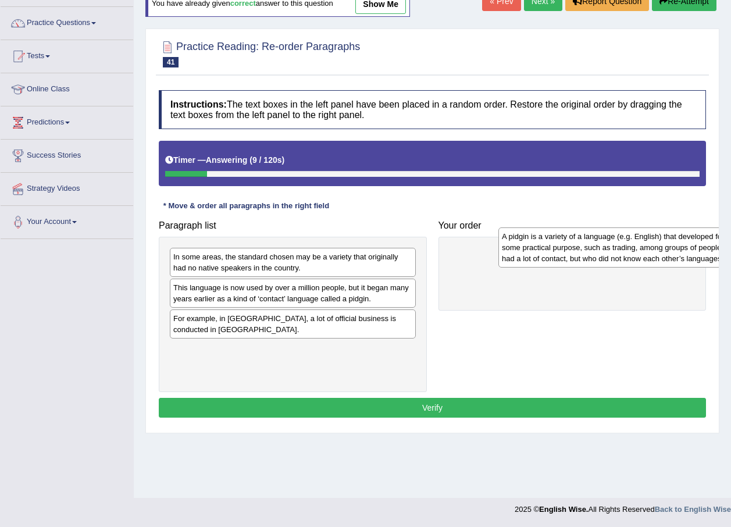
drag, startPoint x: 283, startPoint y: 278, endPoint x: 591, endPoint y: 258, distance: 308.4
click at [602, 258] on div "A pidgin is a variety of a language (e.g. English) that developed for some prac…" at bounding box center [622, 247] width 246 height 40
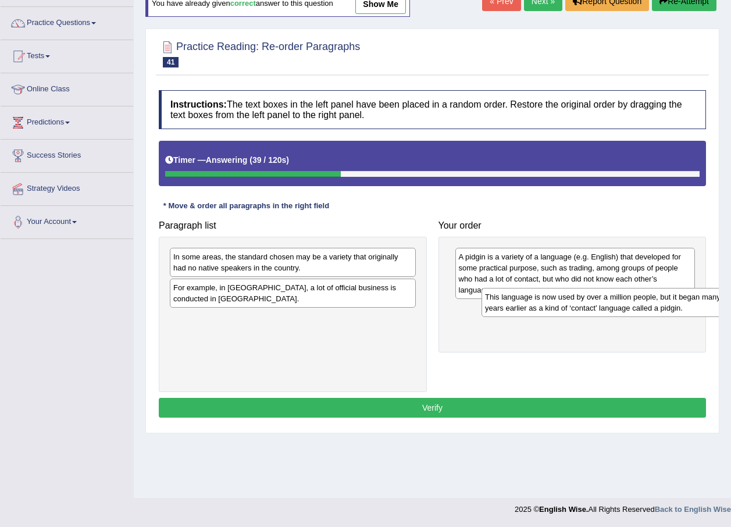
drag, startPoint x: 305, startPoint y: 297, endPoint x: 617, endPoint y: 306, distance: 312.0
click at [617, 306] on div "This language is now used by over a million people, but it began many years ear…" at bounding box center [605, 302] width 246 height 29
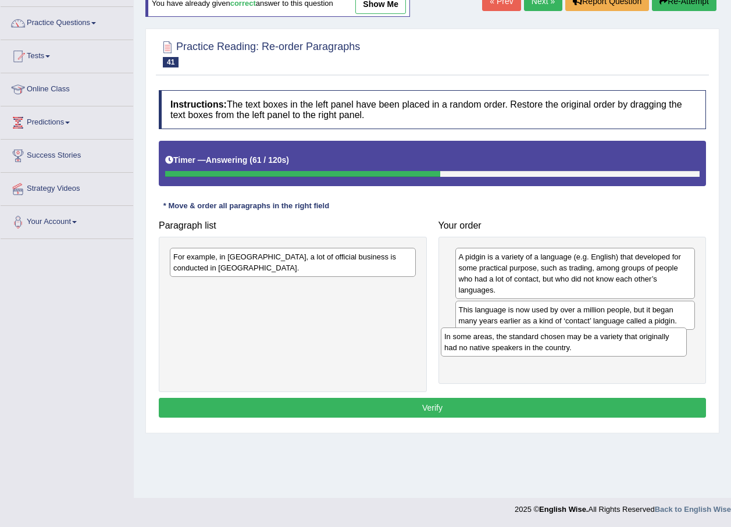
drag, startPoint x: 330, startPoint y: 262, endPoint x: 613, endPoint y: 343, distance: 294.1
click at [613, 343] on div "In some areas, the standard chosen may be a variety that originally had no nati…" at bounding box center [564, 342] width 246 height 29
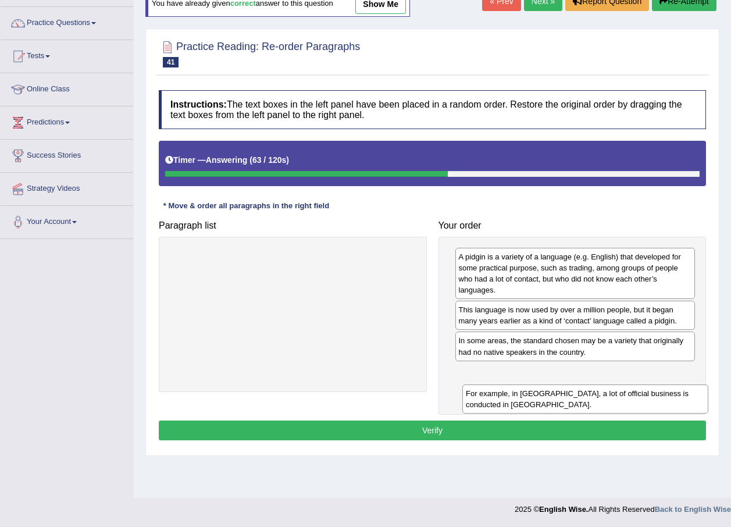
drag, startPoint x: 250, startPoint y: 259, endPoint x: 539, endPoint y: 392, distance: 318.1
click at [540, 394] on div "For example, in [GEOGRAPHIC_DATA], a lot of official business is conducted in […" at bounding box center [586, 399] width 246 height 29
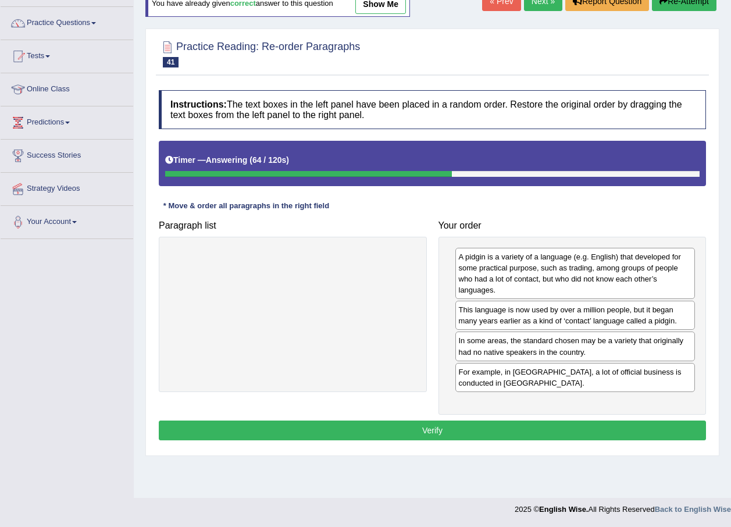
click at [450, 431] on button "Verify" at bounding box center [432, 431] width 547 height 20
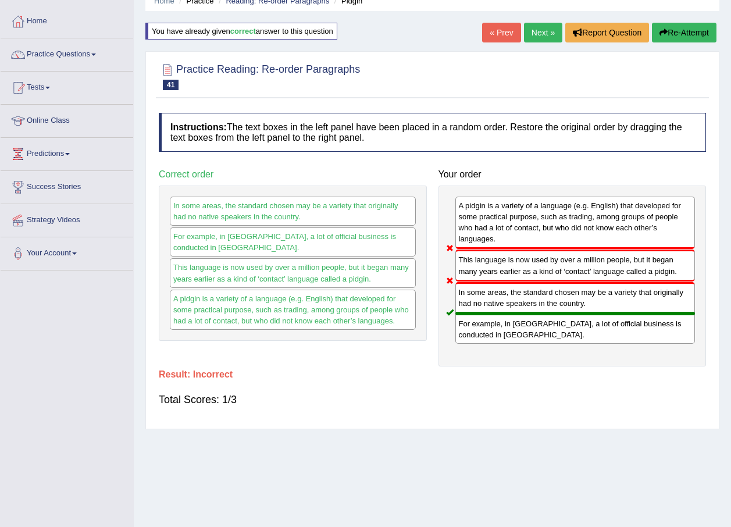
scroll to position [26, 0]
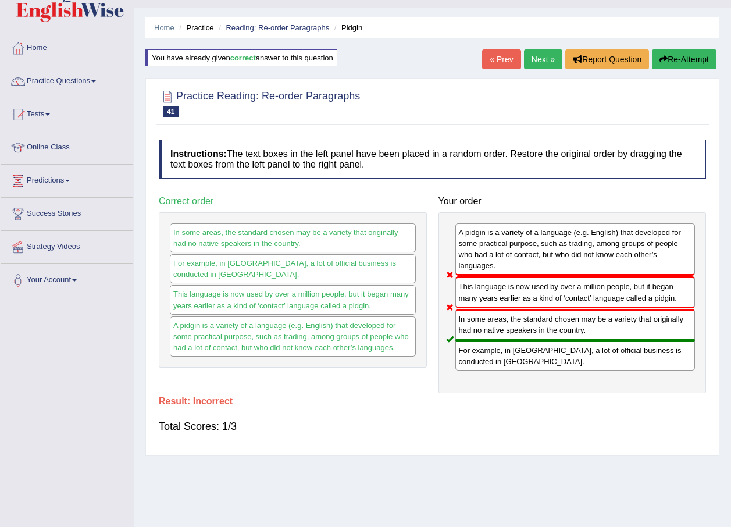
click at [698, 60] on button "Re-Attempt" at bounding box center [684, 59] width 65 height 20
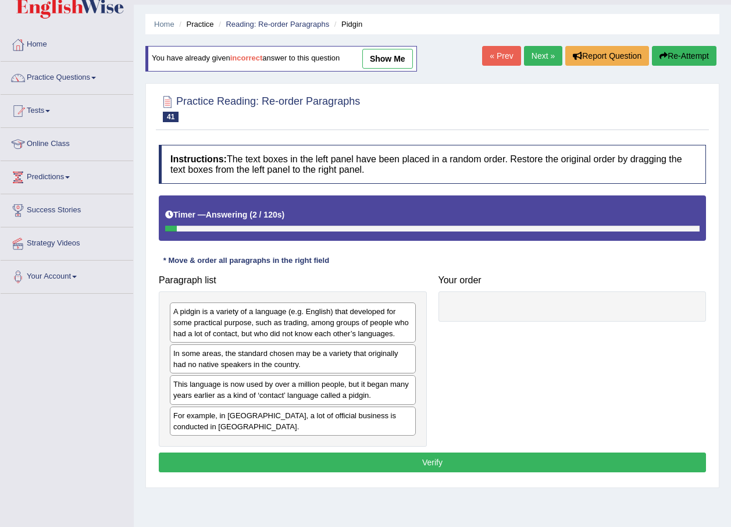
scroll to position [84, 0]
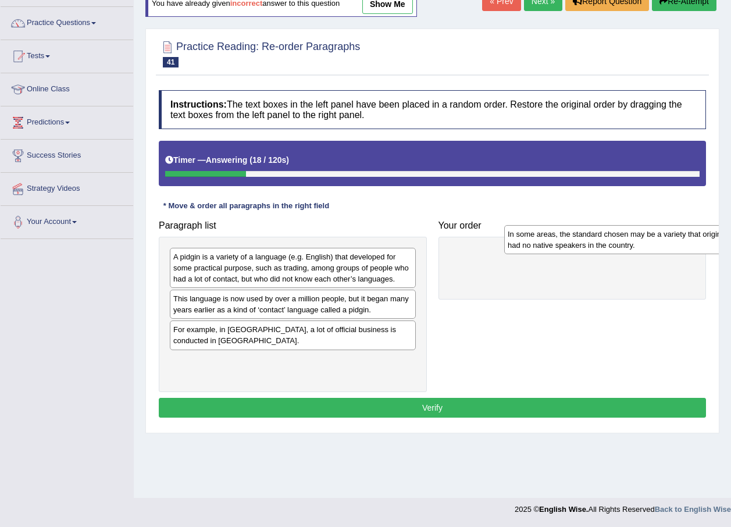
drag, startPoint x: 259, startPoint y: 313, endPoint x: 593, endPoint y: 248, distance: 340.7
click at [593, 248] on div "In some areas, the standard chosen may be a variety that originally had no nati…" at bounding box center [627, 239] width 246 height 29
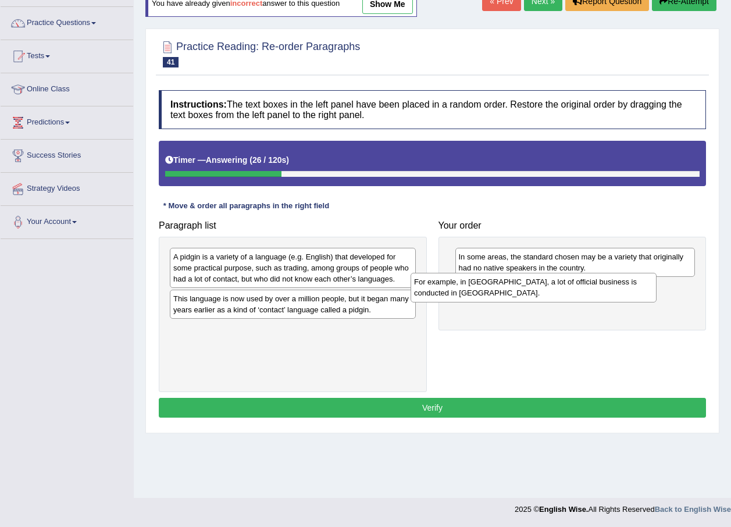
drag, startPoint x: 354, startPoint y: 328, endPoint x: 596, endPoint y: 280, distance: 246.1
click at [596, 280] on div "For example, in [GEOGRAPHIC_DATA], a lot of official business is conducted in […" at bounding box center [534, 287] width 246 height 29
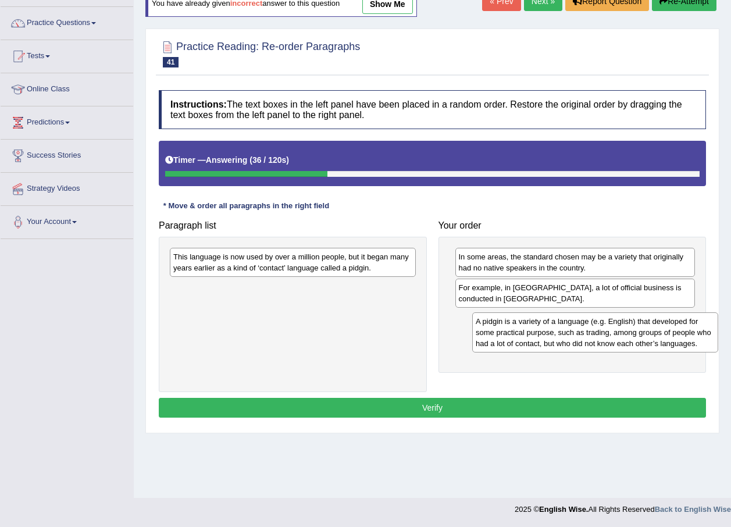
drag, startPoint x: 285, startPoint y: 274, endPoint x: 579, endPoint y: 337, distance: 301.7
click at [579, 337] on div "A pidgin is a variety of a language (e.g. English) that developed for some prac…" at bounding box center [595, 332] width 246 height 40
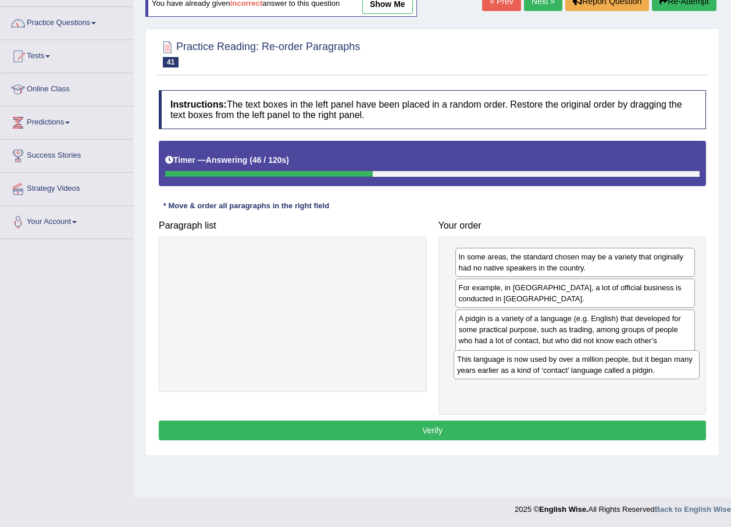
drag, startPoint x: 341, startPoint y: 267, endPoint x: 632, endPoint y: 375, distance: 310.9
click at [632, 375] on div "This language is now used by over a million people, but it began many years ear…" at bounding box center [577, 364] width 246 height 29
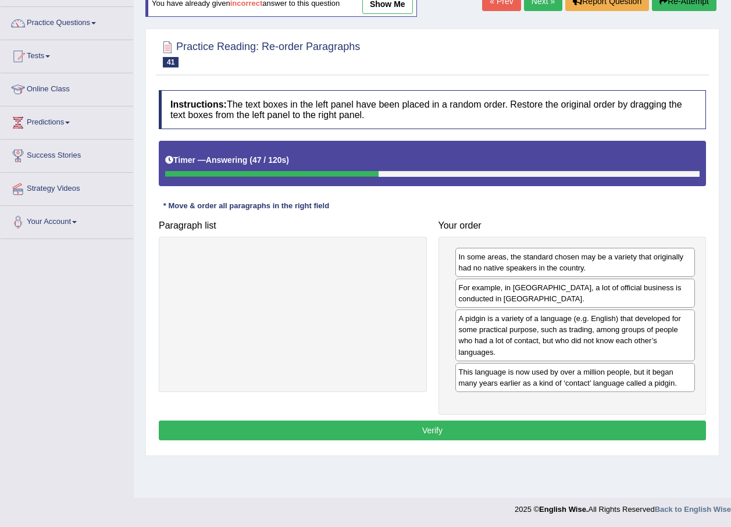
click at [485, 439] on button "Verify" at bounding box center [432, 431] width 547 height 20
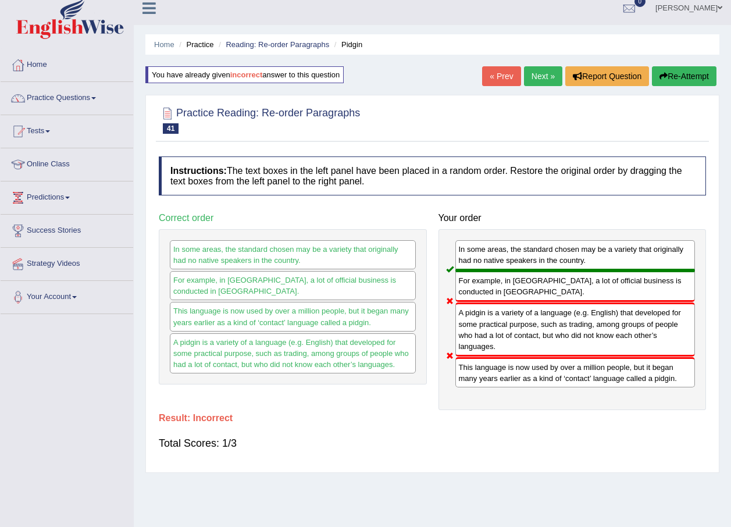
scroll to position [0, 0]
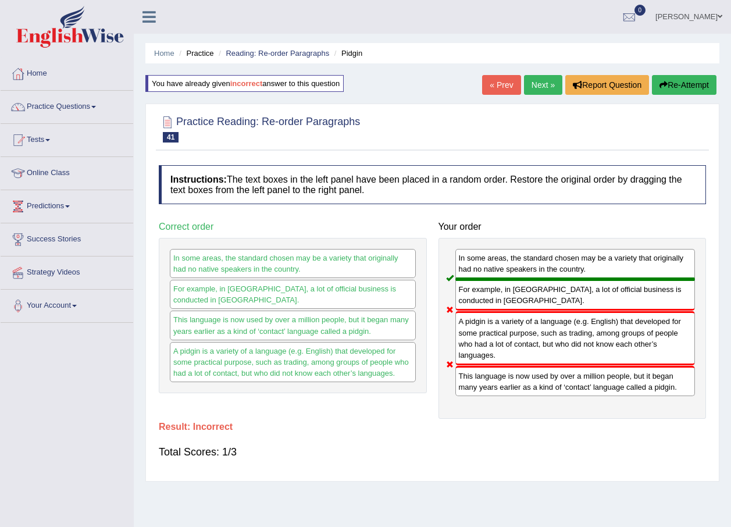
click at [694, 86] on button "Re-Attempt" at bounding box center [684, 85] width 65 height 20
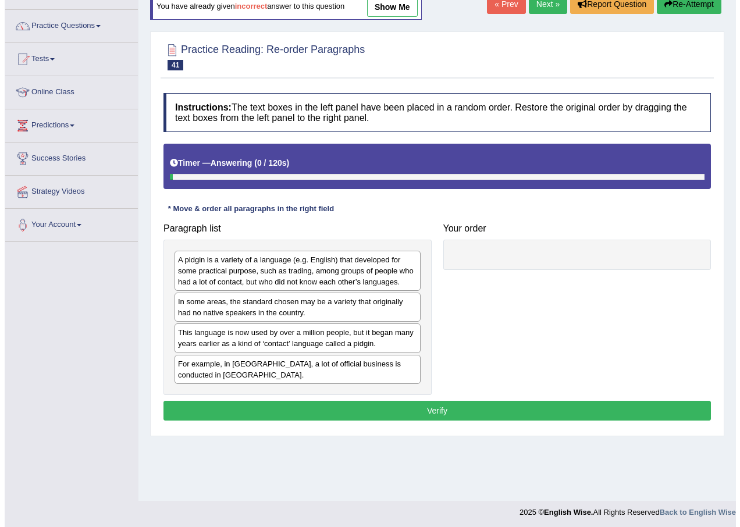
scroll to position [84, 0]
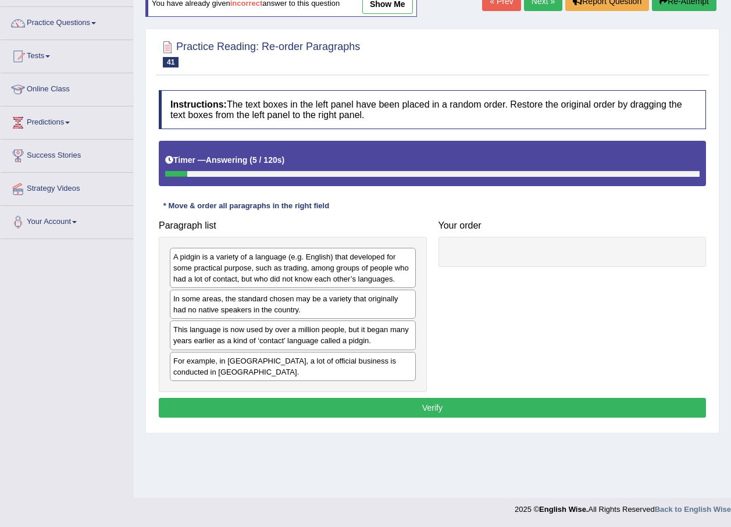
click at [273, 344] on div "This language is now used by over a million people, but it began many years ear…" at bounding box center [293, 335] width 246 height 29
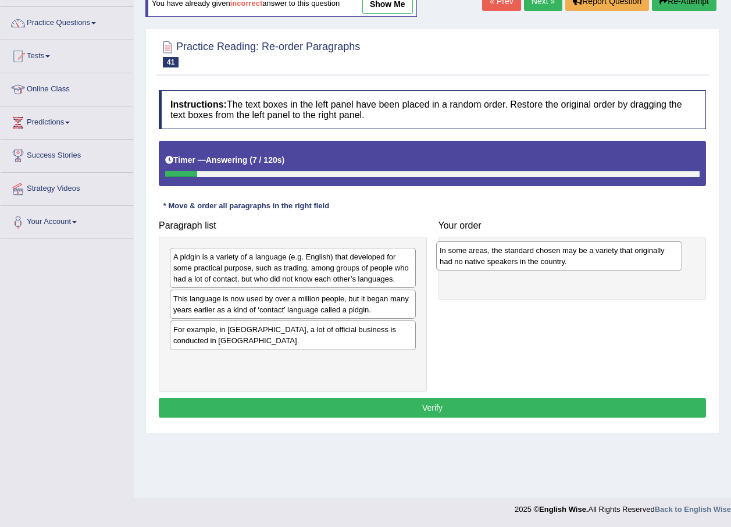
drag, startPoint x: 276, startPoint y: 309, endPoint x: 545, endPoint y: 259, distance: 273.9
click at [545, 259] on div "In some areas, the standard chosen may be a variety that originally had no nati…" at bounding box center [559, 255] width 246 height 29
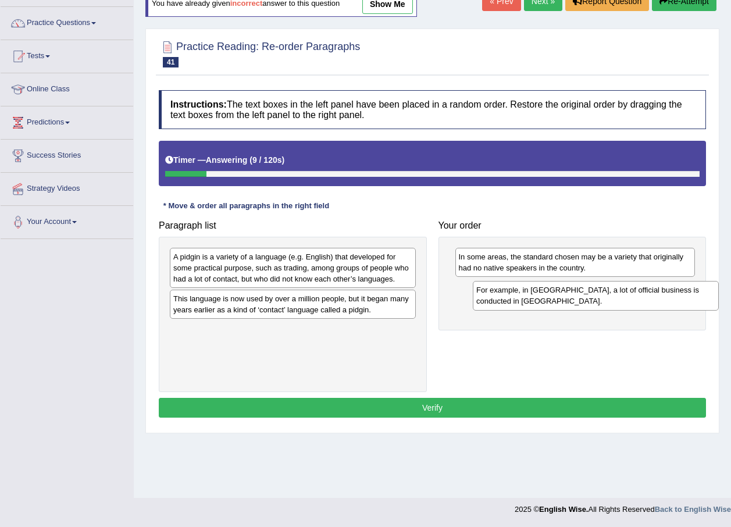
drag, startPoint x: 309, startPoint y: 337, endPoint x: 613, endPoint y: 297, distance: 306.3
click at [613, 297] on div "For example, in Papua New Guinea, a lot of official business is conducted in To…" at bounding box center [596, 295] width 246 height 29
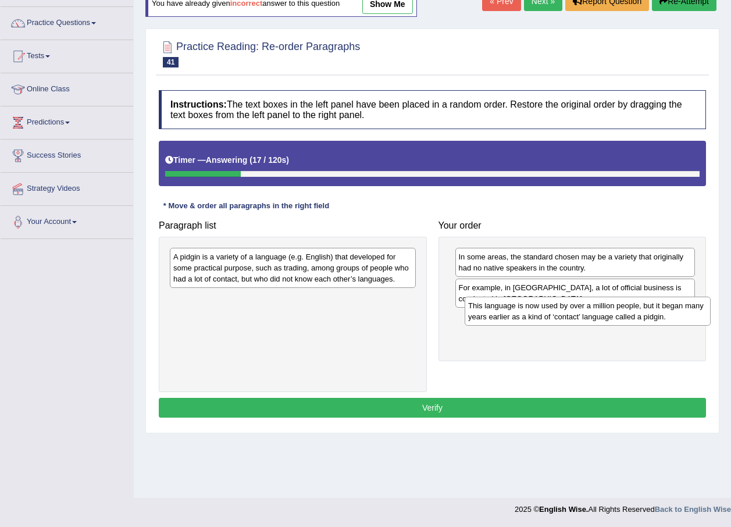
drag, startPoint x: 318, startPoint y: 310, endPoint x: 613, endPoint y: 317, distance: 295.1
click at [613, 317] on div "This language is now used by over a million people, but it began many years ear…" at bounding box center [588, 311] width 246 height 29
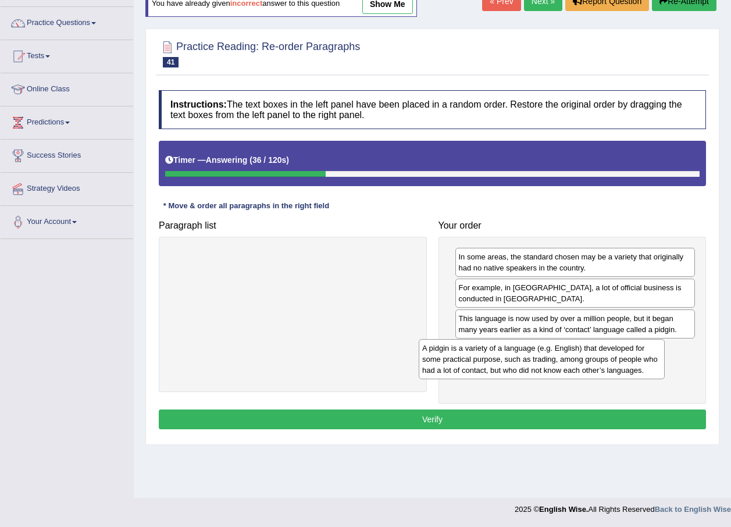
drag, startPoint x: 239, startPoint y: 277, endPoint x: 490, endPoint y: 368, distance: 267.4
click at [490, 368] on div "A pidgin is a variety of a language (e.g. English) that developed for some prac…" at bounding box center [542, 359] width 246 height 40
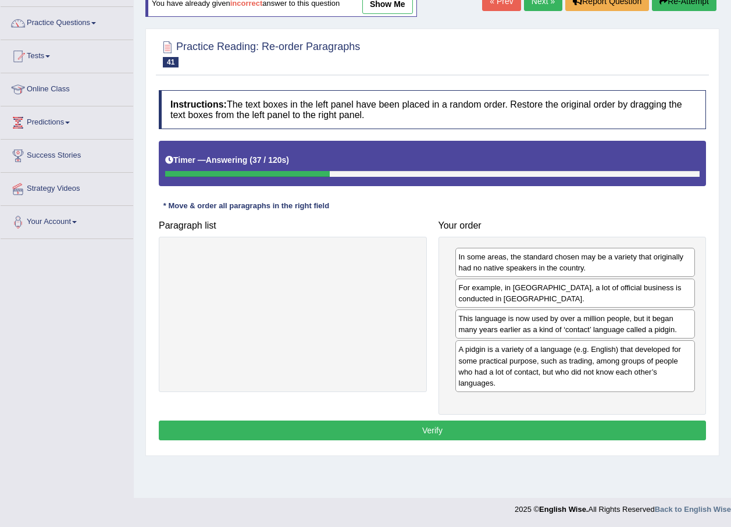
click at [447, 435] on button "Verify" at bounding box center [432, 431] width 547 height 20
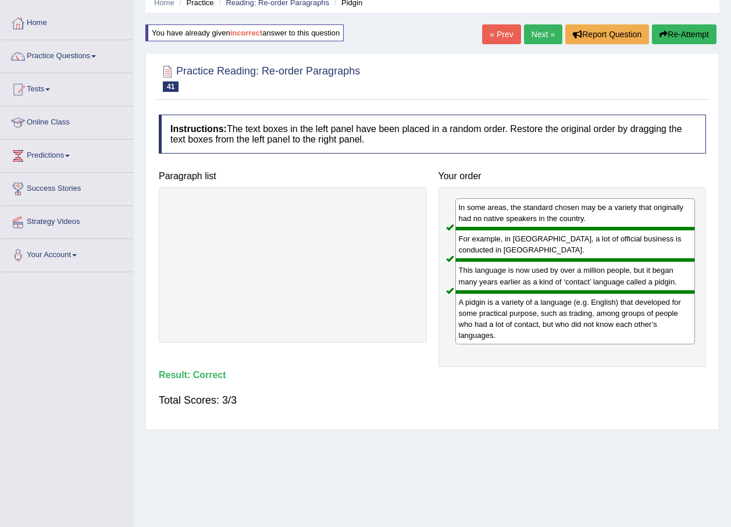
scroll to position [0, 0]
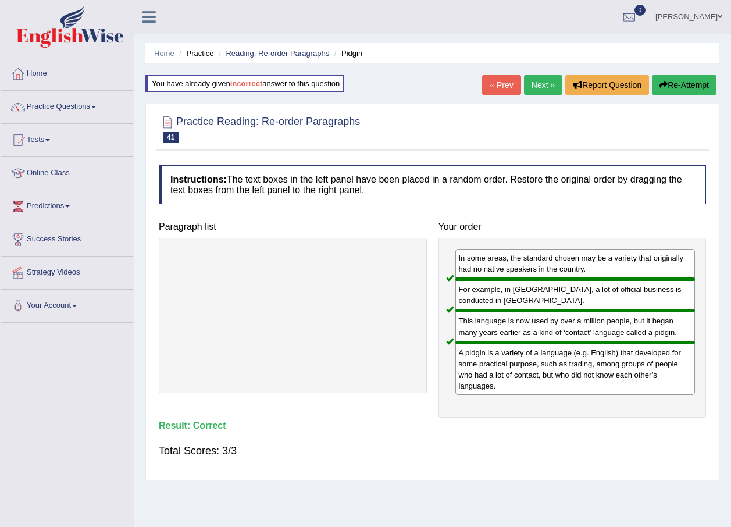
click at [540, 88] on link "Next »" at bounding box center [543, 85] width 38 height 20
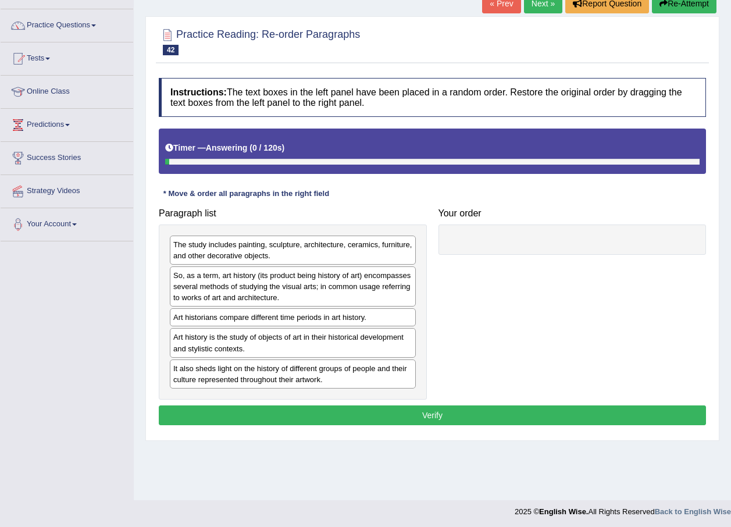
scroll to position [84, 0]
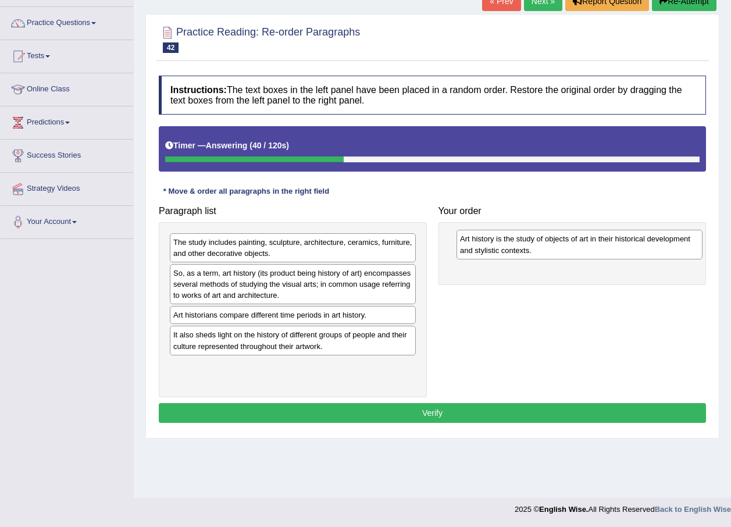
drag, startPoint x: 299, startPoint y: 344, endPoint x: 586, endPoint y: 248, distance: 302.5
click at [586, 248] on div "Art history is the study of objects of art in their historical development and …" at bounding box center [580, 244] width 246 height 29
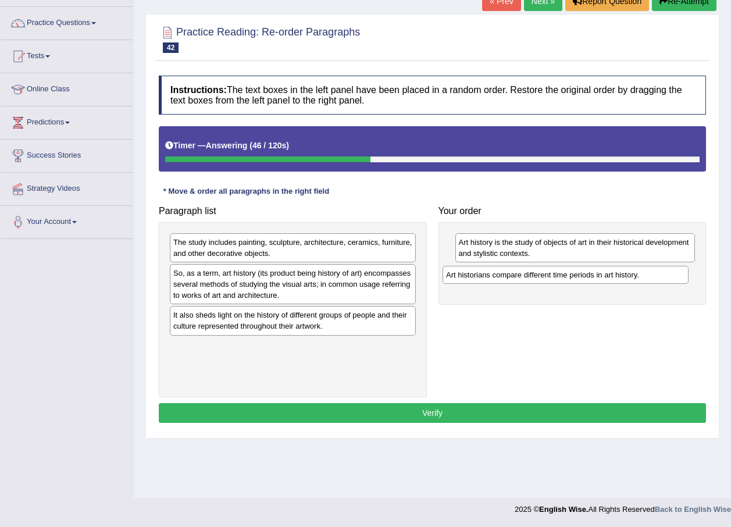
drag, startPoint x: 323, startPoint y: 321, endPoint x: 617, endPoint y: 279, distance: 296.3
click at [617, 279] on div "Art historians compare different time periods in art history." at bounding box center [566, 275] width 246 height 18
drag, startPoint x: 486, startPoint y: 241, endPoint x: 490, endPoint y: 263, distance: 22.4
click at [490, 265] on div "Art history is the study of objects of art in their historical development and …" at bounding box center [579, 273] width 240 height 29
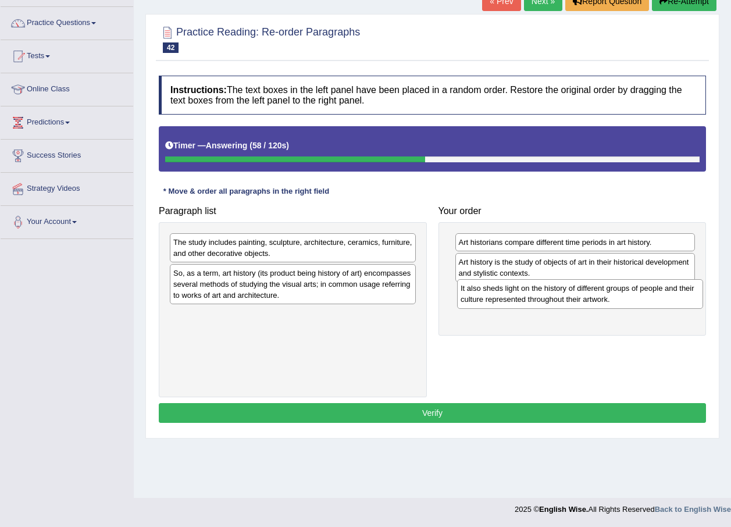
drag, startPoint x: 354, startPoint y: 330, endPoint x: 641, endPoint y: 303, distance: 288.7
click at [641, 303] on div "It also sheds light on the history of different groups of people and their cult…" at bounding box center [580, 293] width 246 height 29
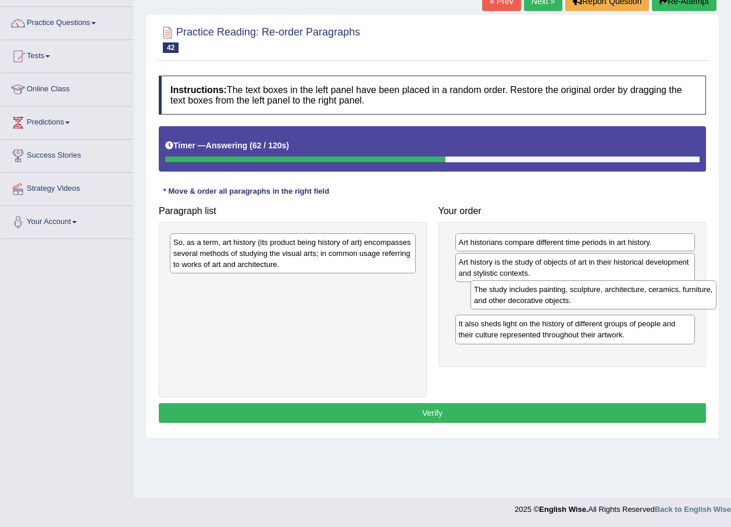
drag, startPoint x: 289, startPoint y: 246, endPoint x: 589, endPoint y: 293, distance: 303.3
click at [589, 293] on div "The study includes painting, sculpture, architecture, ceramics, furniture, and …" at bounding box center [594, 294] width 246 height 29
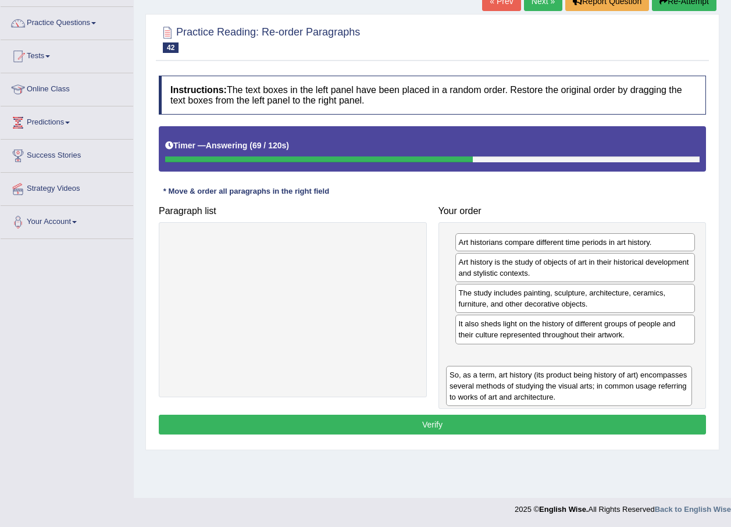
drag, startPoint x: 227, startPoint y: 259, endPoint x: 504, endPoint y: 392, distance: 307.1
click at [504, 392] on div "So, as a term, art history (its product being history of art) encompasses sever…" at bounding box center [569, 386] width 246 height 40
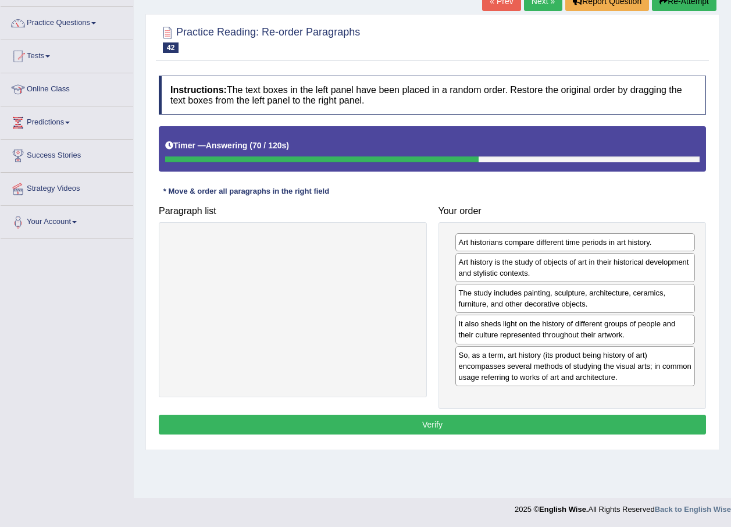
click at [482, 427] on button "Verify" at bounding box center [432, 425] width 547 height 20
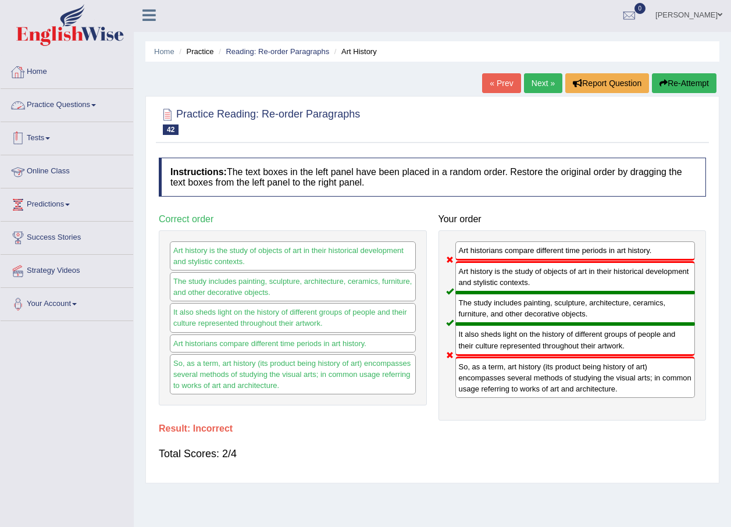
scroll to position [0, 0]
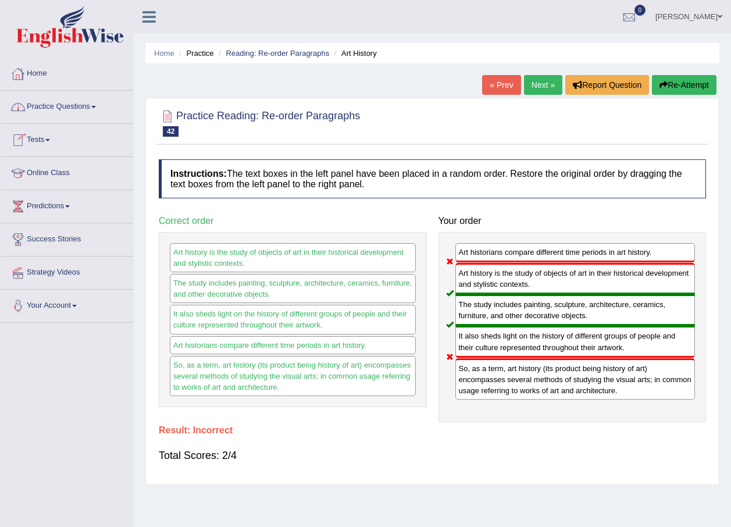
click at [40, 102] on link "Practice Questions" at bounding box center [67, 105] width 133 height 29
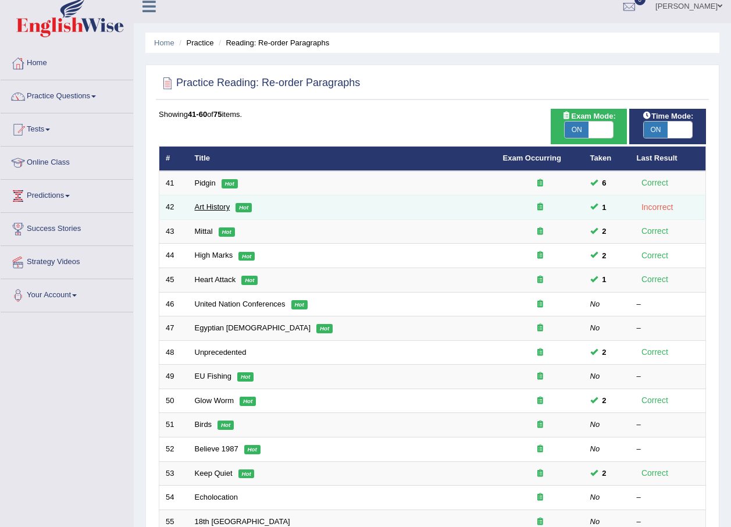
click at [209, 209] on link "Art History" at bounding box center [212, 206] width 35 height 9
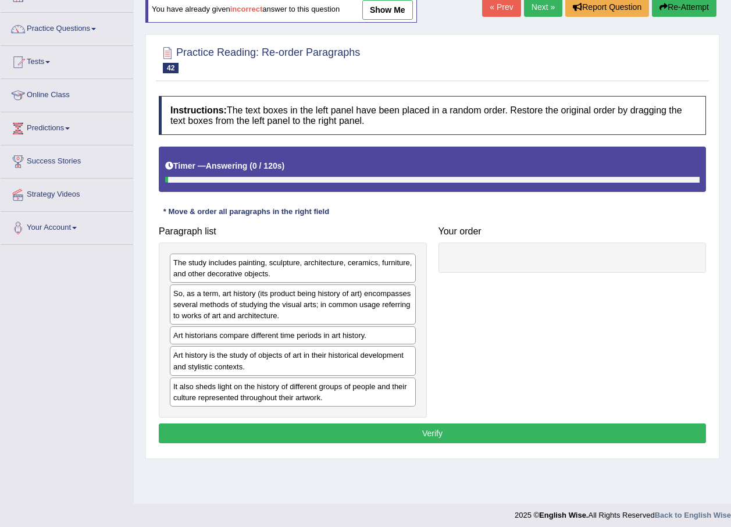
scroll to position [84, 0]
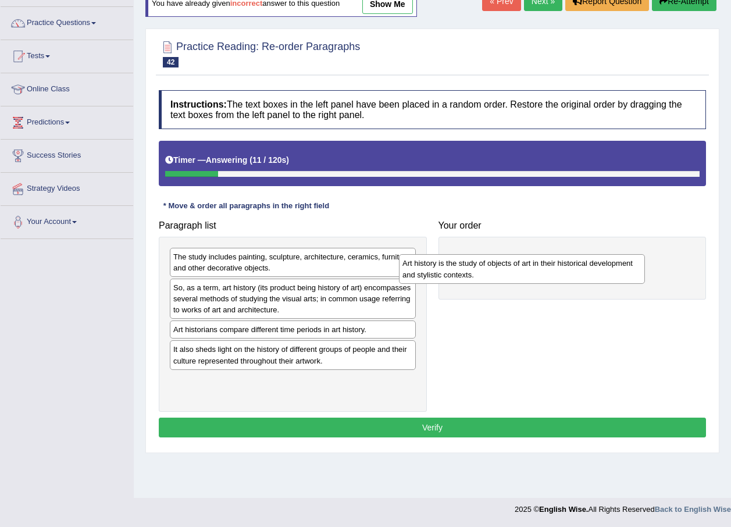
drag, startPoint x: 315, startPoint y: 346, endPoint x: 575, endPoint y: 271, distance: 270.5
click at [575, 271] on div "Art history is the study of objects of art in their historical development and …" at bounding box center [522, 268] width 246 height 29
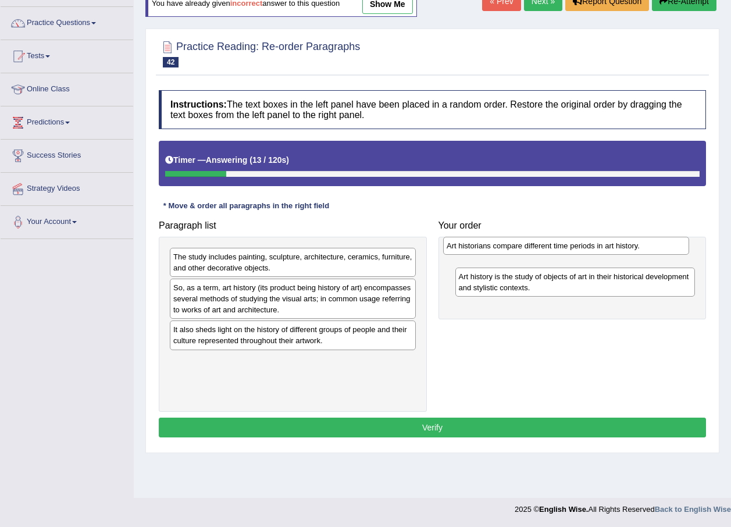
drag, startPoint x: 328, startPoint y: 333, endPoint x: 605, endPoint y: 250, distance: 289.7
click at [605, 250] on div "Art historians compare different time periods in art history." at bounding box center [566, 246] width 246 height 18
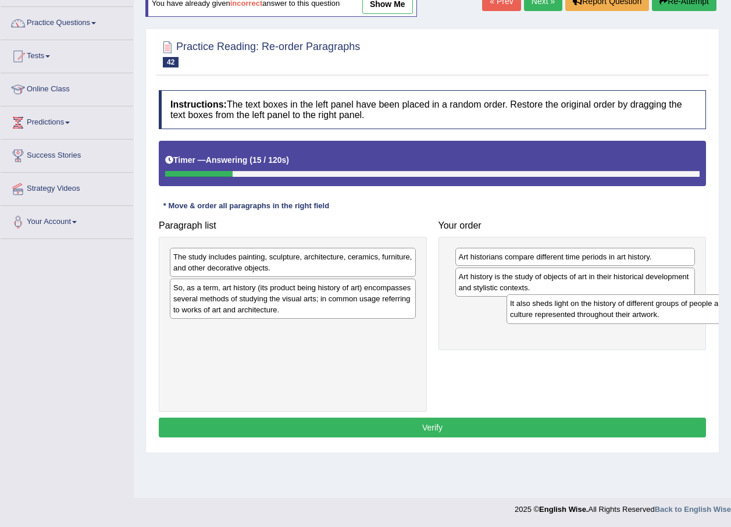
drag, startPoint x: 221, startPoint y: 343, endPoint x: 557, endPoint y: 317, distance: 337.9
click at [557, 317] on div "It also sheds light on the history of different groups of people and their cult…" at bounding box center [630, 308] width 246 height 29
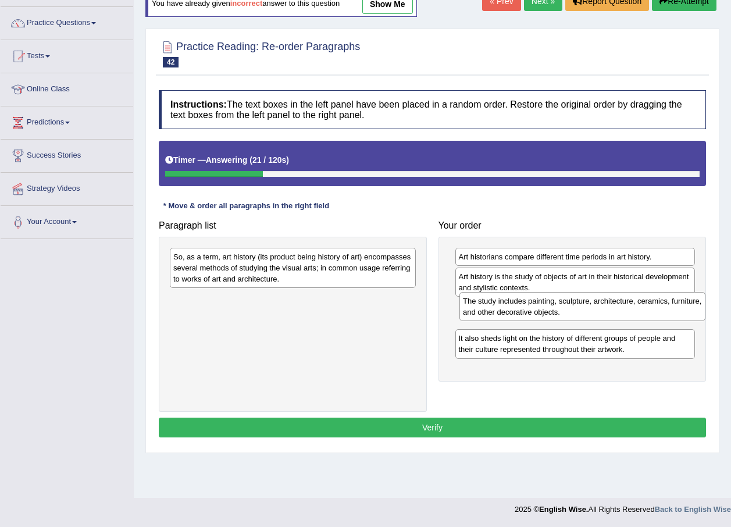
drag, startPoint x: 202, startPoint y: 259, endPoint x: 492, endPoint y: 304, distance: 293.1
click at [492, 304] on div "The study includes painting, sculpture, architecture, ceramics, furniture, and …" at bounding box center [583, 306] width 246 height 29
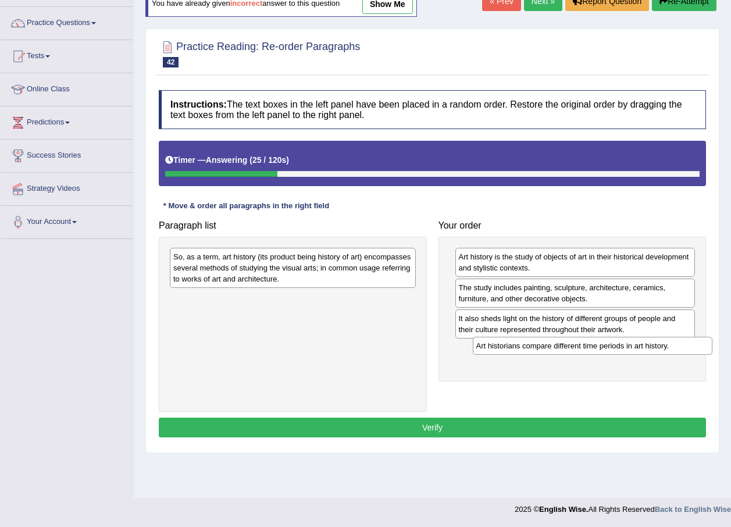
drag, startPoint x: 469, startPoint y: 261, endPoint x: 477, endPoint y: 363, distance: 102.7
click at [477, 355] on div "Art historians compare different time periods in art history." at bounding box center [593, 346] width 240 height 18
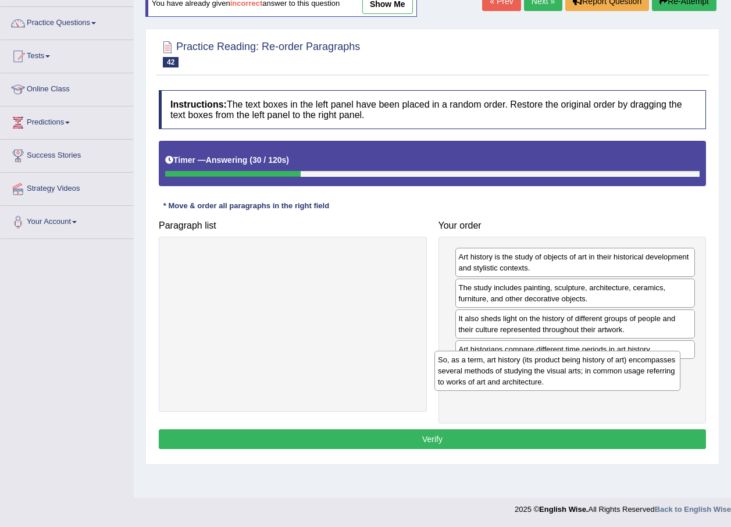
drag, startPoint x: 250, startPoint y: 276, endPoint x: 517, endPoint y: 379, distance: 285.9
click at [517, 379] on div "So, as a term, art history (its product being history of art) encompasses sever…" at bounding box center [558, 371] width 246 height 40
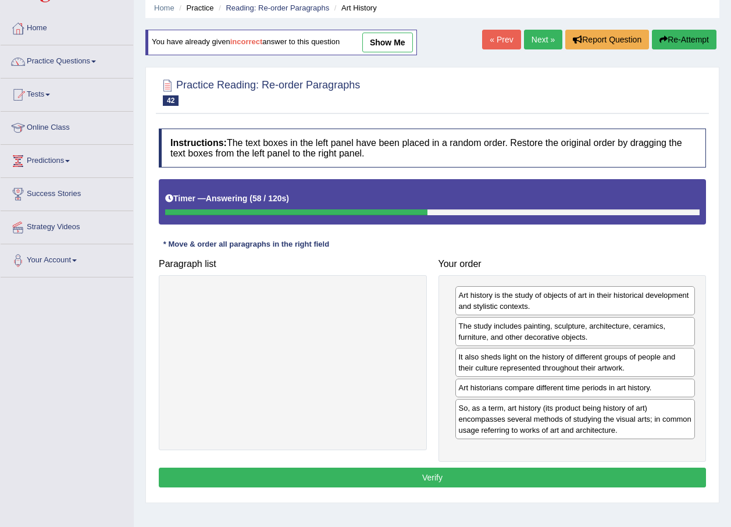
scroll to position [0, 0]
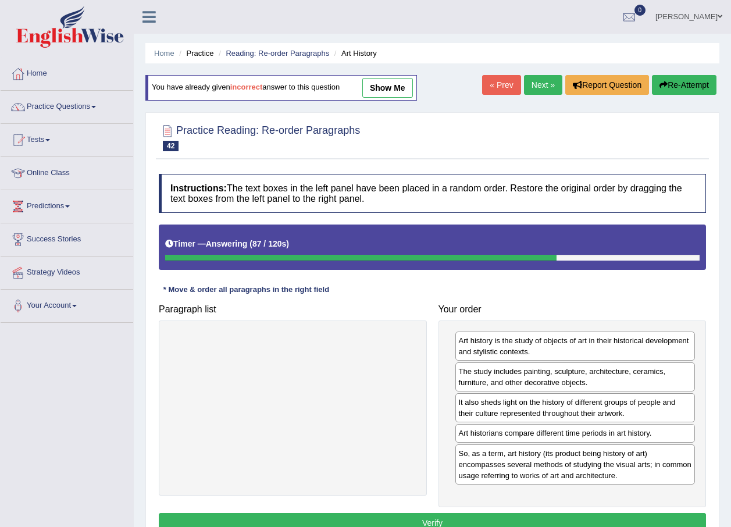
click at [453, 518] on button "Verify" at bounding box center [432, 523] width 547 height 20
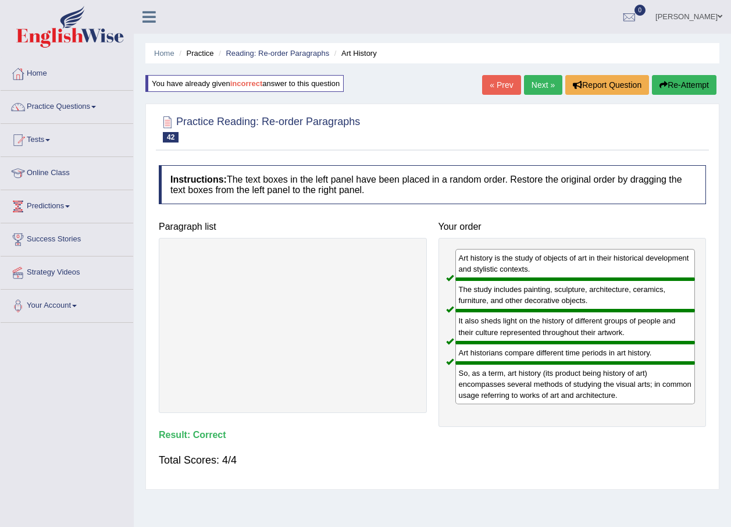
click at [546, 90] on link "Next »" at bounding box center [543, 85] width 38 height 20
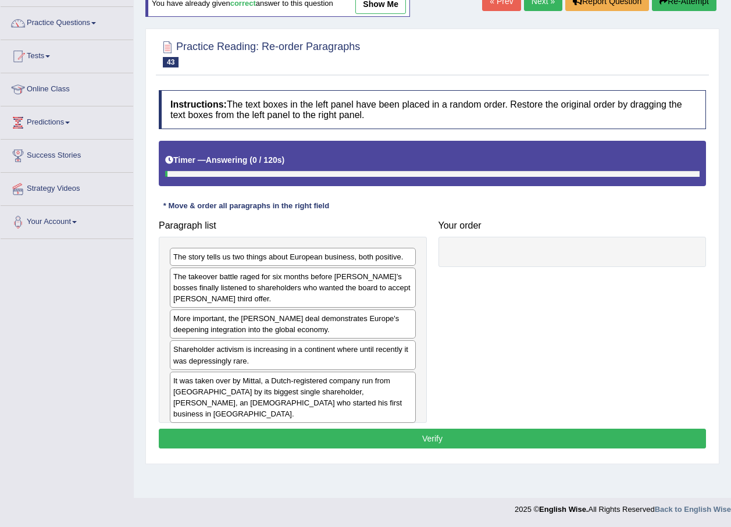
scroll to position [84, 0]
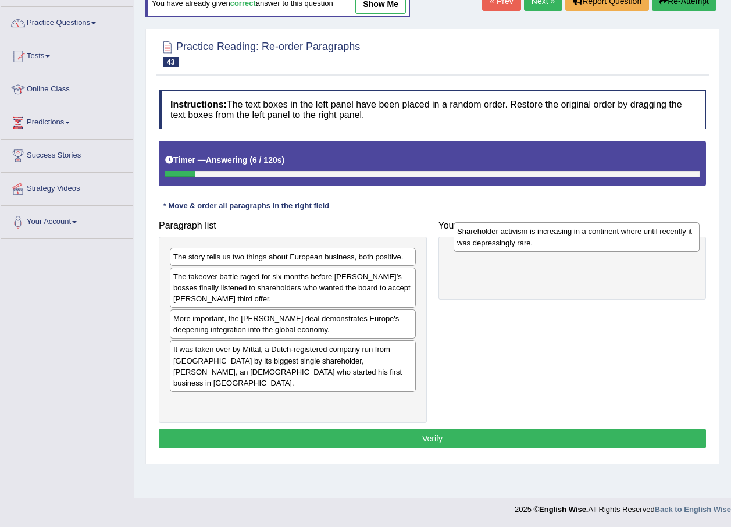
drag, startPoint x: 272, startPoint y: 355, endPoint x: 556, endPoint y: 237, distance: 307.5
click at [556, 237] on div "Shareholder activism is increasing in a continent where until recently it was d…" at bounding box center [577, 236] width 246 height 29
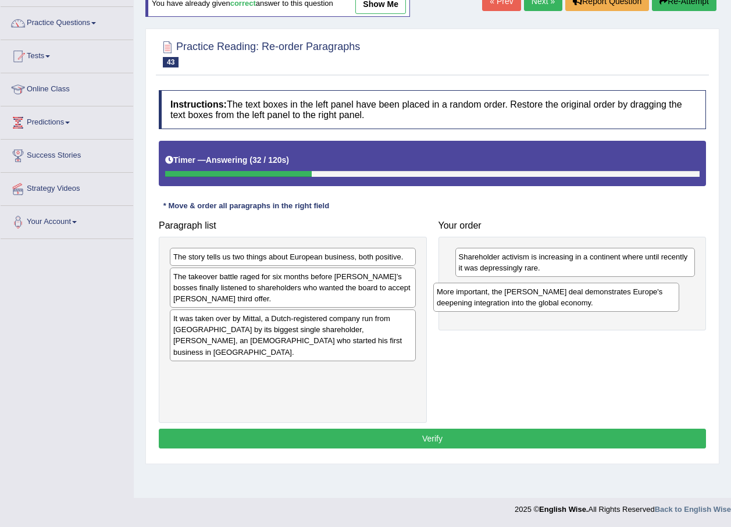
drag, startPoint x: 312, startPoint y: 335, endPoint x: 575, endPoint y: 308, distance: 264.9
click at [575, 308] on div "More important, the [PERSON_NAME] deal demonstrates Europe's deepening integrat…" at bounding box center [556, 297] width 246 height 29
click at [336, 322] on div "It was taken over by Mittal, a Dutch-registered company run from [GEOGRAPHIC_DA…" at bounding box center [293, 335] width 246 height 51
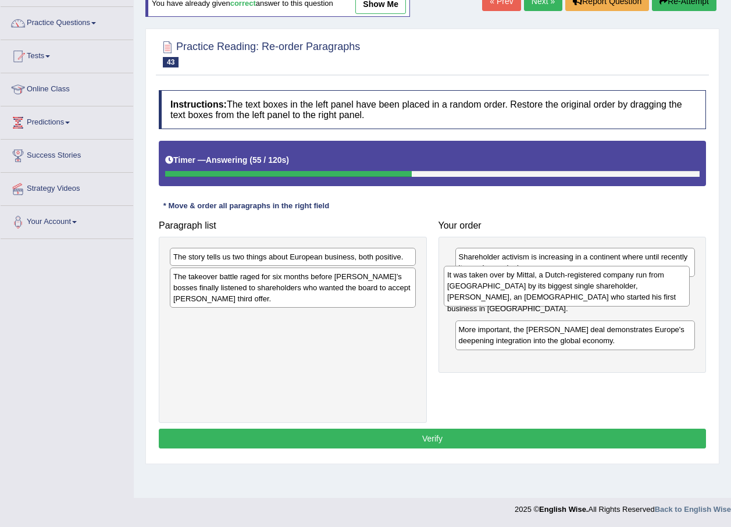
drag, startPoint x: 337, startPoint y: 328, endPoint x: 617, endPoint y: 286, distance: 283.5
click at [617, 286] on div "It was taken over by Mittal, a Dutch-registered company run from [GEOGRAPHIC_DA…" at bounding box center [567, 286] width 246 height 40
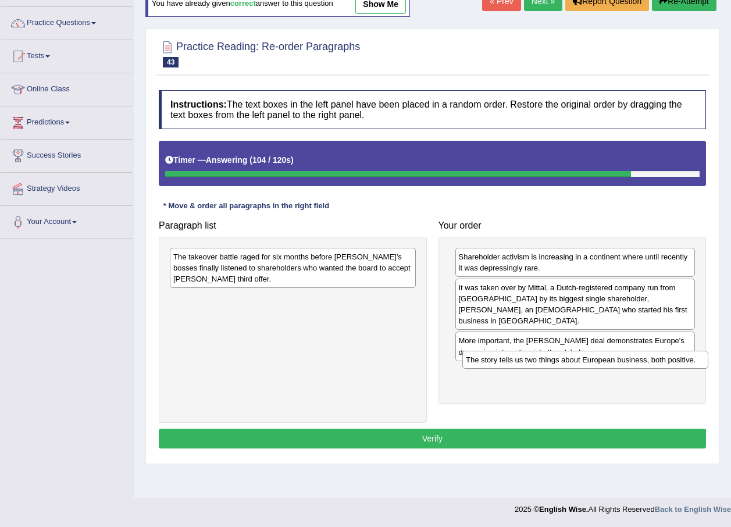
drag, startPoint x: 357, startPoint y: 258, endPoint x: 649, endPoint y: 361, distance: 310.2
click at [649, 361] on div "The story tells us two things about European business, both positive." at bounding box center [586, 360] width 246 height 18
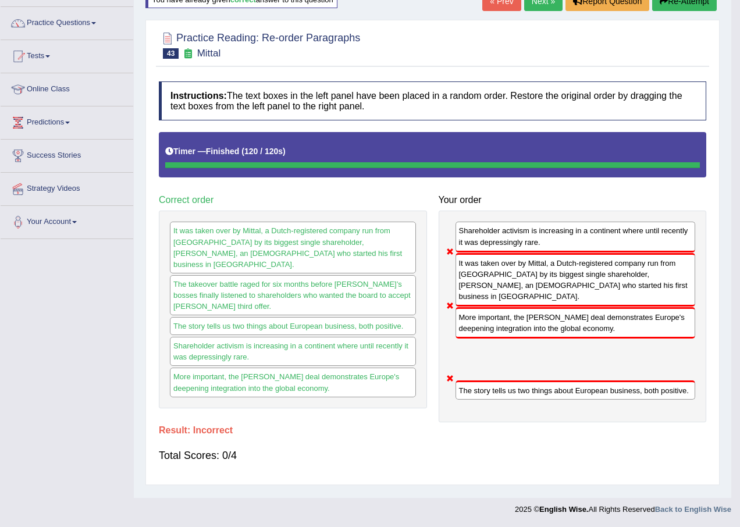
drag, startPoint x: 358, startPoint y: 263, endPoint x: 652, endPoint y: 360, distance: 308.9
click at [652, 360] on body "Toggle navigation Home Practice Questions Speaking Practice Read Aloud Repeat S…" at bounding box center [370, 179] width 740 height 527
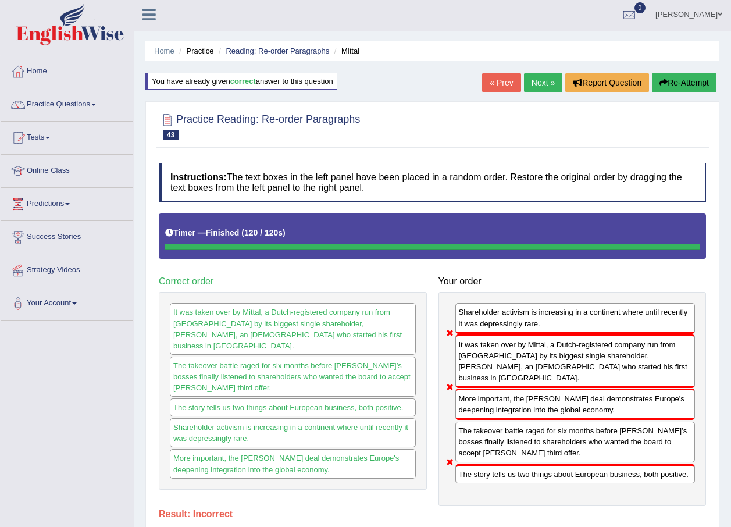
scroll to position [0, 0]
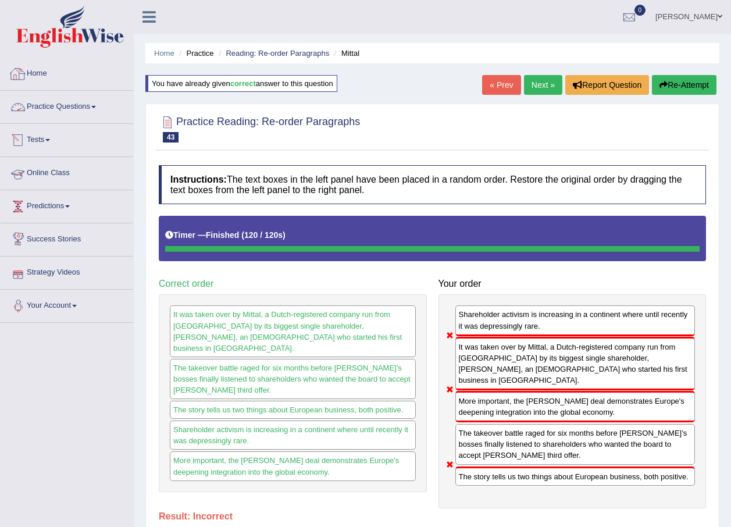
click at [69, 103] on link "Practice Questions" at bounding box center [67, 105] width 133 height 29
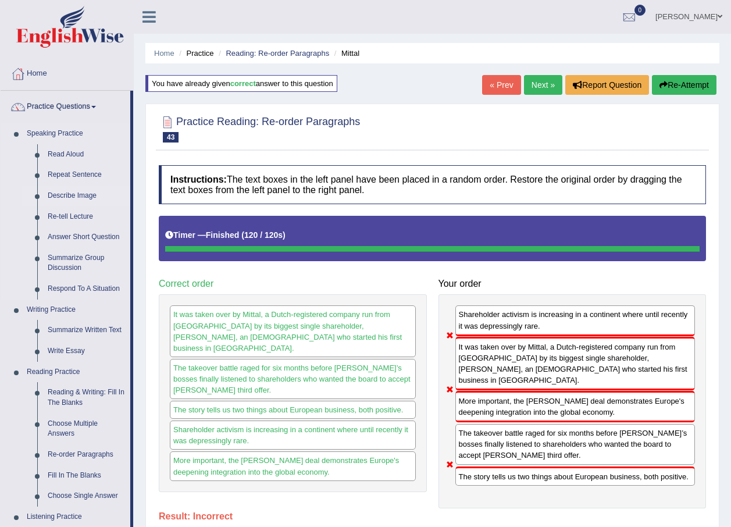
click at [73, 198] on link "Describe Image" at bounding box center [86, 196] width 88 height 21
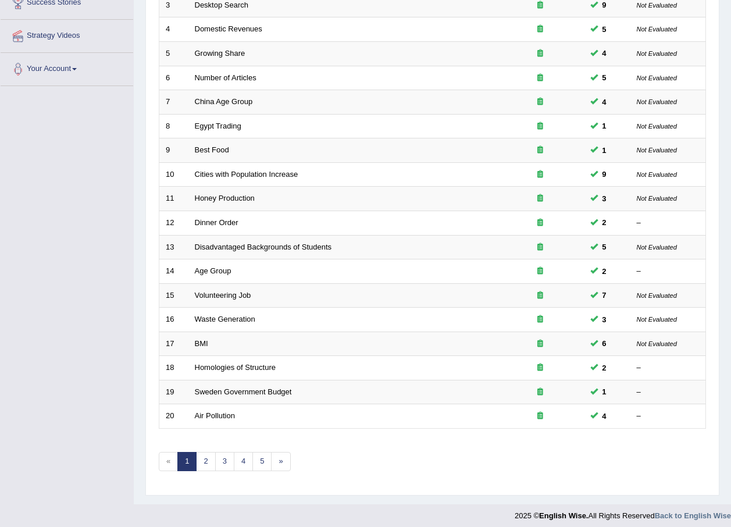
scroll to position [243, 0]
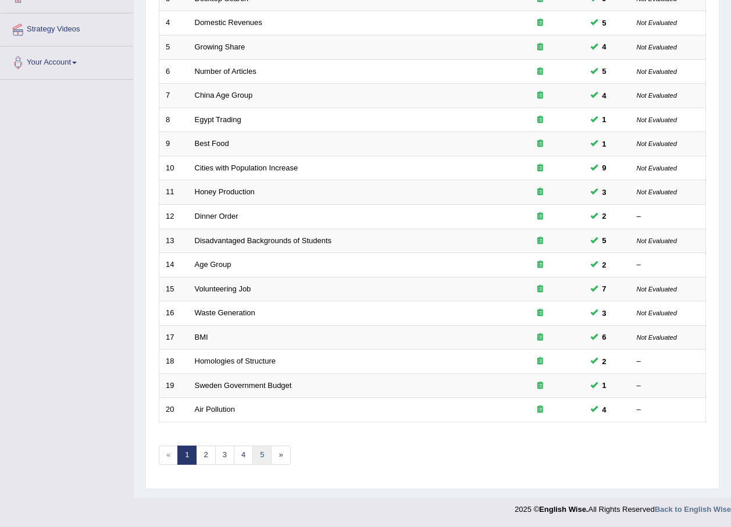
click at [262, 457] on link "5" at bounding box center [262, 455] width 19 height 19
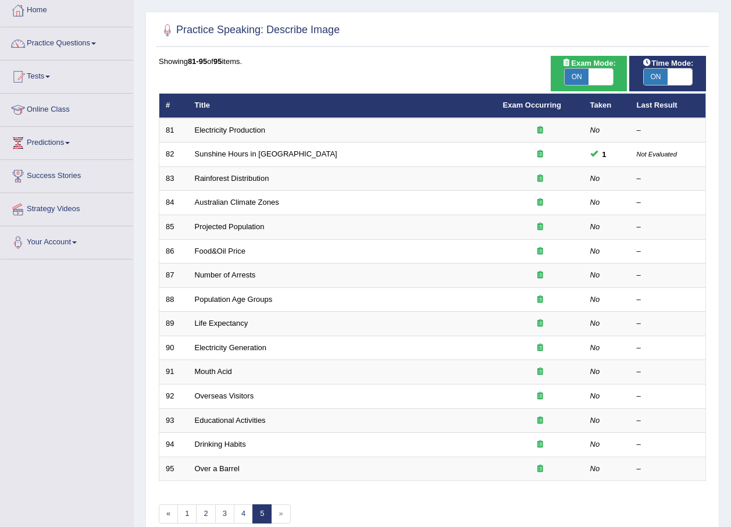
scroll to position [122, 0]
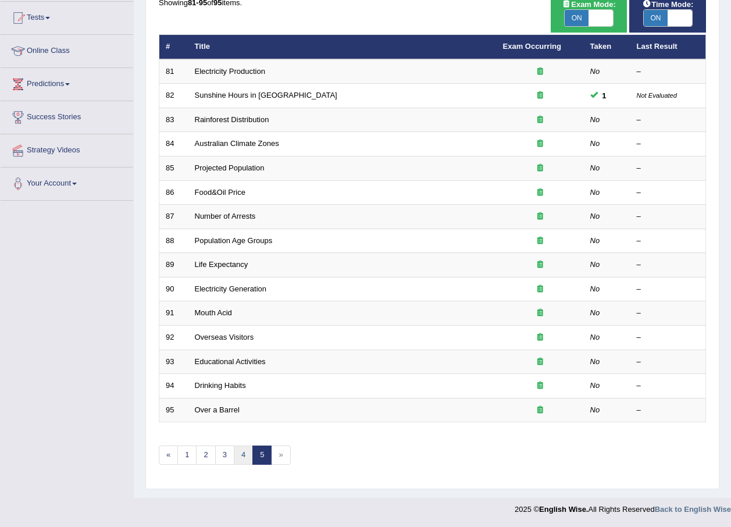
click at [241, 454] on link "4" at bounding box center [243, 455] width 19 height 19
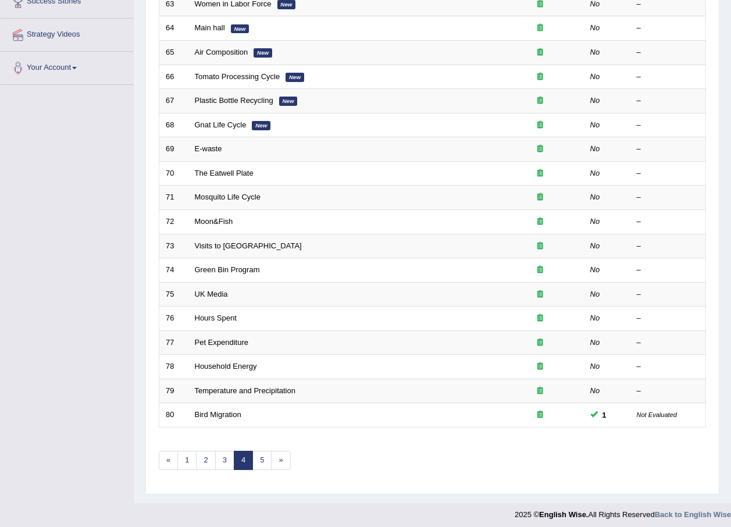
scroll to position [243, 0]
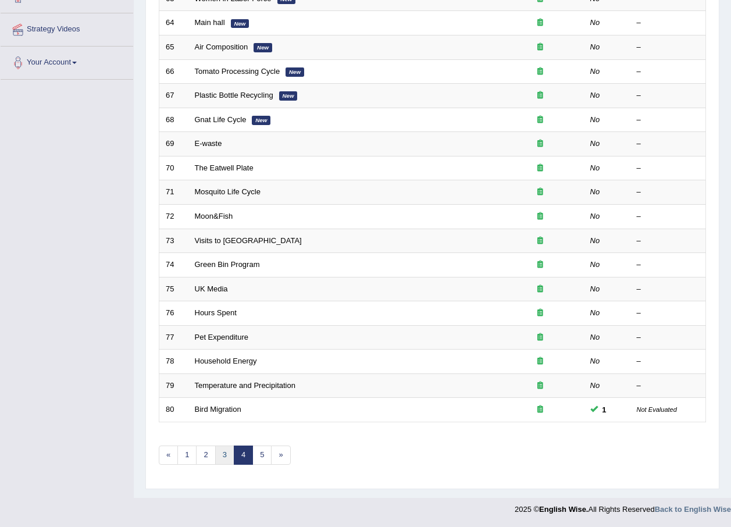
click at [228, 462] on link "3" at bounding box center [224, 455] width 19 height 19
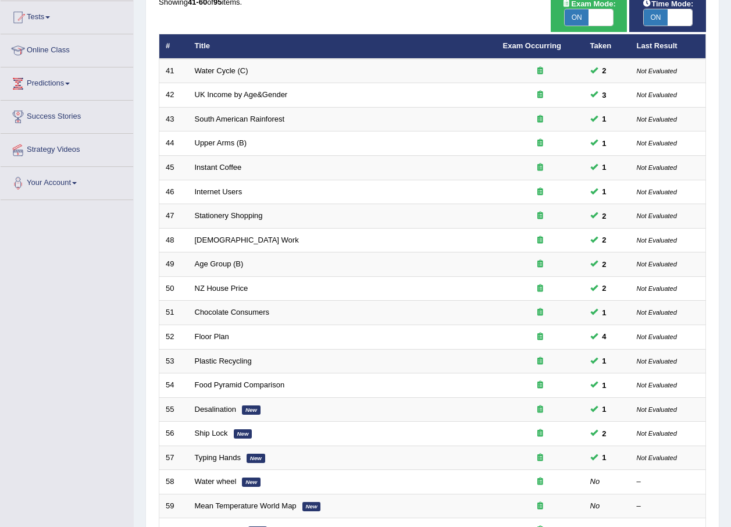
scroll to position [243, 0]
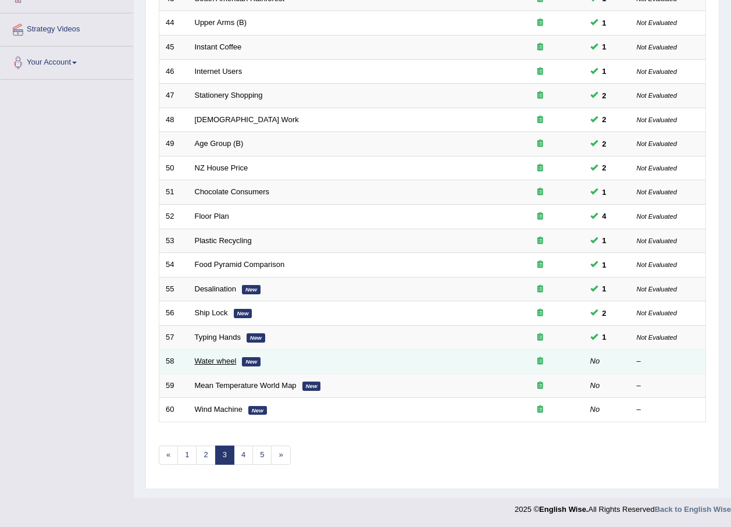
click at [216, 360] on link "Water wheel" at bounding box center [216, 361] width 42 height 9
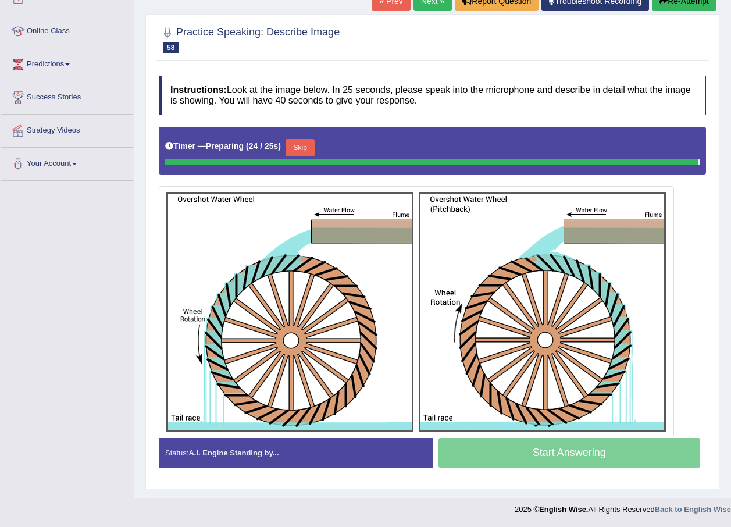
scroll to position [139, 0]
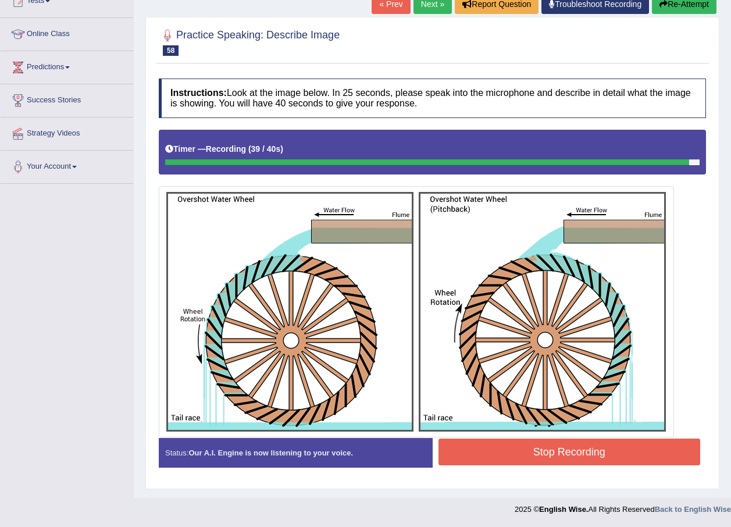
click at [635, 451] on button "Stop Recording" at bounding box center [570, 452] width 262 height 27
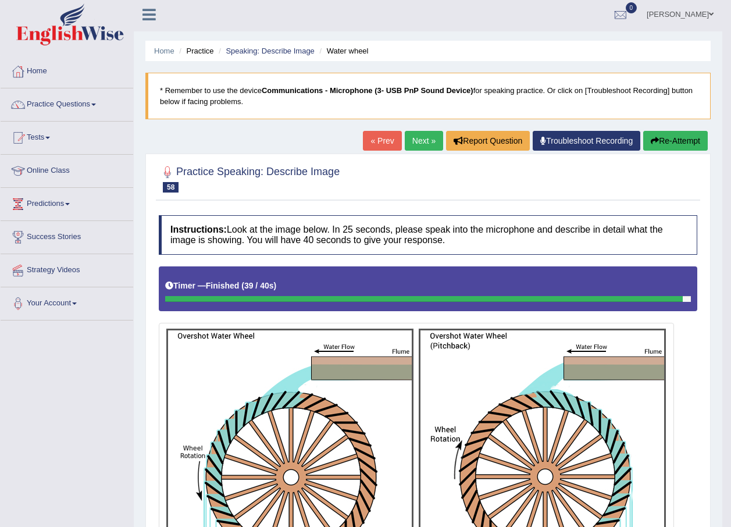
scroll to position [1, 0]
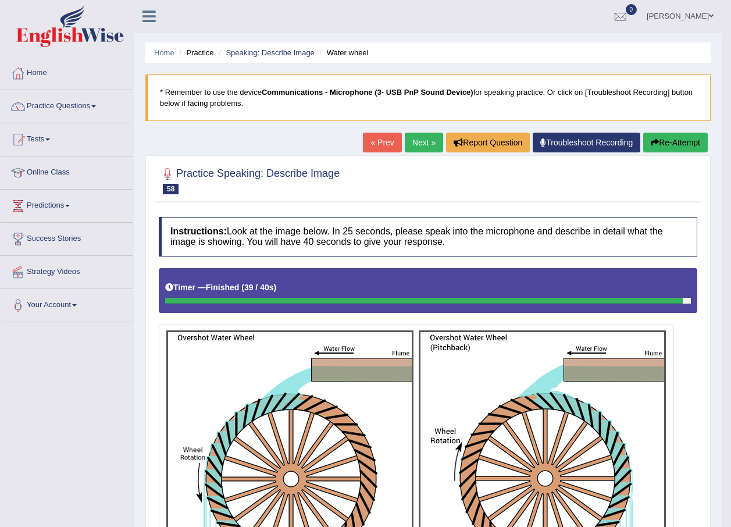
click at [425, 145] on link "Next »" at bounding box center [424, 143] width 38 height 20
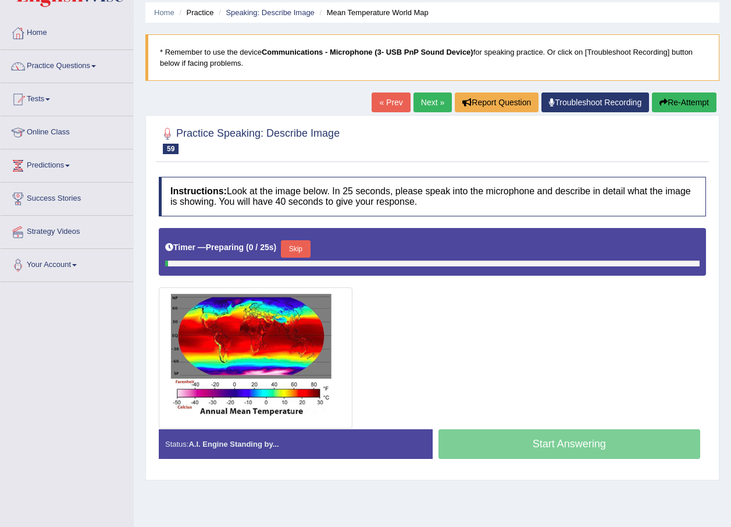
scroll to position [84, 0]
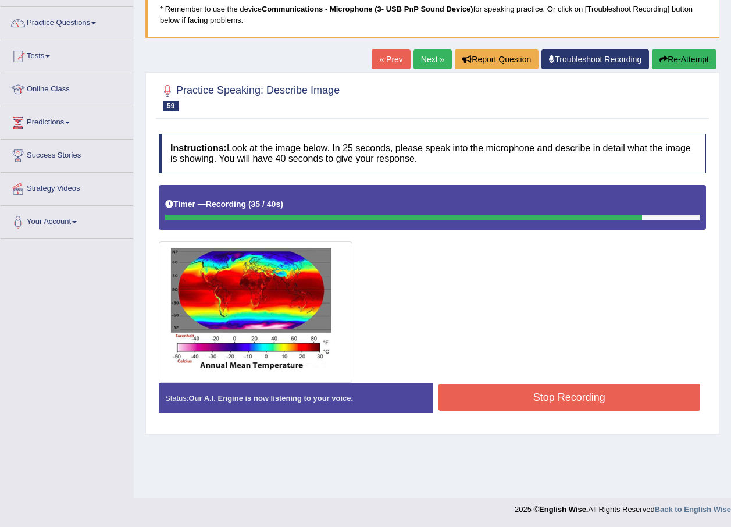
click at [478, 408] on button "Stop Recording" at bounding box center [570, 397] width 262 height 27
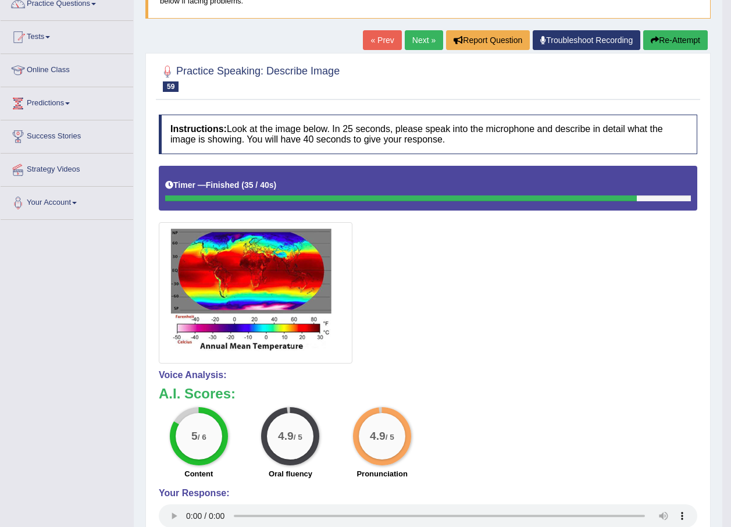
scroll to position [65, 0]
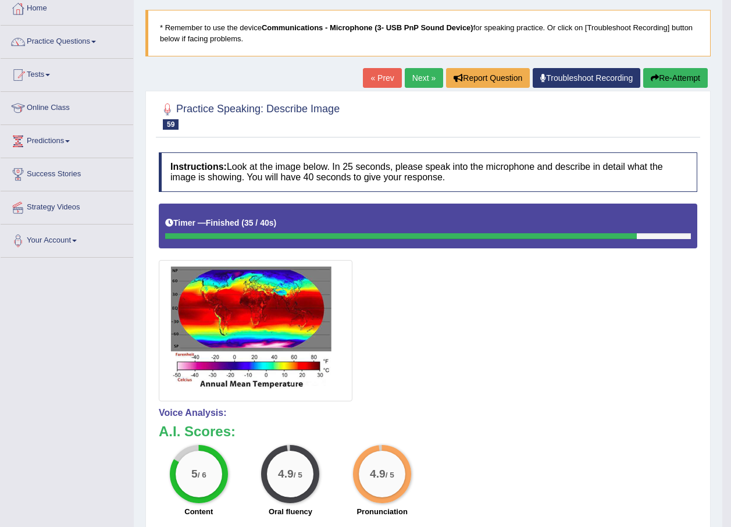
click at [677, 82] on button "Re-Attempt" at bounding box center [675, 78] width 65 height 20
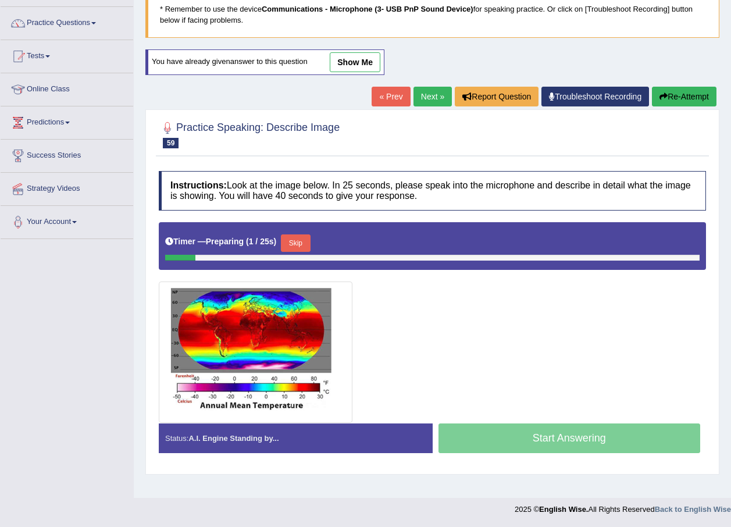
click at [294, 238] on button "Skip" at bounding box center [295, 242] width 29 height 17
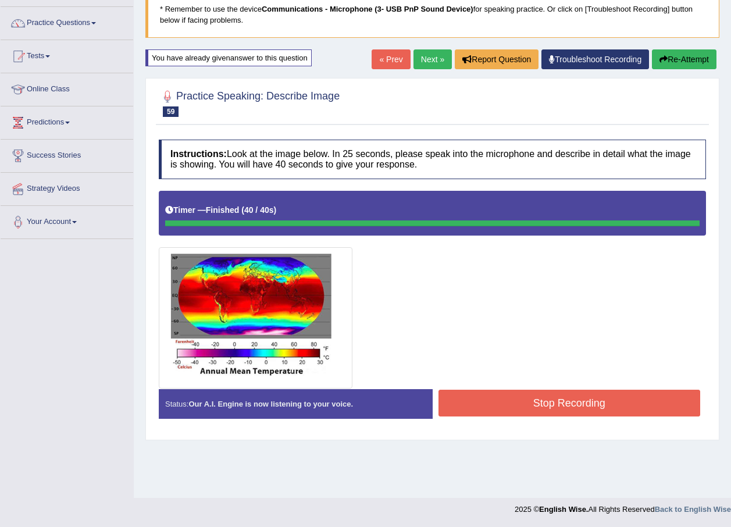
drag, startPoint x: 657, startPoint y: 412, endPoint x: 657, endPoint y: 421, distance: 8.7
click at [657, 421] on div "Status: Our A.I. Engine is now listening to your voice. Start Answering Stop Re…" at bounding box center [432, 409] width 547 height 41
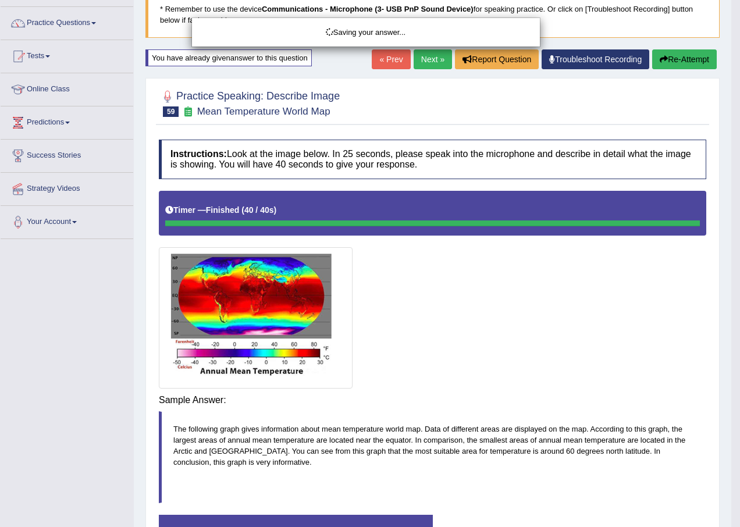
click at [645, 404] on div "Saving your answer..." at bounding box center [370, 263] width 740 height 527
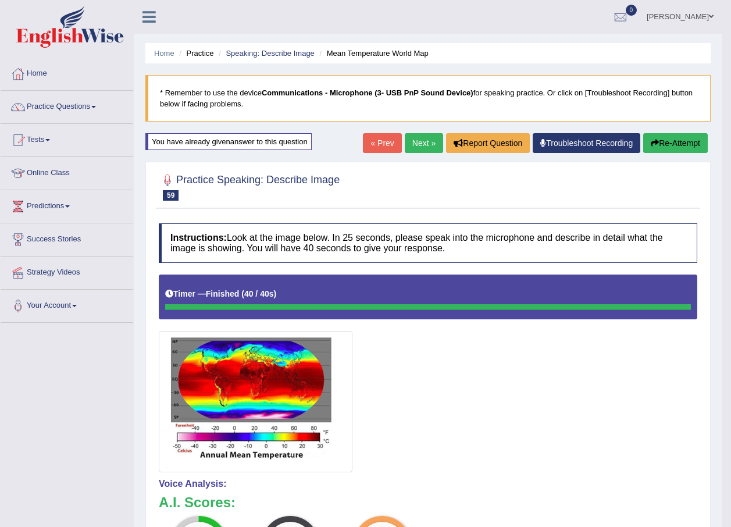
click at [415, 145] on link "Next »" at bounding box center [424, 143] width 38 height 20
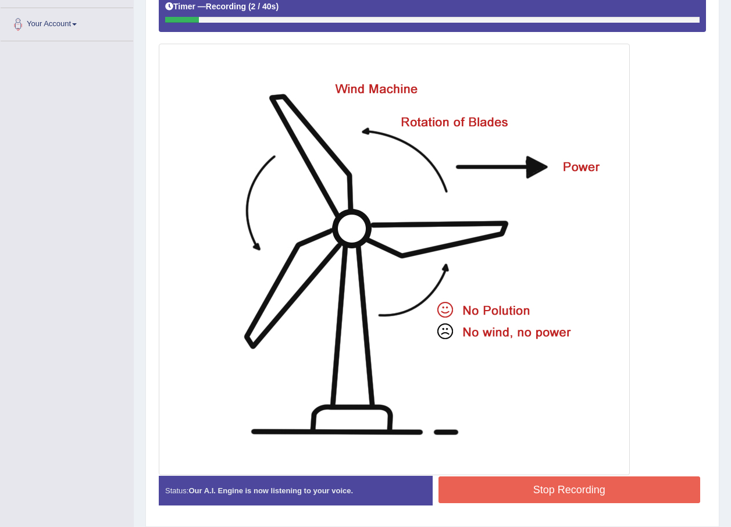
scroll to position [261, 0]
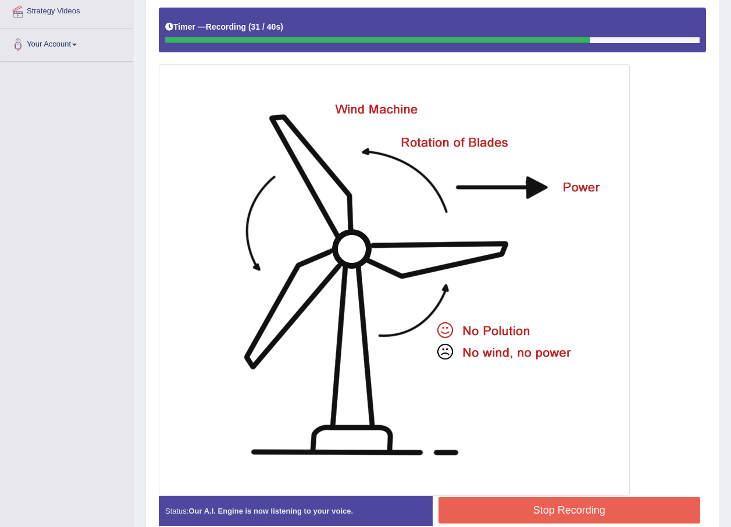
click at [562, 510] on button "Stop Recording" at bounding box center [570, 510] width 262 height 27
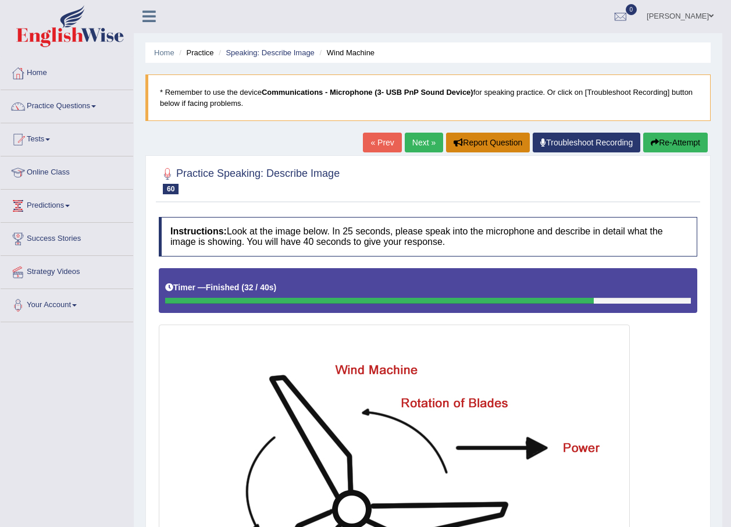
scroll to position [0, 0]
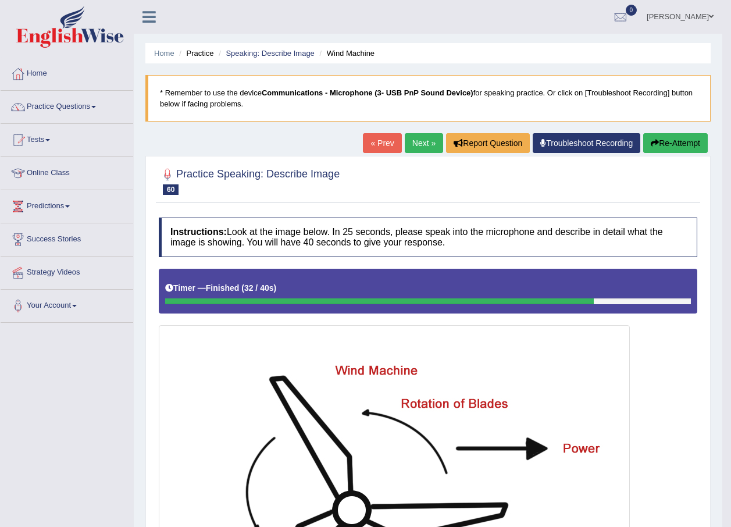
click at [425, 138] on link "Next »" at bounding box center [424, 143] width 38 height 20
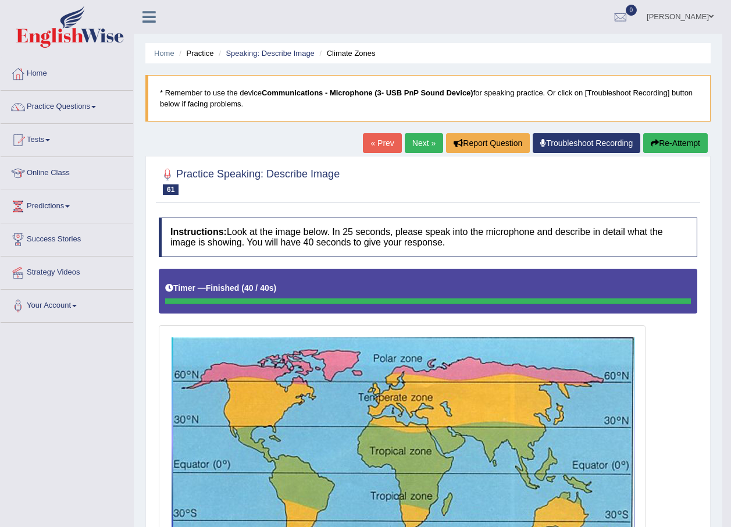
click at [417, 144] on link "Next »" at bounding box center [424, 143] width 38 height 20
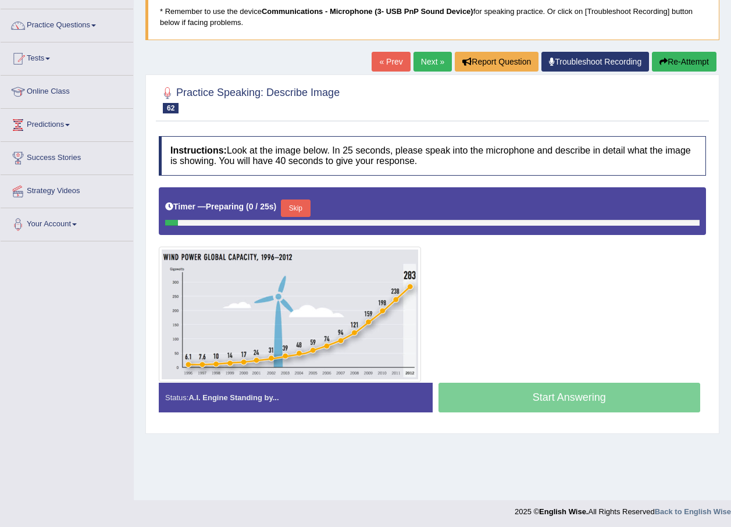
scroll to position [84, 0]
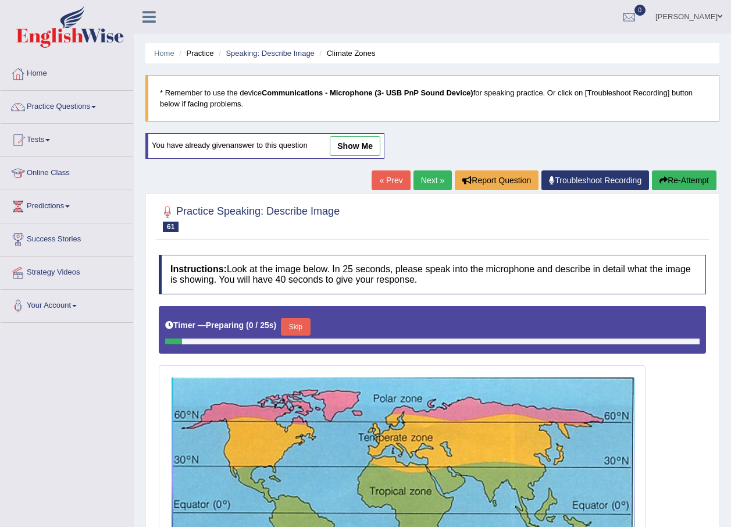
click at [371, 150] on link "show me" at bounding box center [355, 146] width 51 height 20
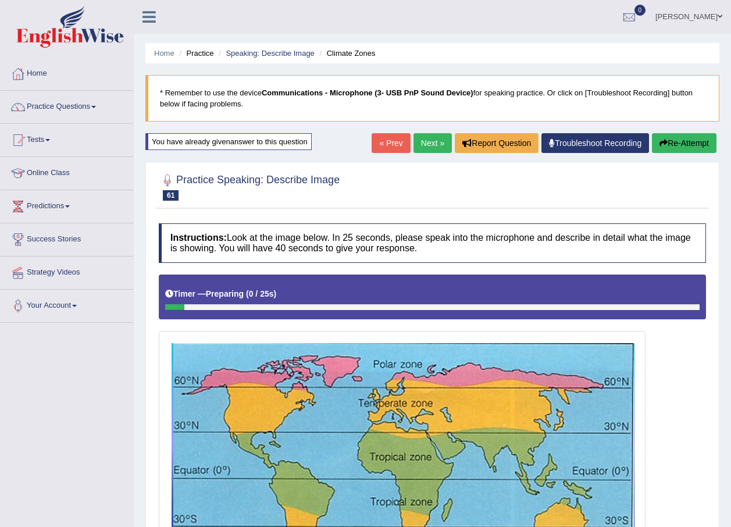
click at [433, 145] on link "Next »" at bounding box center [433, 143] width 38 height 20
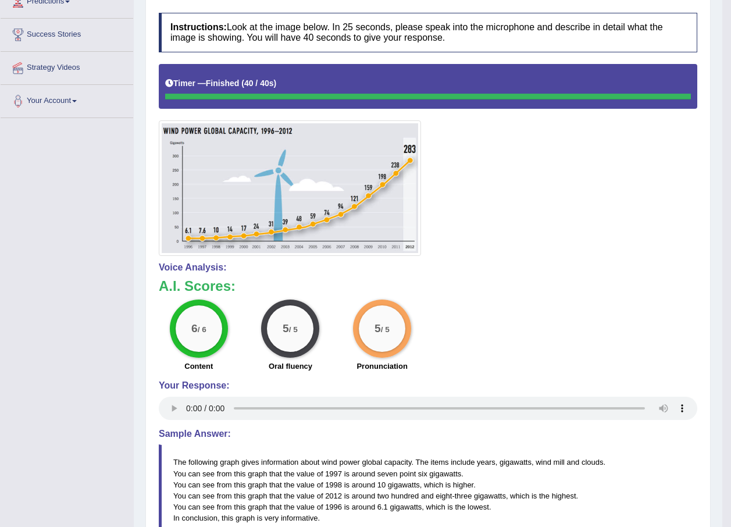
scroll to position [58, 0]
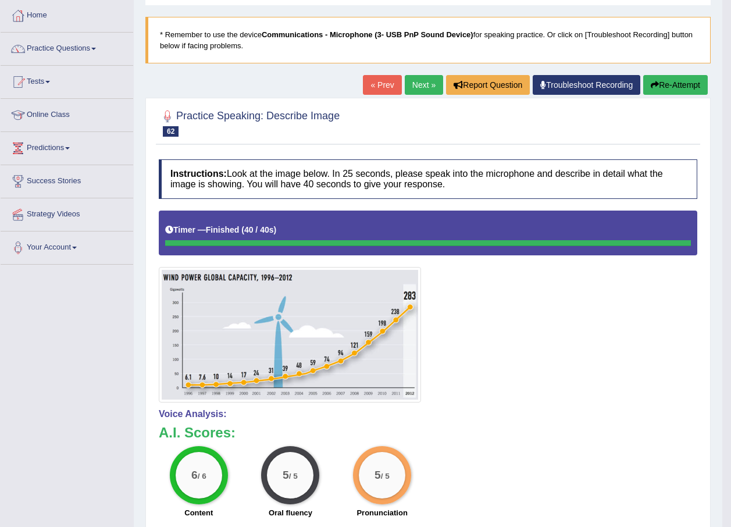
click at [421, 92] on link "Next »" at bounding box center [424, 85] width 38 height 20
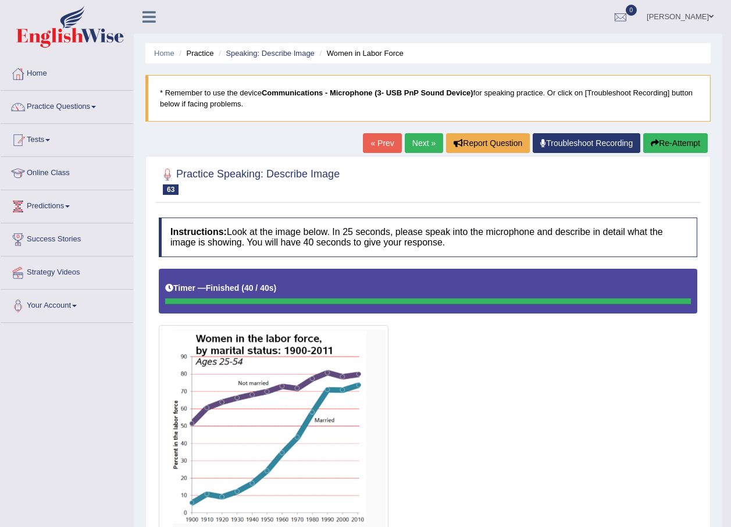
click at [416, 145] on link "Next »" at bounding box center [424, 143] width 38 height 20
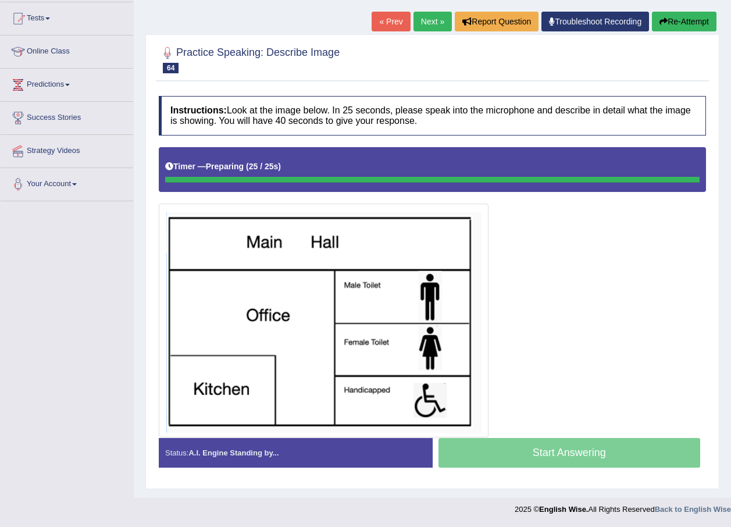
scroll to position [122, 0]
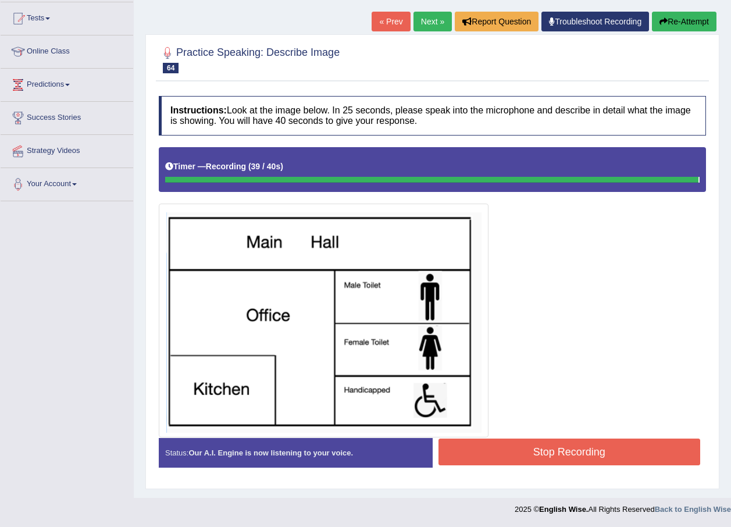
click at [604, 456] on button "Stop Recording" at bounding box center [570, 452] width 262 height 27
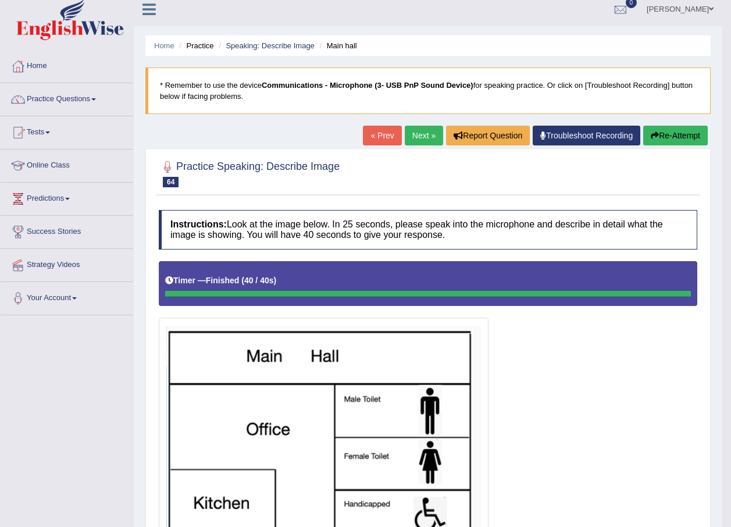
scroll to position [0, 0]
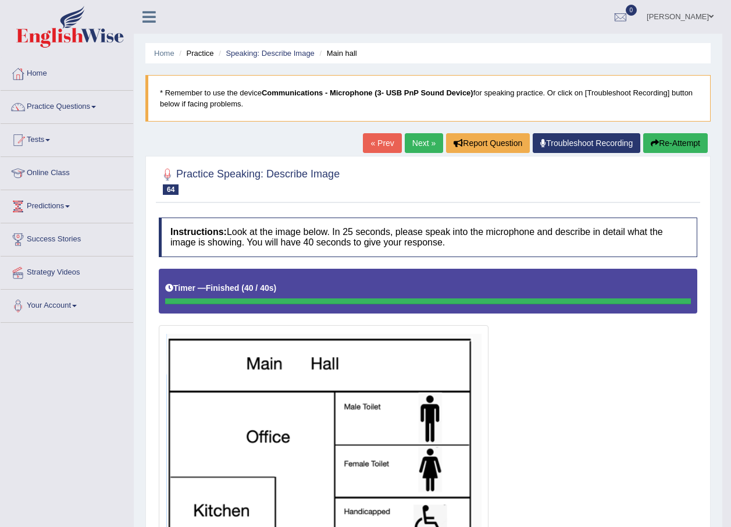
click at [424, 142] on link "Next »" at bounding box center [424, 143] width 38 height 20
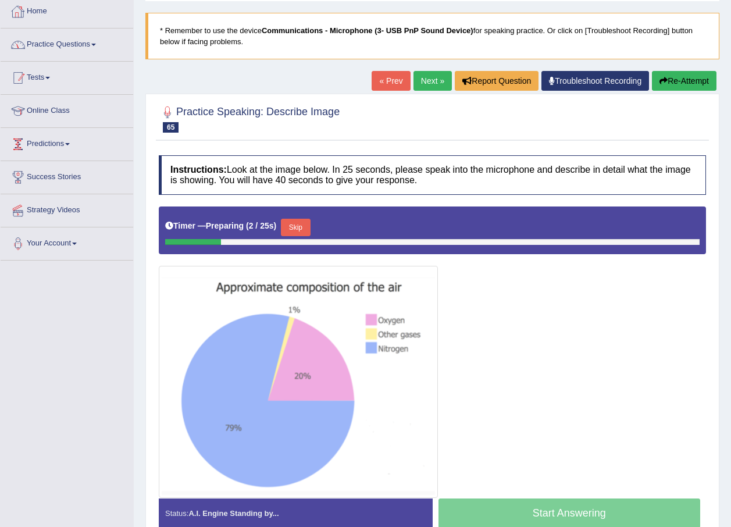
scroll to position [6, 0]
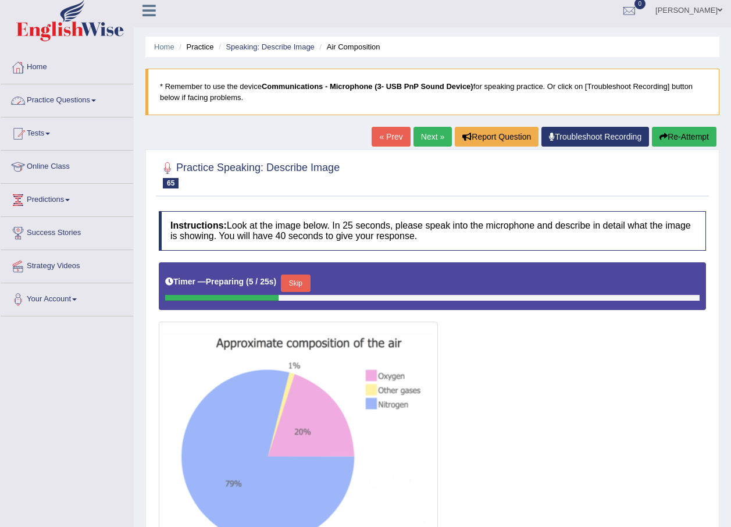
click at [70, 101] on link "Practice Questions" at bounding box center [67, 98] width 133 height 29
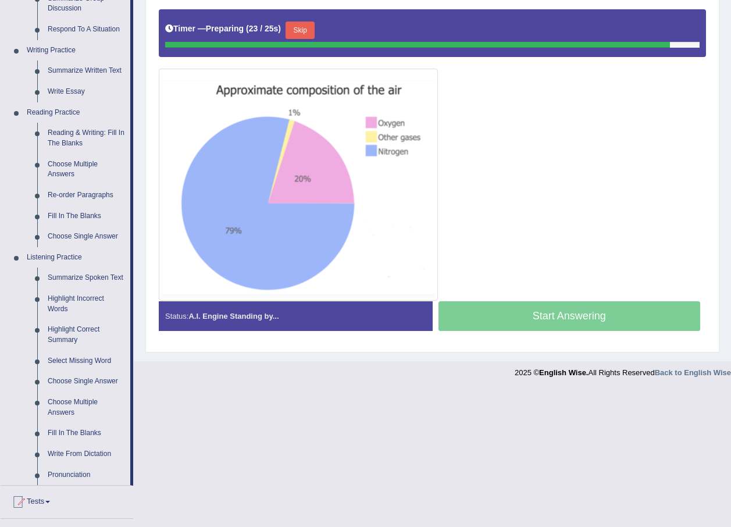
scroll to position [239, 0]
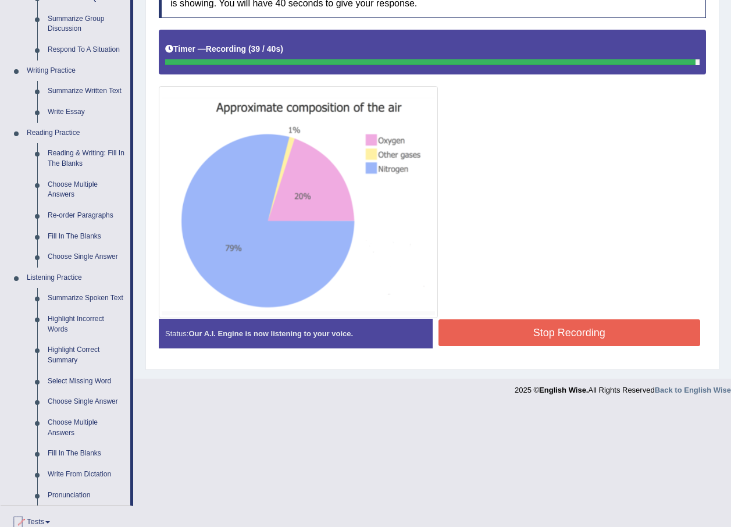
click at [558, 328] on button "Stop Recording" at bounding box center [570, 332] width 262 height 27
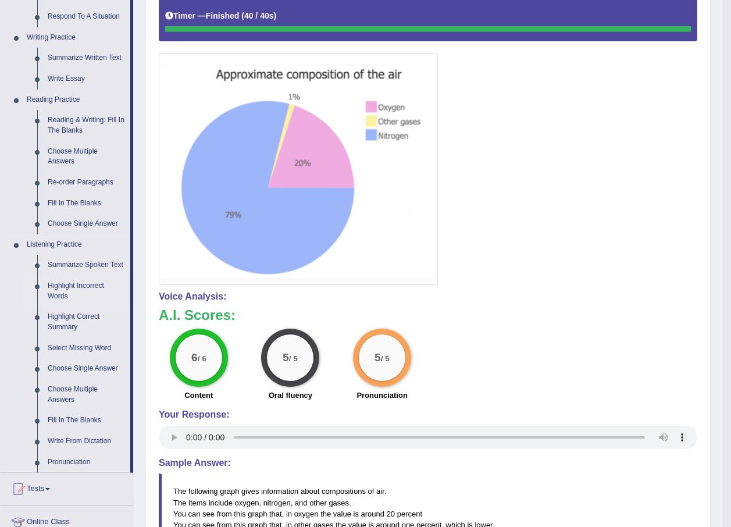
scroll to position [259, 0]
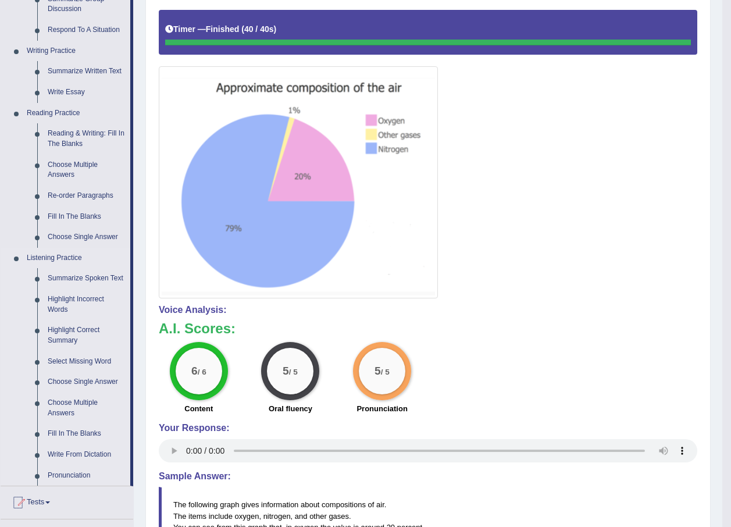
click at [79, 262] on link "Listening Practice" at bounding box center [76, 258] width 109 height 21
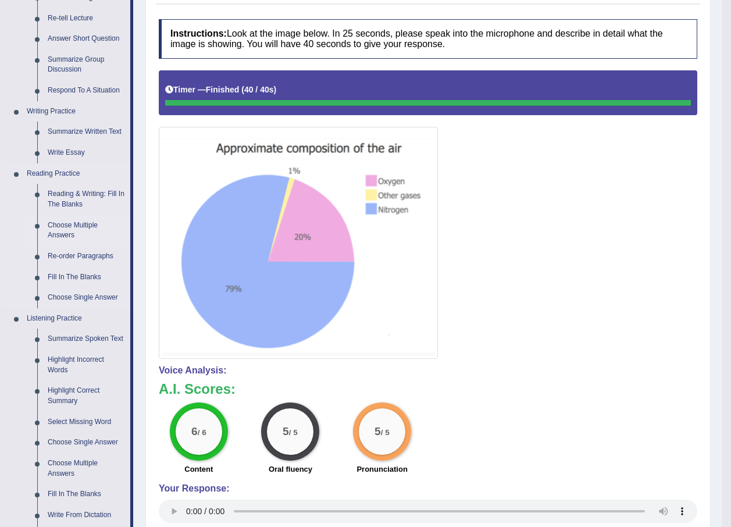
scroll to position [233, 0]
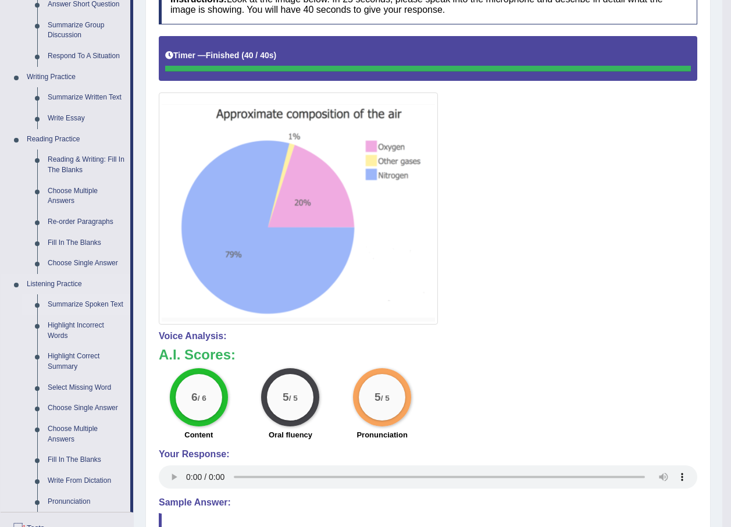
click at [87, 303] on link "Summarize Spoken Text" at bounding box center [86, 304] width 88 height 21
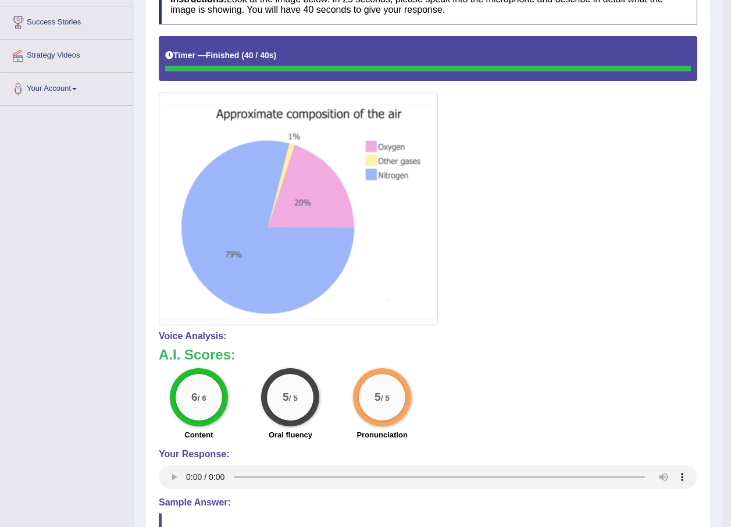
scroll to position [291, 0]
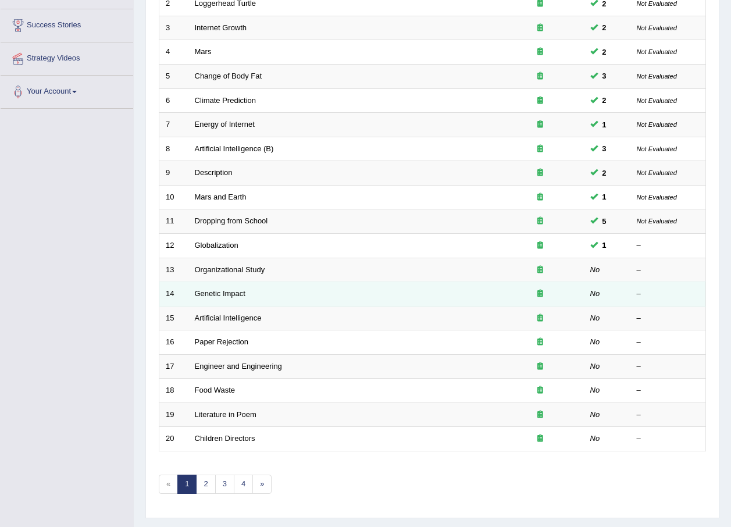
scroll to position [233, 0]
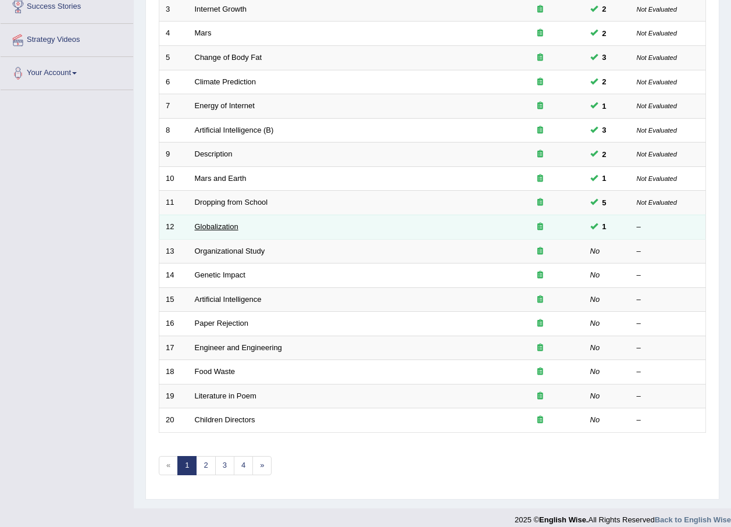
click at [213, 227] on link "Globalization" at bounding box center [217, 226] width 44 height 9
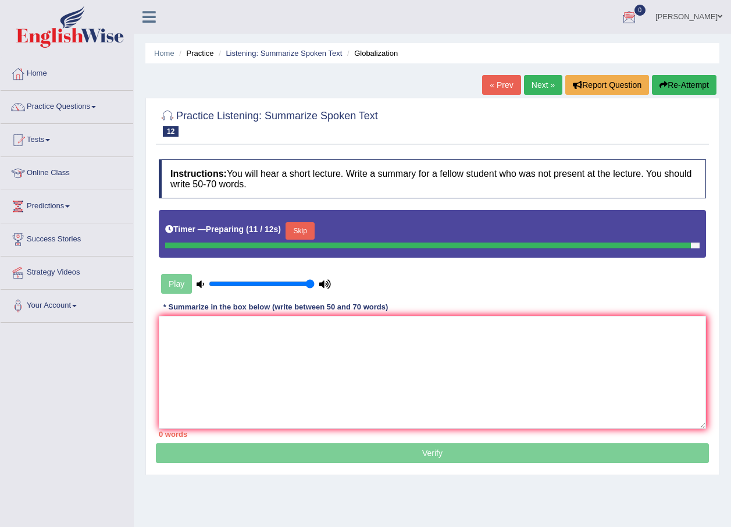
click at [308, 230] on button "Skip" at bounding box center [300, 230] width 29 height 17
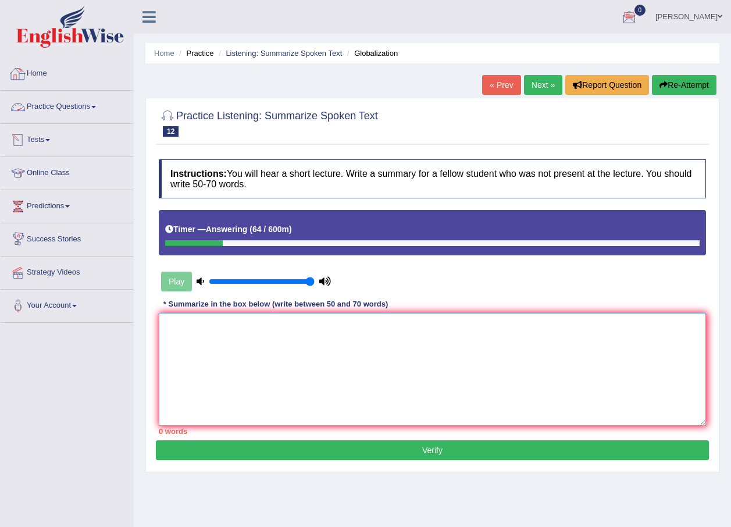
click at [267, 346] on textarea at bounding box center [432, 369] width 547 height 113
click at [213, 347] on textarea at bounding box center [432, 369] width 547 height 113
click at [473, 325] on textarea "The speaker provided a comprehensive overview of globalization is over use conc…" at bounding box center [432, 369] width 547 height 113
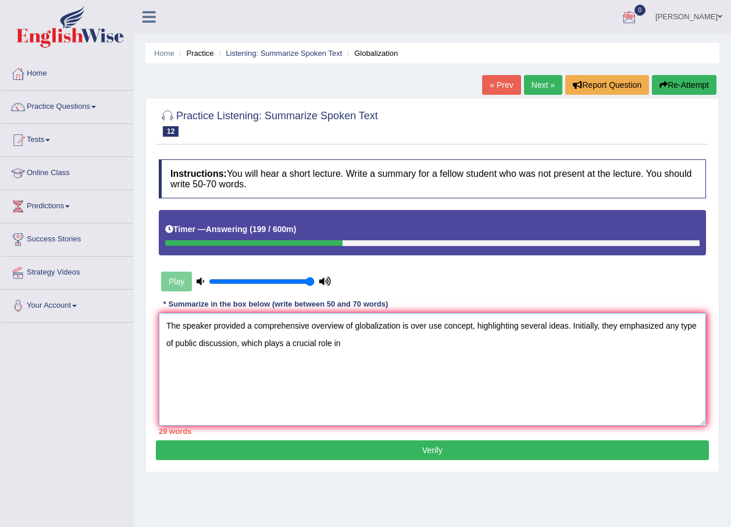
click at [238, 349] on textarea "The speaker provided a comprehensive overview of globalization is over use conc…" at bounding box center [432, 369] width 547 height 113
click at [351, 347] on textarea "The speaker provided a comprehensive overview of globalization is over use conc…" at bounding box center [432, 369] width 547 height 113
click at [425, 342] on textarea "The speaker provided a comprehensive overview of globalization is over use conc…" at bounding box center [432, 369] width 547 height 113
click at [504, 338] on textarea "The speaker provided a comprehensive overview of globalization is over use conc…" at bounding box center [432, 369] width 547 height 113
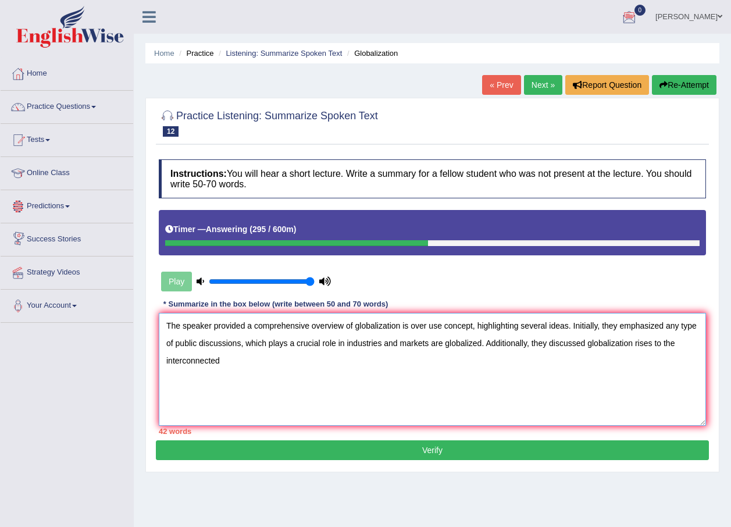
click at [242, 373] on textarea "The speaker provided a comprehensive overview of globalization is over use conc…" at bounding box center [432, 369] width 547 height 113
click at [662, 339] on textarea "The speaker provided a comprehensive overview of globalization is over use conc…" at bounding box center [432, 369] width 547 height 113
click at [664, 341] on textarea "The speaker provided a comprehensive overview of globalization is over use conc…" at bounding box center [432, 369] width 547 height 113
click at [246, 371] on textarea "The speaker provided a comprehensive overview of globalization is over use conc…" at bounding box center [432, 369] width 547 height 113
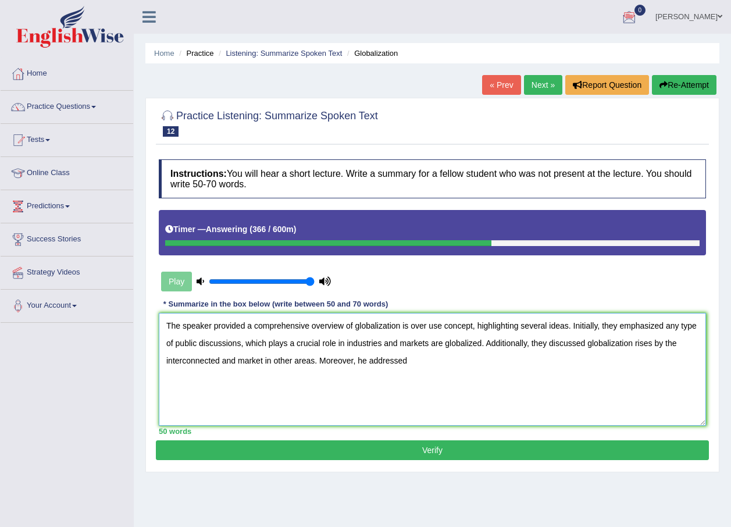
click at [655, 338] on textarea "The speaker provided a comprehensive overview of globalization is over use conc…" at bounding box center [432, 369] width 547 height 113
drag, startPoint x: 239, startPoint y: 367, endPoint x: 221, endPoint y: 365, distance: 18.1
click at [221, 365] on textarea "The speaker provided a comprehensive overview of globalization is over use conc…" at bounding box center [432, 369] width 547 height 113
click at [225, 365] on textarea "The speaker provided a comprehensive overview of globalization is over use conc…" at bounding box center [432, 369] width 547 height 113
click at [427, 357] on textarea "The speaker provided a comprehensive overview of globalization is over use conc…" at bounding box center [432, 369] width 547 height 113
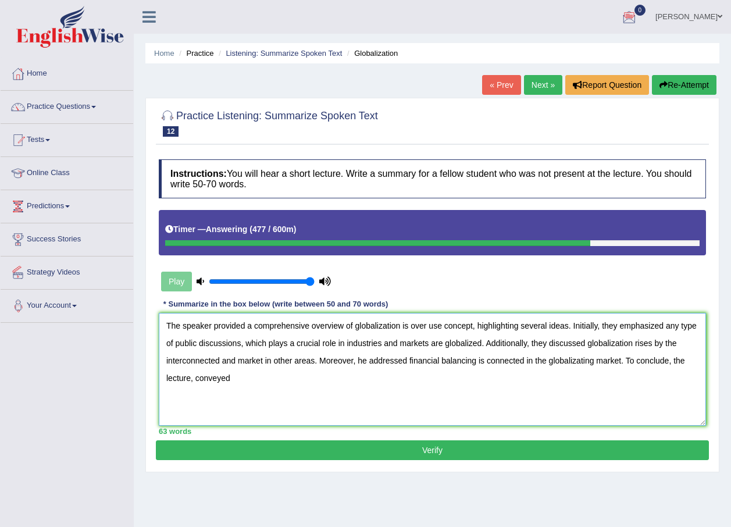
click at [194, 378] on textarea "The speaker provided a comprehensive overview of globalization is over use conc…" at bounding box center [432, 369] width 547 height 113
click at [244, 371] on textarea "The speaker provided a comprehensive overview of globalization is over use conc…" at bounding box center [432, 369] width 547 height 113
type textarea "The speaker provided a comprehensive overview of globalization is over use conc…"
click at [398, 457] on button "Verify" at bounding box center [432, 450] width 553 height 20
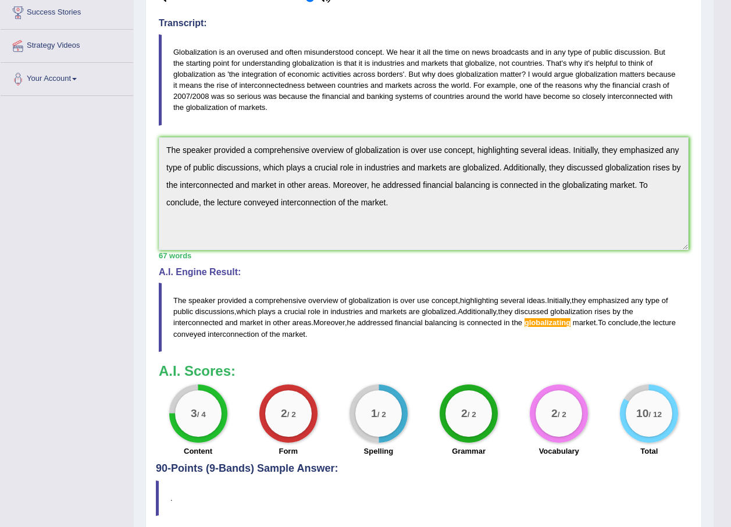
scroll to position [233, 0]
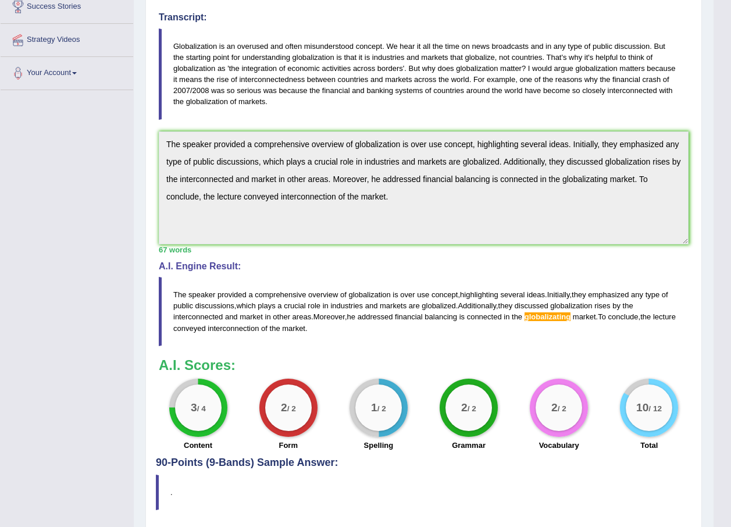
click at [76, 84] on div "Toggle navigation Home Practice Questions Speaking Practice Read Aloud Repeat S…" at bounding box center [357, 163] width 714 height 793
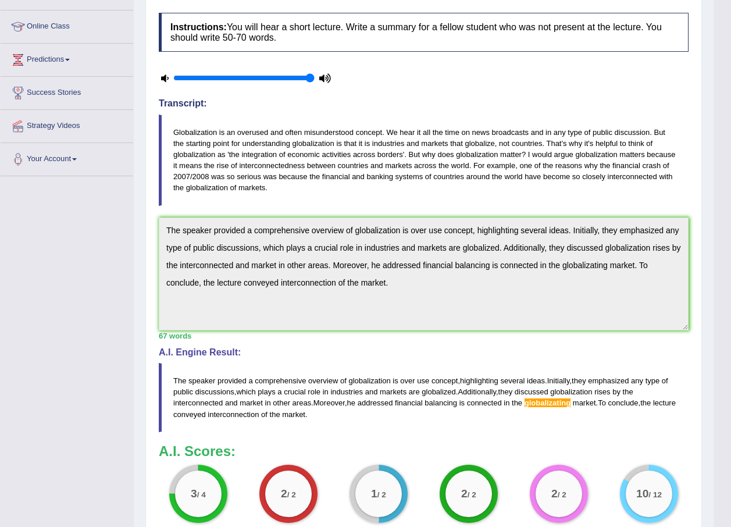
scroll to position [0, 0]
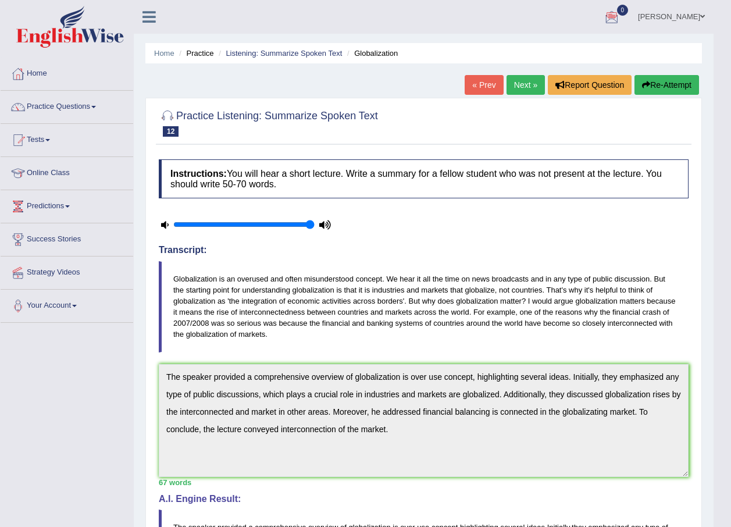
click at [651, 86] on button "Re-Attempt" at bounding box center [667, 85] width 65 height 20
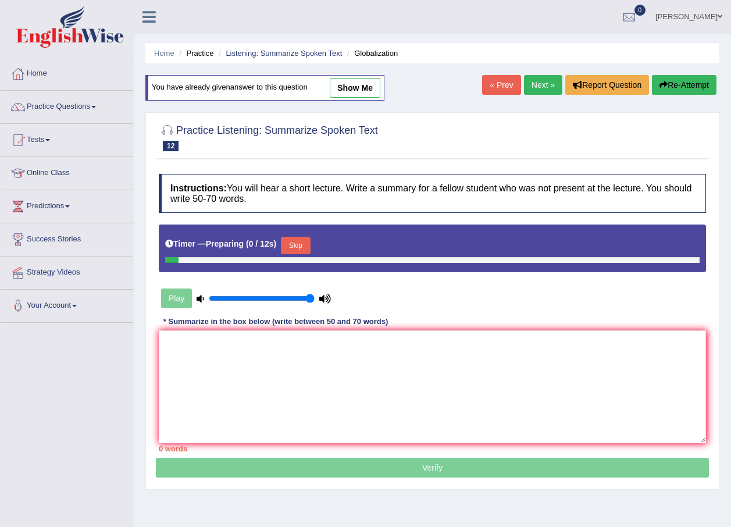
click at [223, 375] on textarea at bounding box center [432, 386] width 547 height 113
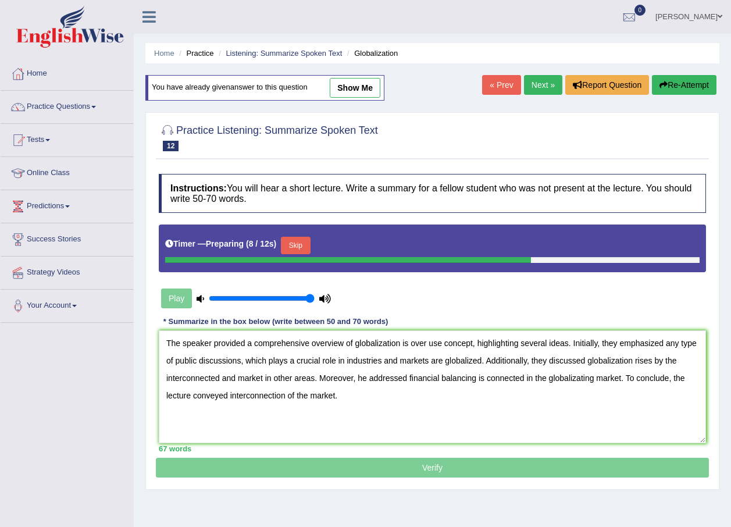
click at [584, 379] on textarea "The speaker provided a comprehensive overview of globalization is over use conc…" at bounding box center [432, 386] width 547 height 113
type textarea "The speaker provided a comprehensive overview of globalization is over use conc…"
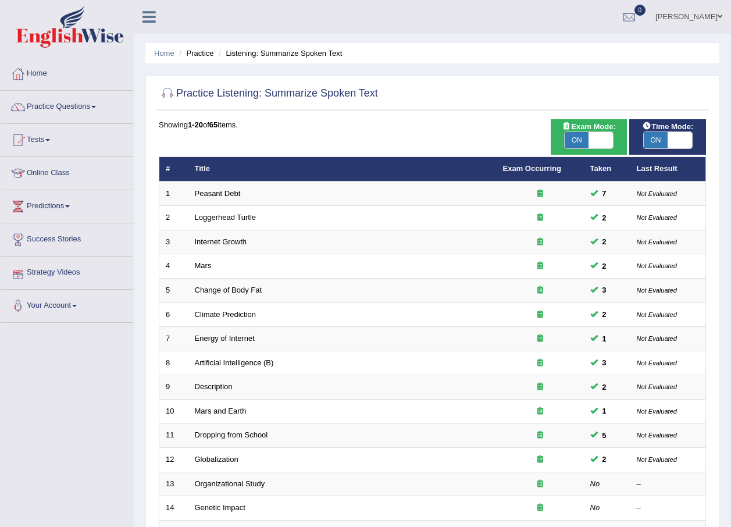
click at [692, 135] on span "OFF" at bounding box center [704, 140] width 24 height 16
click at [682, 138] on span at bounding box center [680, 140] width 24 height 16
checkbox input "false"
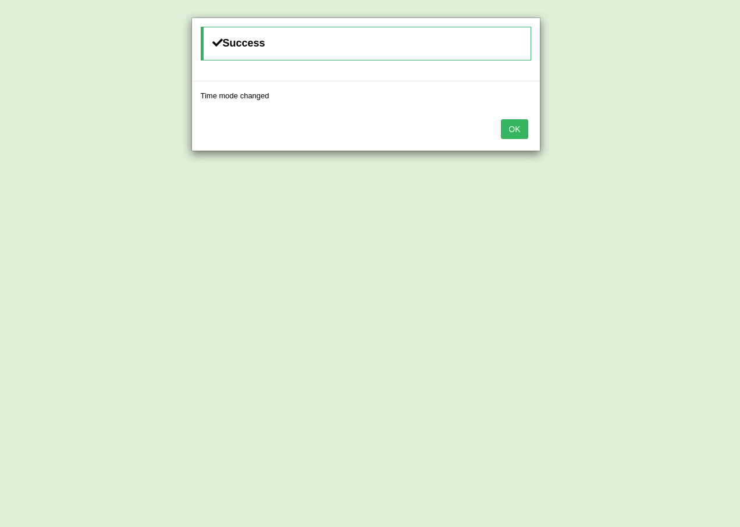
drag, startPoint x: 526, startPoint y: 133, endPoint x: 539, endPoint y: 166, distance: 35.5
click at [525, 133] on button "OK" at bounding box center [514, 129] width 27 height 20
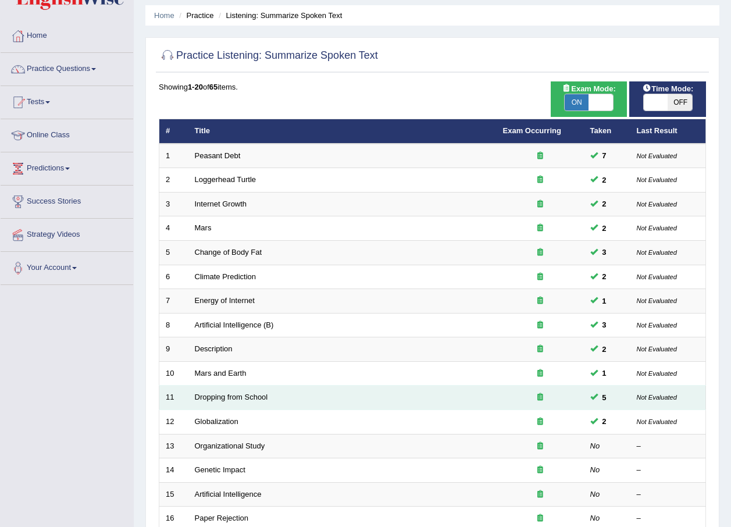
scroll to position [58, 0]
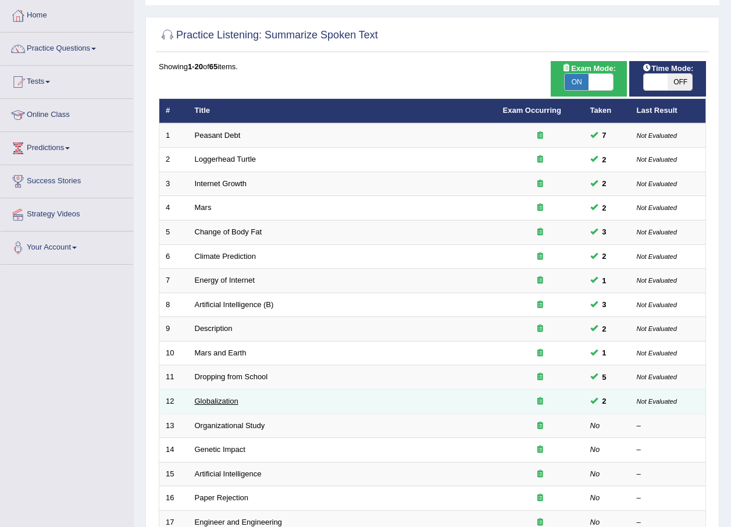
click at [209, 403] on link "Globalization" at bounding box center [217, 401] width 44 height 9
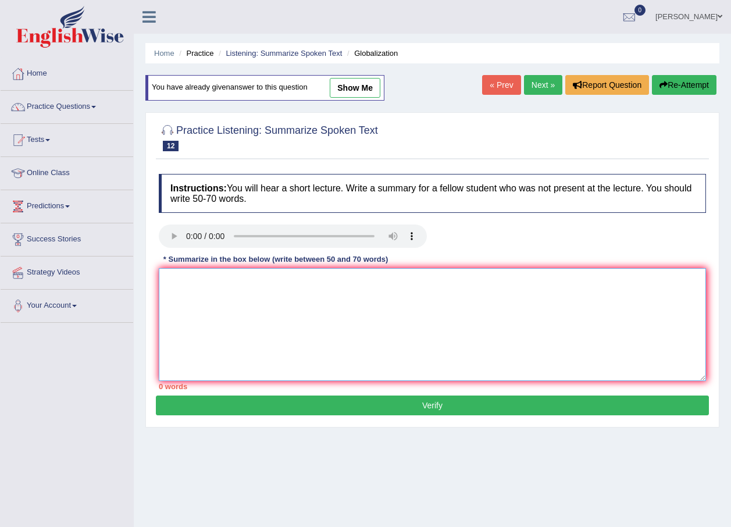
click at [311, 321] on textarea at bounding box center [432, 324] width 547 height 113
paste textarea "The speaker provided a comprehensive overview of globalization is over use conc…"
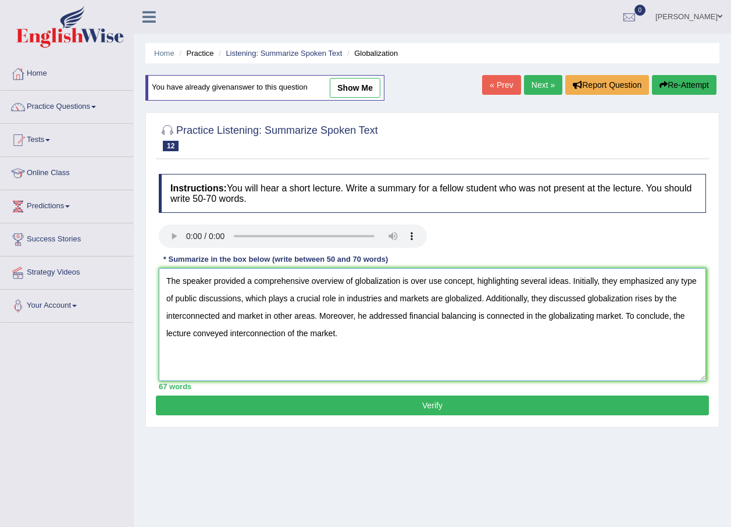
click at [584, 319] on textarea "The speaker provided a comprehensive overview of globalization is over use conc…" at bounding box center [432, 324] width 547 height 113
click at [582, 314] on textarea "The speaker provided a comprehensive overview of globalization is over use conc…" at bounding box center [432, 324] width 547 height 113
type textarea "The speaker provided a comprehensive overview of globalization is over use conc…"
click at [563, 400] on button "Verify" at bounding box center [432, 406] width 553 height 20
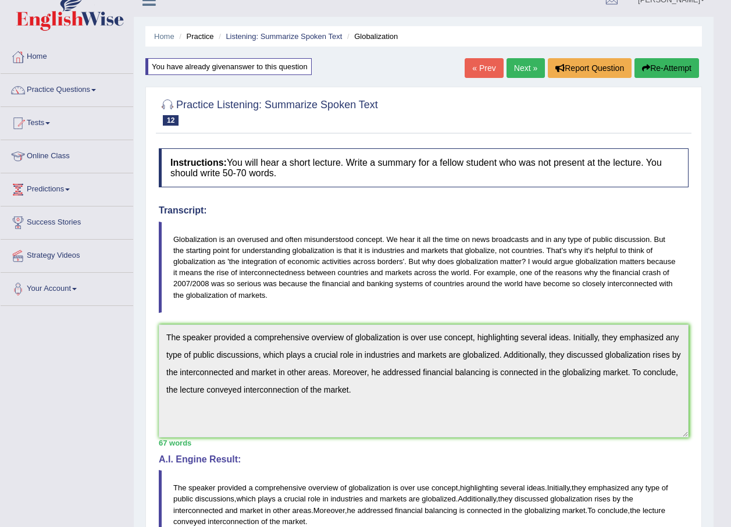
scroll to position [3, 0]
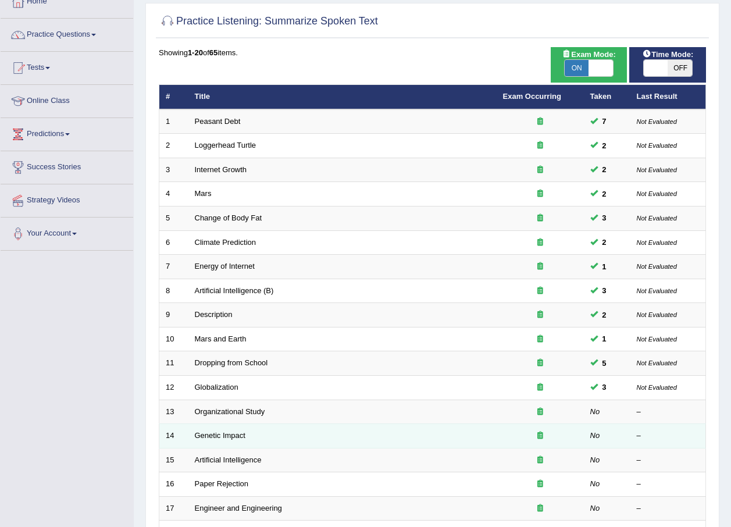
scroll to position [175, 0]
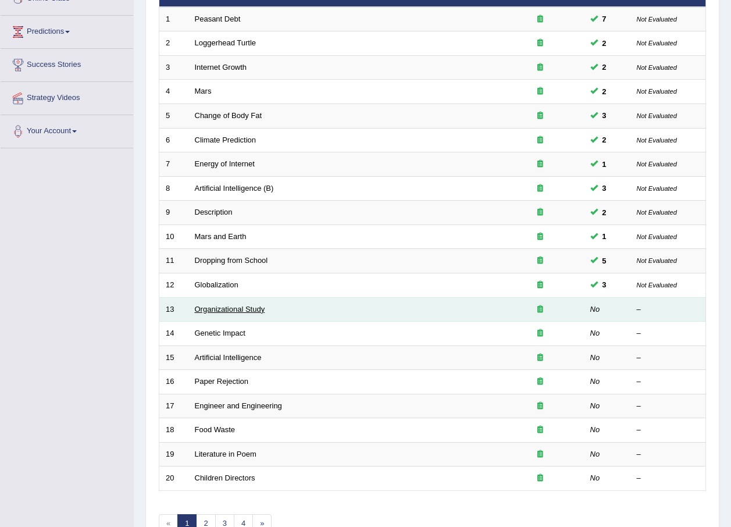
click at [251, 312] on link "Organizational Study" at bounding box center [230, 309] width 70 height 9
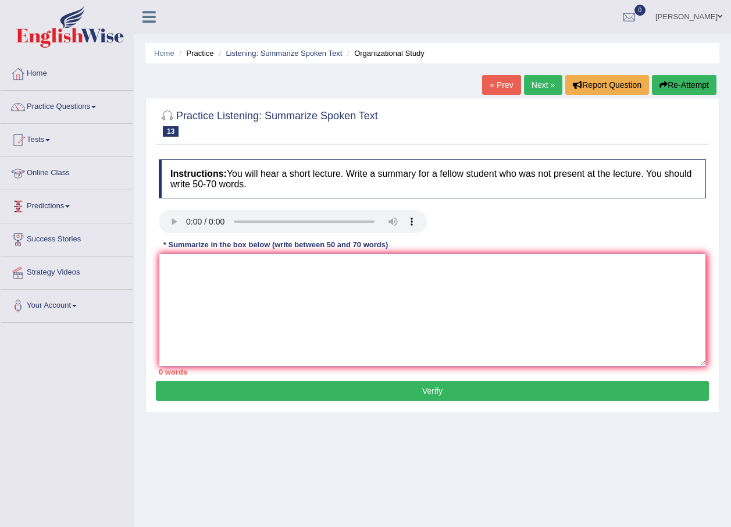
click at [317, 271] on textarea at bounding box center [432, 310] width 547 height 113
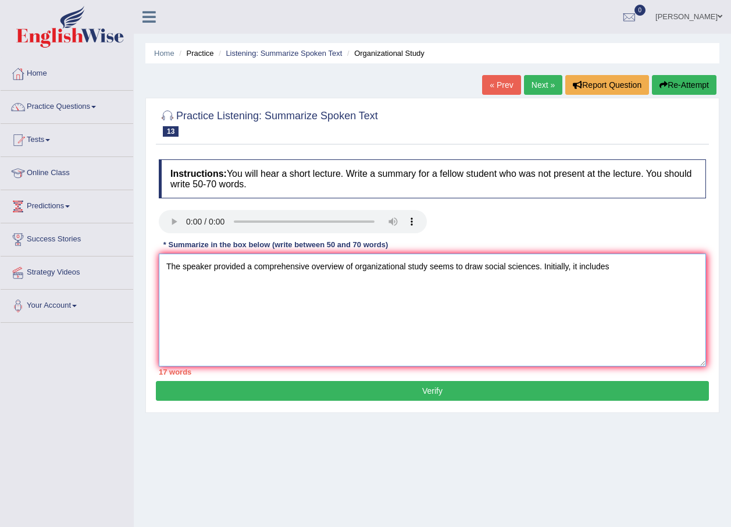
click at [572, 259] on textarea "The speaker provided a comprehensive overview of organizational study seems to …" at bounding box center [432, 310] width 547 height 113
click at [641, 269] on textarea "The speaker provided a comprehensive overview of organizational study seems to …" at bounding box center [432, 310] width 547 height 113
click at [675, 263] on textarea "The speaker provided a comprehensive overview of organizational study seems to …" at bounding box center [432, 310] width 547 height 113
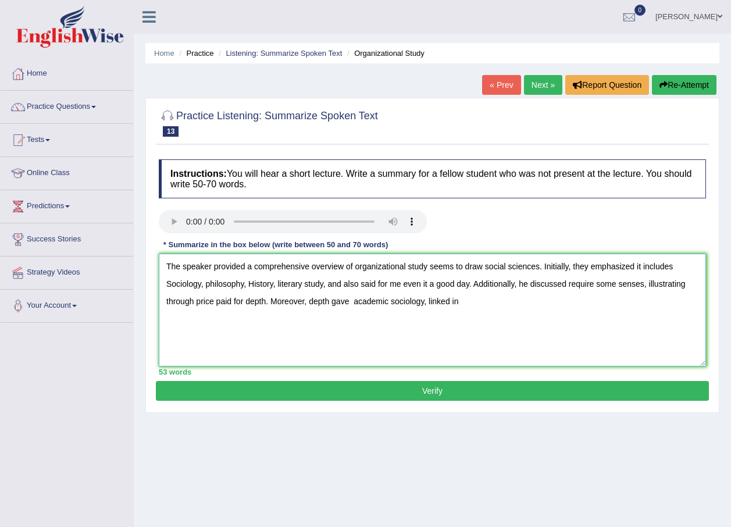
drag, startPoint x: 456, startPoint y: 300, endPoint x: 442, endPoint y: 299, distance: 14.6
click at [442, 299] on textarea "The speaker provided a comprehensive overview of organizational study seems to …" at bounding box center [432, 310] width 547 height 113
click at [467, 298] on textarea "The speaker provided a comprehensive overview of organizational study seems to …" at bounding box center [432, 310] width 547 height 113
click at [560, 313] on textarea "The speaker provided a comprehensive overview of organizational study seems to …" at bounding box center [432, 310] width 547 height 113
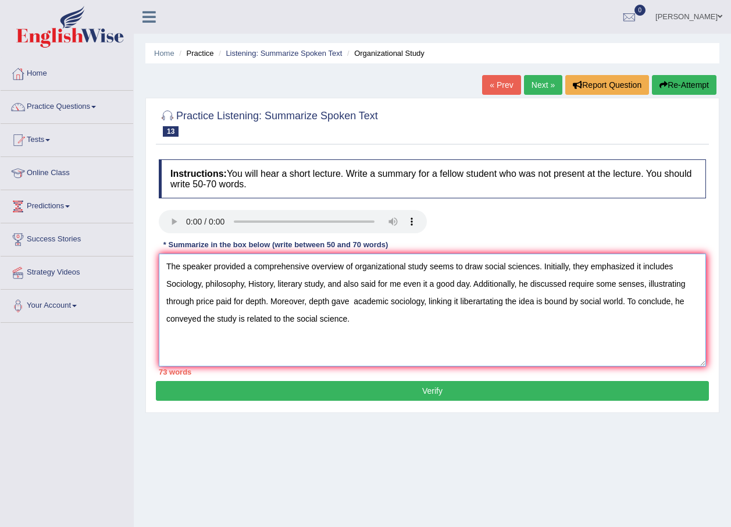
drag, startPoint x: 280, startPoint y: 317, endPoint x: 244, endPoint y: 314, distance: 35.6
click at [244, 314] on textarea "The speaker provided a comprehensive overview of organizational study seems to …" at bounding box center [432, 310] width 547 height 113
type textarea "The speaker provided a comprehensive overview of organizational study seems to …"
click at [389, 393] on button "Verify" at bounding box center [432, 391] width 553 height 20
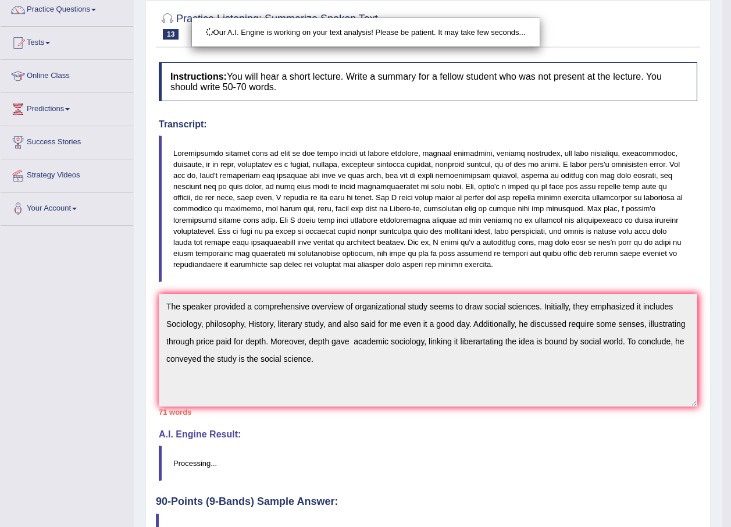
scroll to position [169, 0]
